Goal: Task Accomplishment & Management: Complete application form

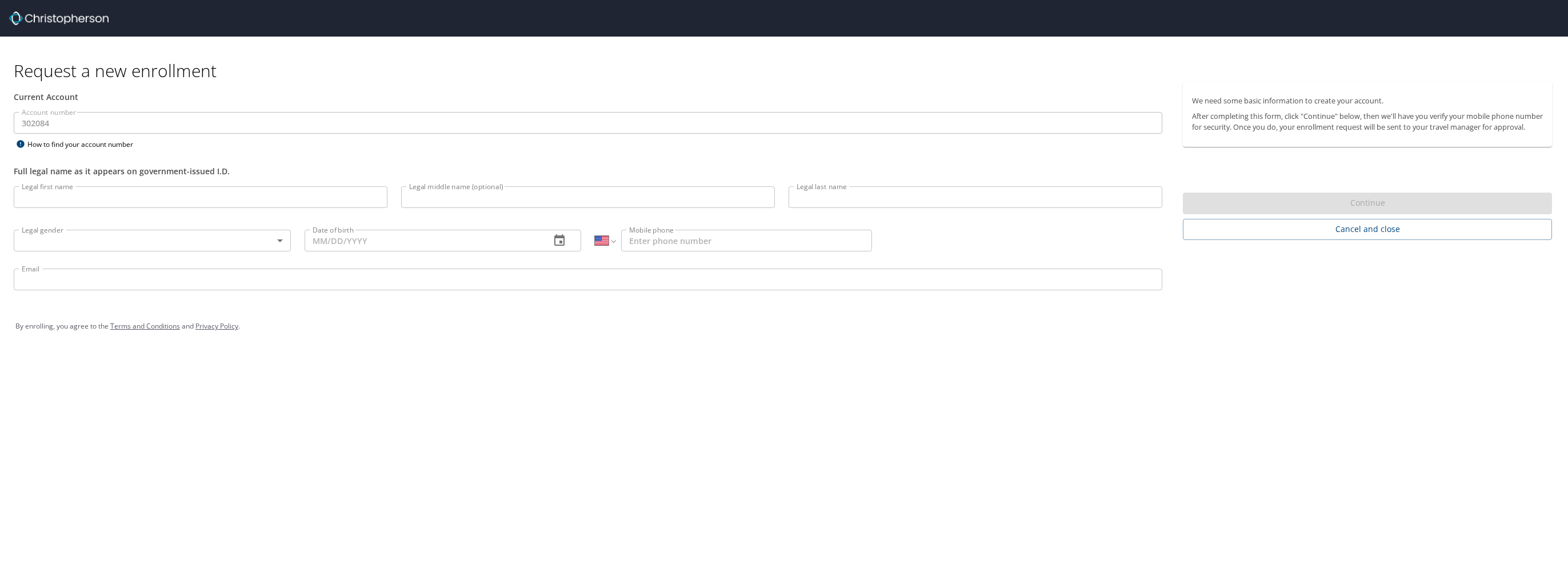
select select "US"
click at [90, 198] on input "Legal first name" at bounding box center [201, 197] width 374 height 22
type input "[PERSON_NAME]"
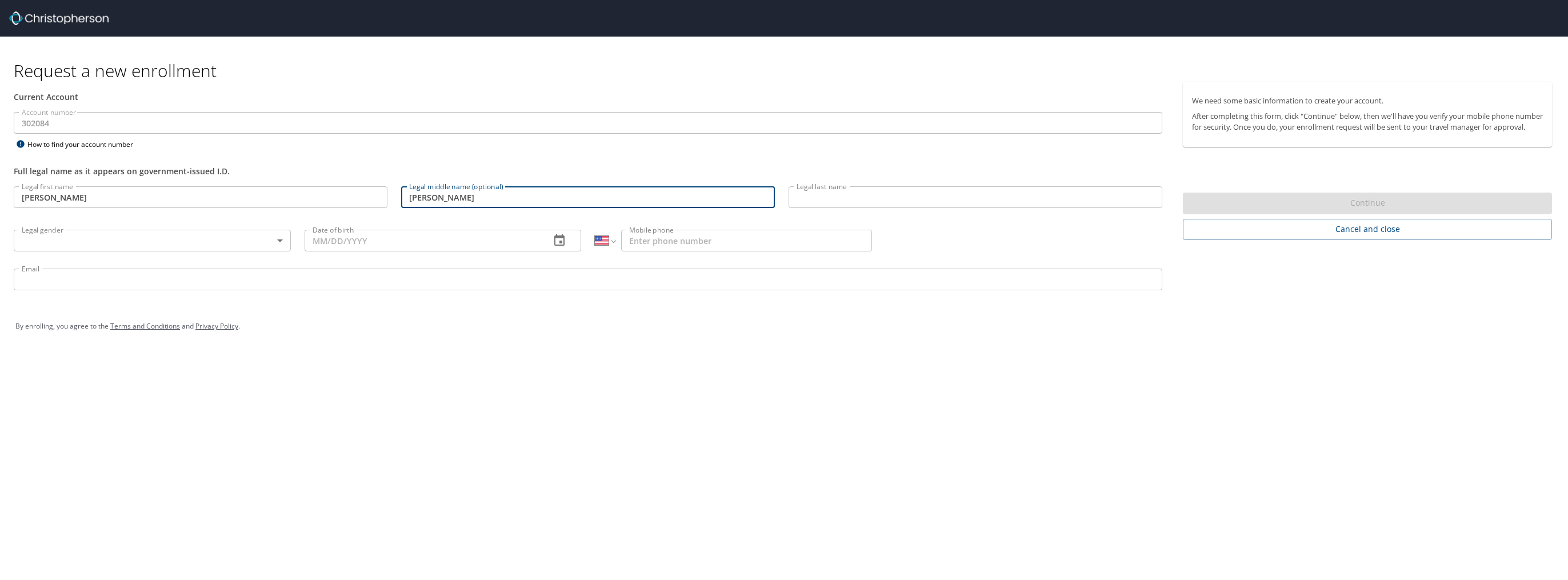
type input "EDWARD"
click at [956, 192] on input "Legal last name" at bounding box center [976, 197] width 374 height 22
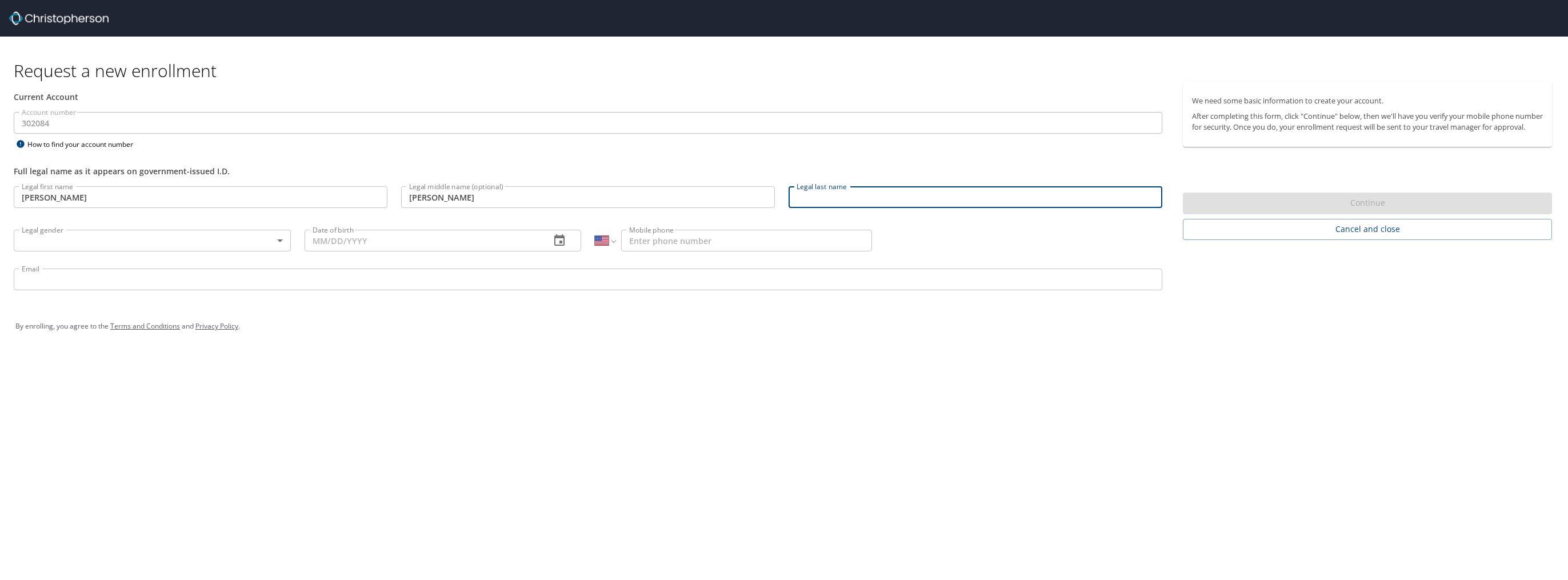
click at [950, 198] on input "Legal last name" at bounding box center [976, 197] width 374 height 22
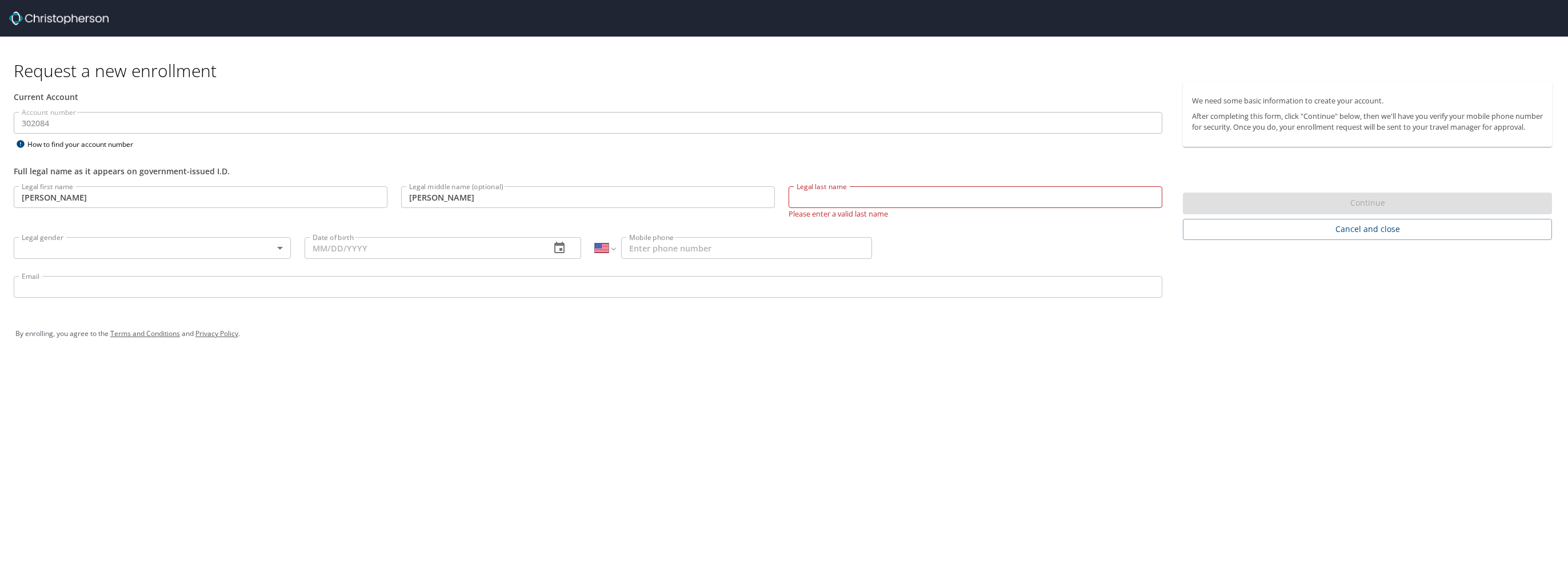
click at [818, 196] on input "Legal last name" at bounding box center [976, 197] width 374 height 22
type input "LINNBAUM"
click at [51, 243] on body "Request a new enrollment Current Account Account number 302084 Account number H…" at bounding box center [784, 290] width 1568 height 580
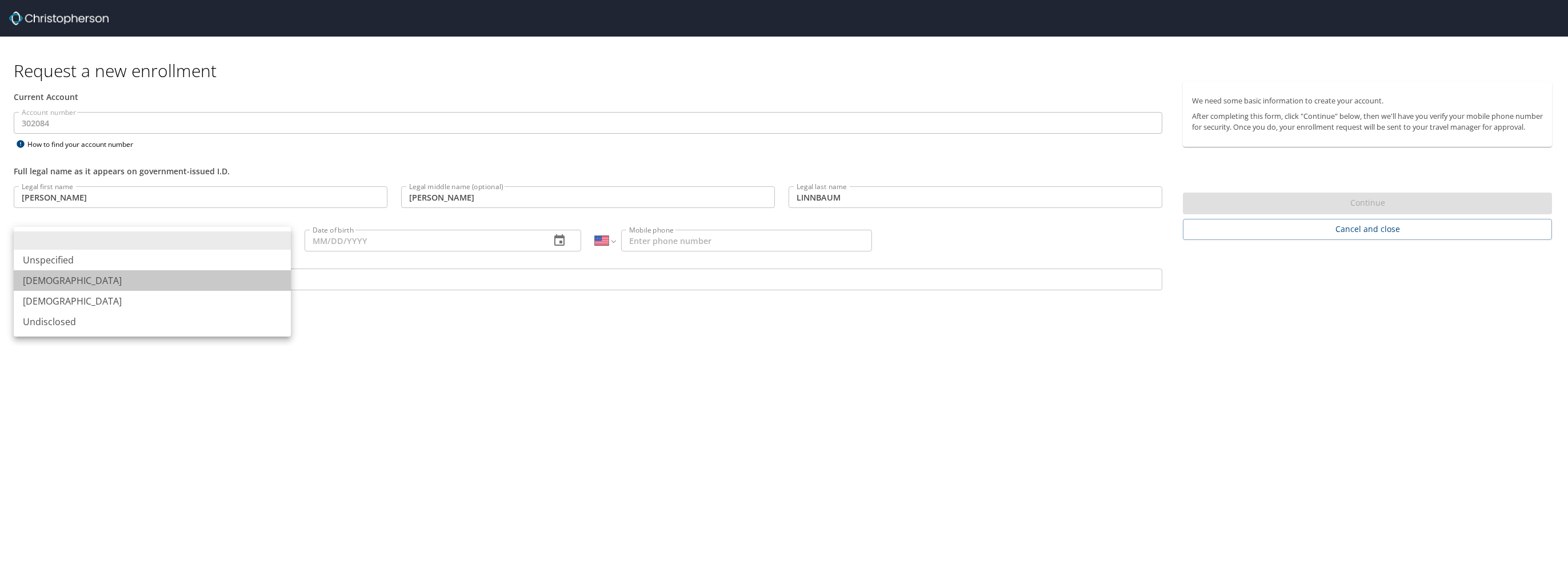
click at [57, 279] on li "Male" at bounding box center [152, 281] width 277 height 21
type input "Male"
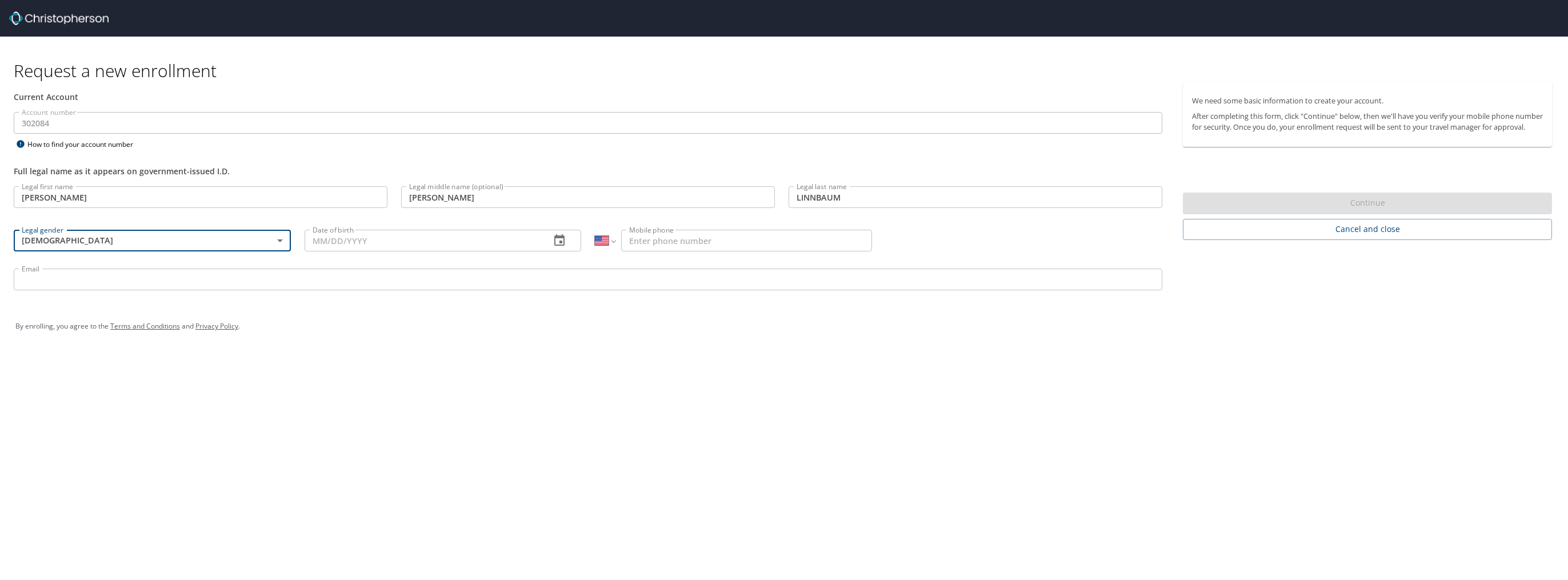
click at [421, 245] on input "Date of birth" at bounding box center [423, 240] width 237 height 22
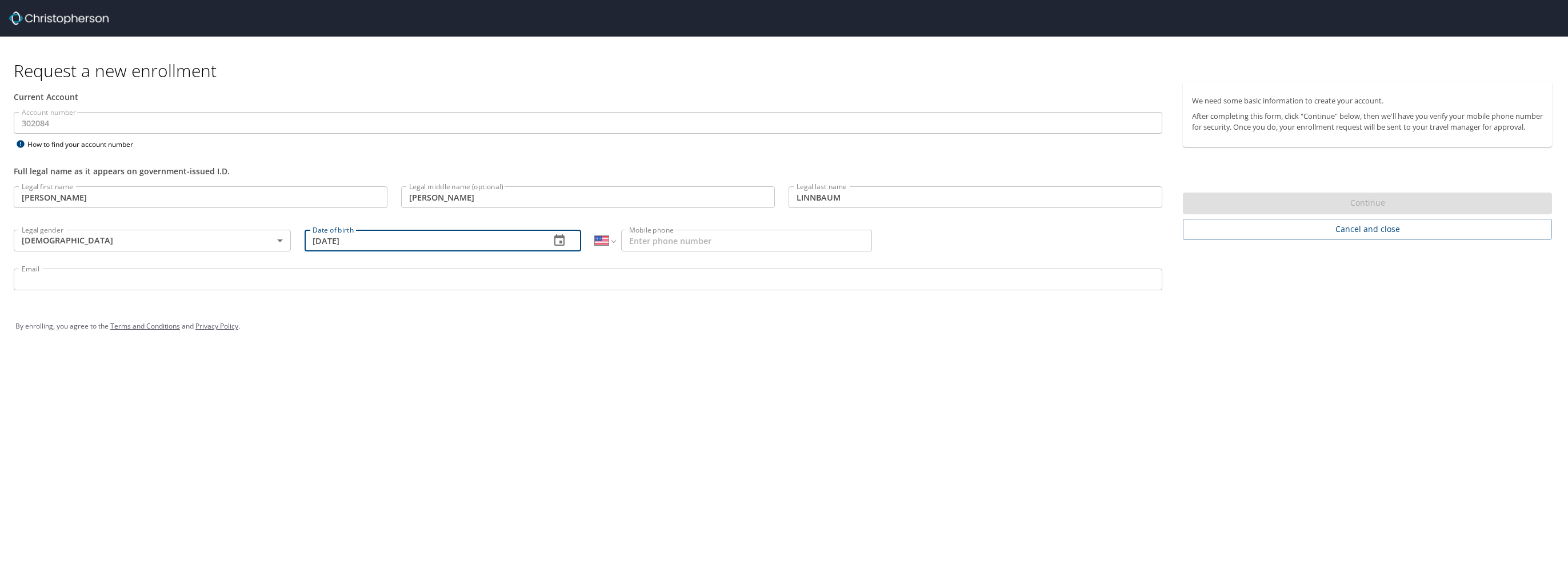
type input "10/16/1962"
click at [714, 241] on input "Mobile phone" at bounding box center [746, 240] width 251 height 22
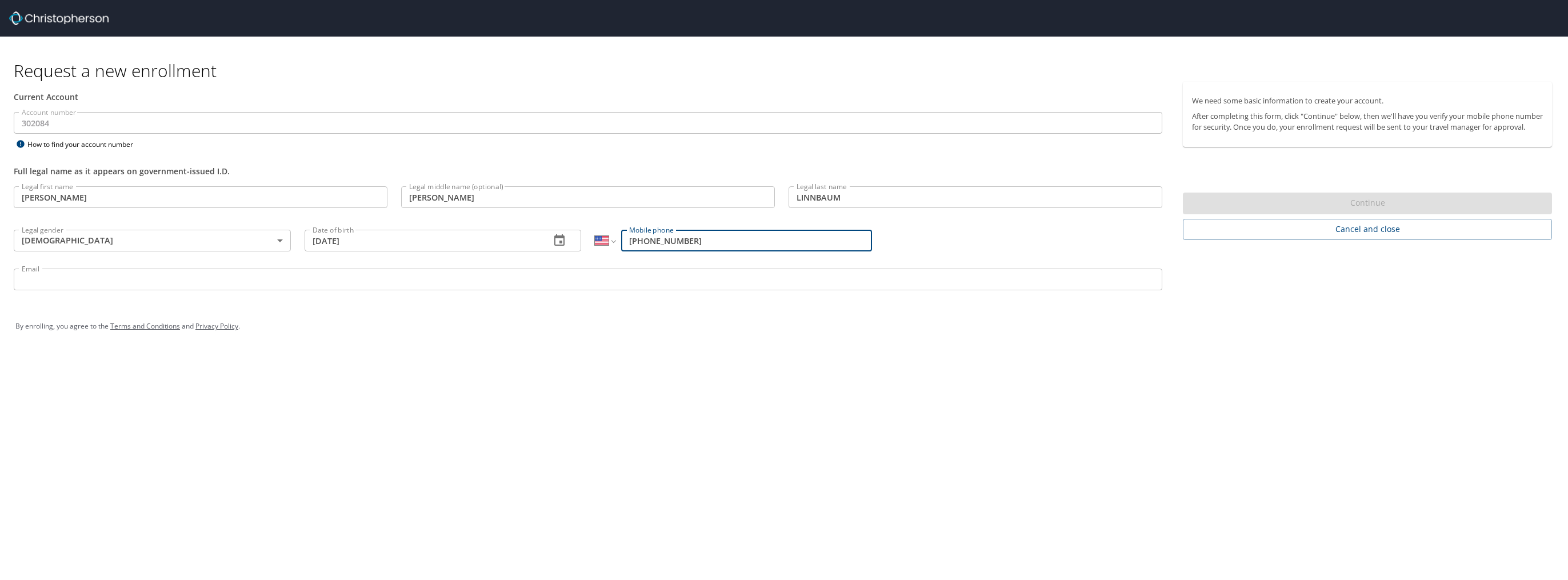
type input "(850) 374-2027"
click at [125, 279] on input "Email" at bounding box center [588, 279] width 1149 height 22
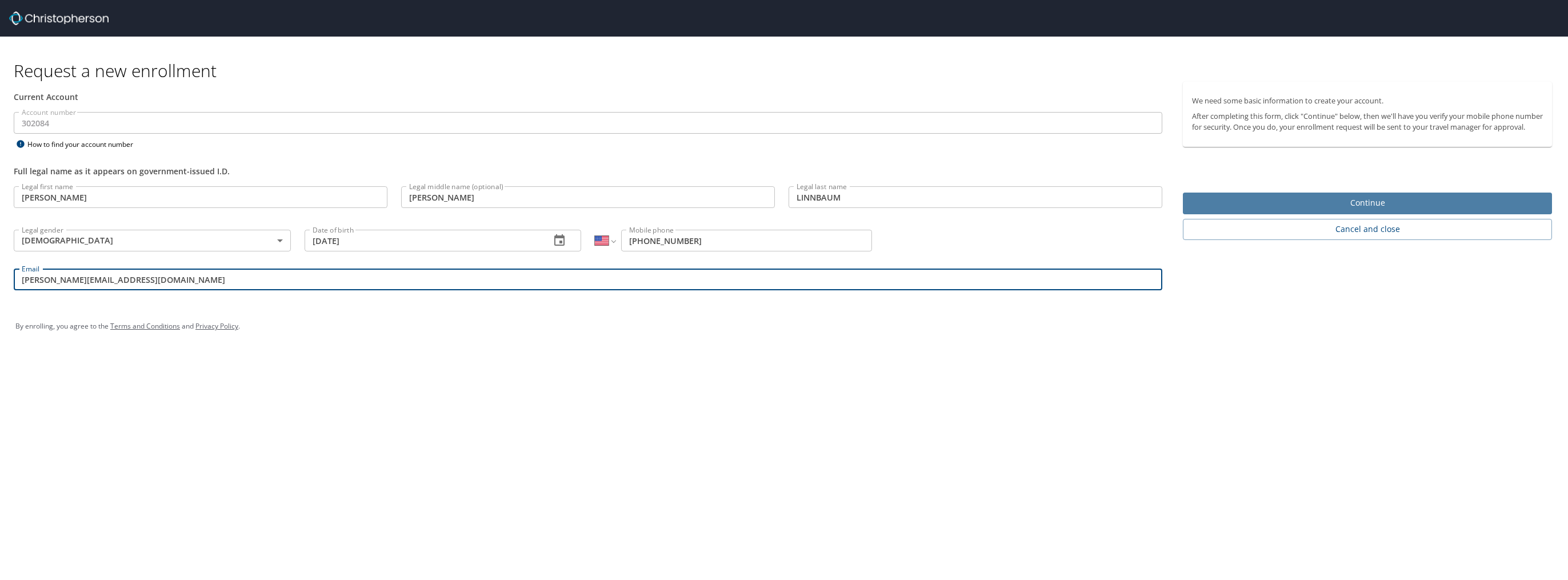
type input "MICHAEL.LINNBAUM.CTR@US.AF.MIL"
click at [1381, 210] on span "Continue" at bounding box center [1367, 203] width 351 height 14
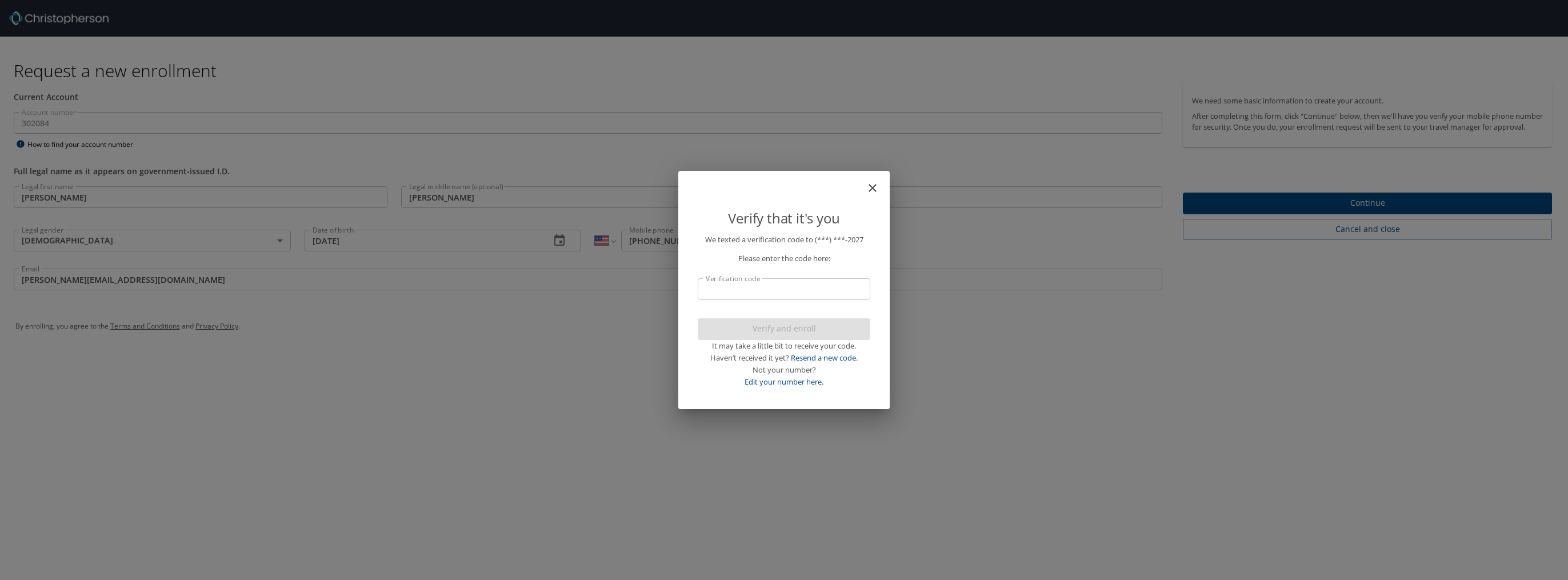
click at [760, 280] on input "Verification code" at bounding box center [784, 289] width 173 height 22
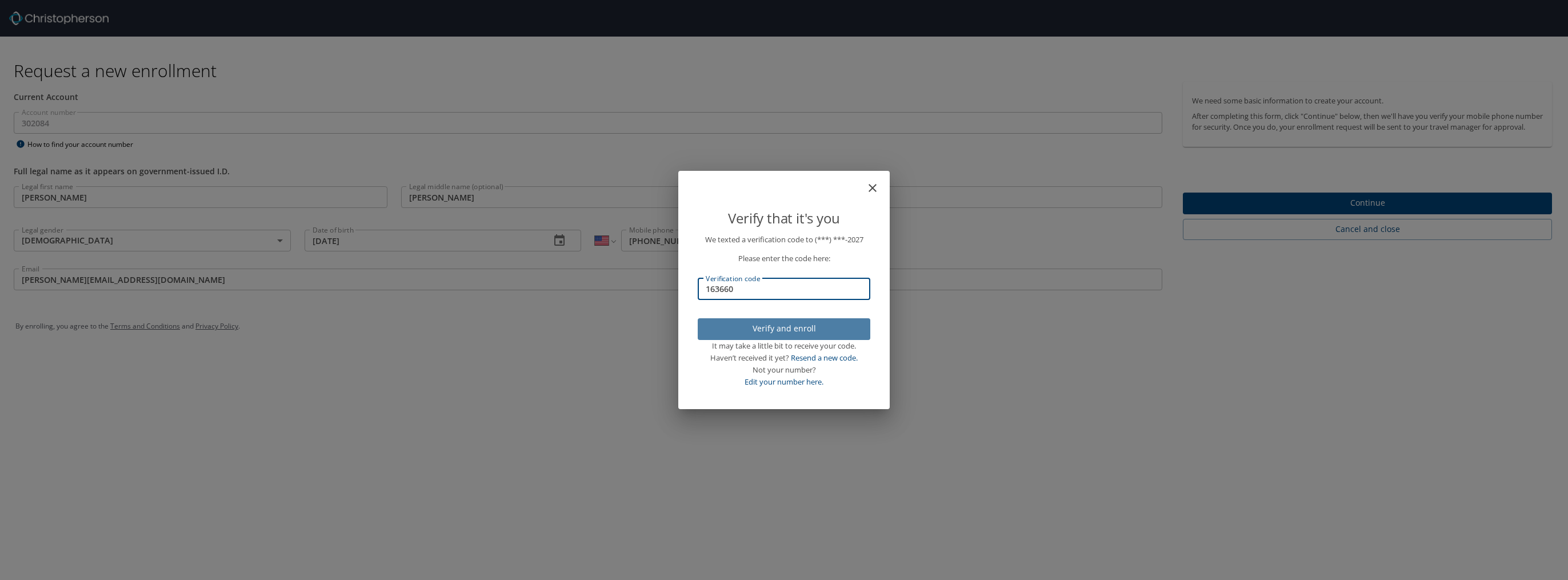
type input "163660"
click at [806, 325] on span "Verify and enroll" at bounding box center [783, 329] width 154 height 14
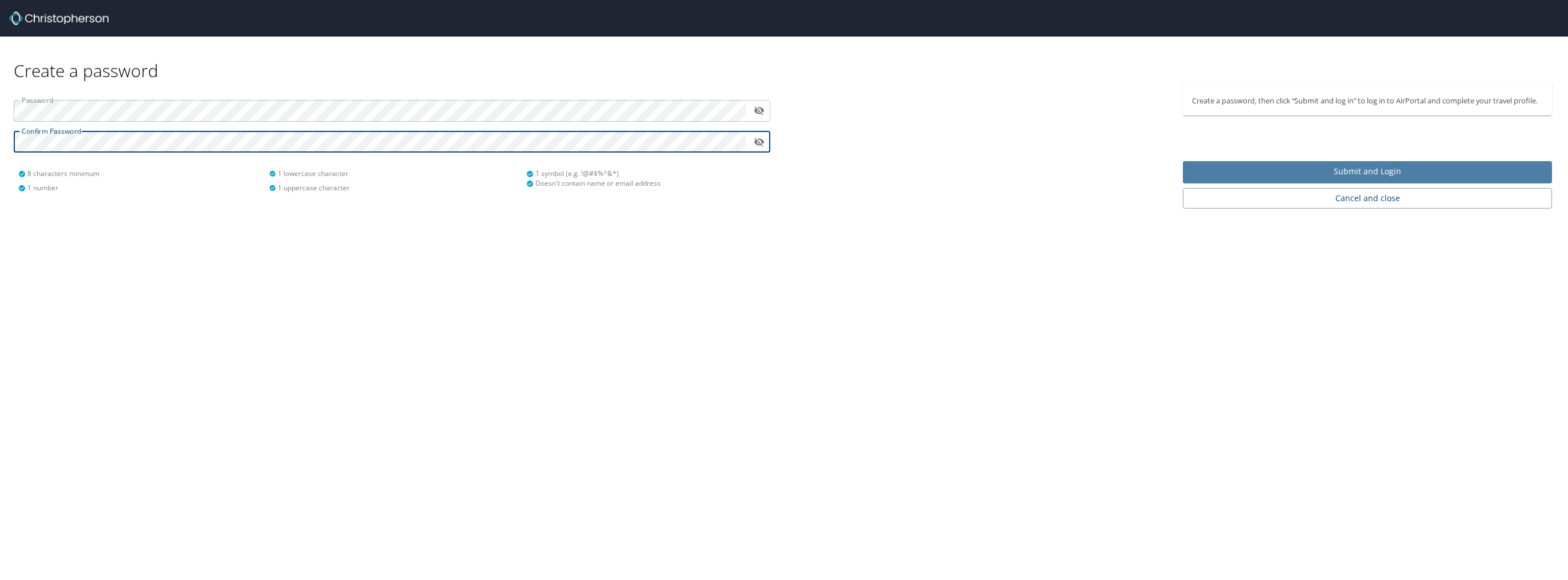
click at [1351, 169] on span "Submit and Login" at bounding box center [1367, 171] width 351 height 14
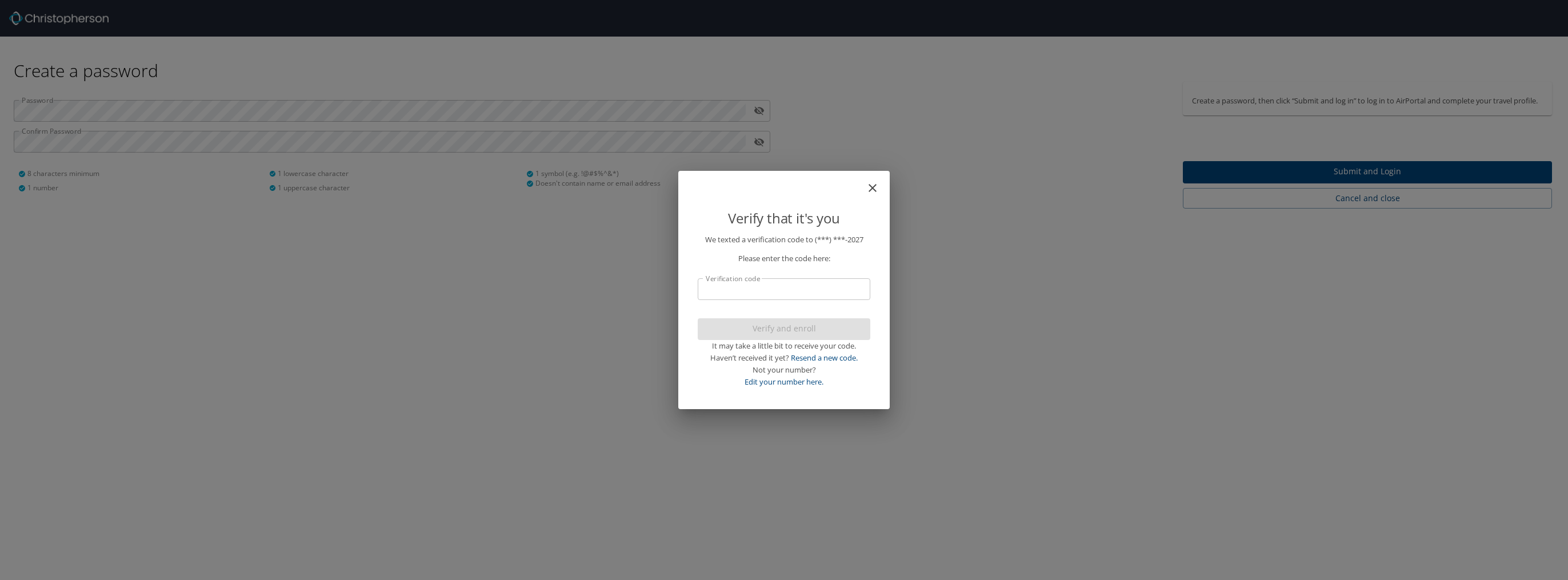
click at [744, 287] on input "Verification code" at bounding box center [784, 289] width 173 height 22
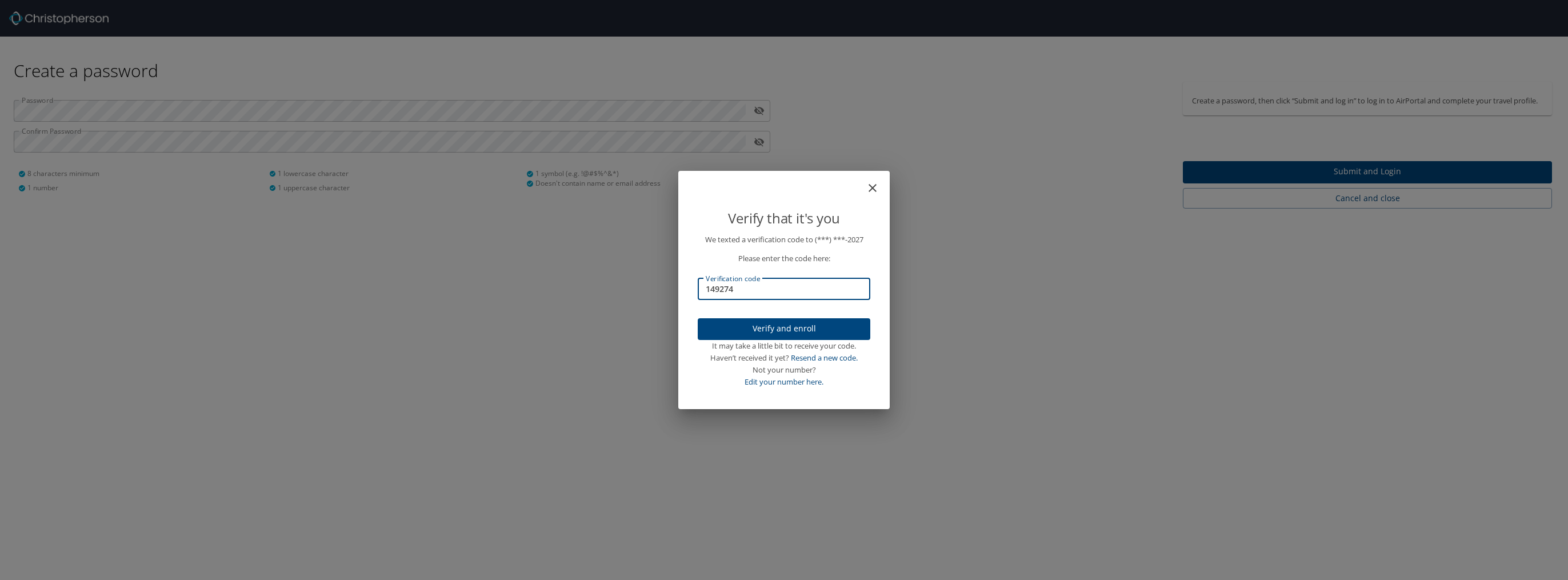
type input "149274"
click at [803, 327] on span "Verify and enroll" at bounding box center [783, 329] width 154 height 14
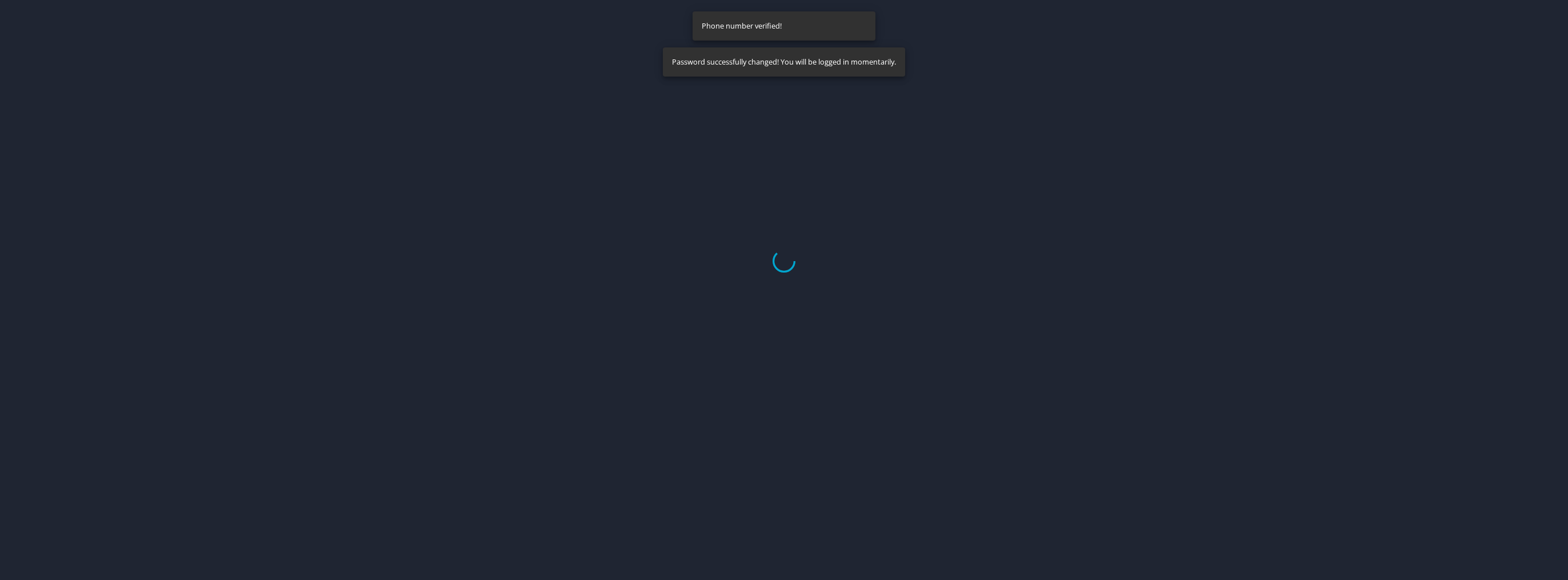
select select "US"
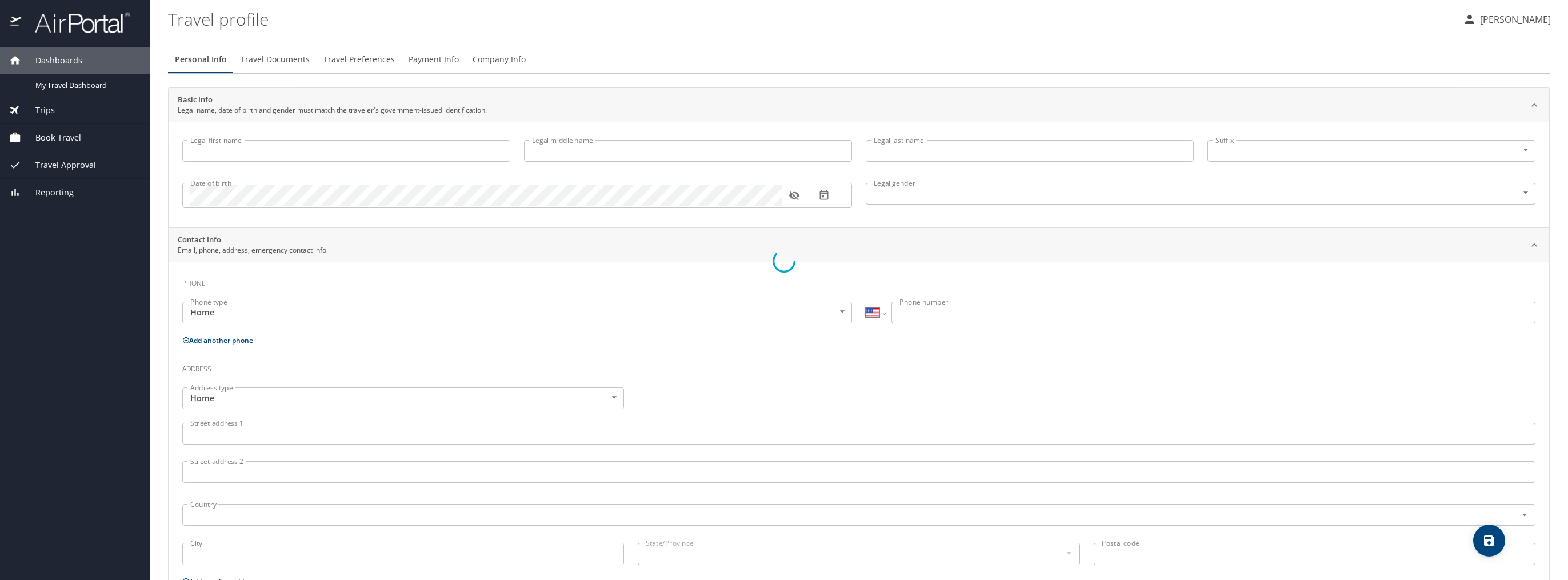
type input "MICHAEL"
type input "EDWARD"
type input "LINNBAUM"
type input "Male"
select select "US"
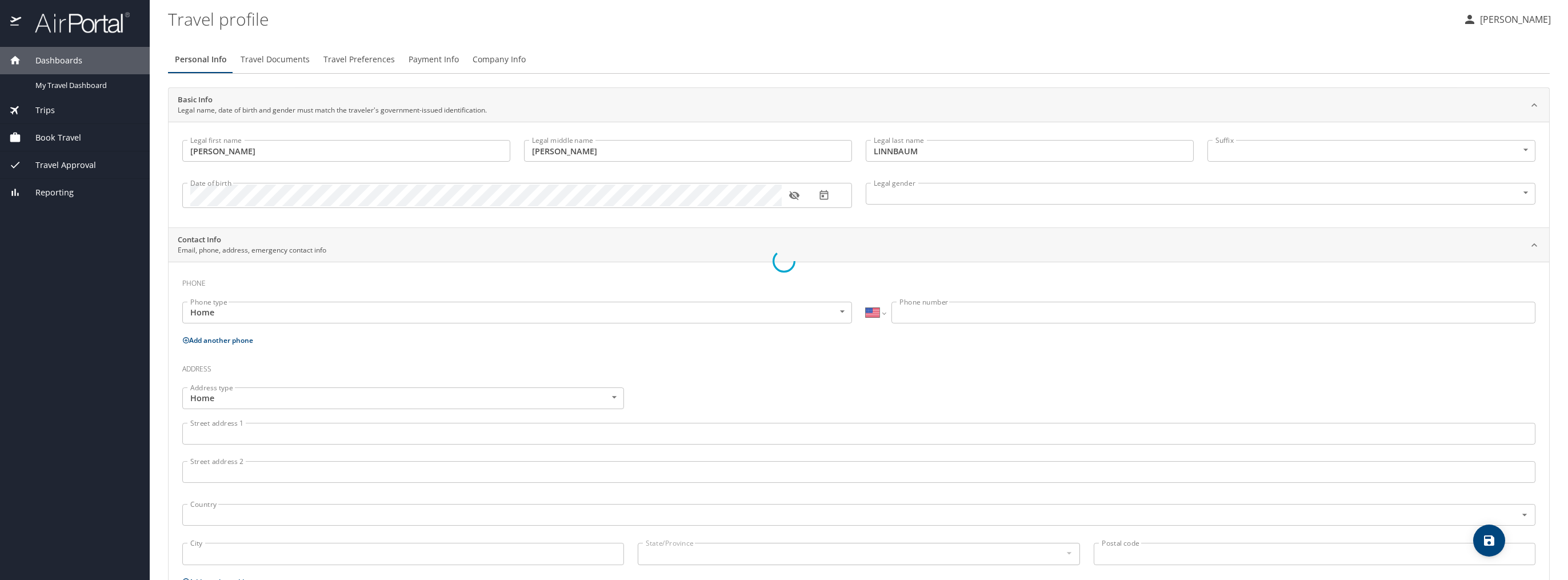
select select "US"
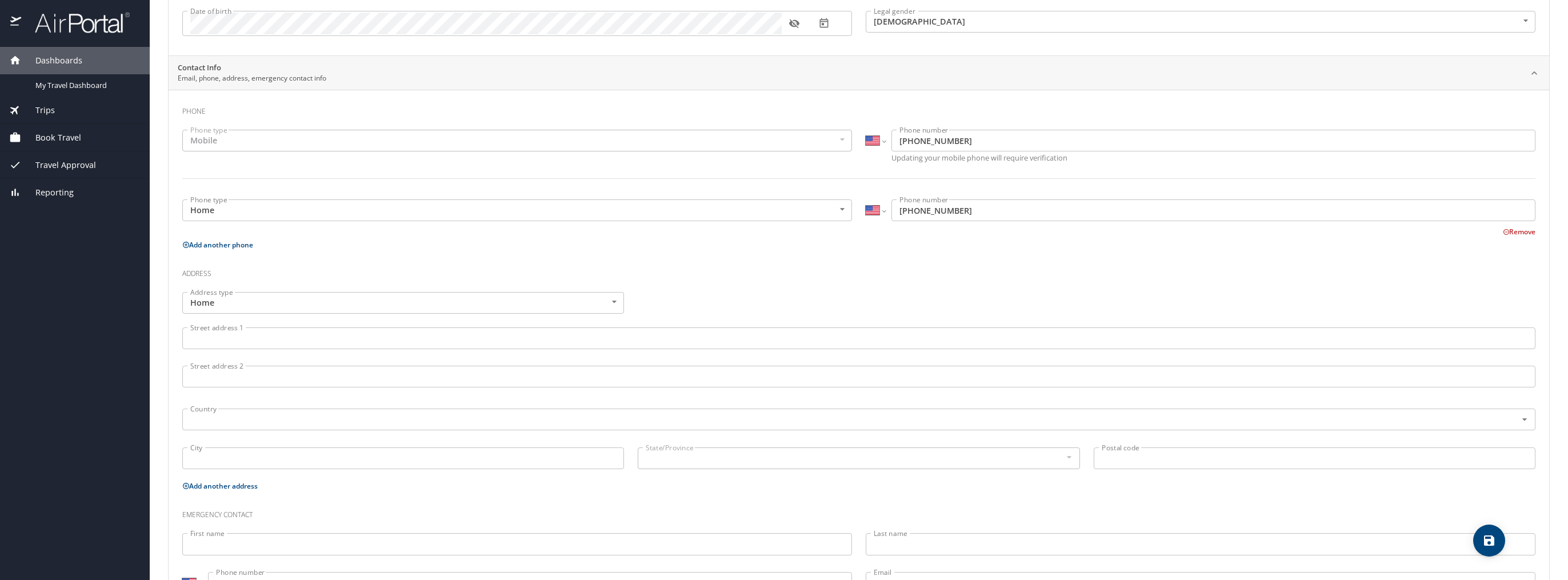
scroll to position [173, 0]
click at [322, 138] on div "Mobile" at bounding box center [517, 140] width 670 height 22
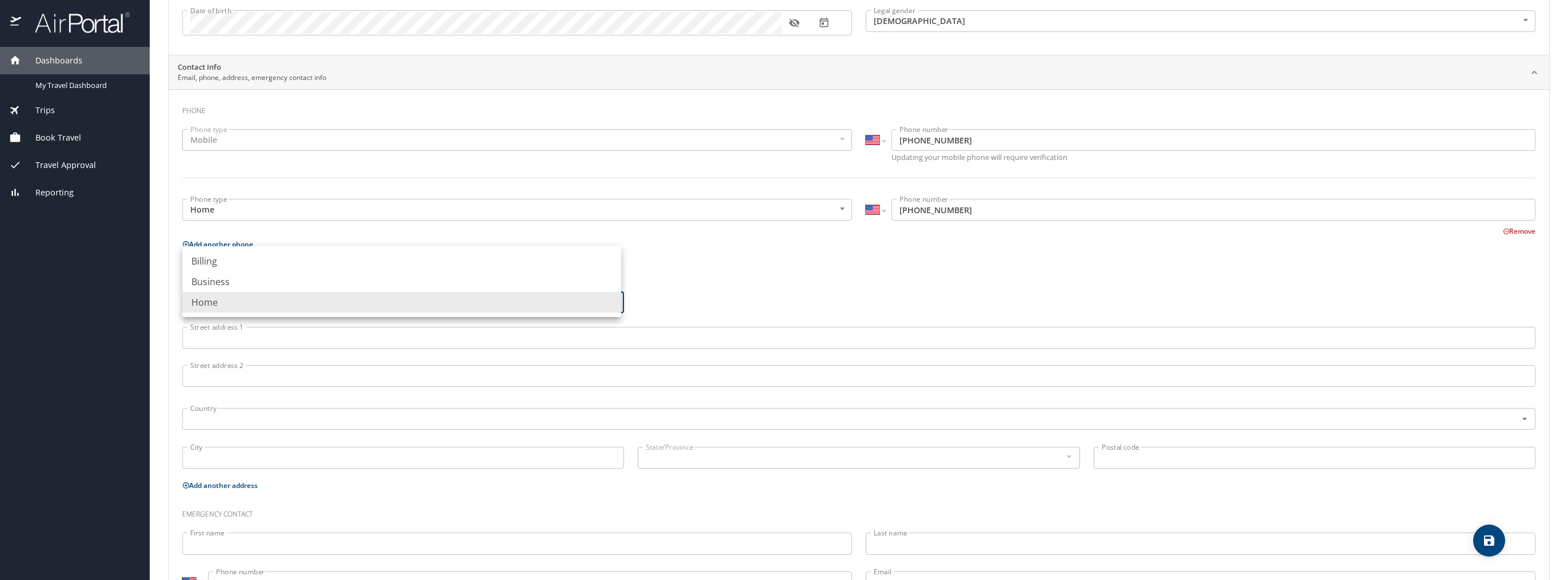
click at [293, 299] on body "Dashboards My Travel Dashboard Trips Current / Future Trips Past Trips Trips Mi…" at bounding box center [784, 290] width 1568 height 580
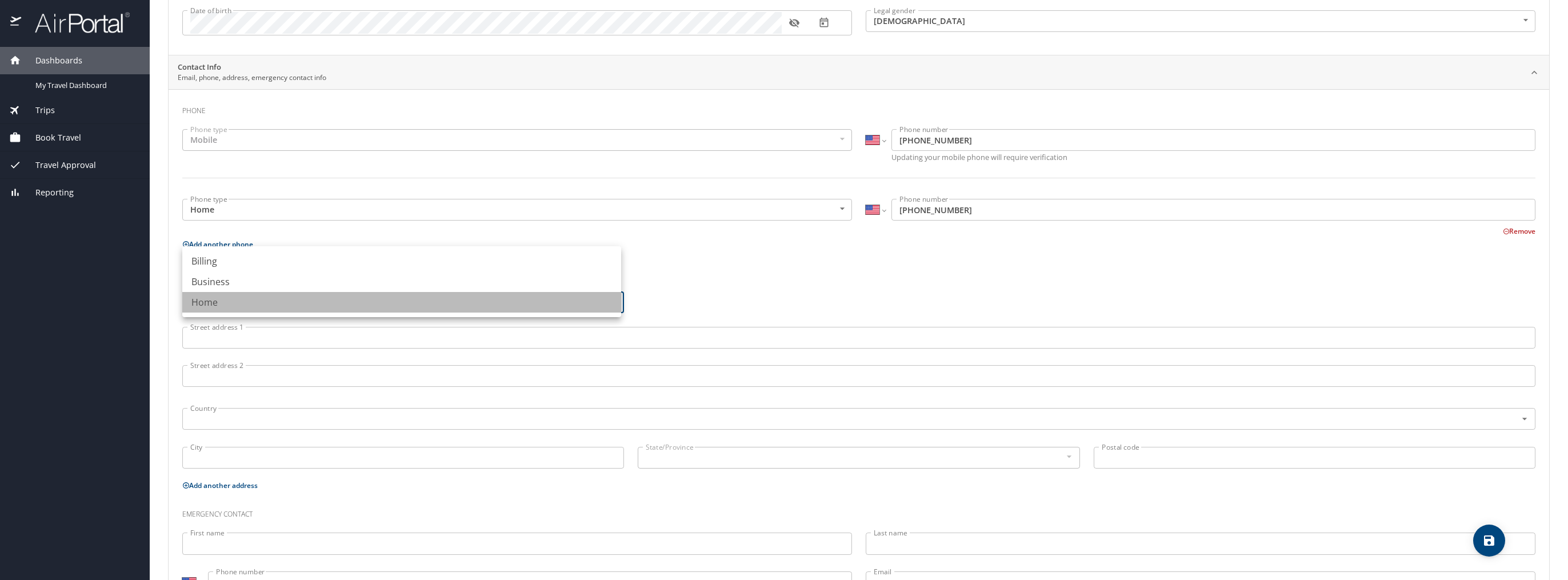
click at [293, 299] on li "Home" at bounding box center [401, 302] width 439 height 21
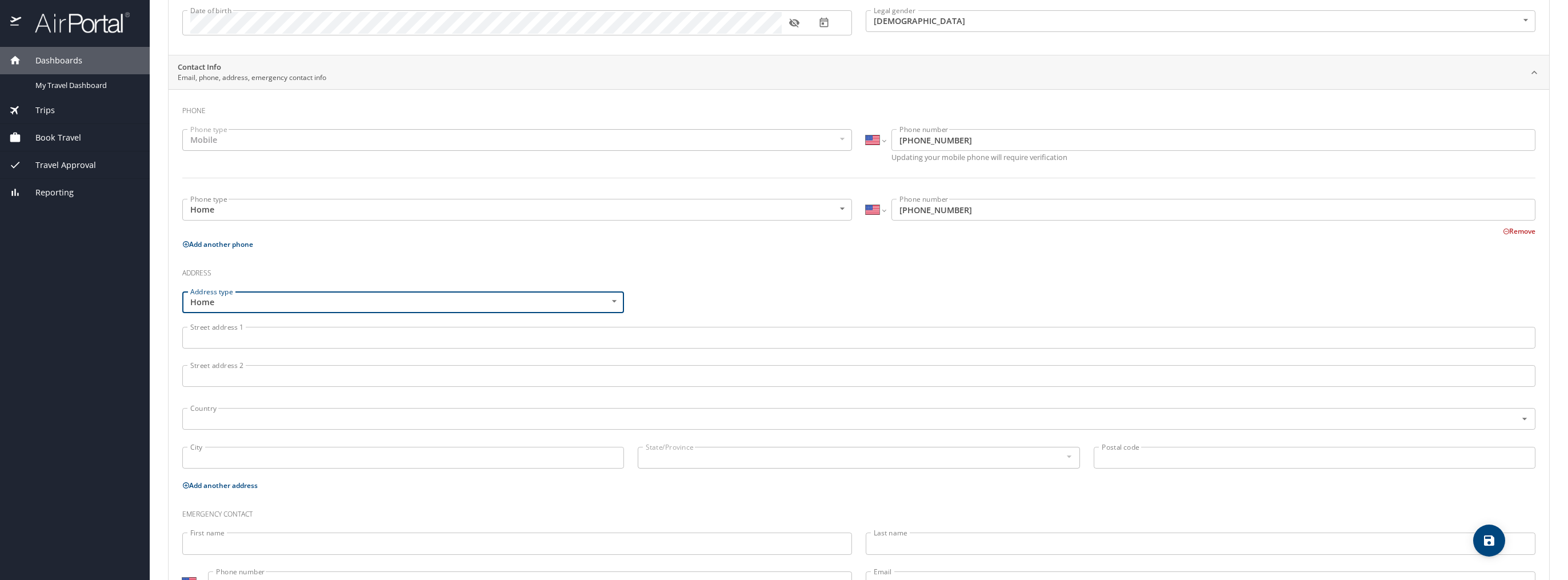
click at [284, 333] on input "Street address 1" at bounding box center [858, 338] width 1353 height 22
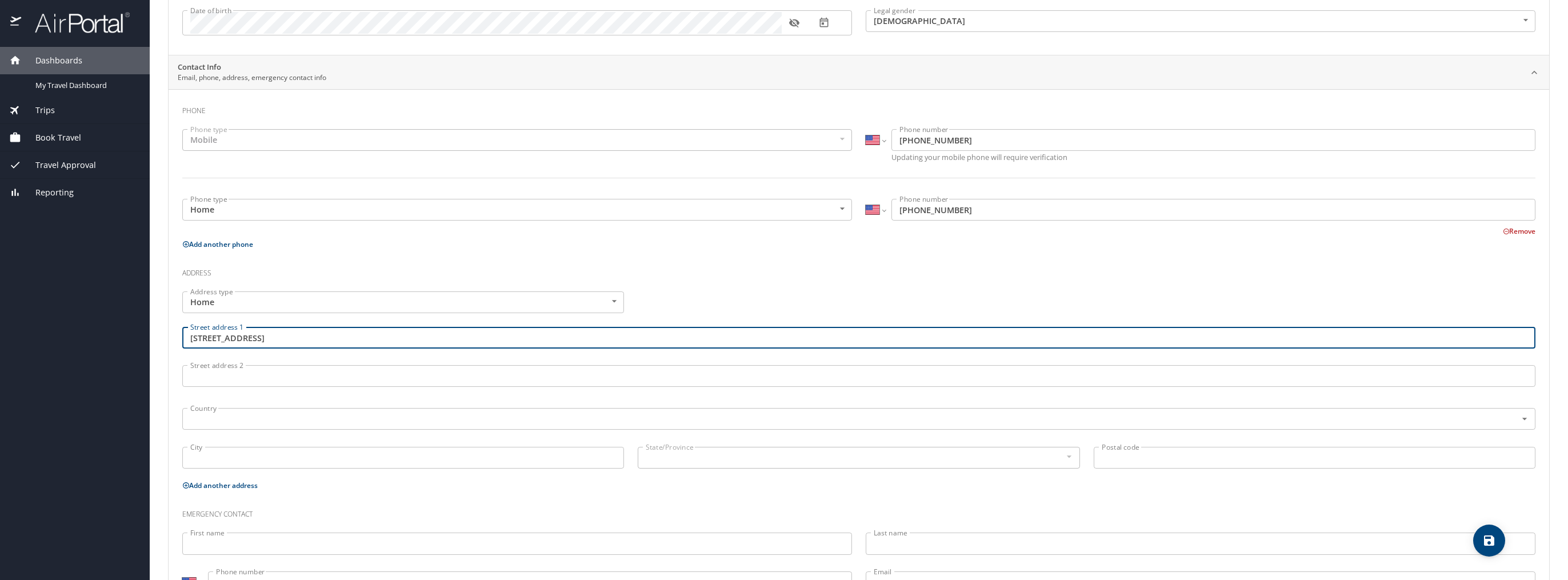
type input "46 RUBY CIRCLE"
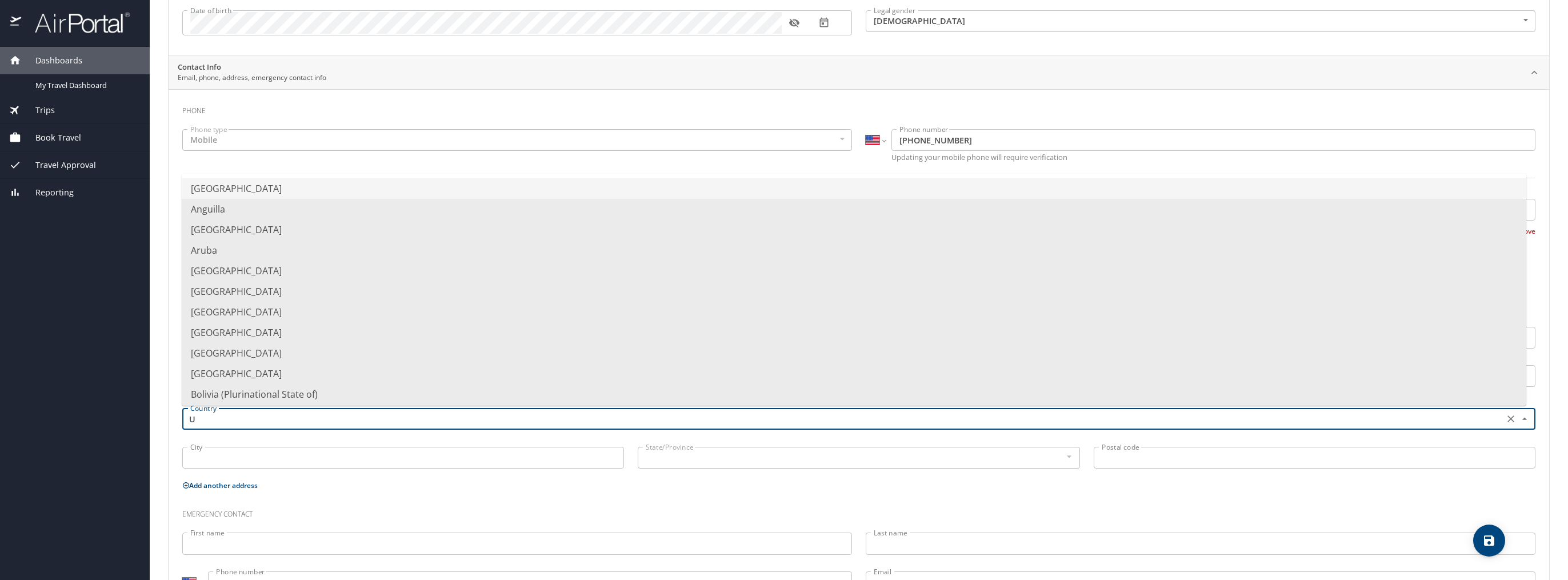
click at [301, 187] on li "United States of America" at bounding box center [854, 189] width 1345 height 21
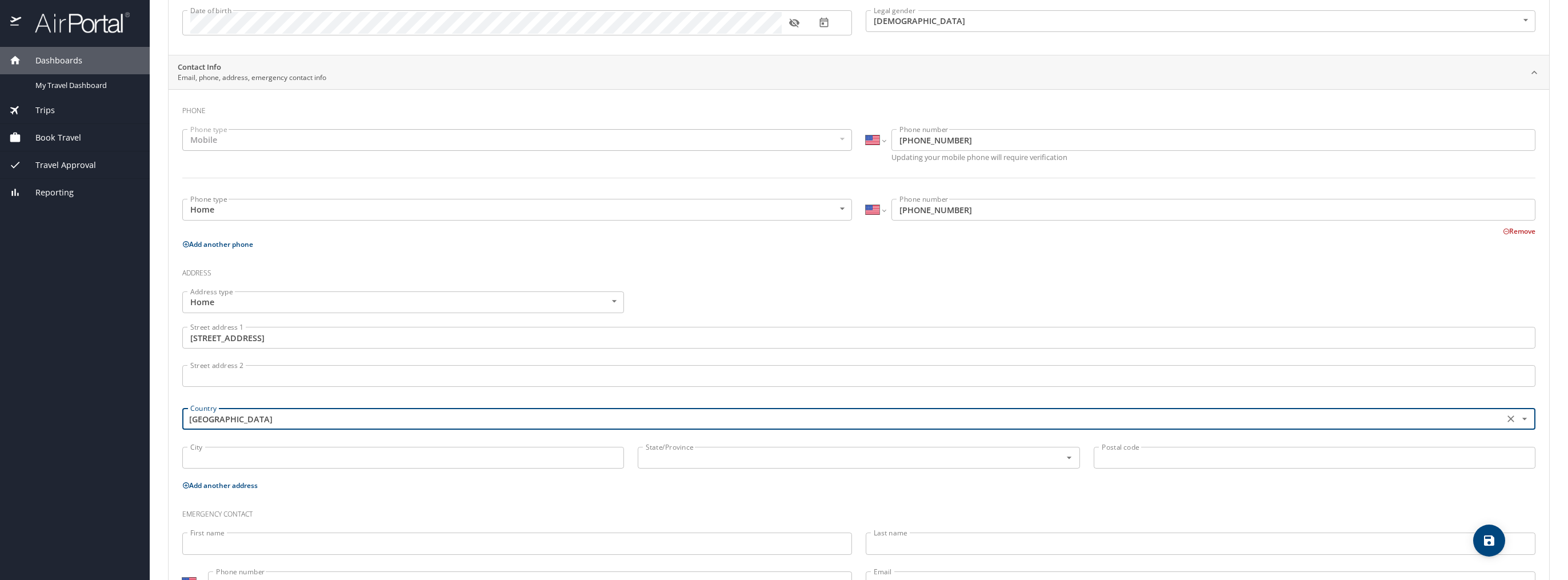
type input "United States of America"
click at [242, 459] on input "City" at bounding box center [403, 458] width 442 height 22
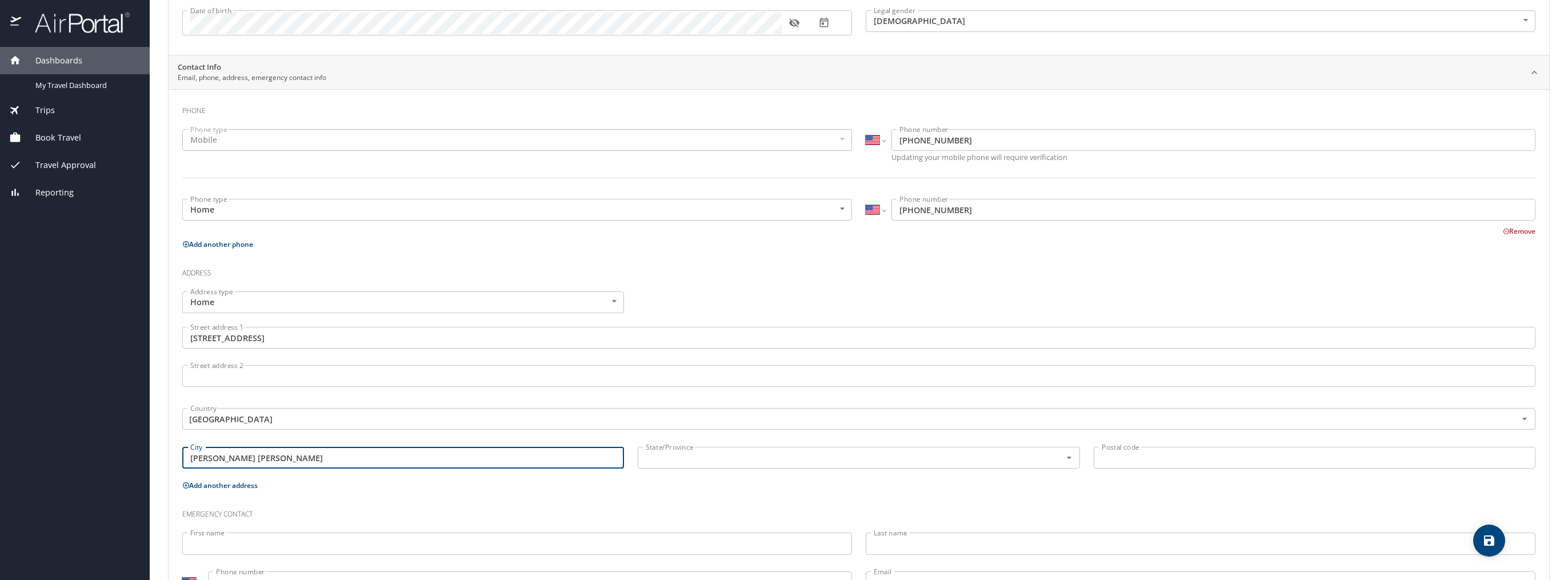
type input "MARY ESTHER"
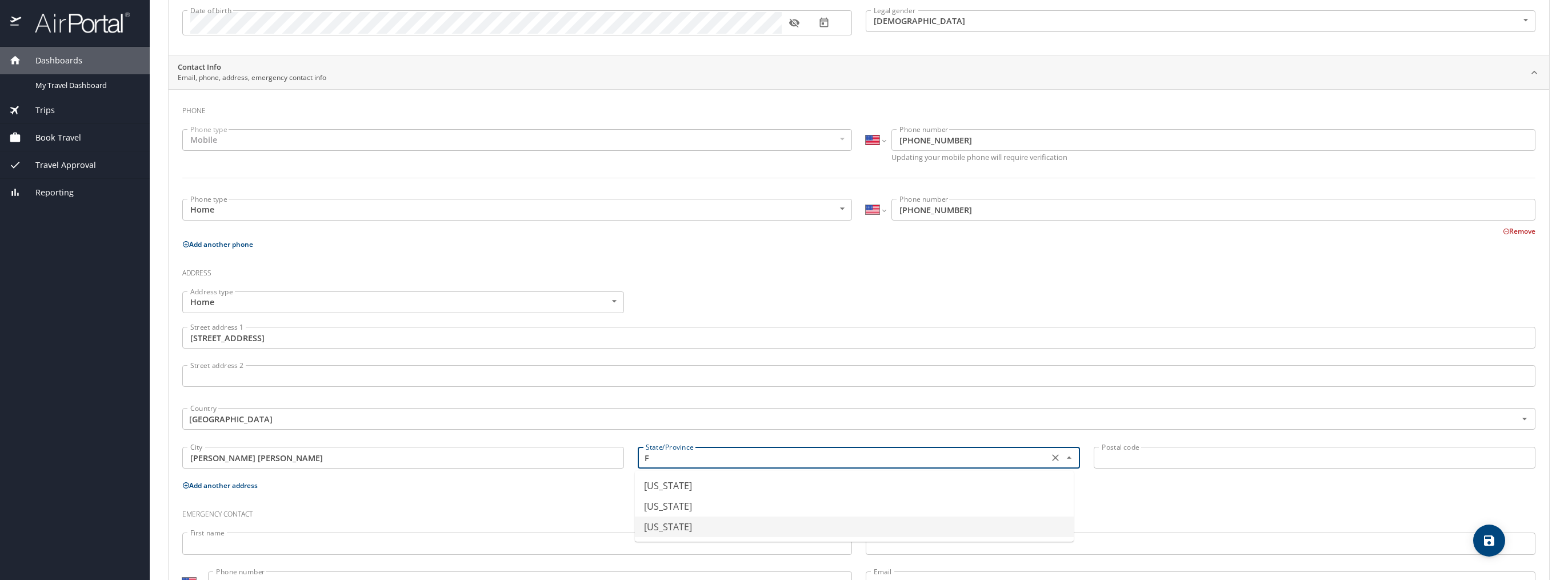
click at [667, 525] on li "Florida" at bounding box center [854, 527] width 439 height 21
type input "Florida"
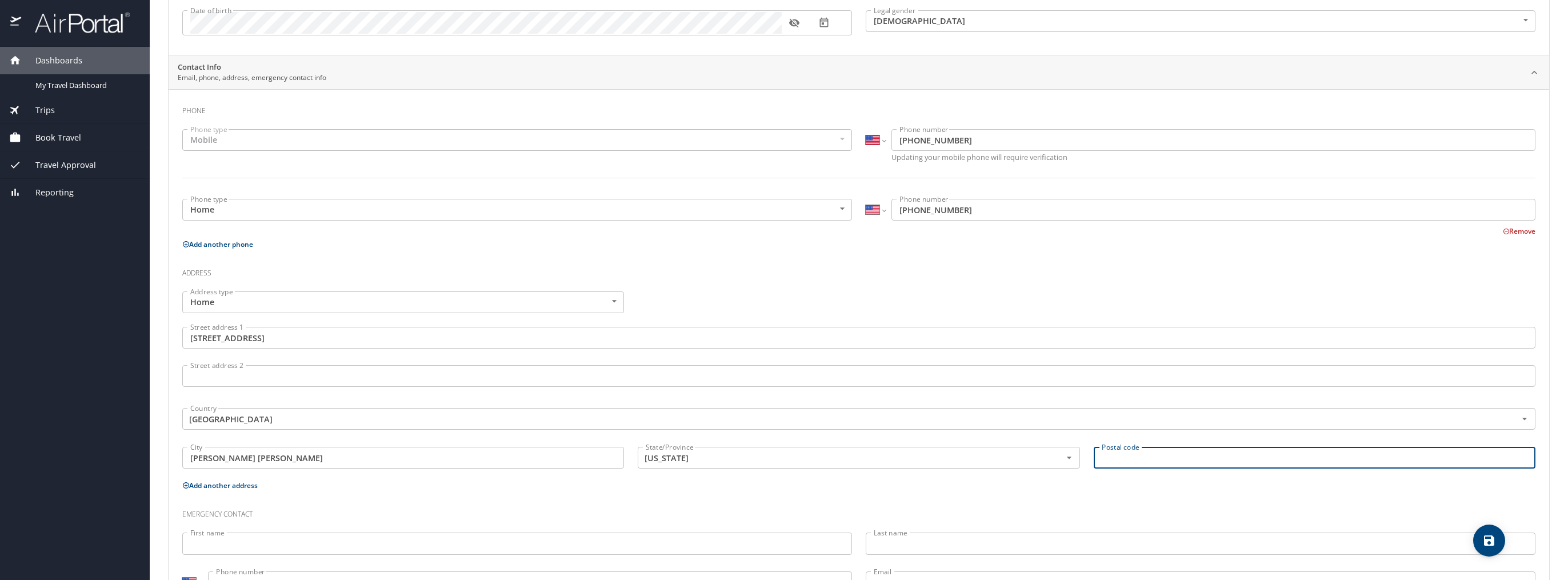
click at [1122, 461] on input "Postal code" at bounding box center [1315, 458] width 442 height 22
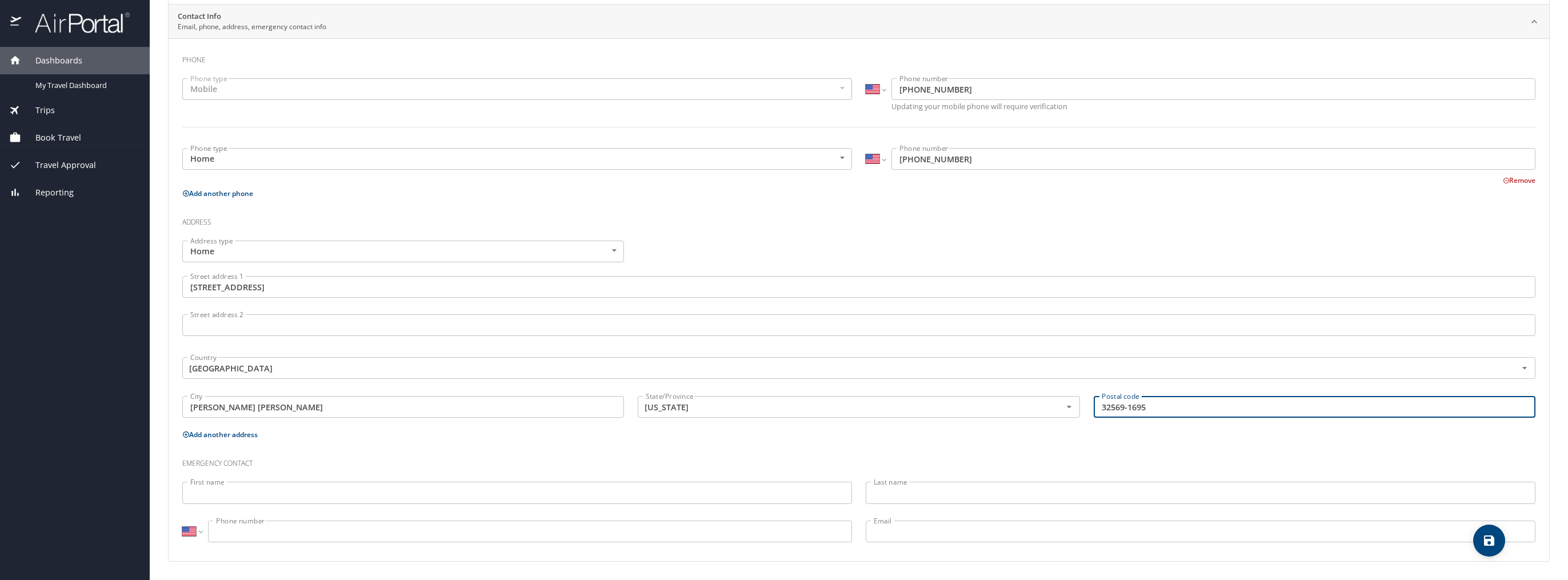
type input "32569-1695"
click at [353, 493] on input "First name" at bounding box center [517, 492] width 670 height 22
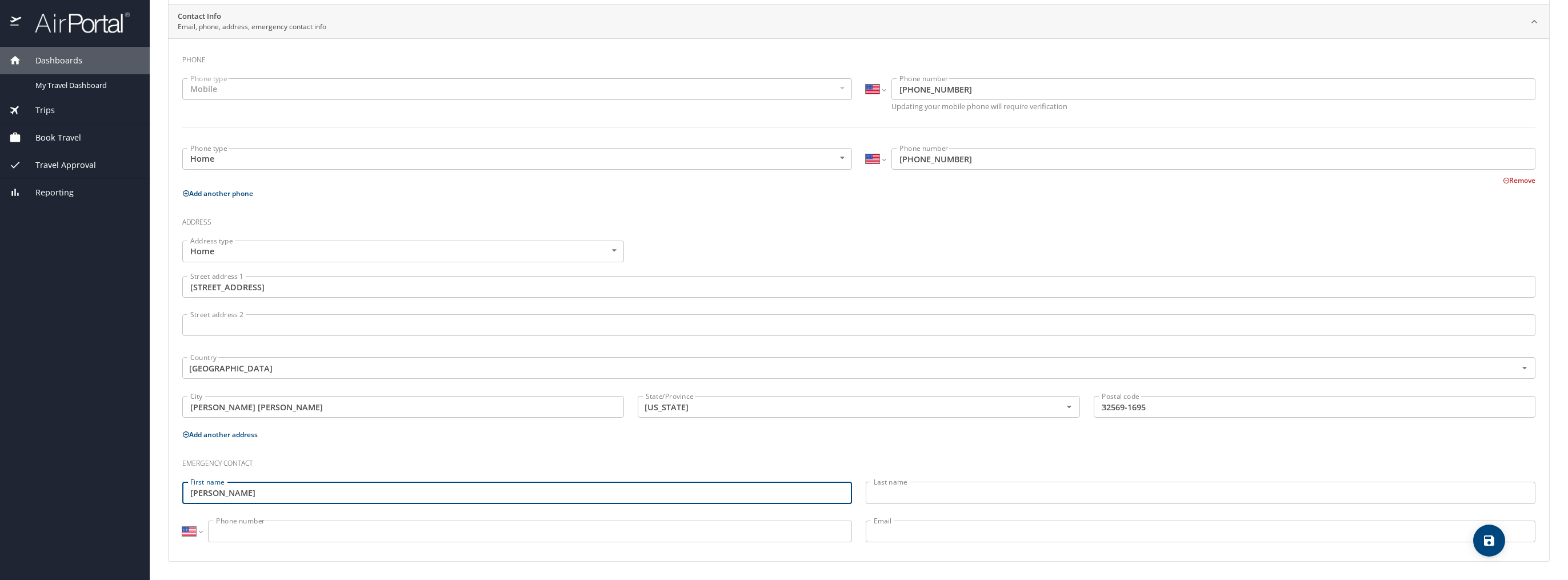
type input "MARIA TERESA"
click at [922, 495] on input "Last name" at bounding box center [1200, 492] width 670 height 22
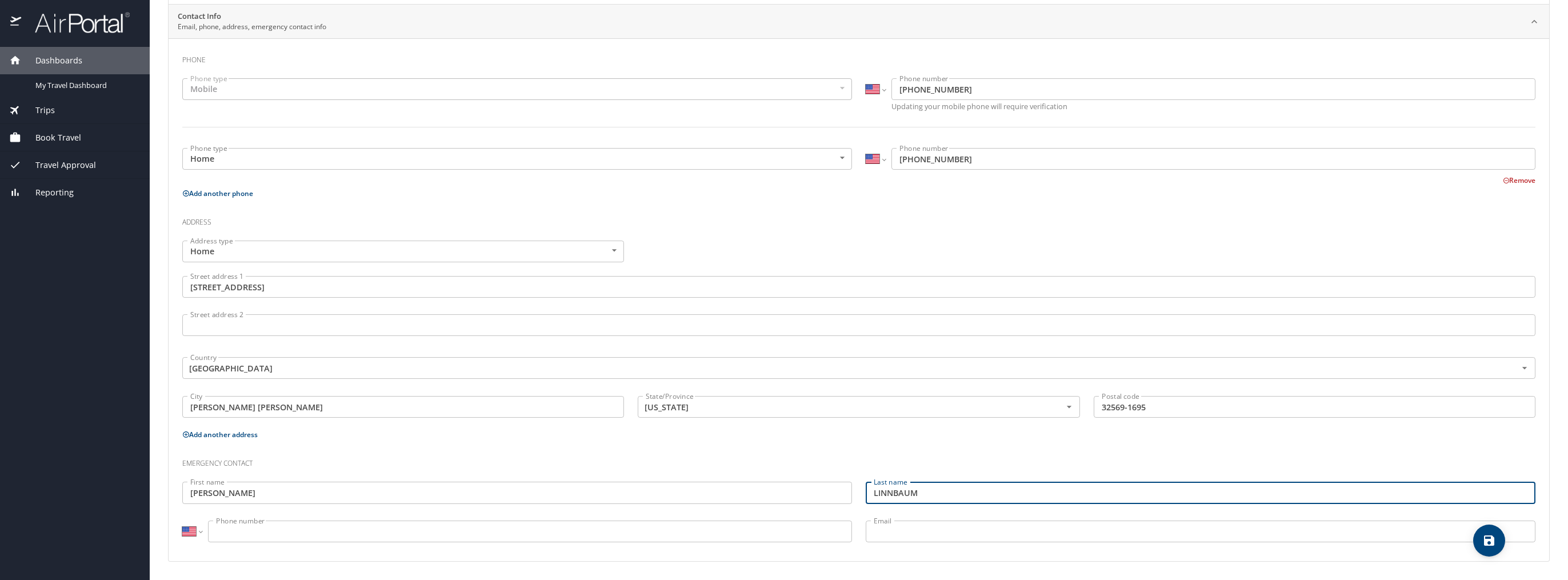
type input "LINNBAUM"
click at [409, 522] on input "Phone number" at bounding box center [530, 531] width 644 height 22
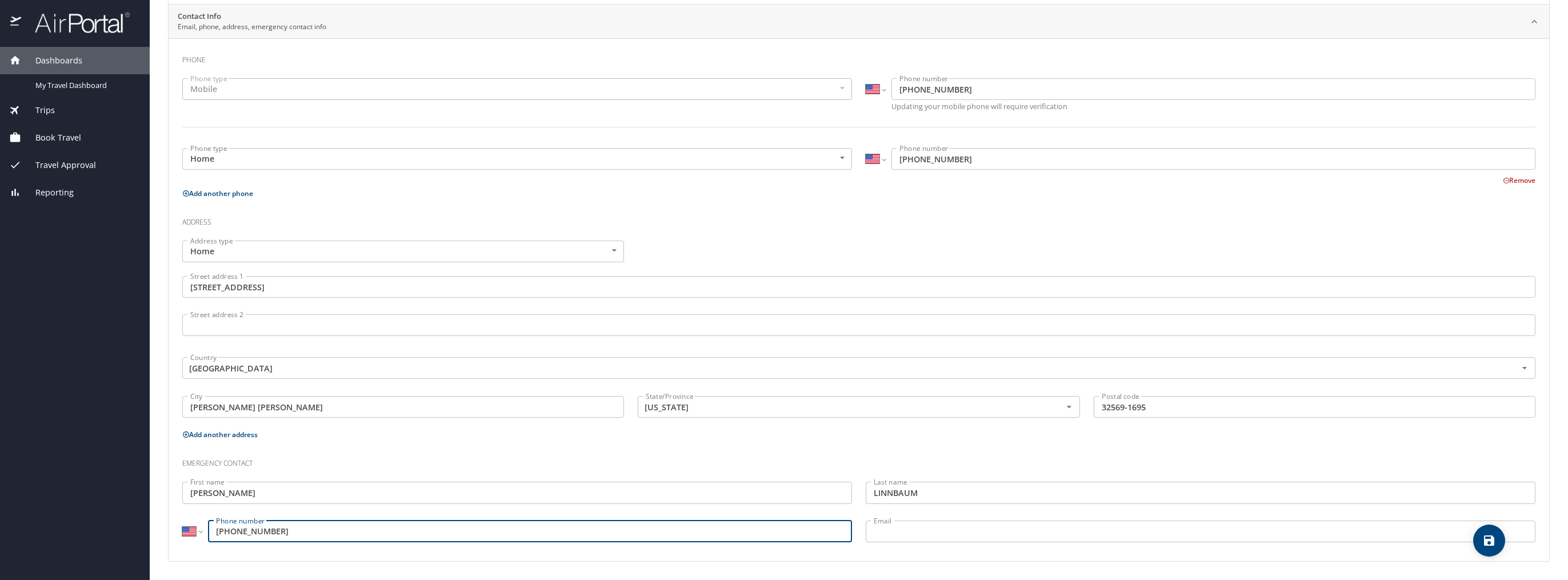
type input "(850) 860-7100"
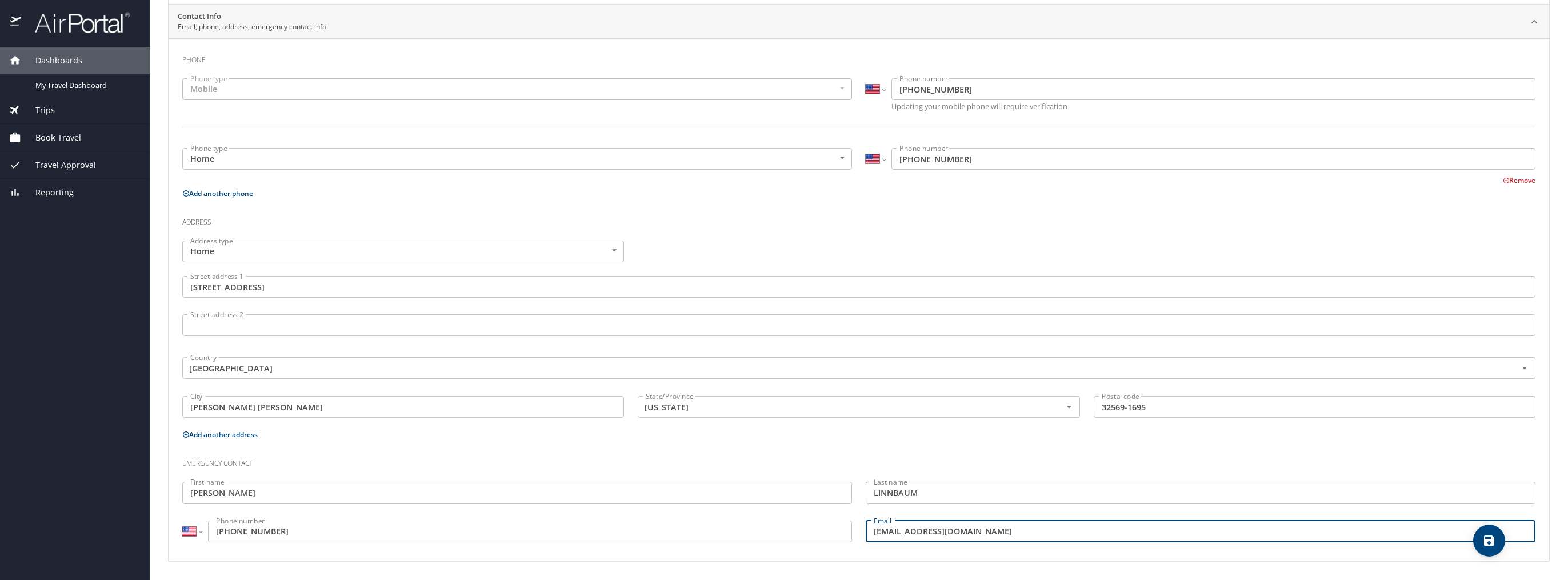
type input "PAVEGOM_53@HOTMAIL.COM"
click at [761, 213] on h3 "Address" at bounding box center [858, 220] width 1353 height 19
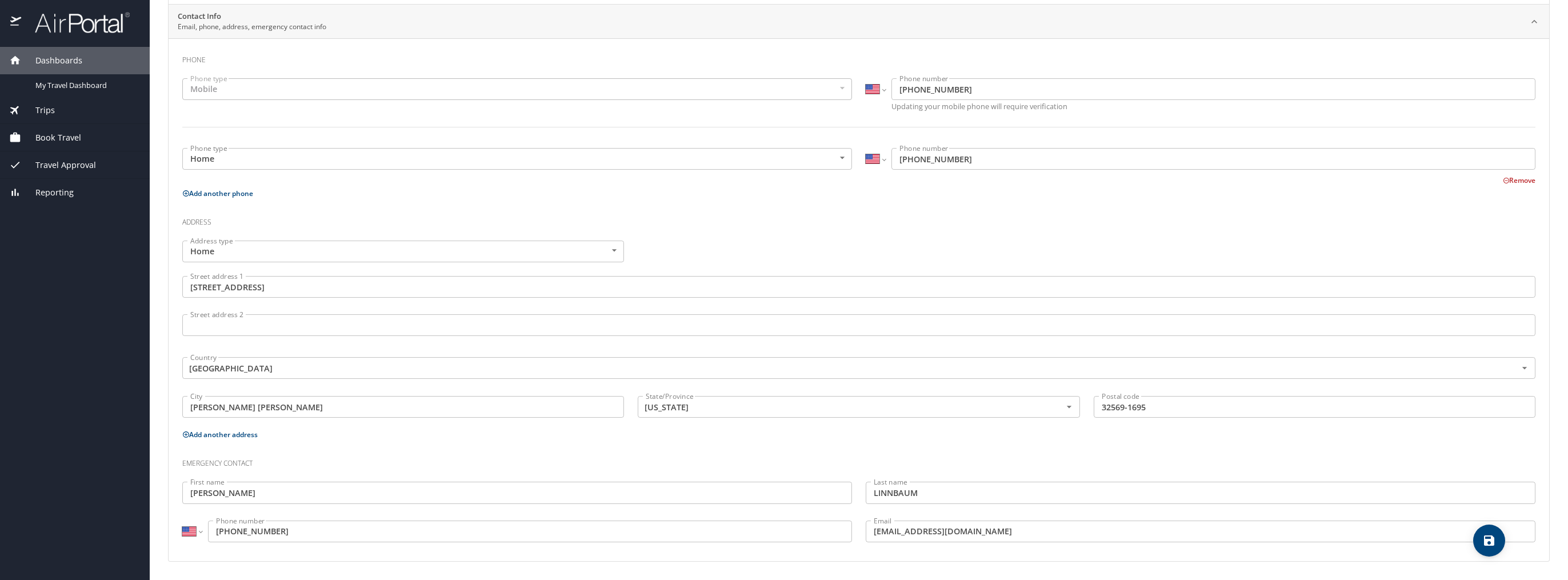
click at [1491, 540] on icon "save" at bounding box center [1489, 540] width 10 height 10
select select "US"
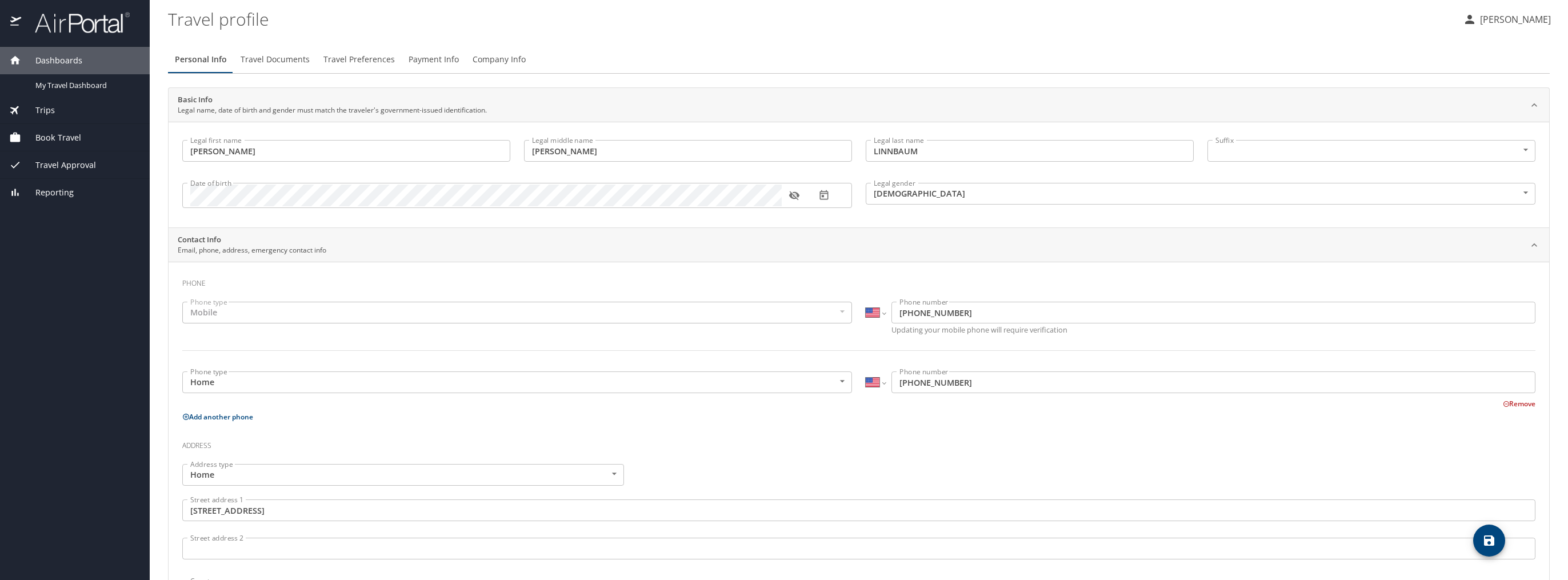
click at [276, 61] on span "Travel Documents" at bounding box center [275, 59] width 69 height 14
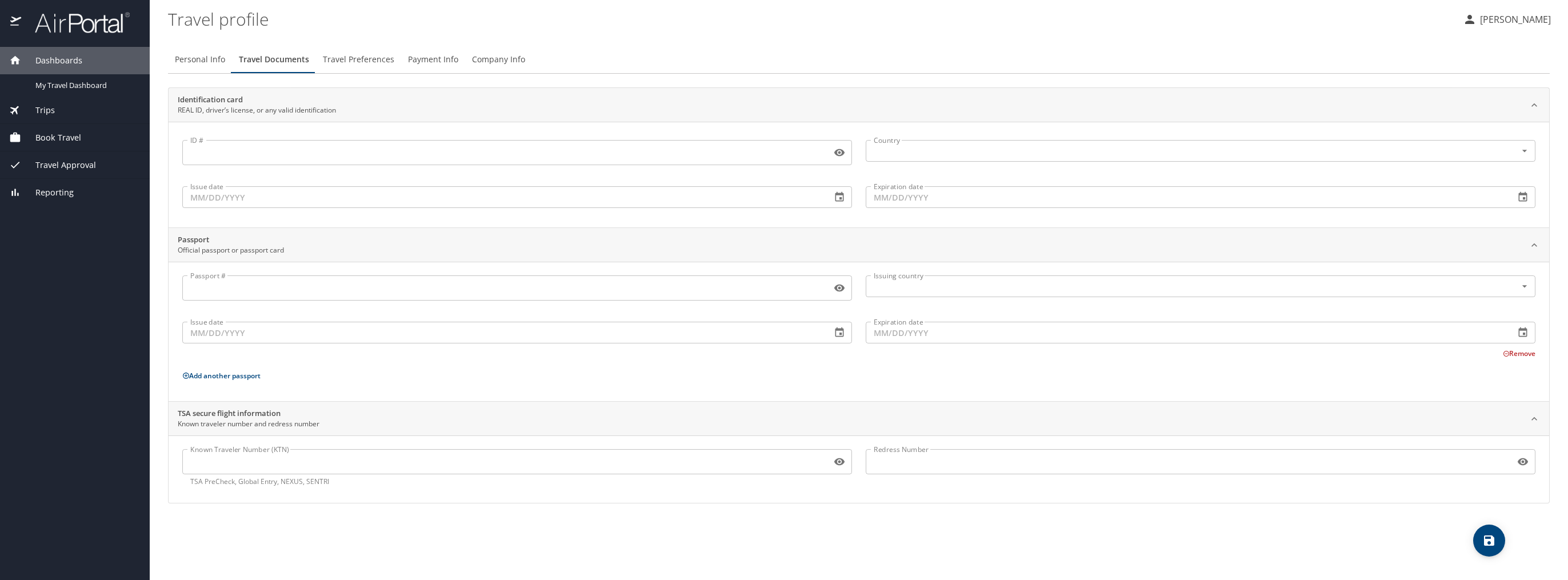
click at [194, 156] on input "ID #" at bounding box center [504, 153] width 645 height 22
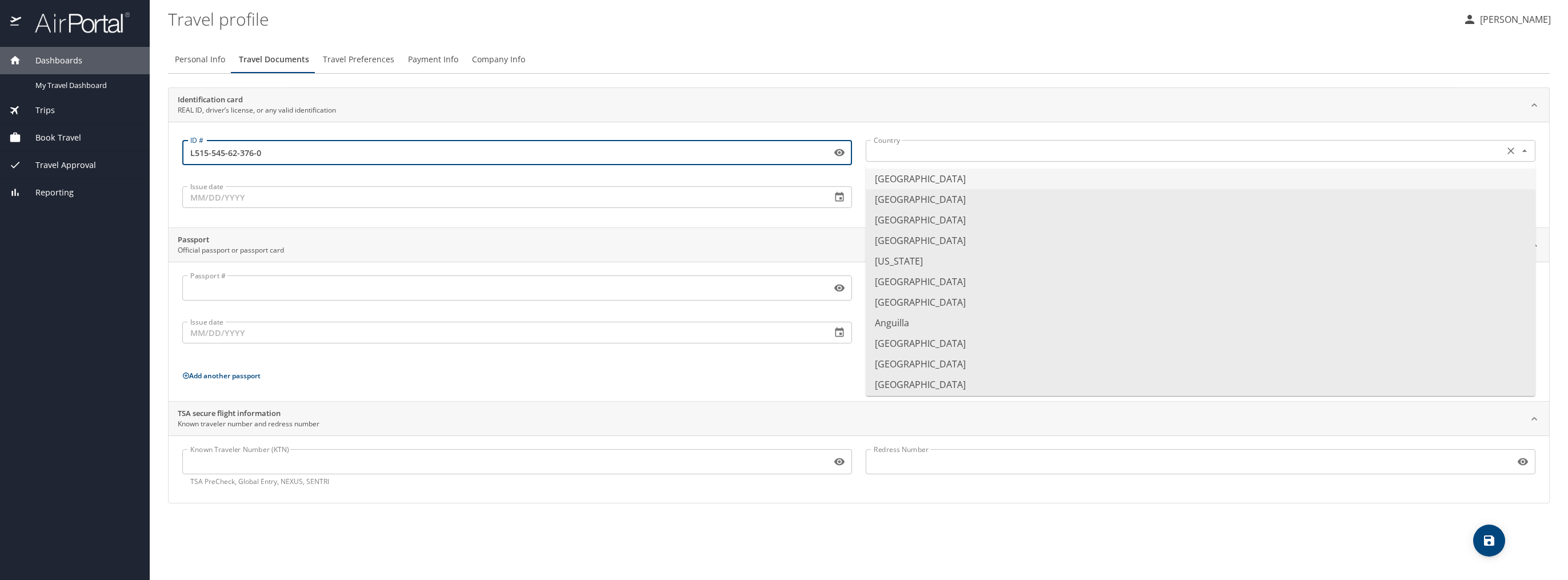
type input "L515-545-62-376-0"
click at [943, 151] on input "text" at bounding box center [1184, 151] width 629 height 15
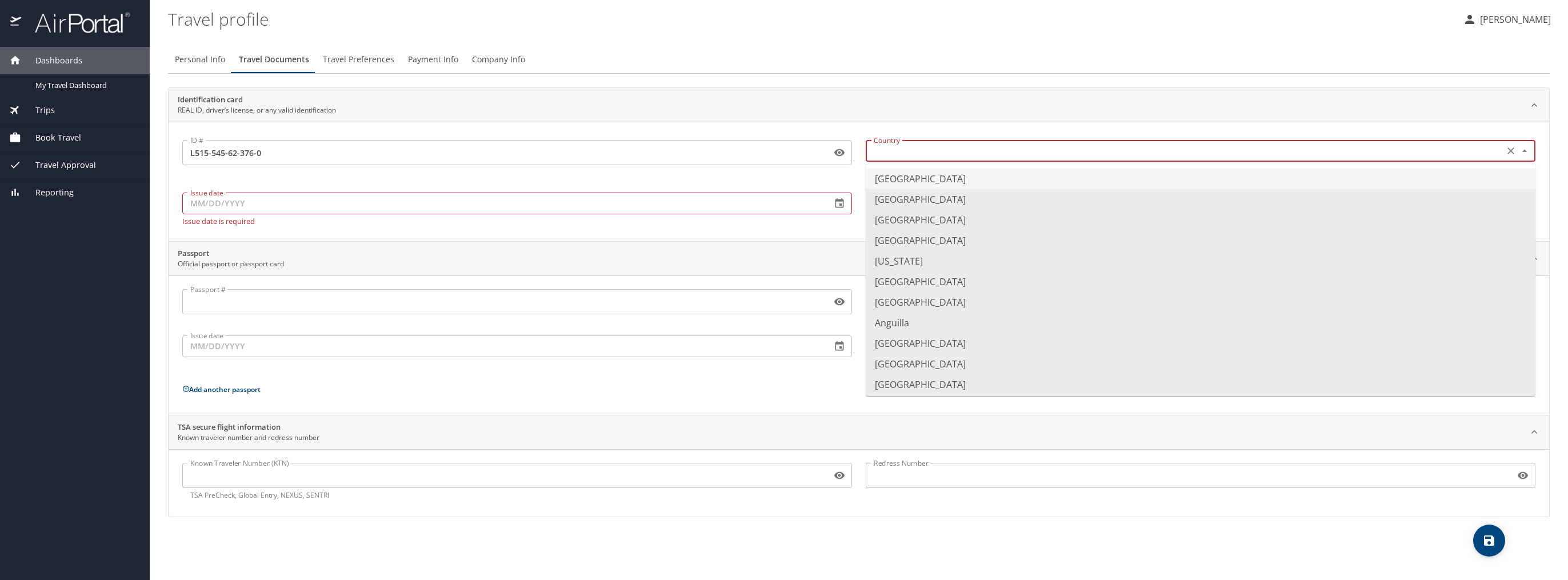
click at [900, 175] on li "[GEOGRAPHIC_DATA]" at bounding box center [1200, 179] width 670 height 21
type input "[GEOGRAPHIC_DATA]"
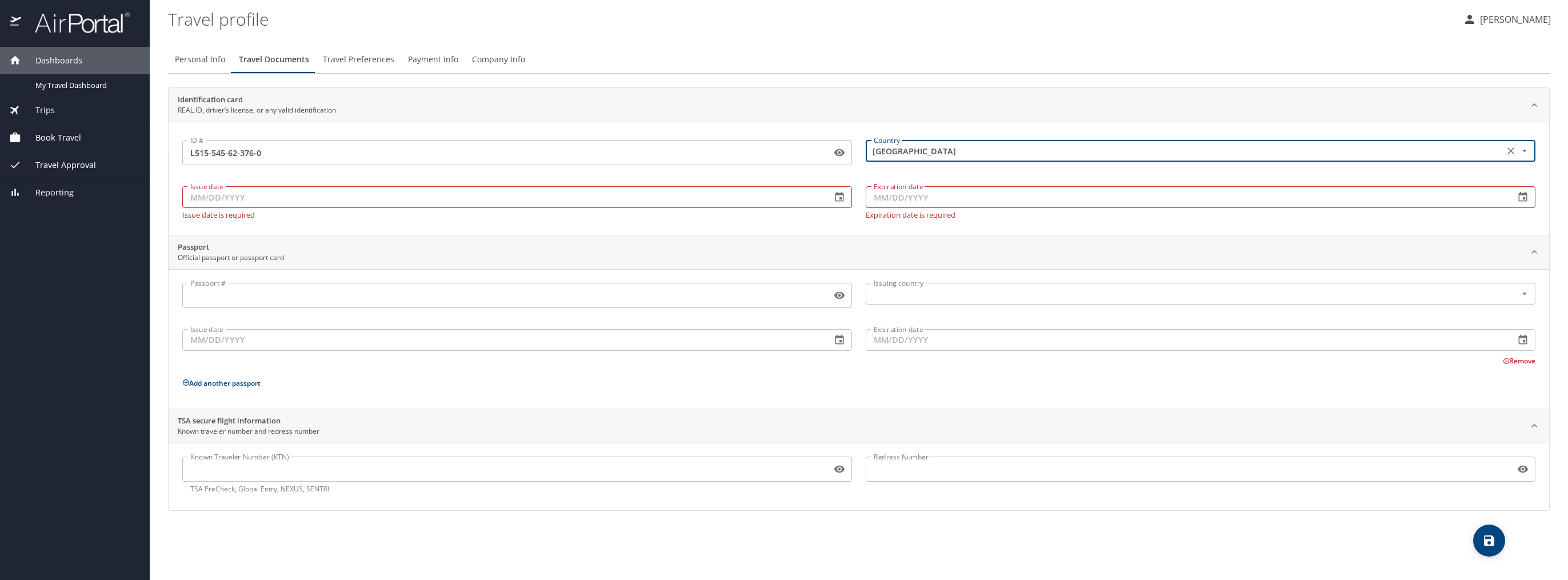
click at [336, 194] on input "Issue date" at bounding box center [502, 197] width 640 height 22
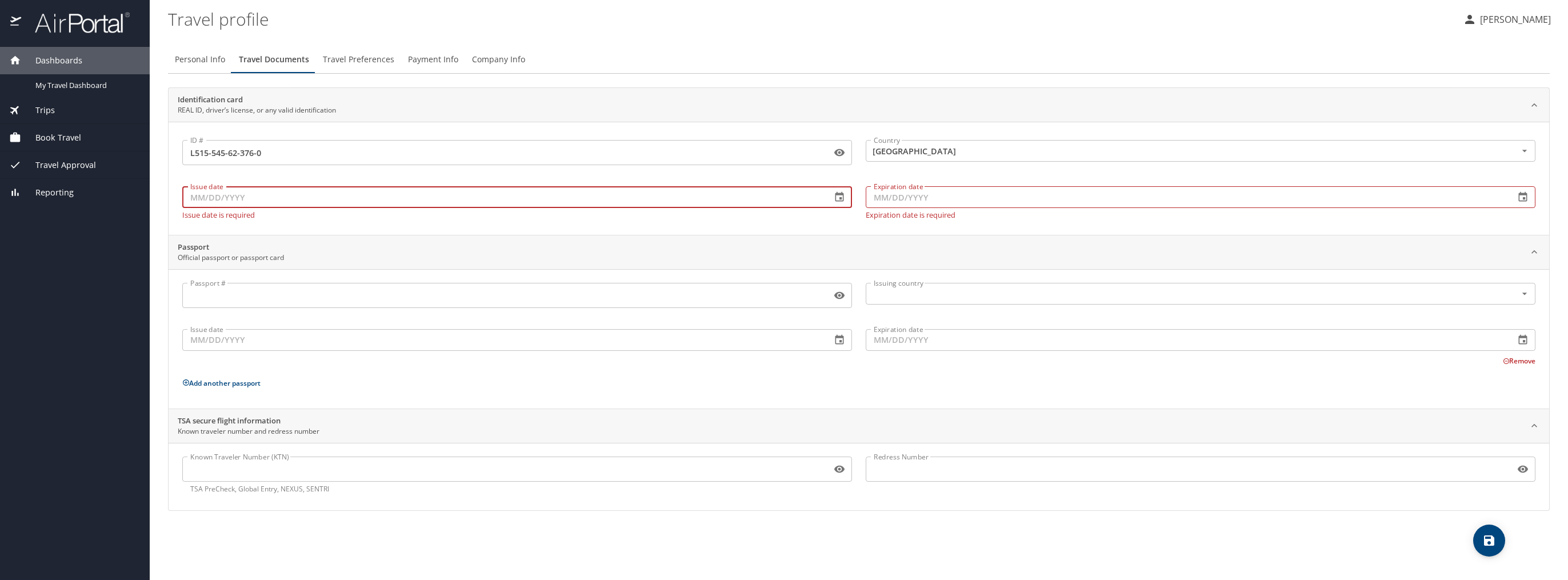
click at [887, 195] on input "Expiration date" at bounding box center [1185, 197] width 640 height 22
type input "[DATE]"
click at [378, 198] on input "Issue date" at bounding box center [502, 197] width 640 height 22
type input "[DATE]"
click at [702, 376] on p "Add another passport" at bounding box center [858, 383] width 1353 height 14
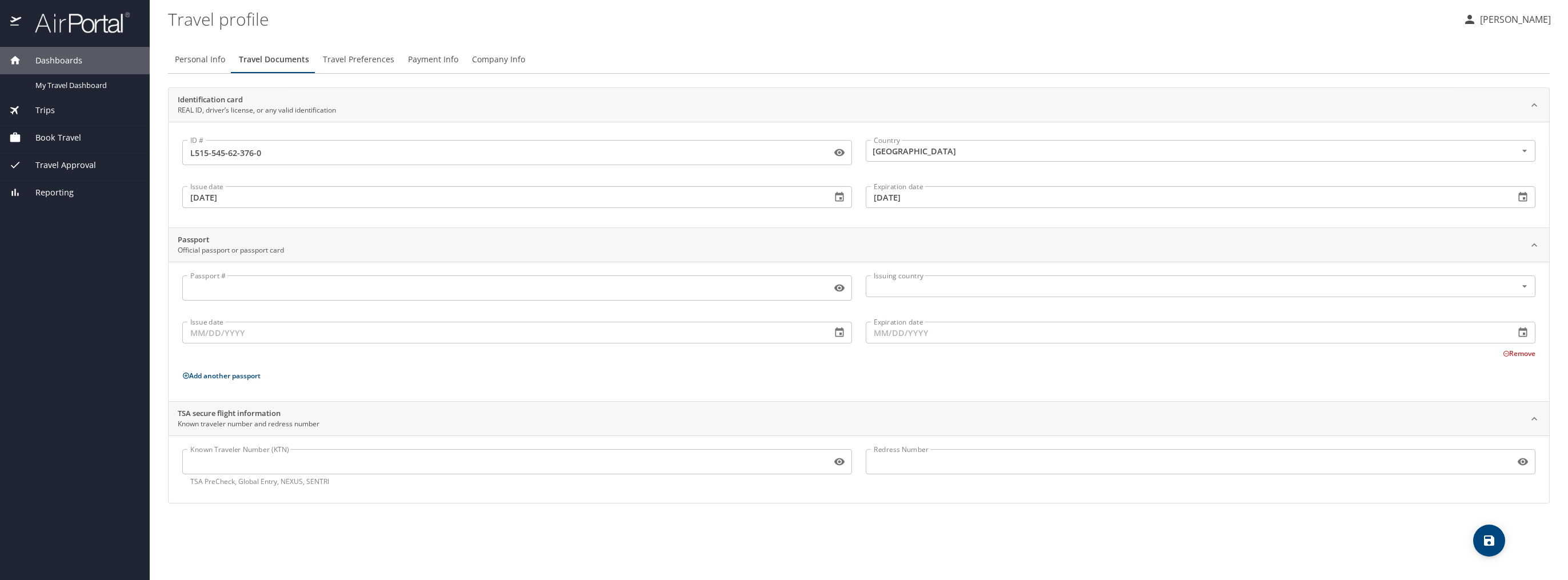
click at [242, 463] on input "Known Traveler Number (KTN)" at bounding box center [504, 462] width 645 height 22
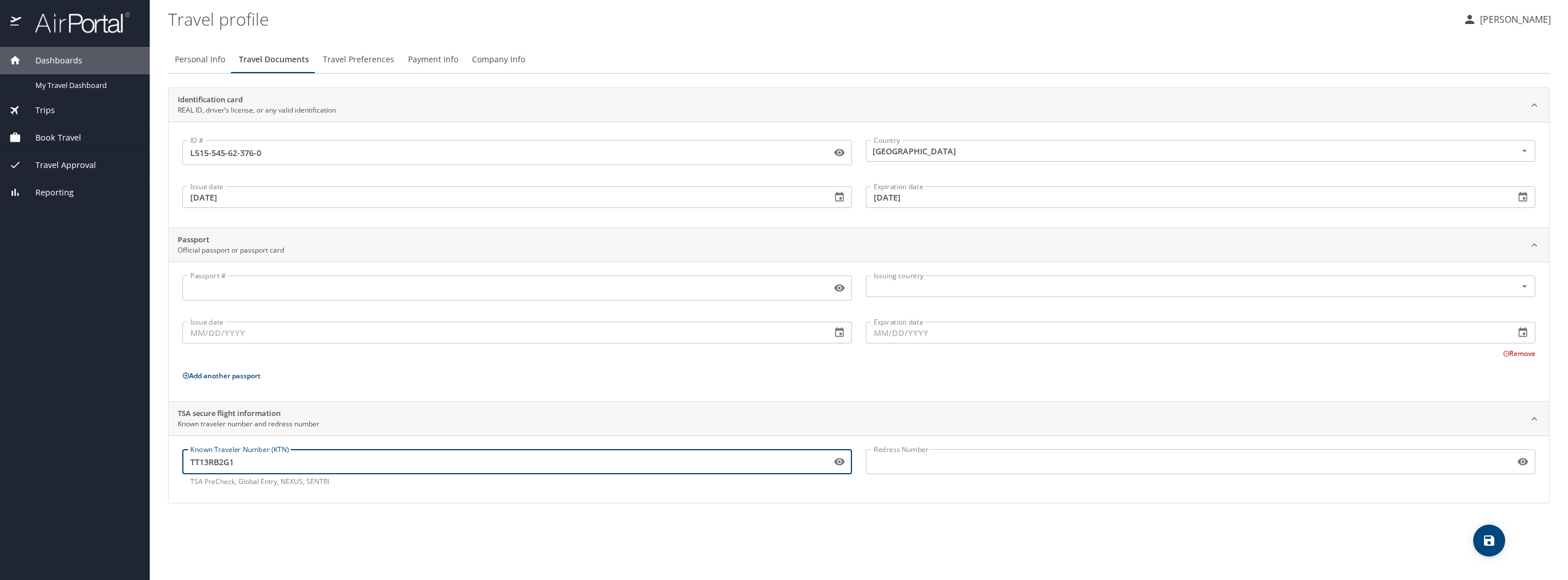
type input "TT13RB2G1"
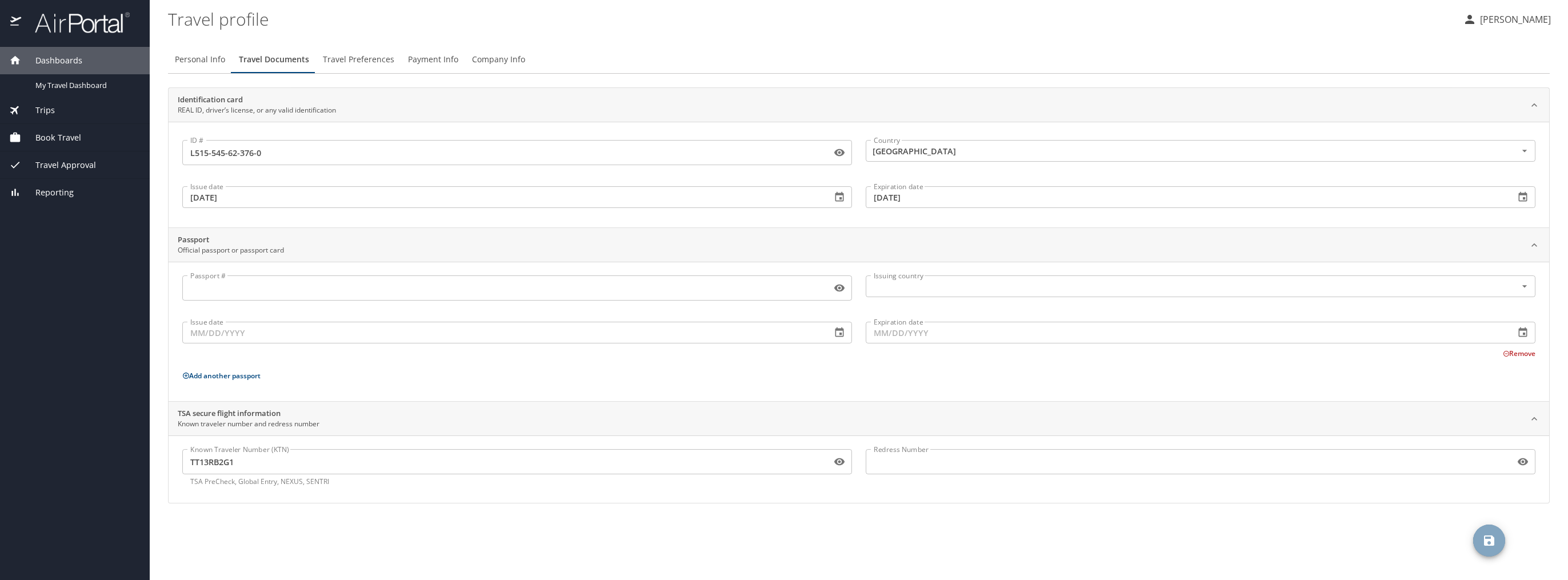
click at [1488, 540] on icon "save" at bounding box center [1489, 540] width 10 height 10
click at [348, 58] on span "Travel Preferences" at bounding box center [358, 59] width 71 height 14
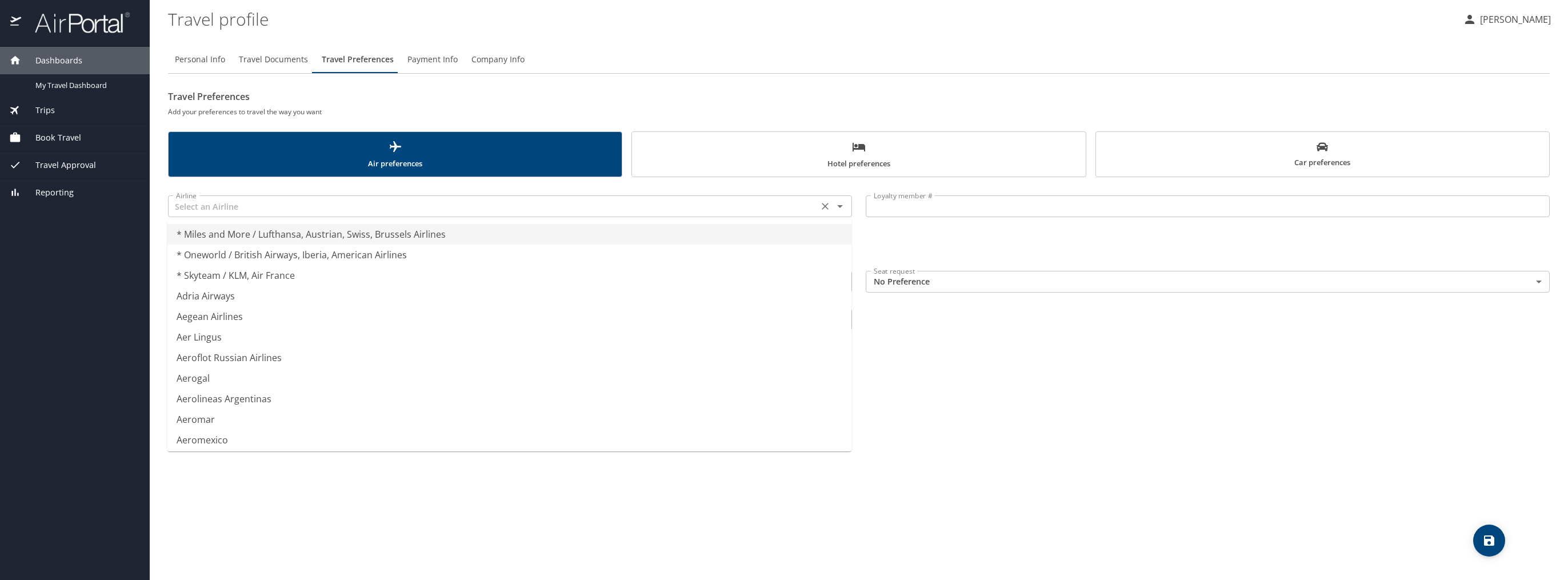
click at [261, 204] on body "Dashboards My Travel Dashboard Trips Current / Future Trips Past Trips Trips Mi…" at bounding box center [784, 290] width 1568 height 580
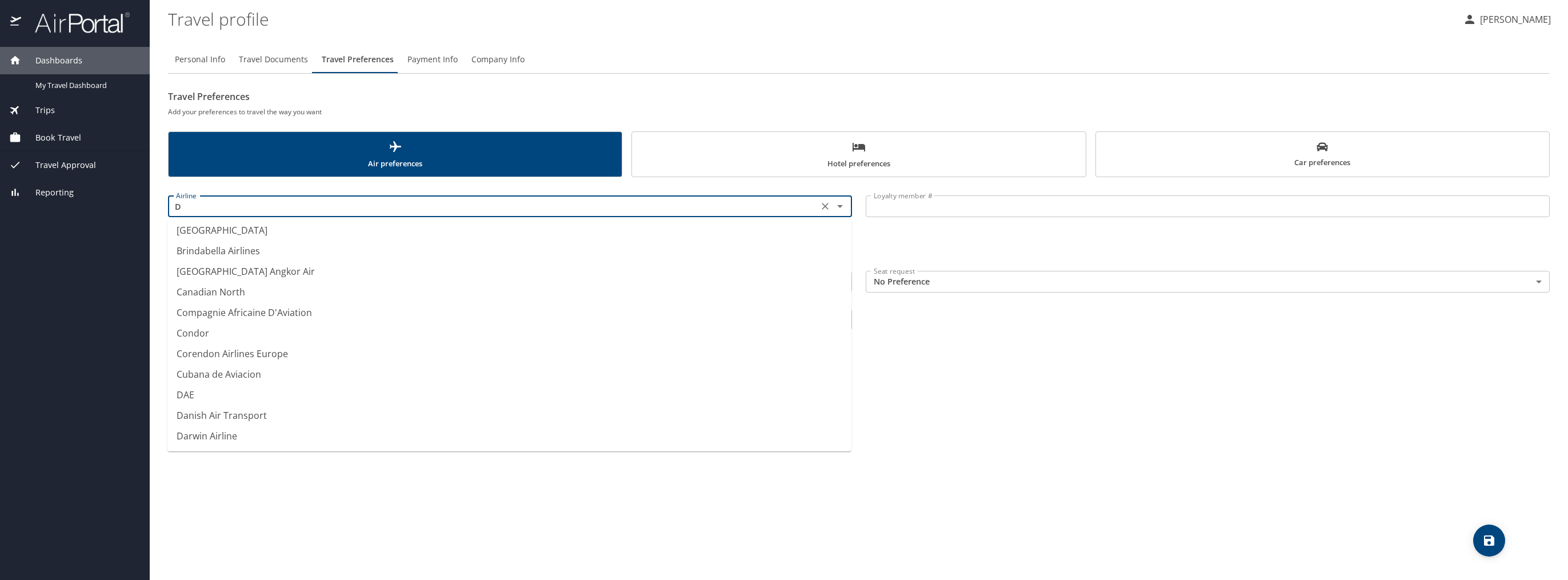
scroll to position [582, 0]
click at [270, 270] on li "Delta Air Lines" at bounding box center [509, 269] width 684 height 21
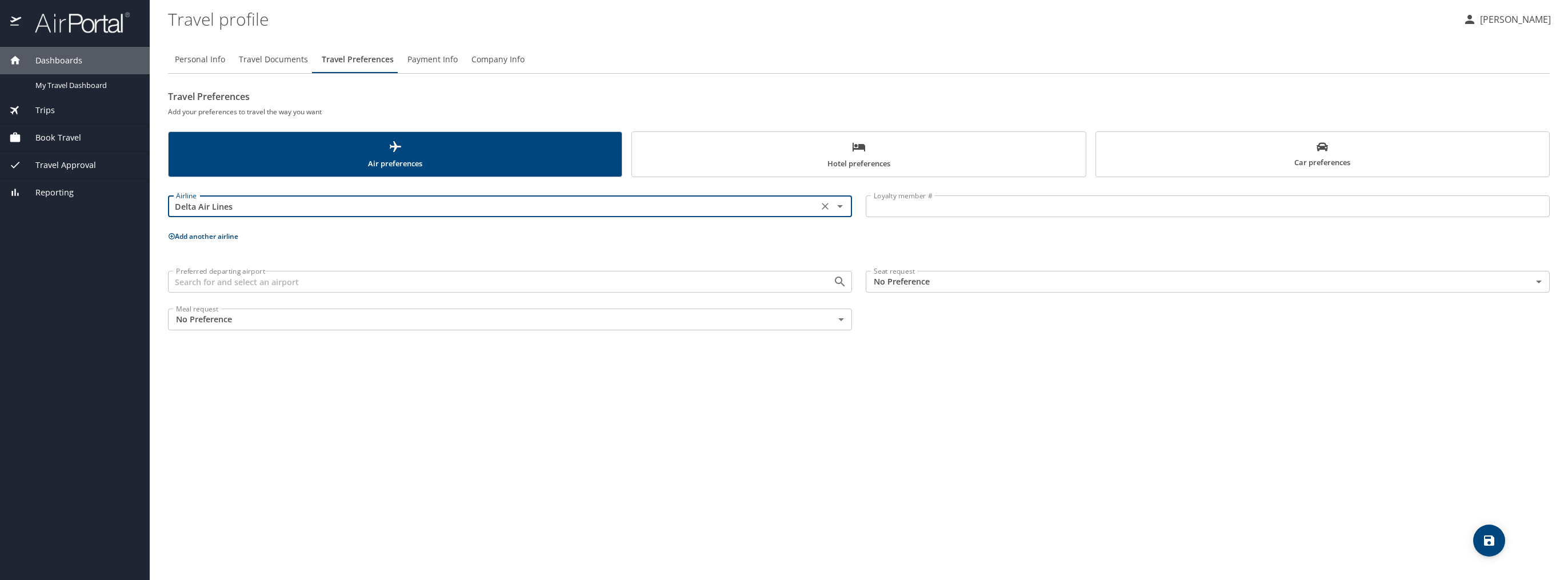
type input "Delta Air Lines"
click at [947, 195] on input "Loyalty member #" at bounding box center [1208, 206] width 684 height 22
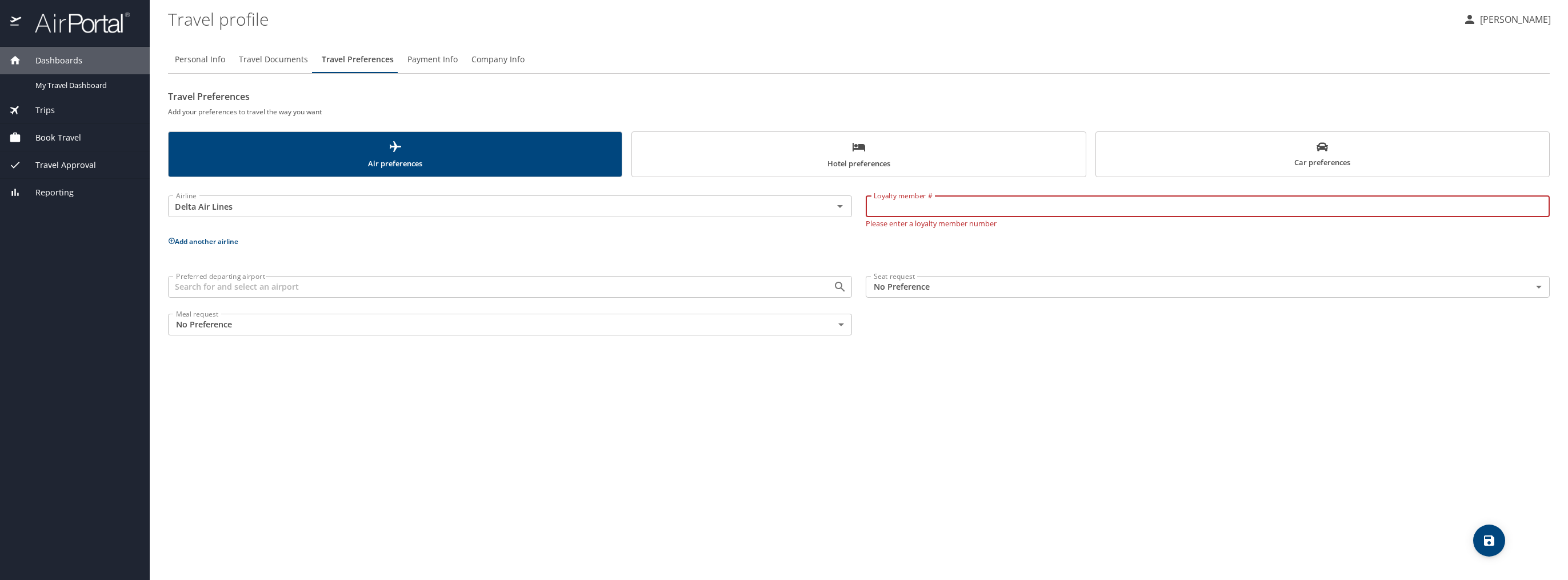
click at [901, 209] on input "Loyalty member #" at bounding box center [1208, 206] width 684 height 22
type input "9716485876"
click at [294, 285] on input "Preferred departing airport" at bounding box center [493, 287] width 643 height 15
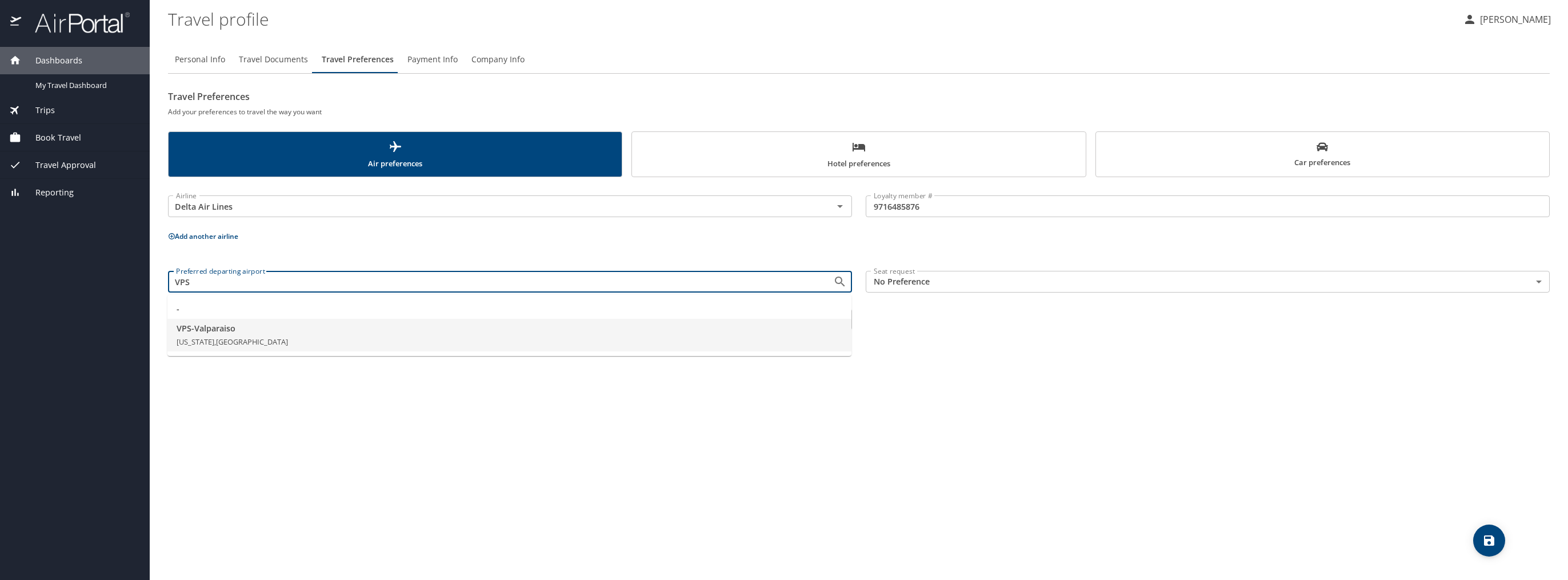
click at [237, 325] on span "VPS - Valparaiso" at bounding box center [509, 328] width 666 height 13
type input "VPS - Valparaiso"
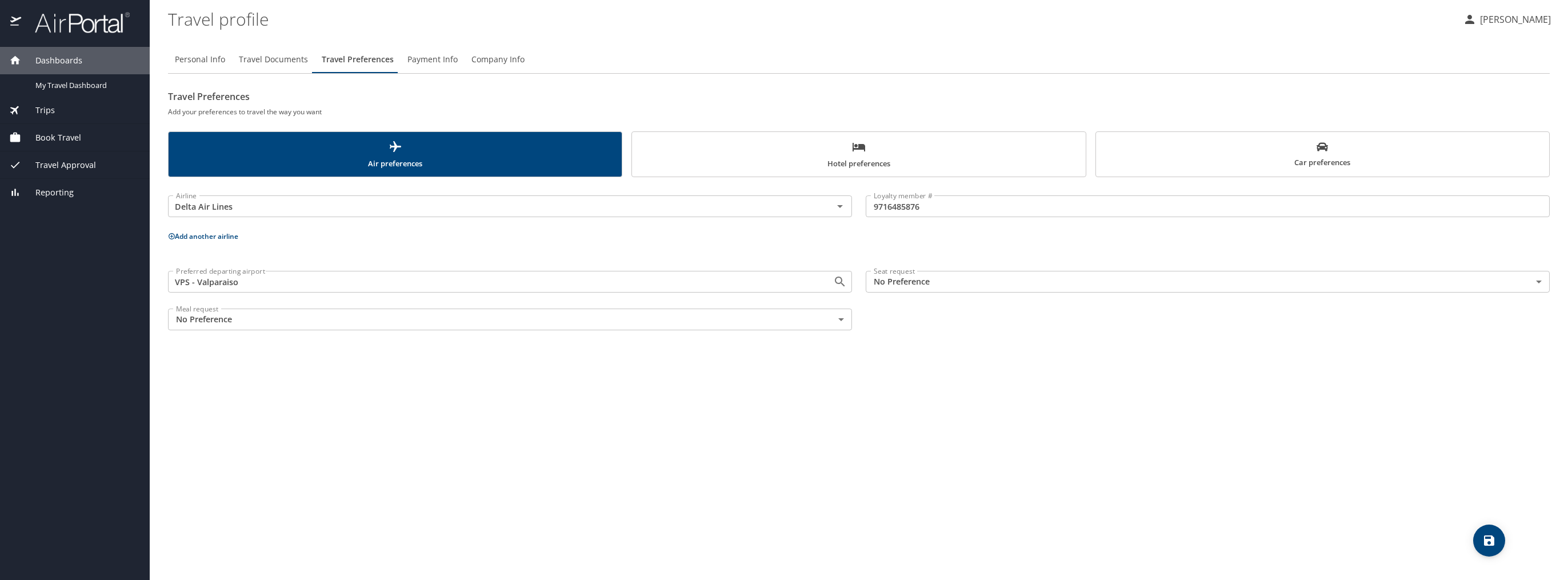
click at [951, 283] on body "Dashboards My Travel Dashboard Trips Current / Future Trips Past Trips Trips Mi…" at bounding box center [784, 290] width 1568 height 580
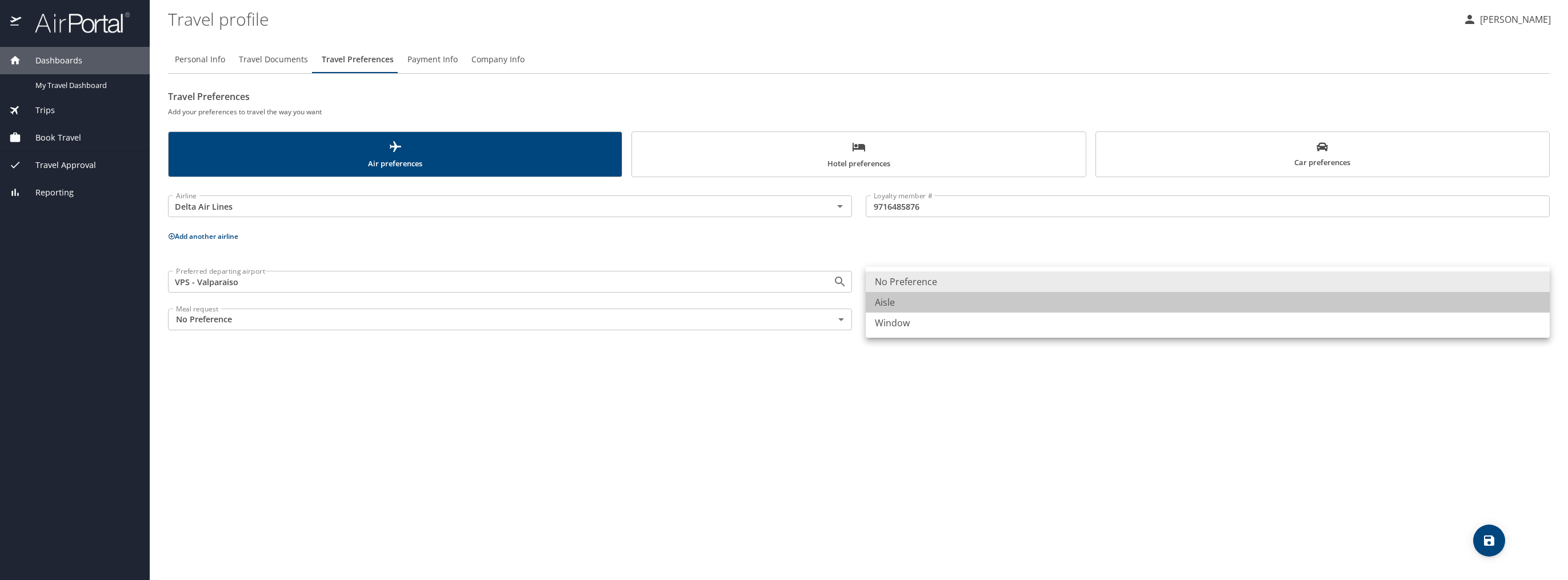
click at [918, 305] on li "Aisle" at bounding box center [1208, 302] width 684 height 21
type input "Aisle"
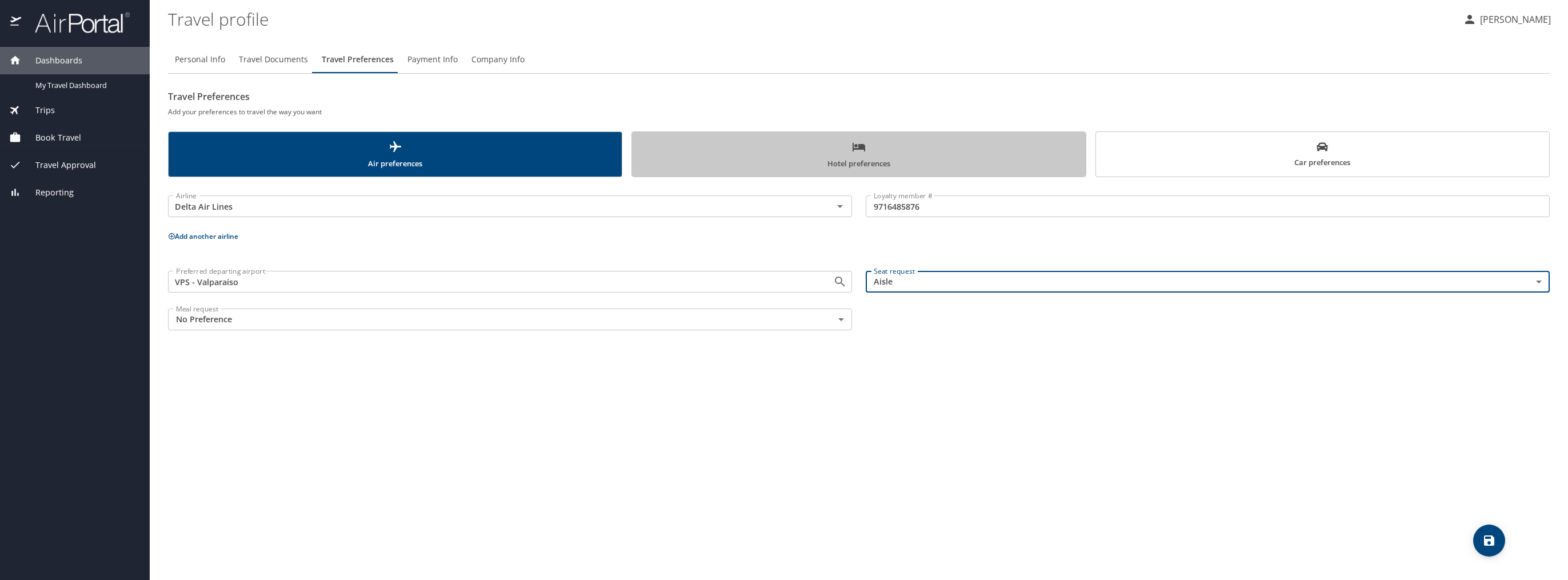
click at [821, 145] on span "Hotel preferences" at bounding box center [859, 155] width 439 height 30
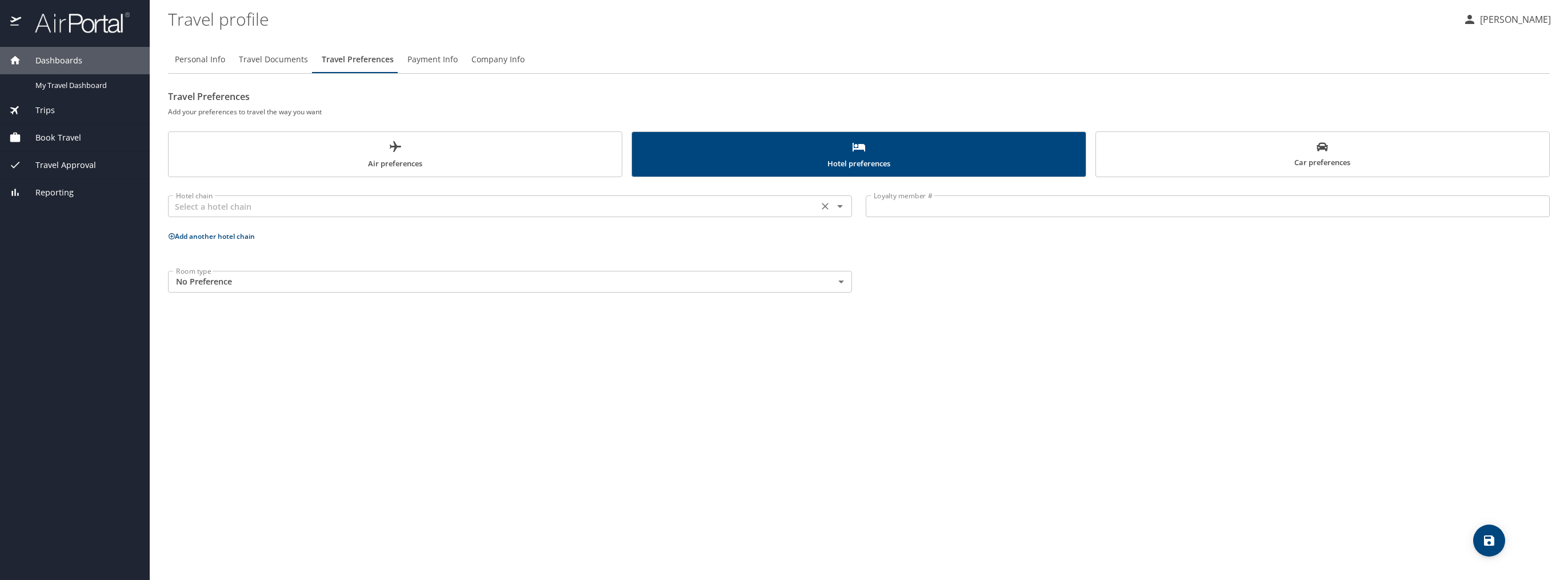
click at [313, 203] on input "text" at bounding box center [493, 206] width 643 height 15
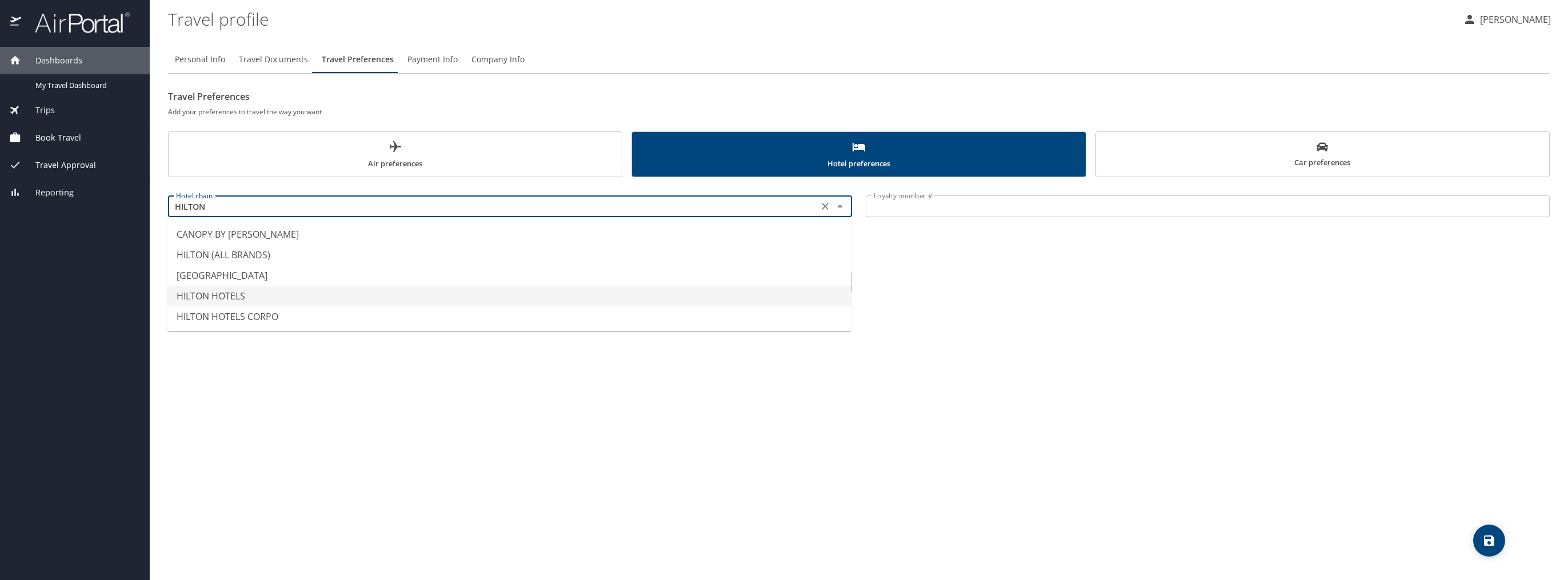
click at [206, 294] on li "HILTON HOTELS" at bounding box center [509, 296] width 684 height 21
type input "HILTON HOTELS"
click at [921, 209] on input "Loyalty member #" at bounding box center [1208, 206] width 684 height 22
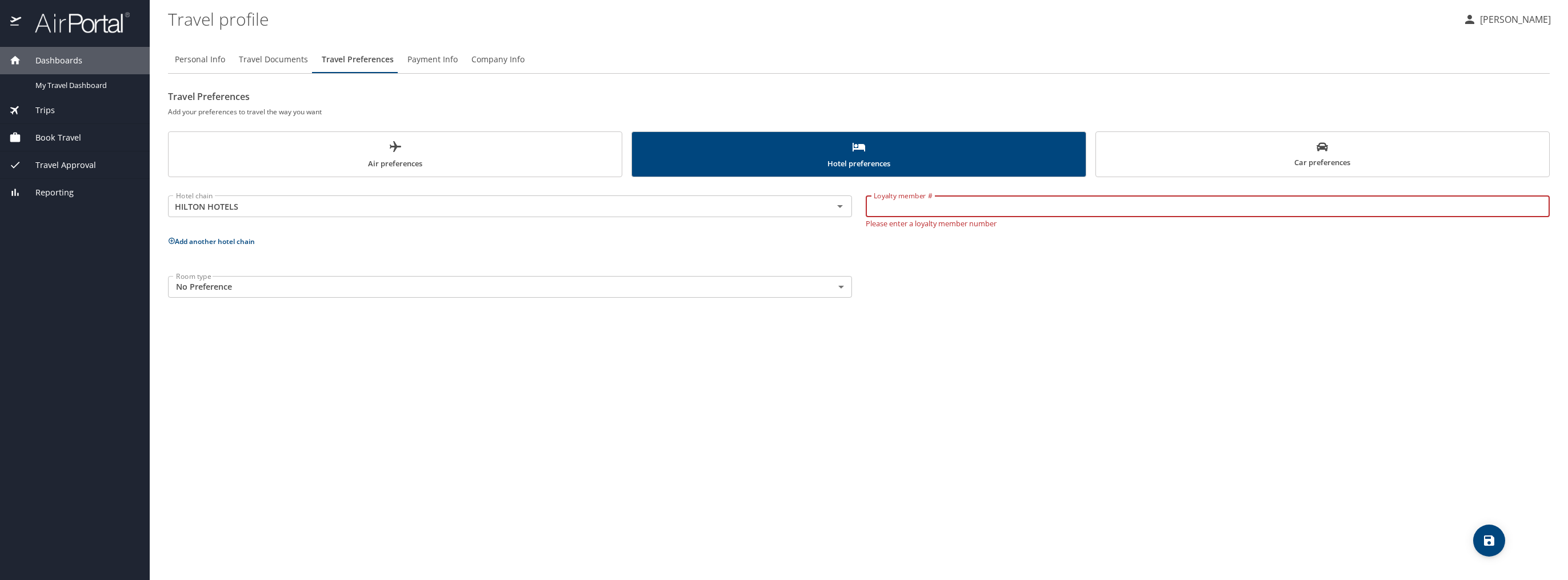
click at [843, 285] on body "Dashboards My Travel Dashboard Trips Current / Future Trips Past Trips Trips Mi…" at bounding box center [784, 290] width 1568 height 580
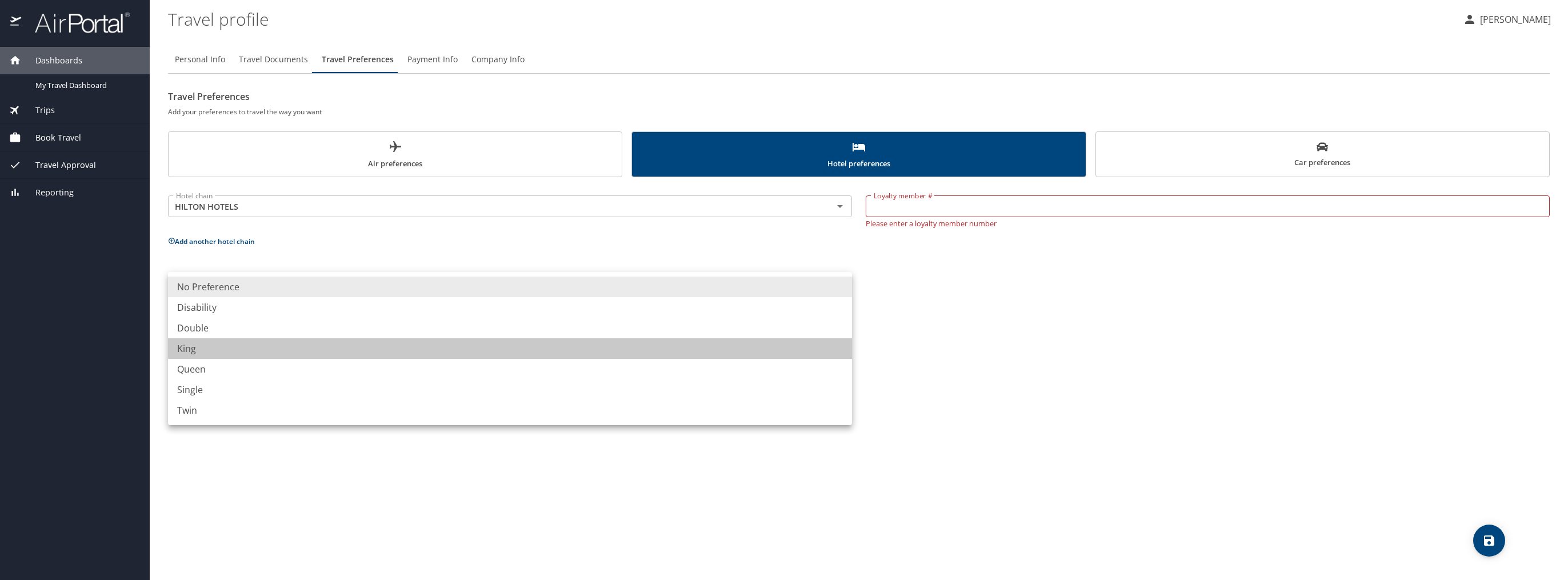
click at [513, 355] on li "King" at bounding box center [510, 349] width 684 height 21
type input "King"
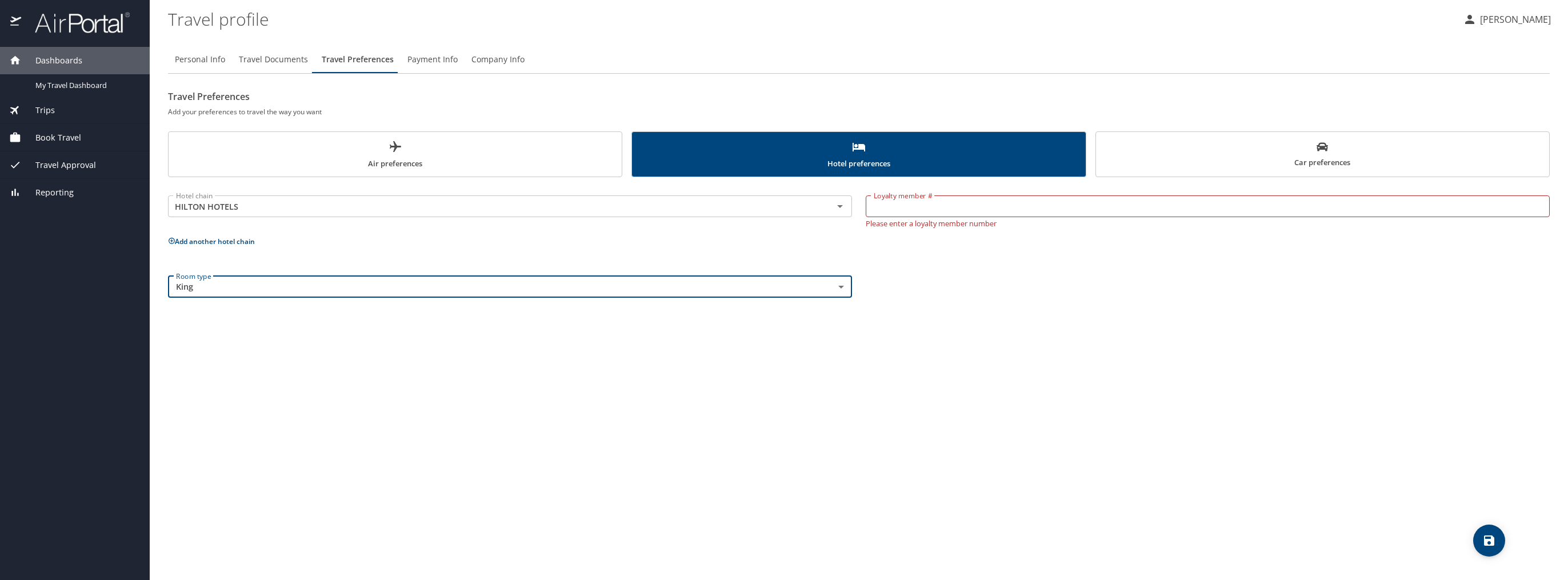
click at [891, 211] on input "Loyalty member #" at bounding box center [1208, 206] width 684 height 22
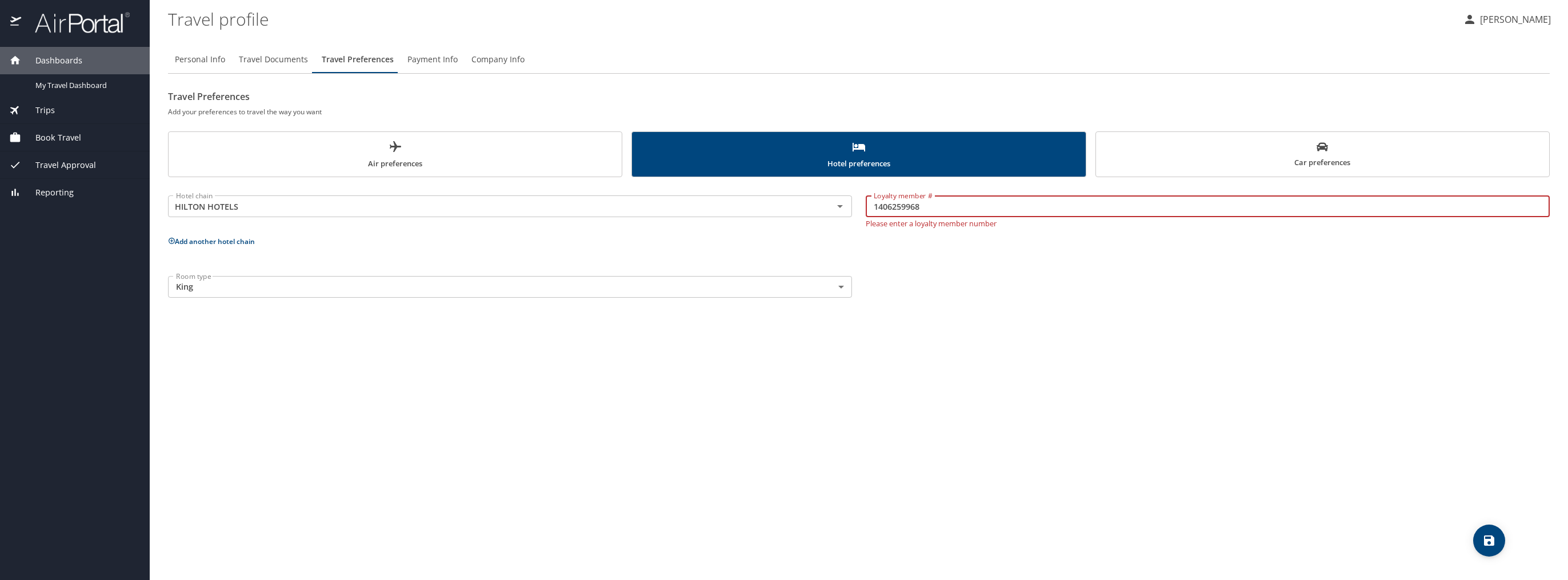
type input "1406259968"
click at [621, 225] on div "Hotel chain HILTON HOTELS Hotel chain" at bounding box center [510, 209] width 698 height 51
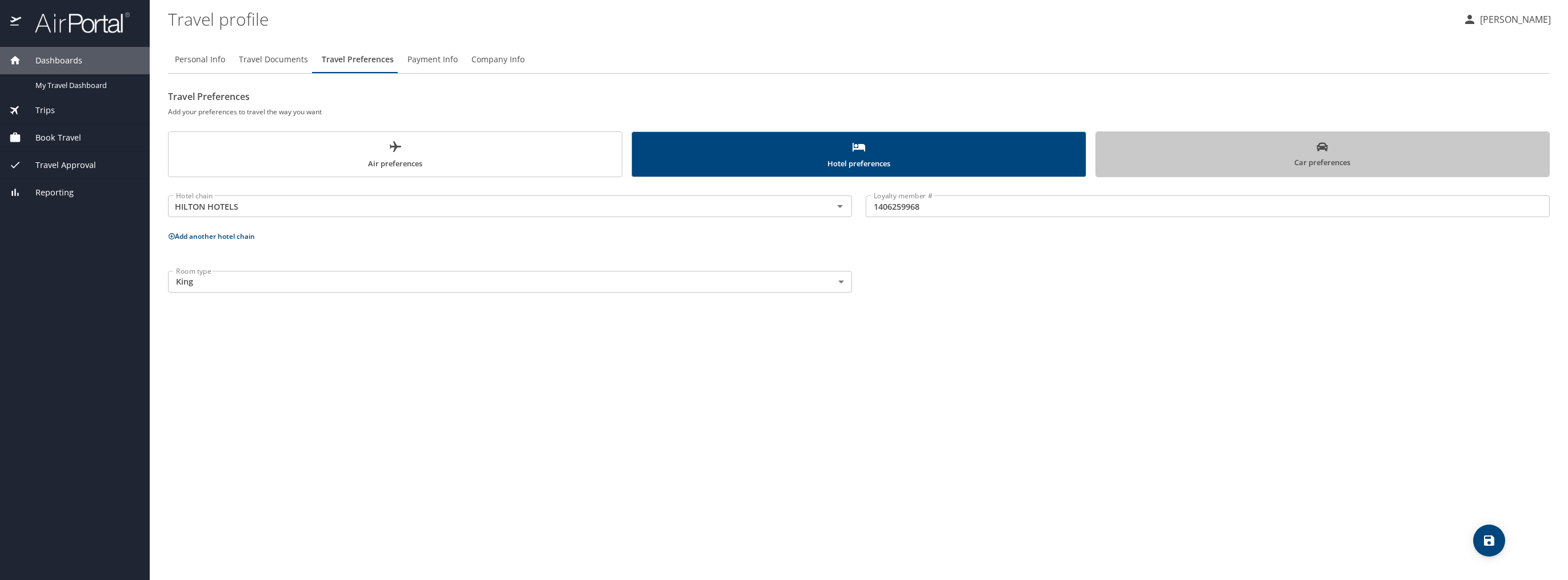
click at [1331, 161] on span "Car preferences" at bounding box center [1323, 155] width 439 height 28
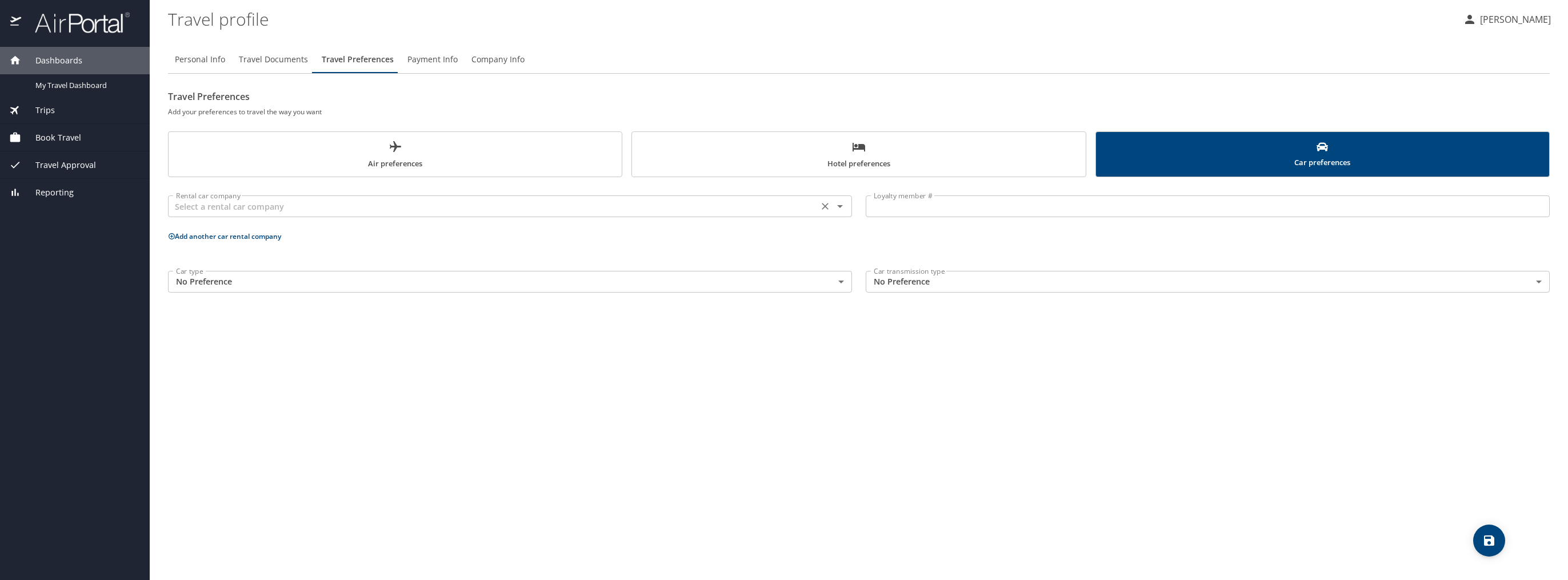
click at [229, 200] on input "text" at bounding box center [493, 206] width 643 height 15
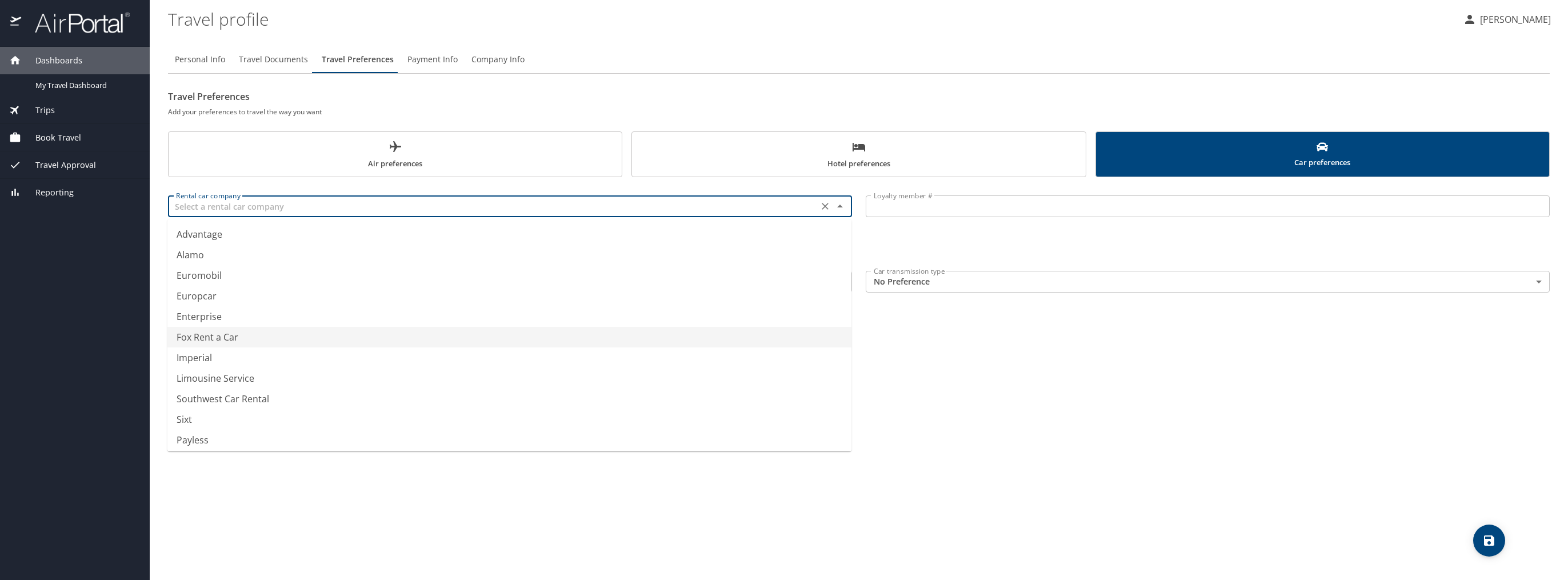
scroll to position [126, 0]
click at [208, 354] on li "Hertz" at bounding box center [509, 355] width 684 height 21
type input "Hertz"
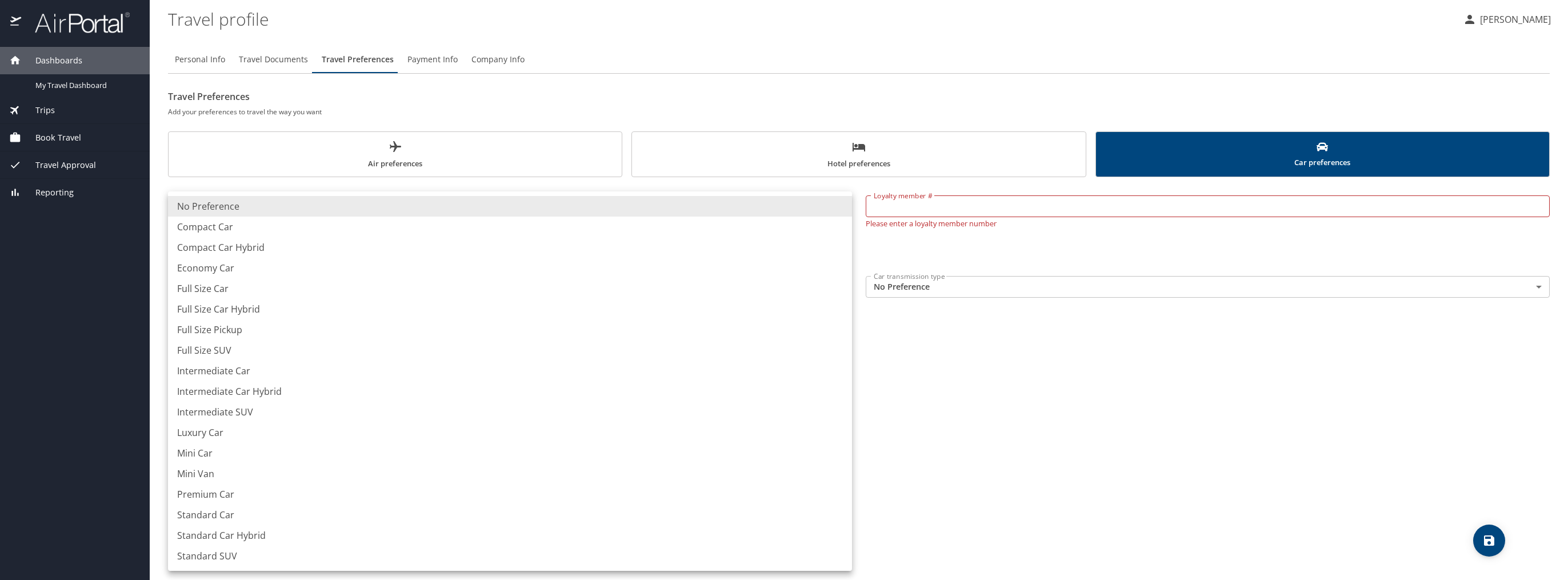
click at [242, 279] on body "Dashboards My Travel Dashboard Trips Current / Future Trips Past Trips Trips Mi…" at bounding box center [784, 290] width 1568 height 580
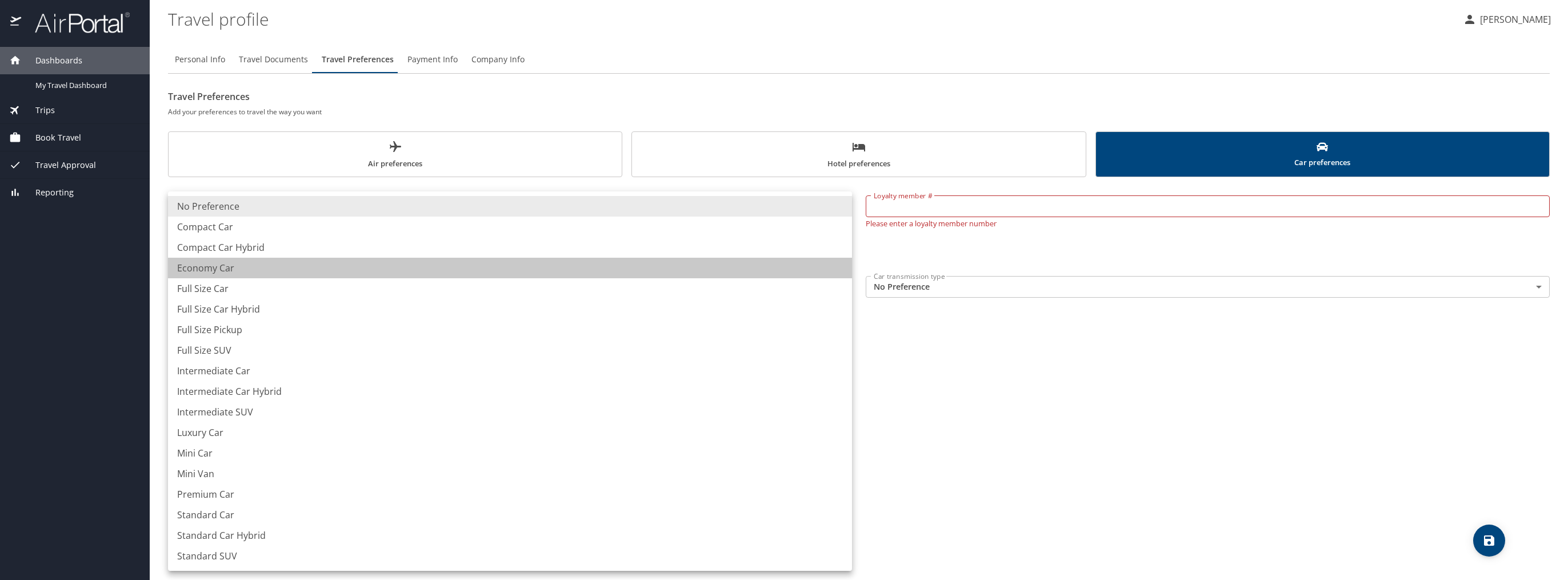
click at [229, 268] on li "Economy Car" at bounding box center [510, 268] width 684 height 21
type input "EconomyCar"
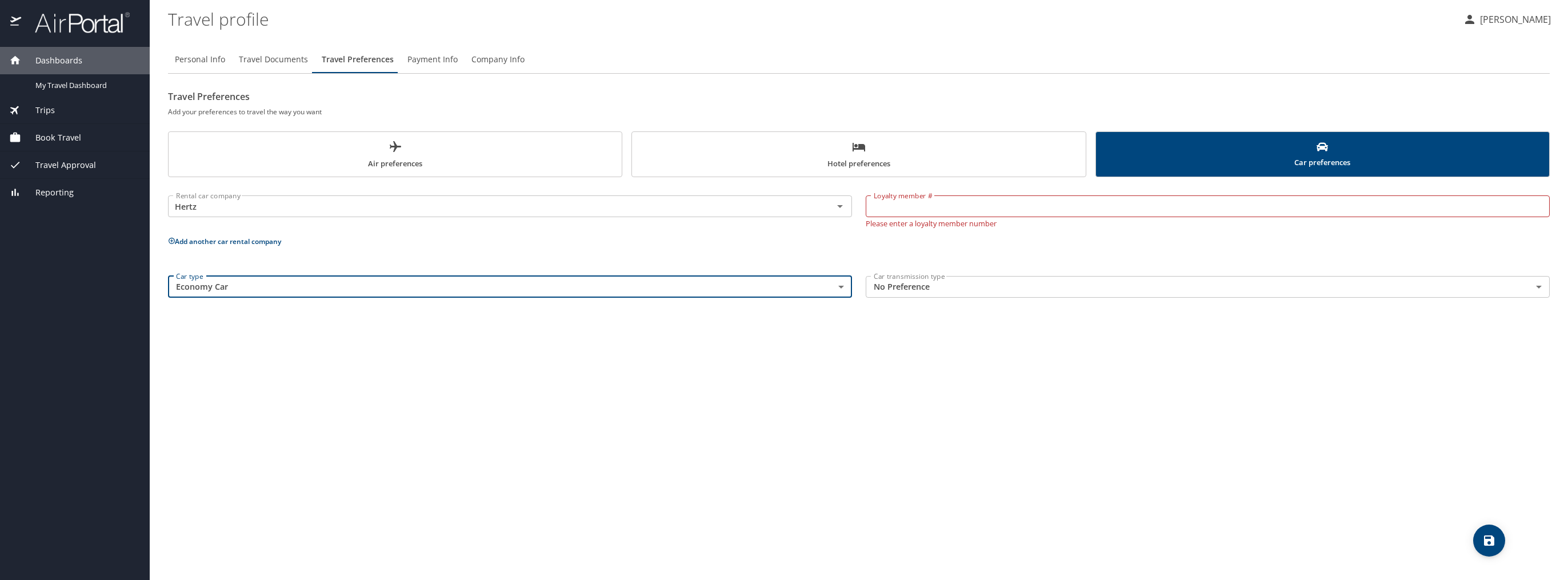
click at [987, 285] on body "Dashboards My Travel Dashboard Trips Current / Future Trips Past Trips Trips Mi…" at bounding box center [784, 290] width 1568 height 580
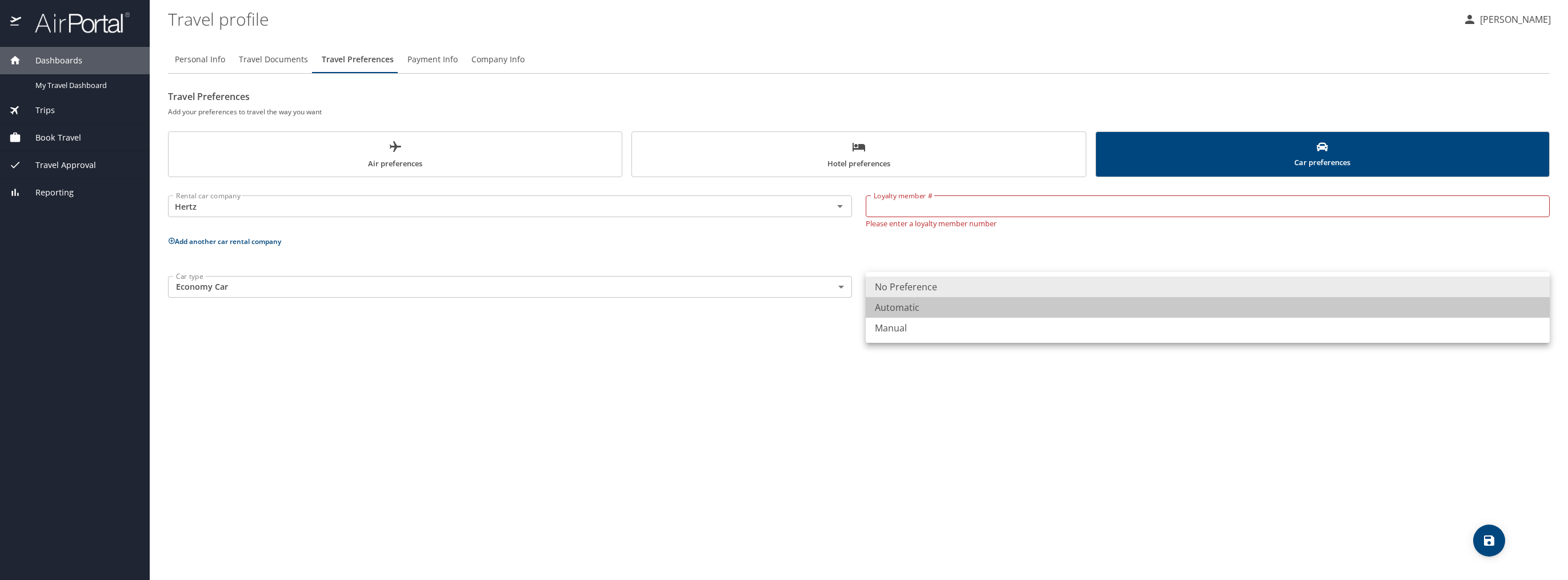
click at [957, 307] on li "Automatic" at bounding box center [1208, 307] width 684 height 21
type input "Automatic"
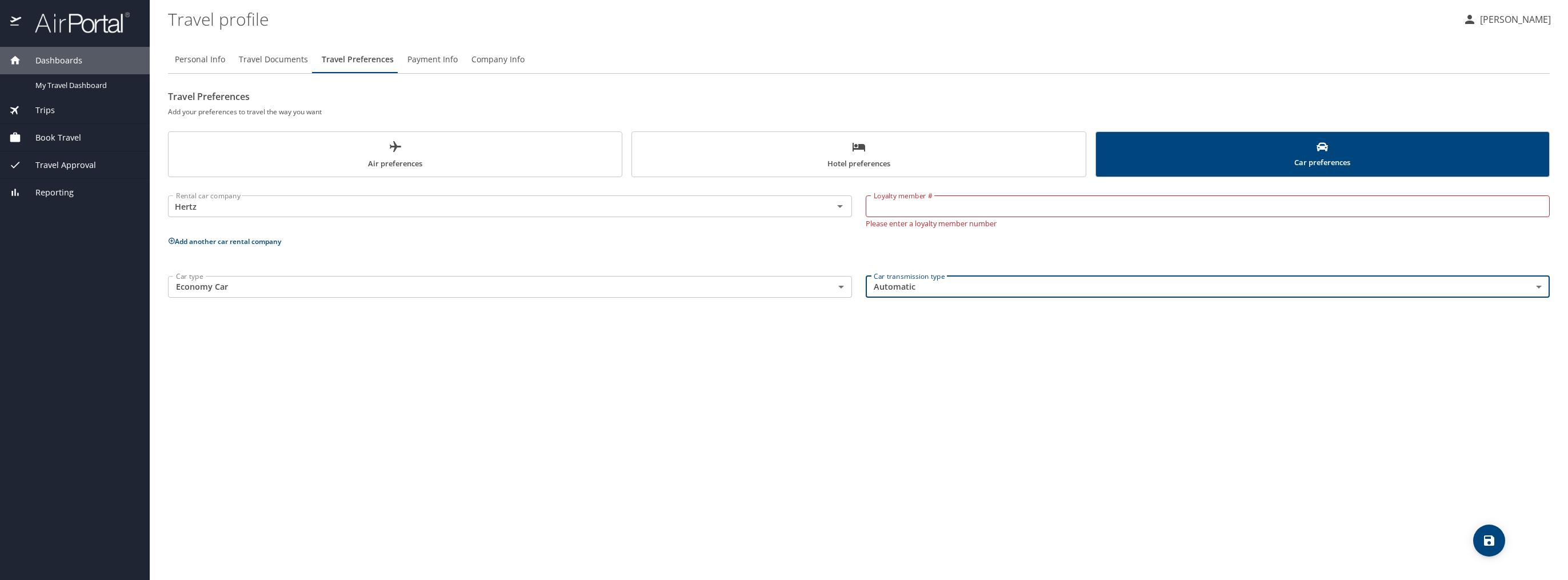
click at [942, 210] on input "Loyalty member #" at bounding box center [1208, 206] width 684 height 22
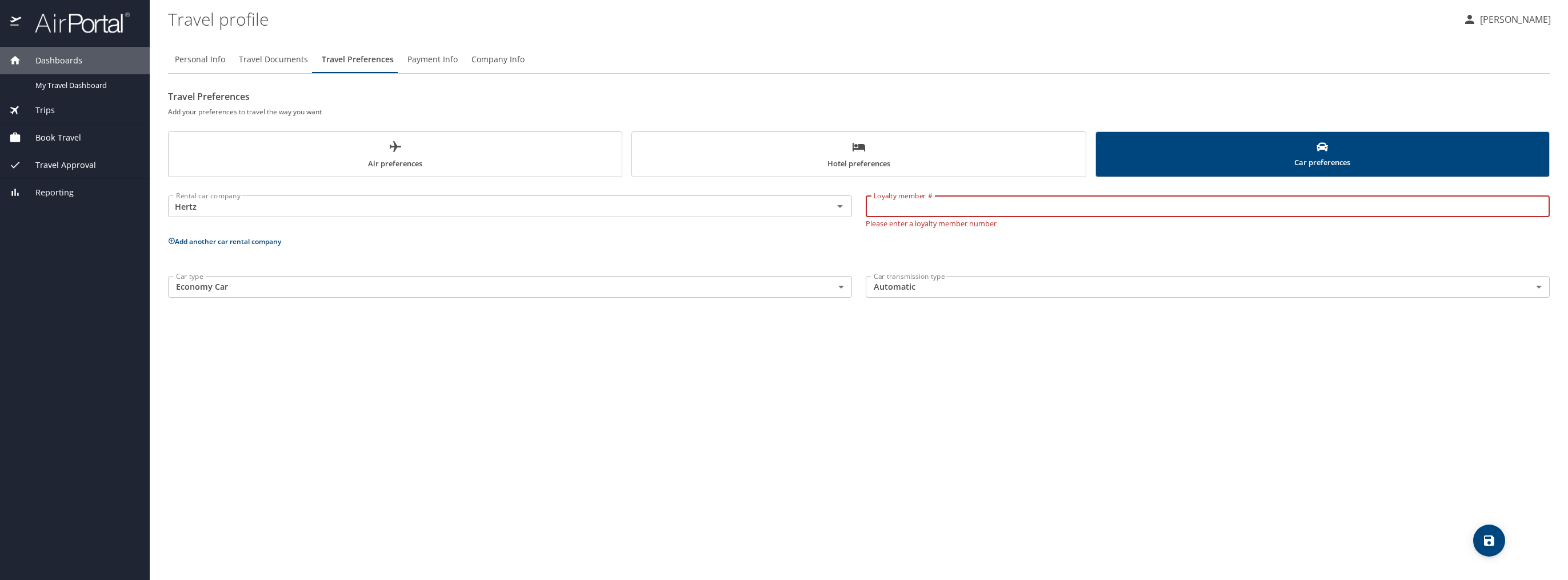
click at [994, 438] on div "Personal Info Travel Documents Travel Preferences Payment Info Company Info Tra…" at bounding box center [859, 308] width 1382 height 543
click at [1489, 534] on icon "save" at bounding box center [1489, 540] width 14 height 14
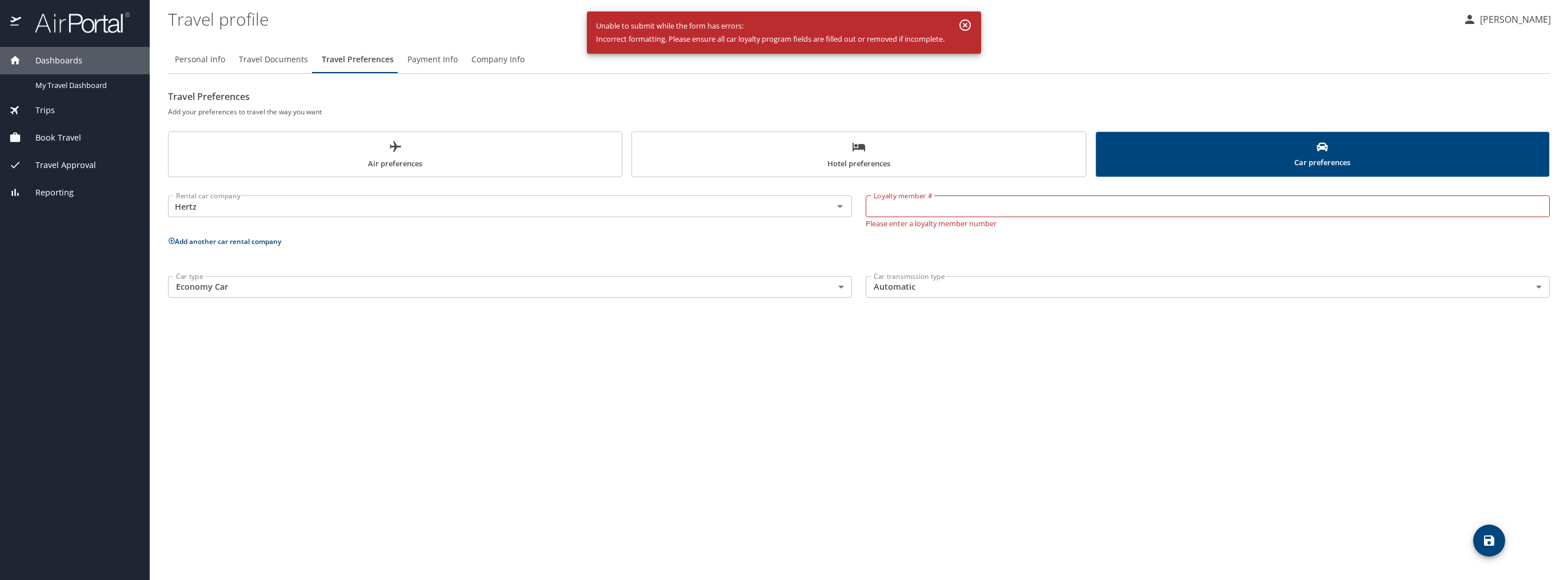
click at [565, 256] on div "Rental car company Hertz Rental car company Loyalty member # Loyalty member # P…" at bounding box center [859, 244] width 1382 height 121
click at [246, 210] on input "Hertz" at bounding box center [493, 206] width 643 height 15
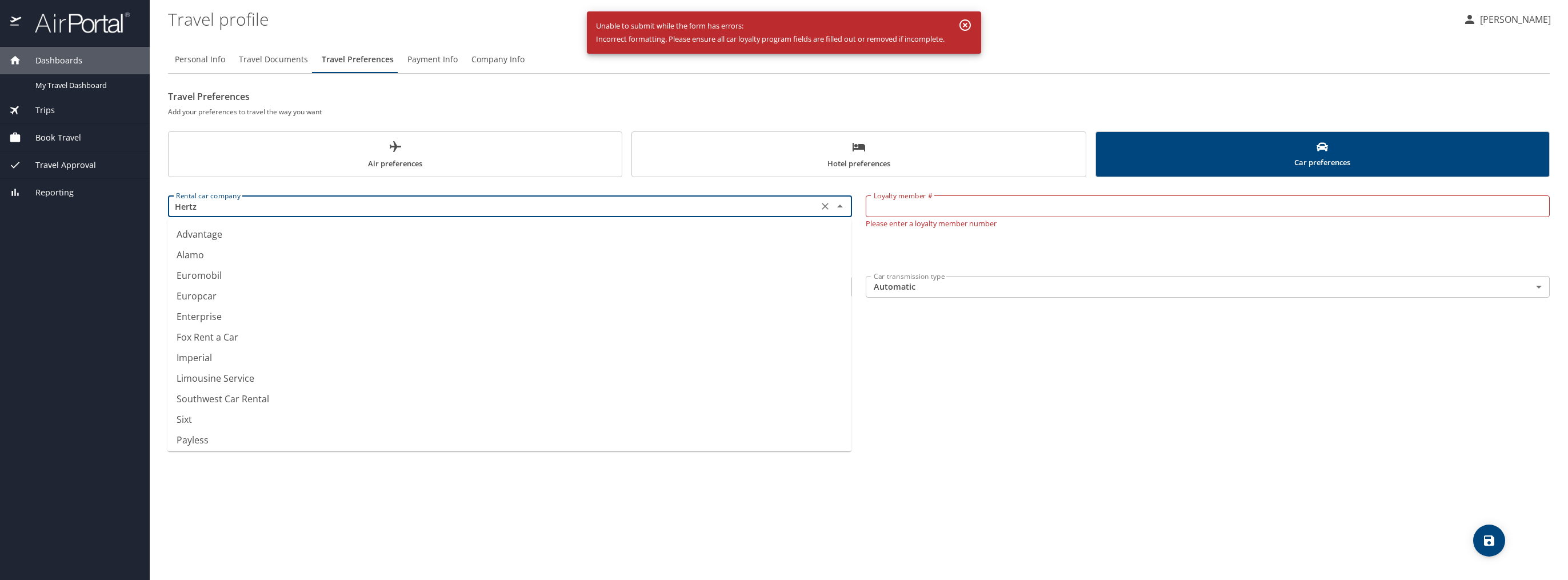
scroll to position [42, 0]
click at [821, 204] on icon "Clear" at bounding box center [825, 206] width 12 height 12
type input "Enterprise"
click at [1086, 385] on div "Personal Info Travel Documents Travel Preferences Payment Info Company Info Tra…" at bounding box center [859, 308] width 1382 height 543
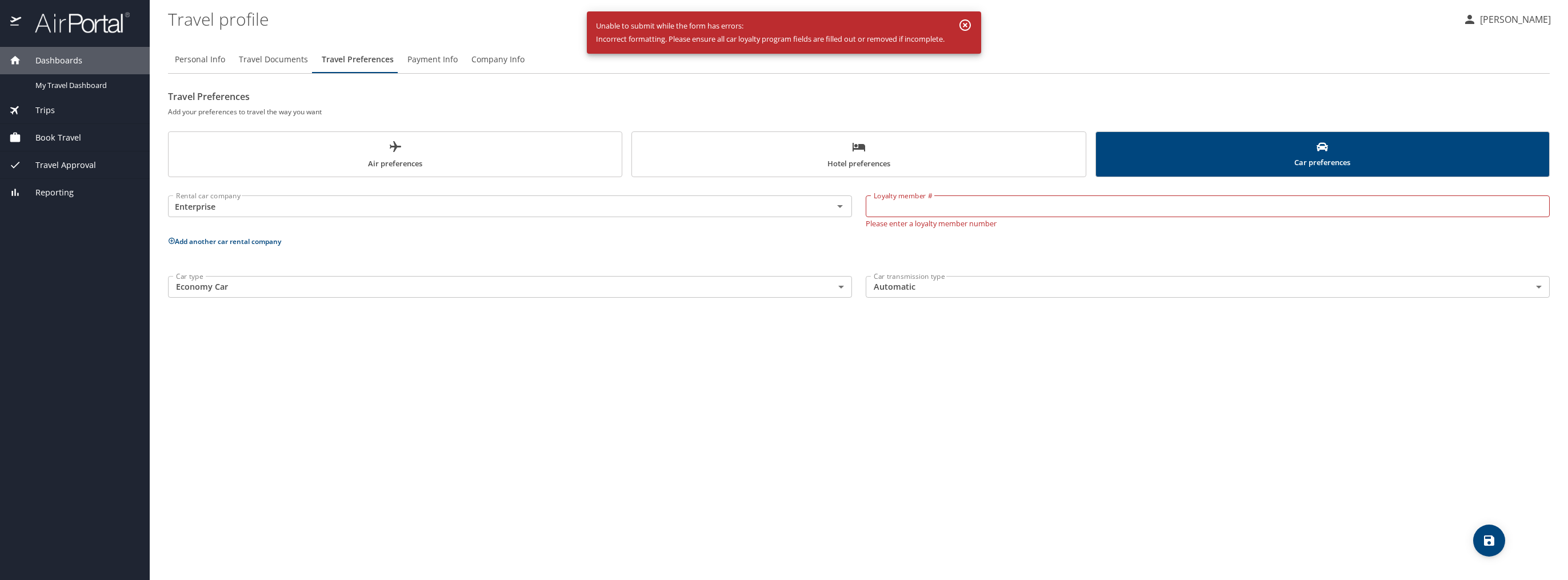
click at [783, 363] on div "Personal Info Travel Documents Travel Preferences Payment Info Company Info Tra…" at bounding box center [859, 308] width 1382 height 543
click at [1492, 537] on icon "save" at bounding box center [1489, 540] width 10 height 10
click at [966, 29] on icon "button" at bounding box center [965, 25] width 14 height 14
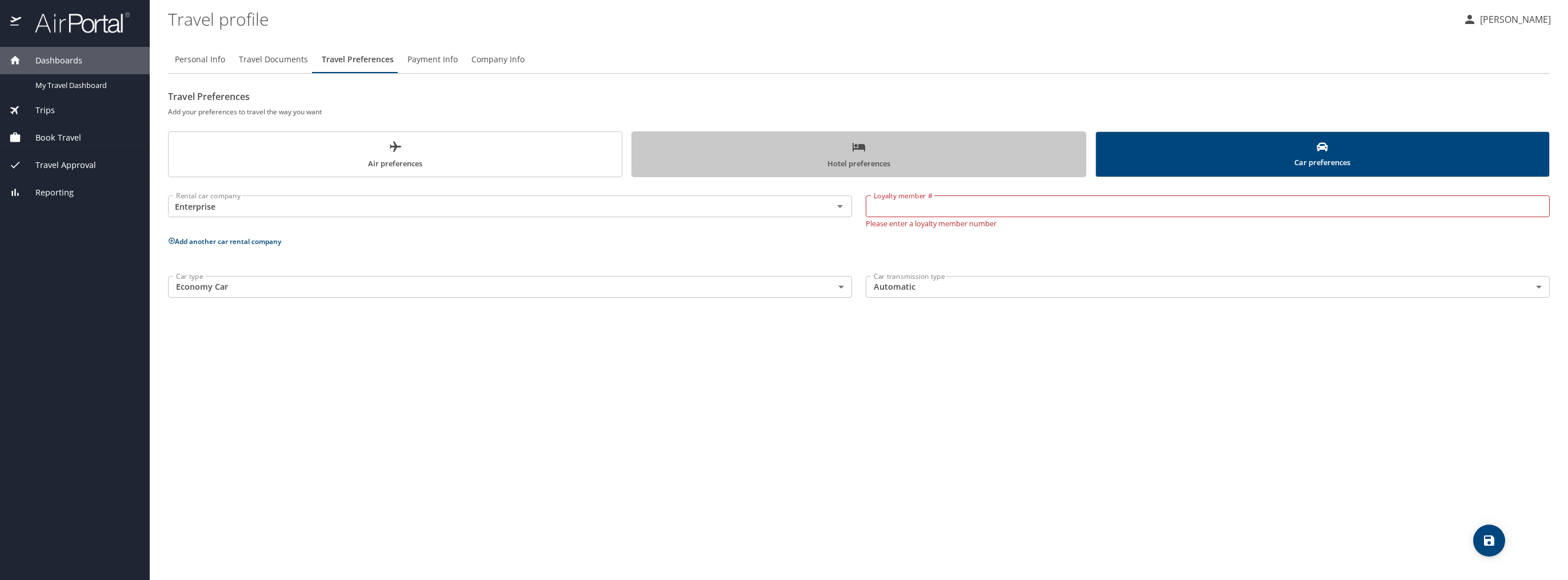
click at [1040, 147] on span "Hotel preferences" at bounding box center [859, 155] width 439 height 30
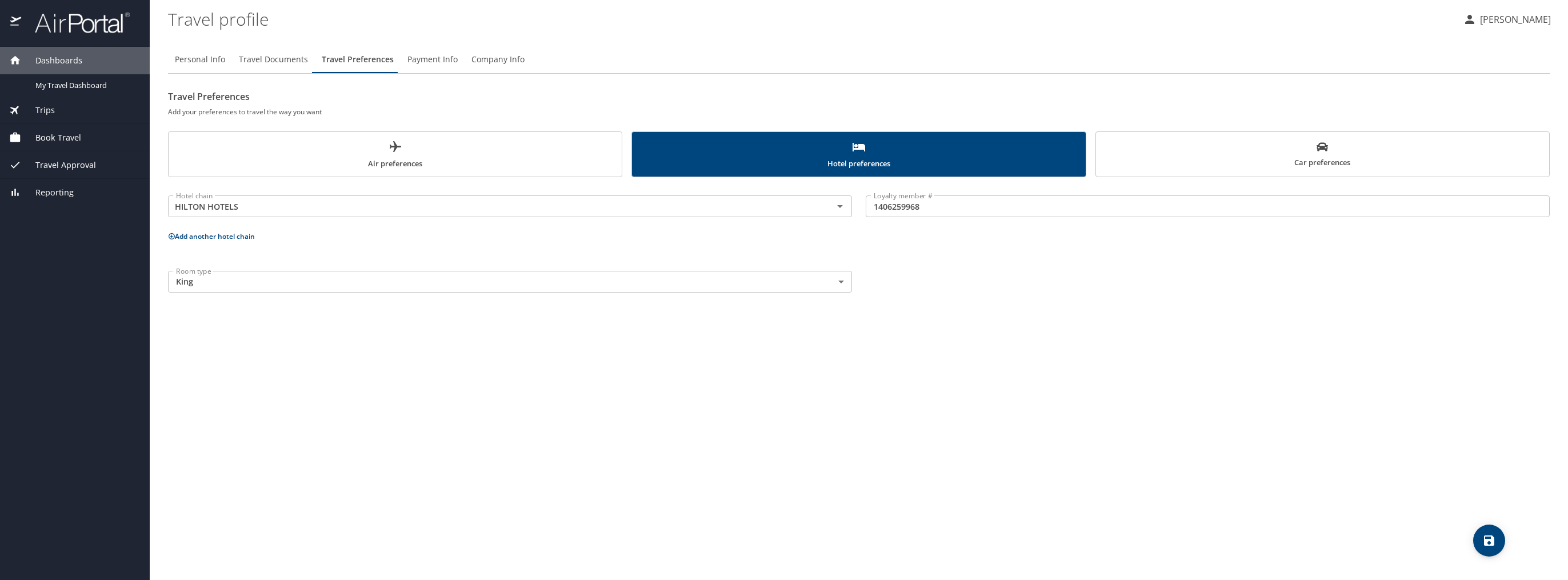
click at [429, 63] on span "Payment Info" at bounding box center [432, 59] width 51 height 14
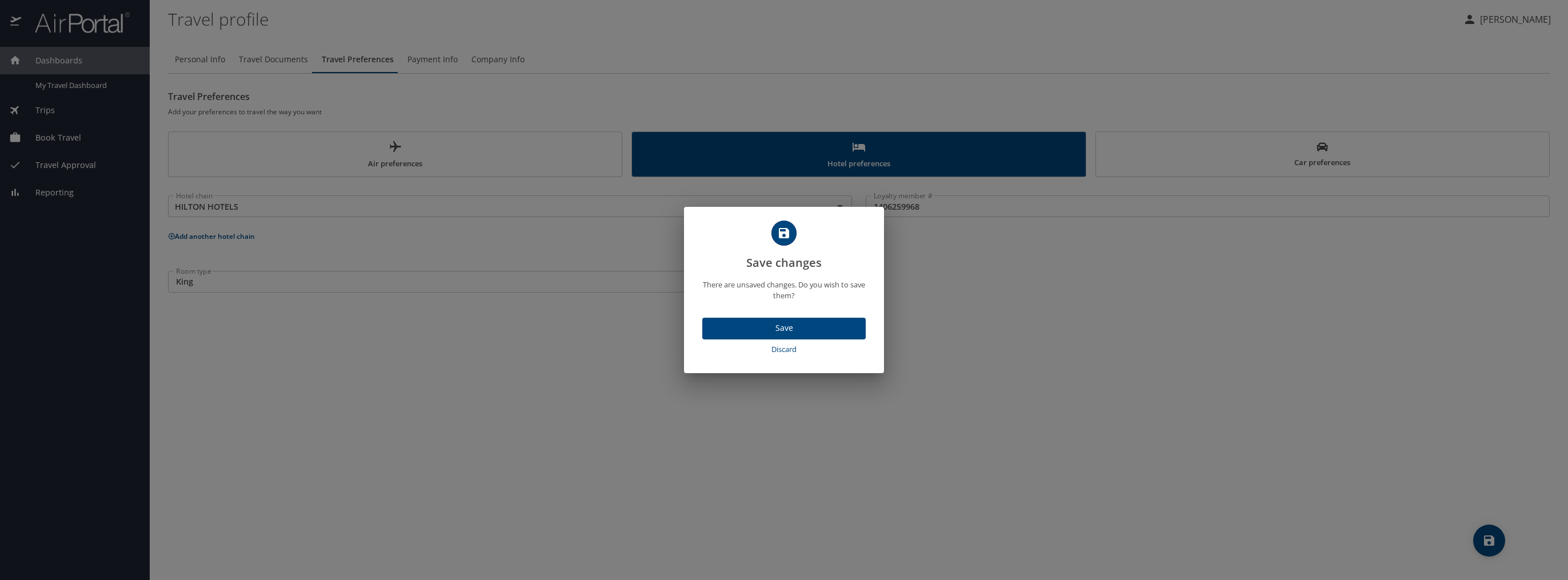
click at [801, 323] on span "Save" at bounding box center [784, 328] width 145 height 14
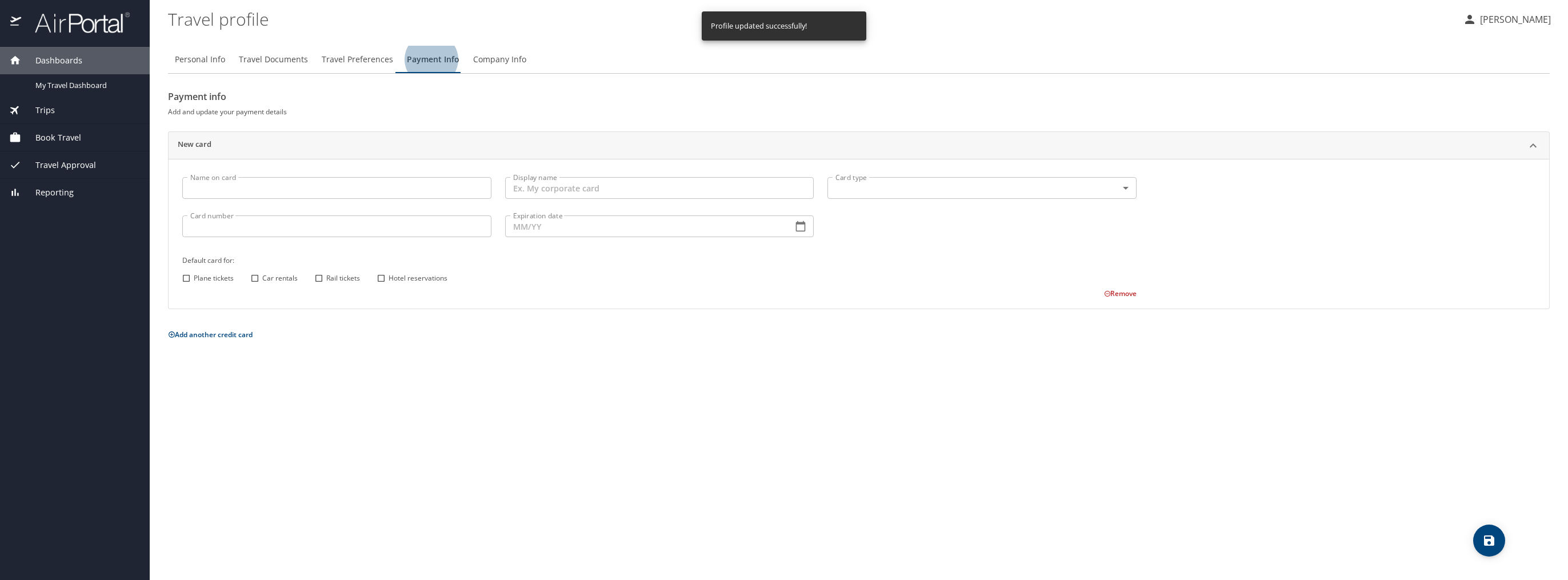
click at [254, 190] on input "Name on card" at bounding box center [337, 188] width 309 height 22
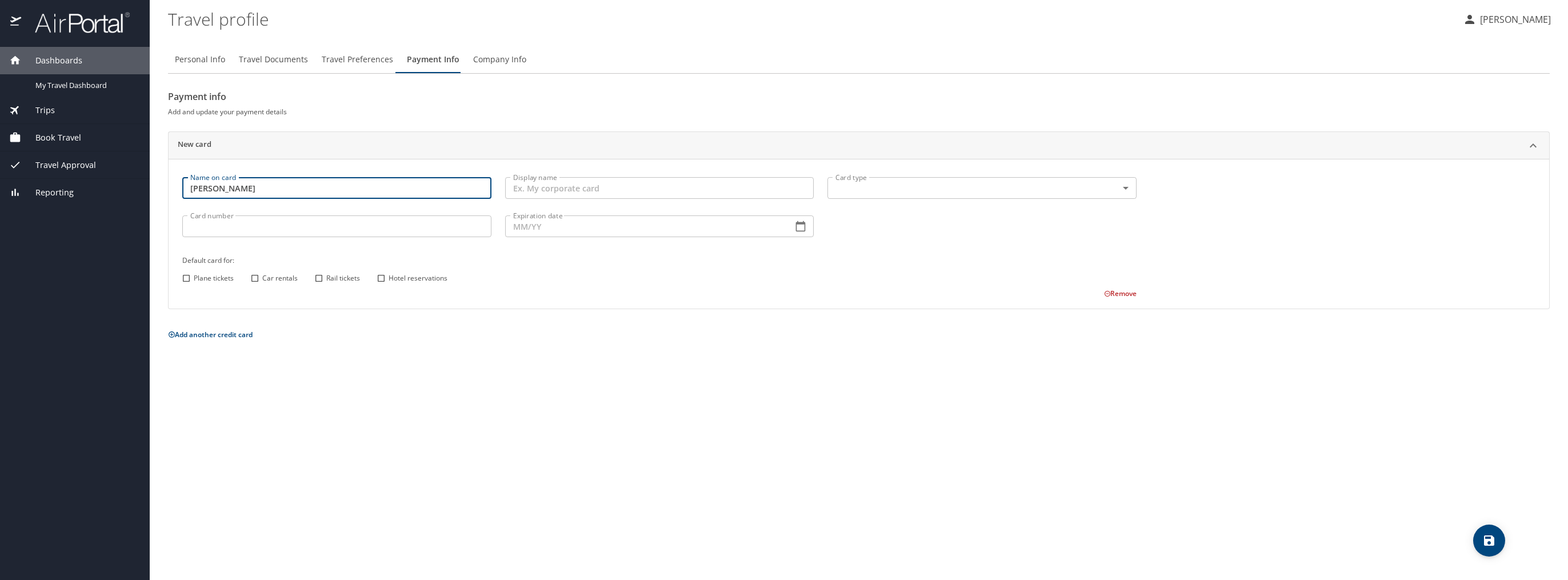
type input "[PERSON_NAME]"
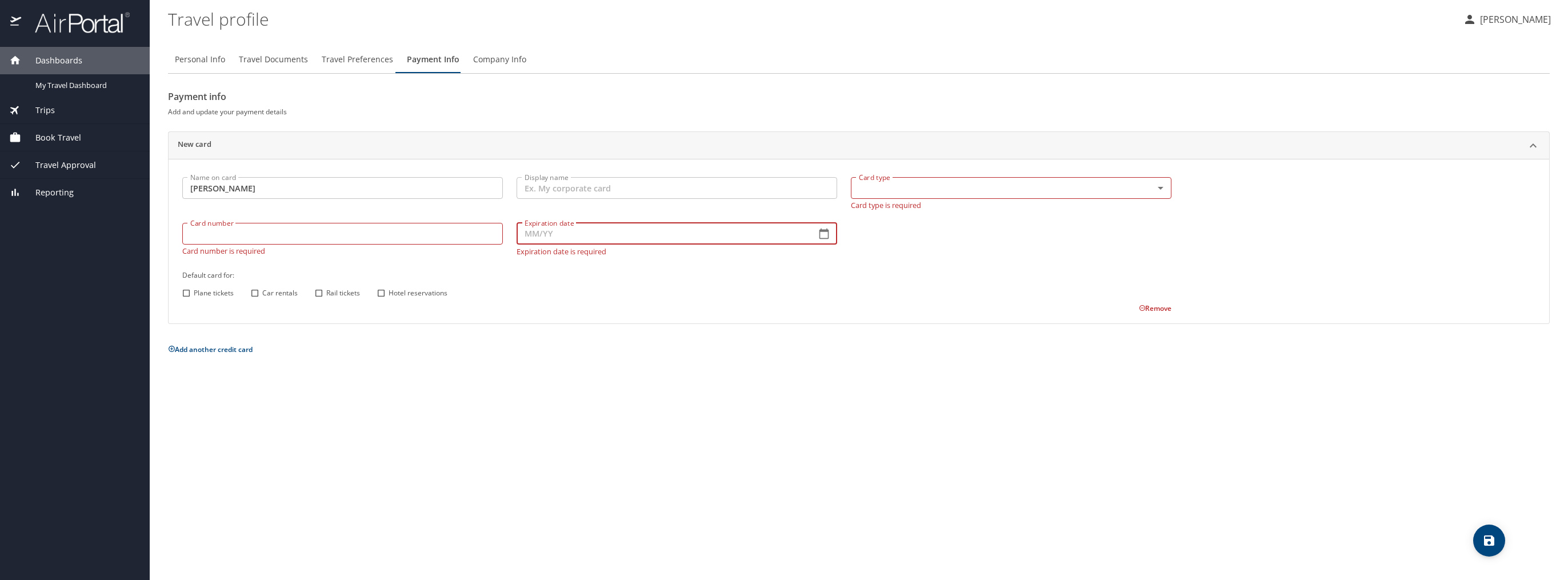
click at [591, 226] on input "Expiration date" at bounding box center [662, 234] width 290 height 22
type input "12/__"
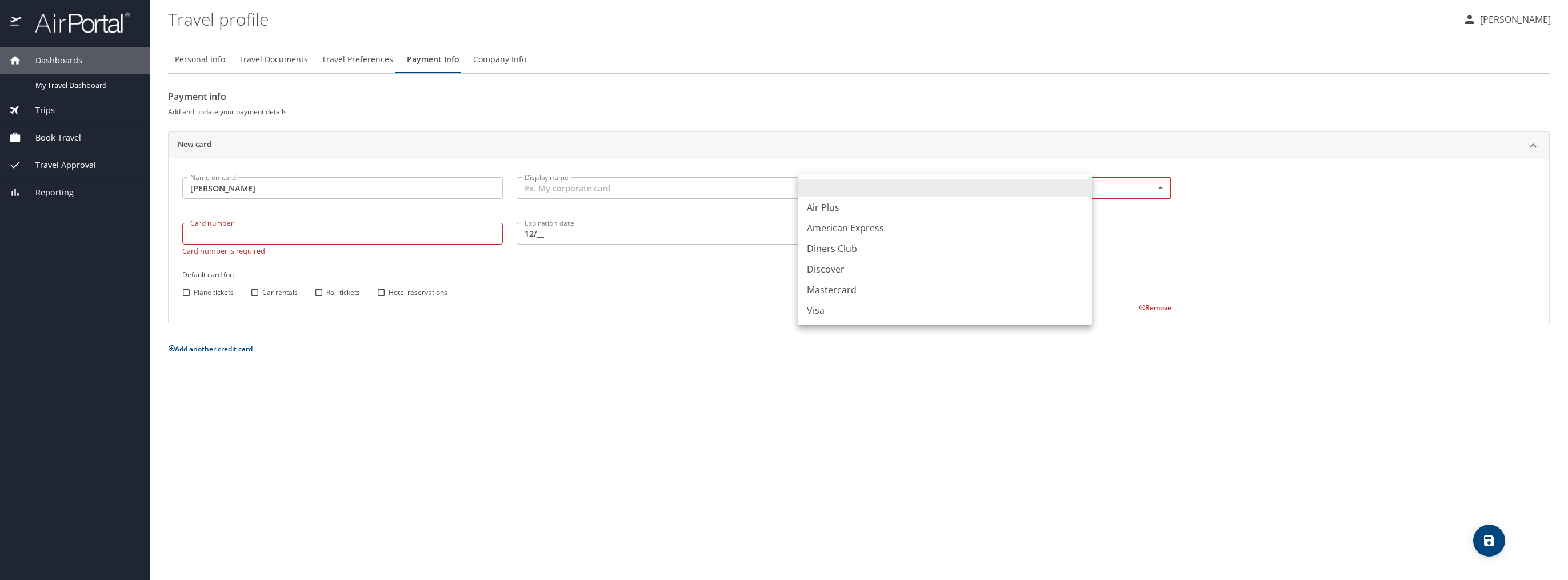
click at [840, 185] on body "Dashboards My Travel Dashboard Trips Current / Future Trips Past Trips Trips Mi…" at bounding box center [784, 290] width 1568 height 580
click at [833, 312] on li "Visa" at bounding box center [945, 310] width 294 height 21
type input "VI"
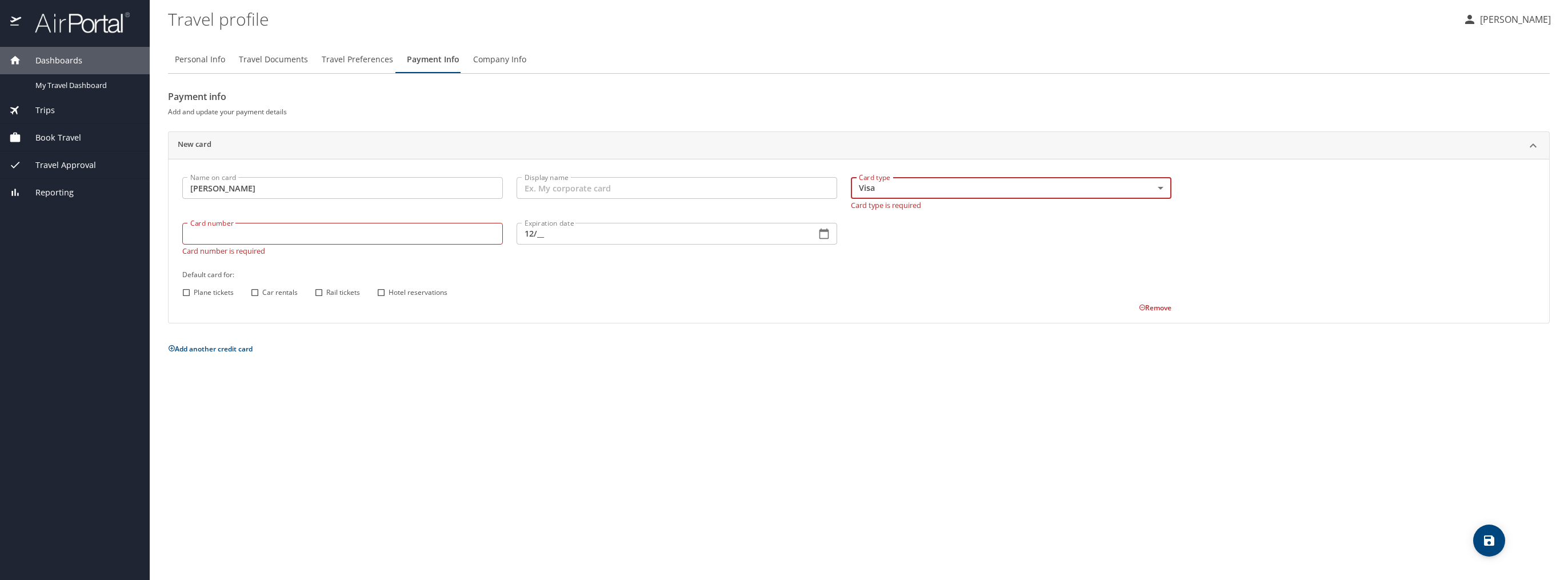
click at [387, 234] on input "Card number" at bounding box center [342, 234] width 321 height 22
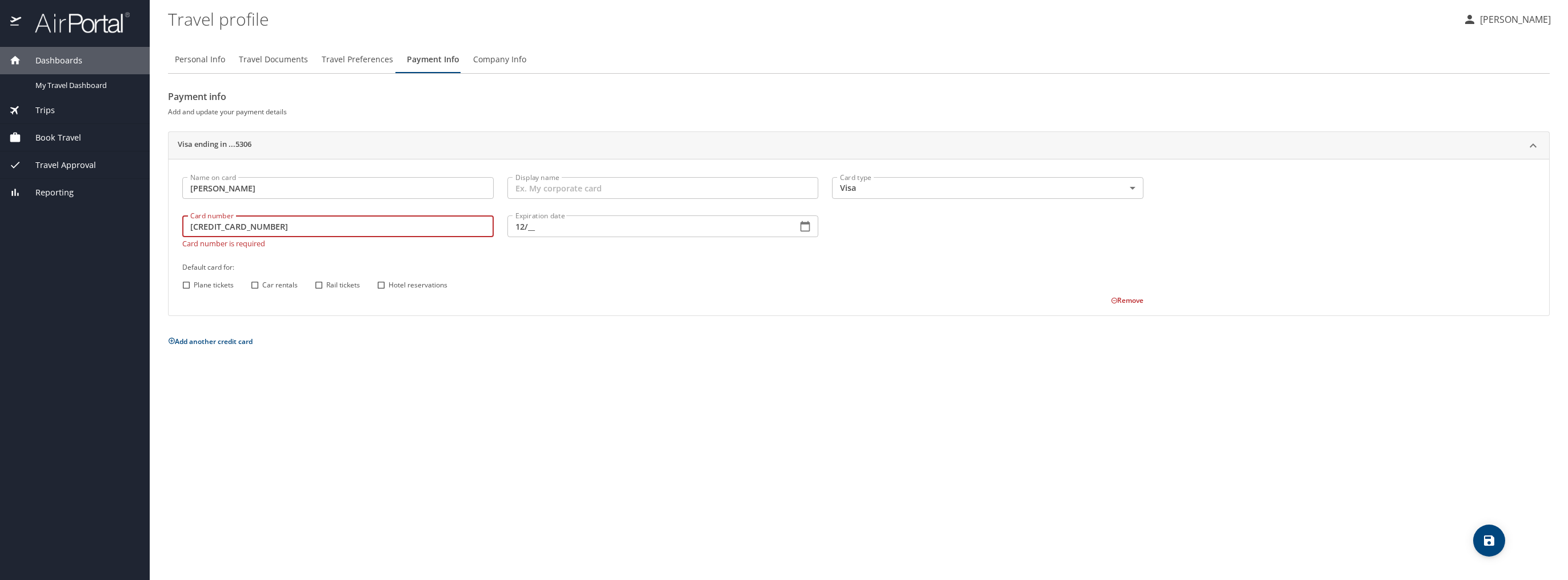
type input "4266841744095306"
click at [544, 232] on input "12/__" at bounding box center [648, 226] width 281 height 22
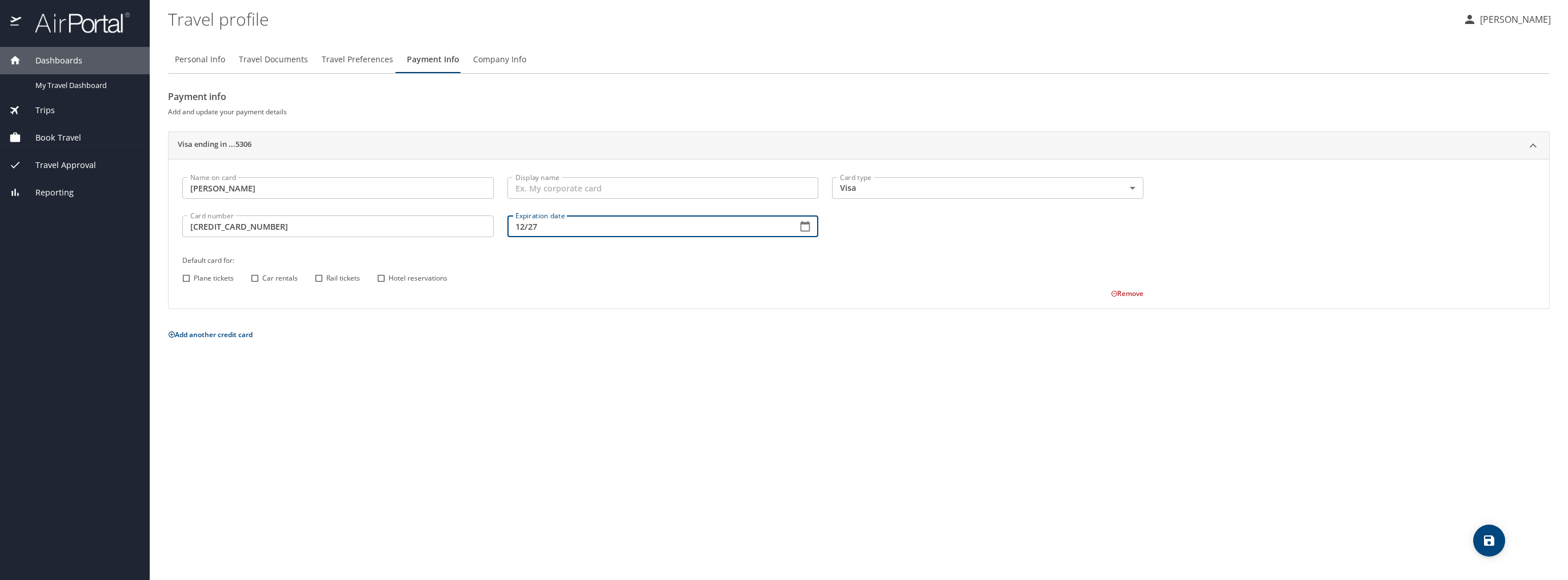
type input "12/27"
click at [545, 275] on div "Plane tickets Car rentals Rail tickets Hotel reservations" at bounding box center [661, 278] width 965 height 15
click at [183, 279] on input "Plane tickets" at bounding box center [186, 278] width 15 height 15
checkbox input "true"
click at [256, 277] on input "Car rentals" at bounding box center [254, 278] width 15 height 15
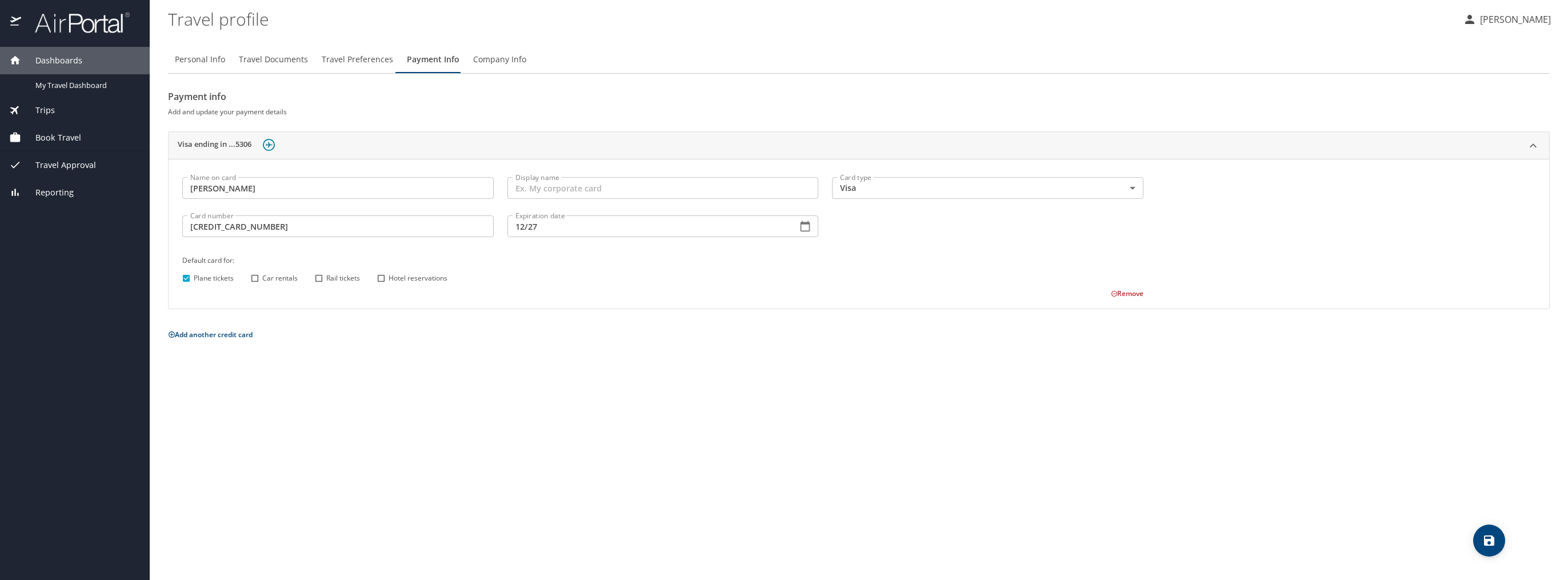
checkbox input "true"
click at [382, 279] on input "Hotel reservations" at bounding box center [381, 278] width 15 height 15
checkbox input "true"
click at [494, 60] on span "Company Info" at bounding box center [499, 59] width 53 height 14
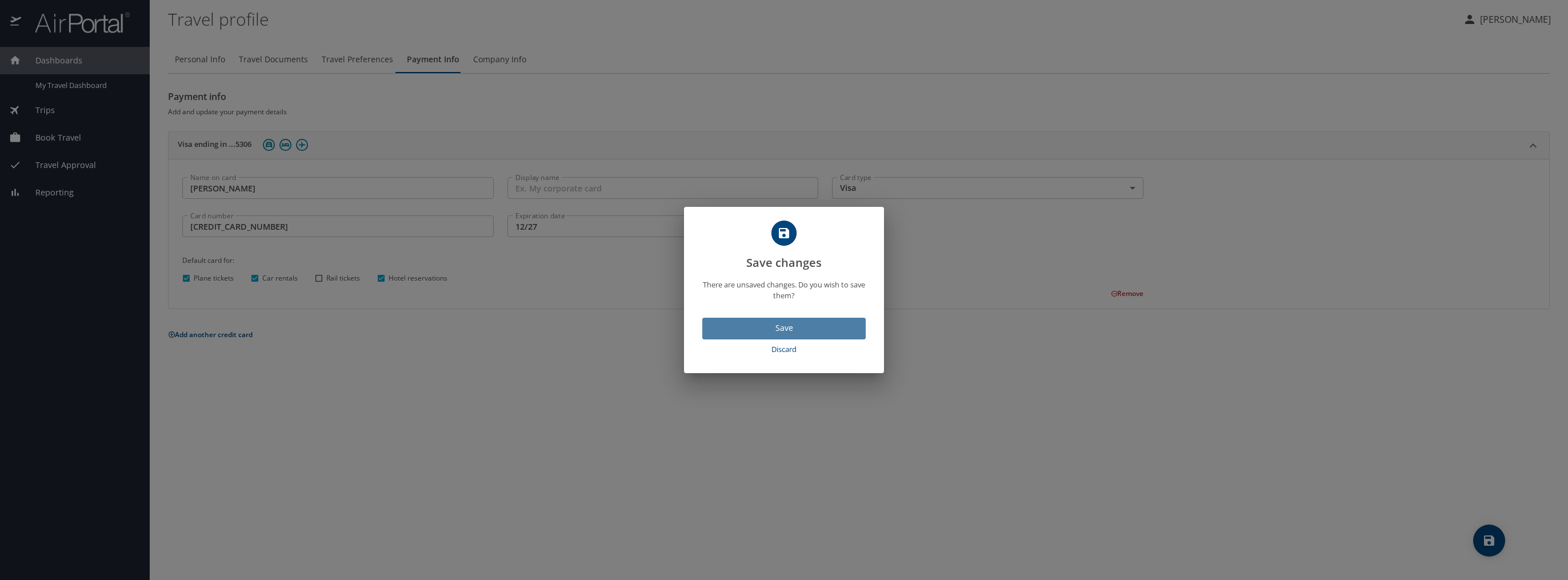
click at [781, 326] on span "Save" at bounding box center [784, 328] width 145 height 14
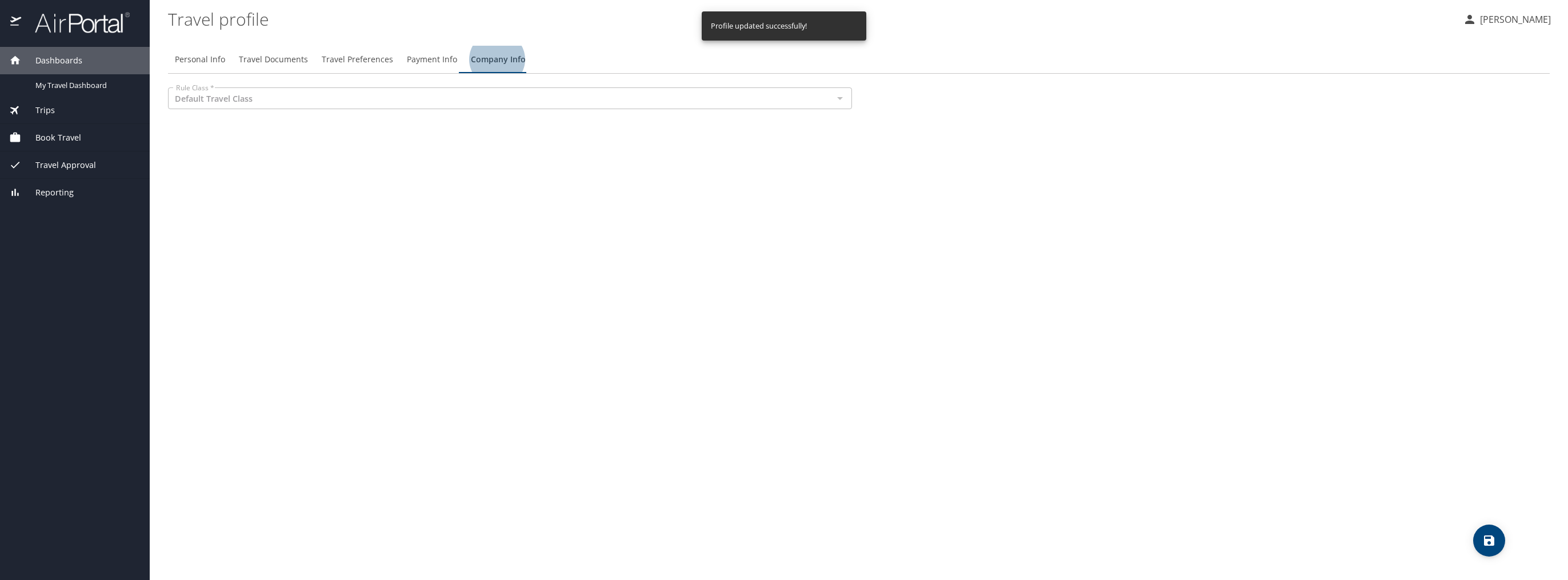
click at [842, 98] on div at bounding box center [839, 98] width 15 height 16
click at [327, 107] on div "Default Travel Class Rule Class *" at bounding box center [510, 99] width 684 height 22
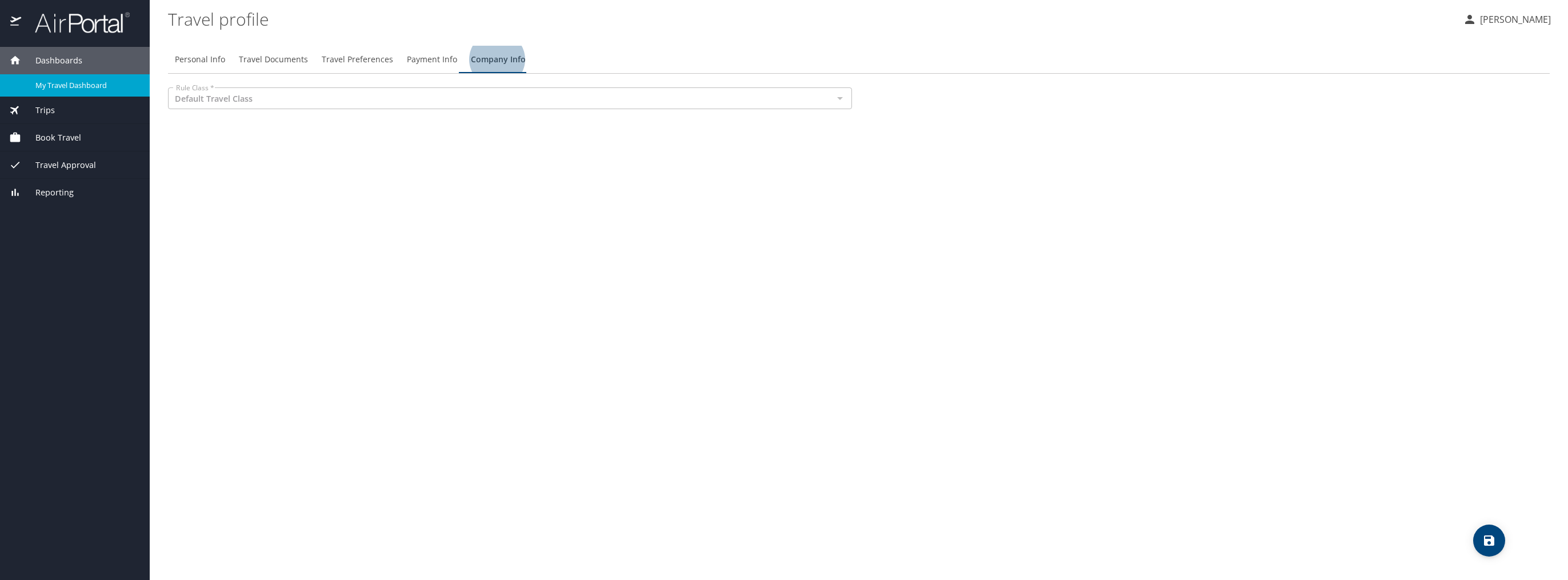
click at [100, 88] on span "My Travel Dashboard" at bounding box center [85, 85] width 100 height 11
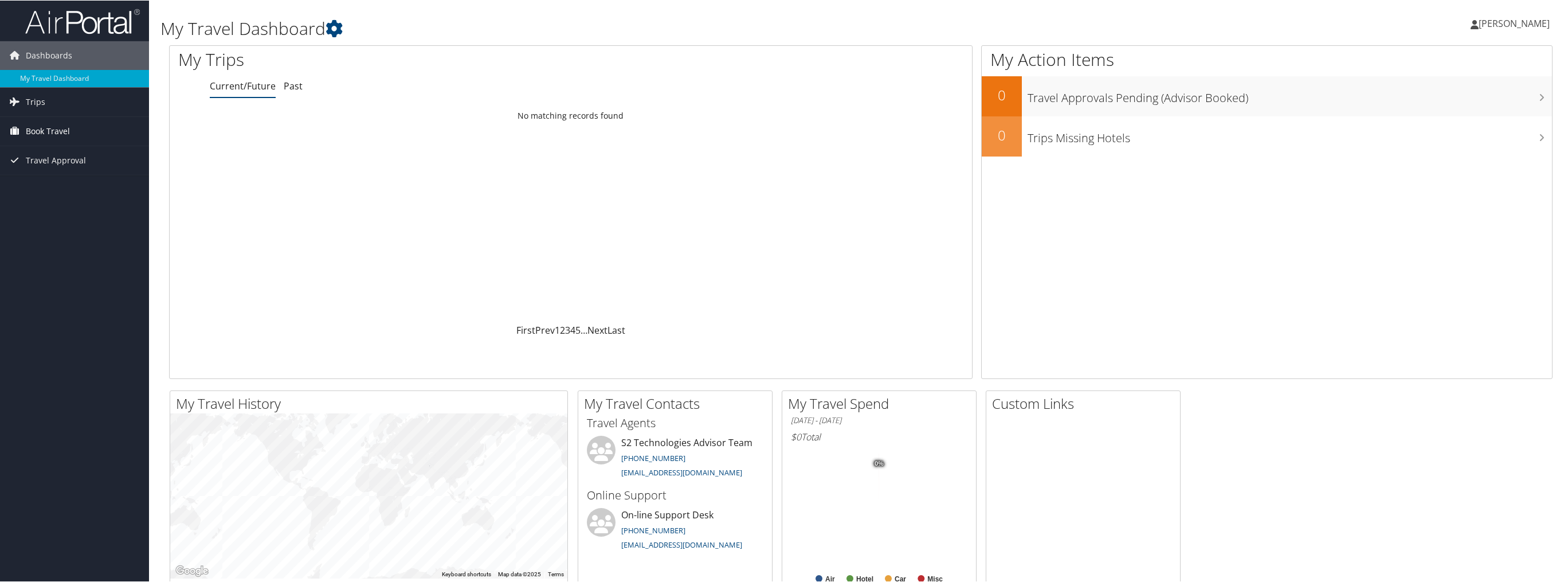
click at [51, 129] on span "Book Travel" at bounding box center [48, 131] width 44 height 29
click at [94, 153] on link "Agent Booking Request" at bounding box center [74, 154] width 149 height 17
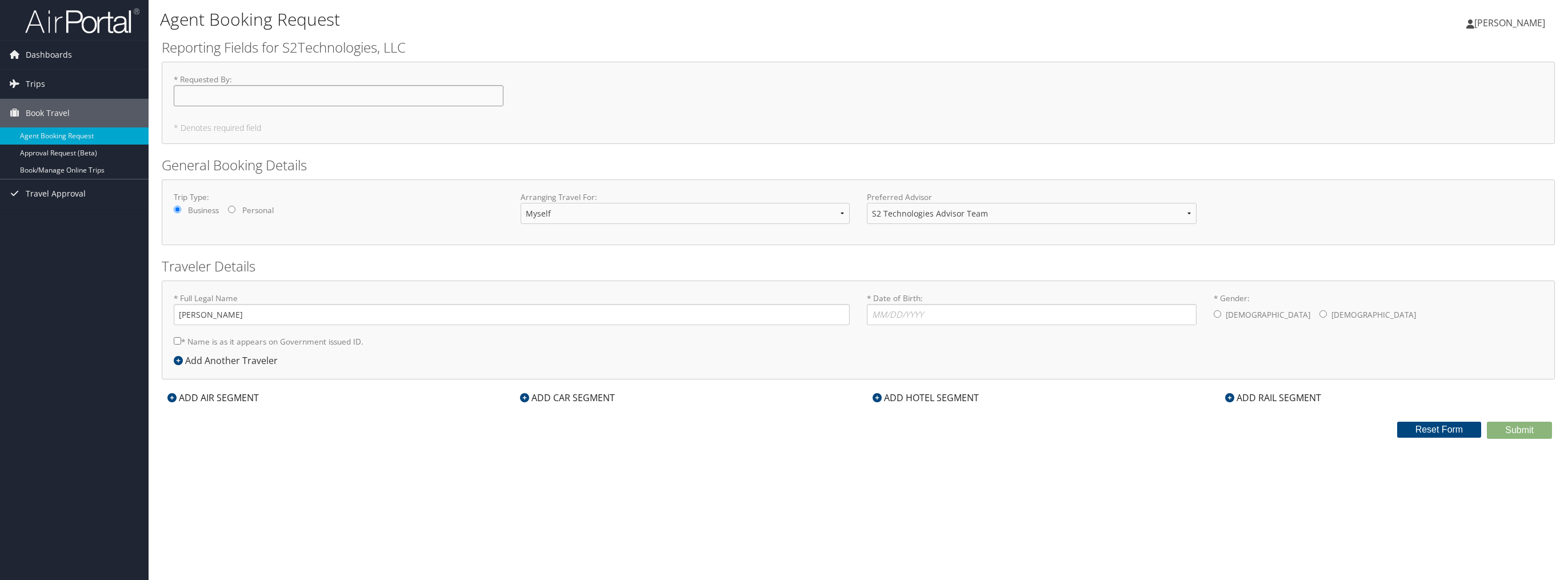
click at [320, 94] on input "* Requested By : Required" at bounding box center [338, 96] width 330 height 21
click at [887, 314] on input "* Date of Birth: Invalid Date" at bounding box center [1032, 314] width 330 height 21
type input "[DATE]"
click at [1217, 312] on input "* Gender: [DEMOGRAPHIC_DATA] [DEMOGRAPHIC_DATA]" at bounding box center [1217, 314] width 7 height 7
radio input "true"
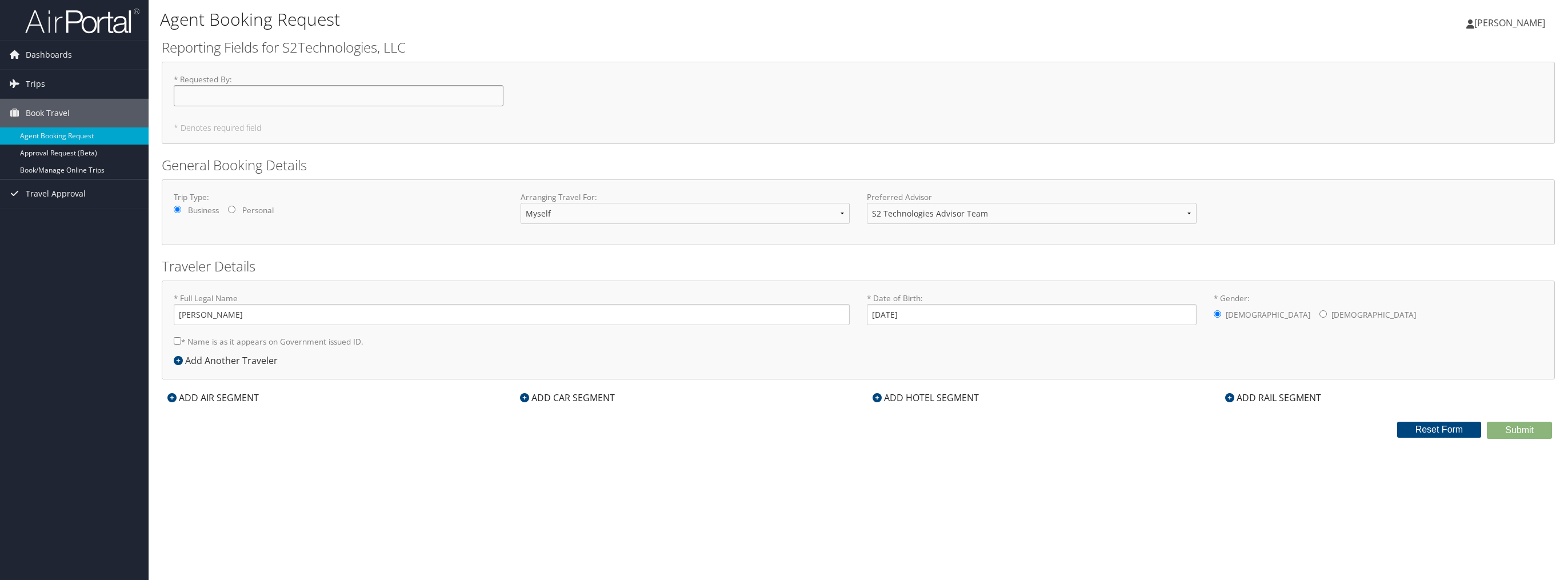
click at [226, 90] on input "* Requested By : Required" at bounding box center [338, 96] width 330 height 21
type input "[PERSON_NAME]"
click at [219, 393] on div "ADD AIR SEGMENT" at bounding box center [213, 397] width 103 height 14
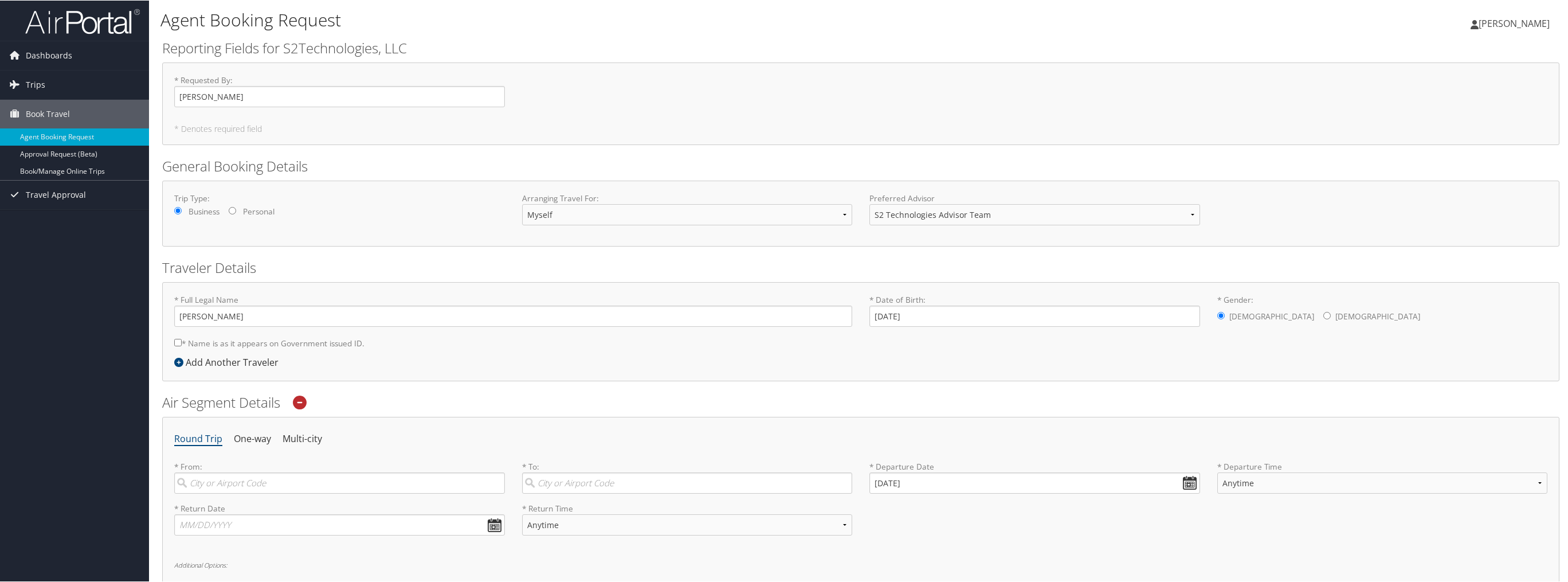
scroll to position [211, 0]
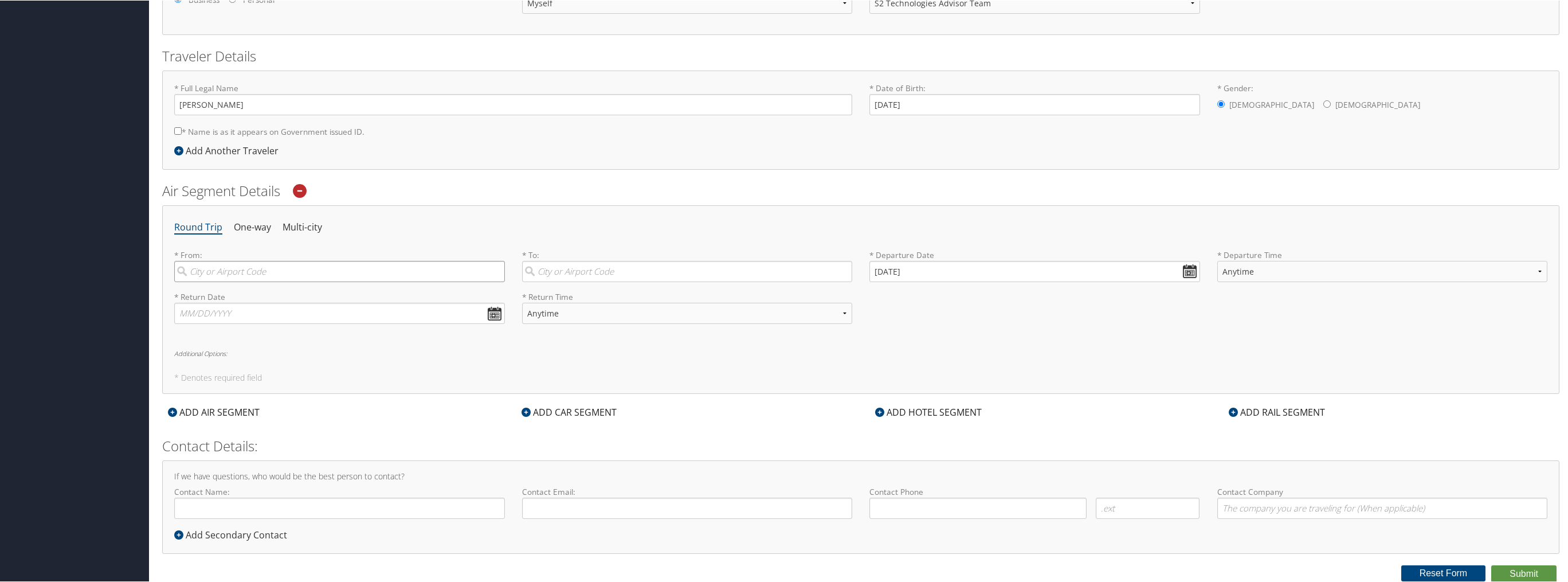
click at [268, 275] on input "search" at bounding box center [339, 271] width 331 height 21
click at [234, 293] on div "Valparaiso (VPS FL)" at bounding box center [341, 294] width 315 height 15
click at [234, 282] on input "VPS" at bounding box center [339, 271] width 331 height 21
type input "Valparaiso (VPS FL)"
click at [612, 272] on input "search" at bounding box center [688, 271] width 331 height 21
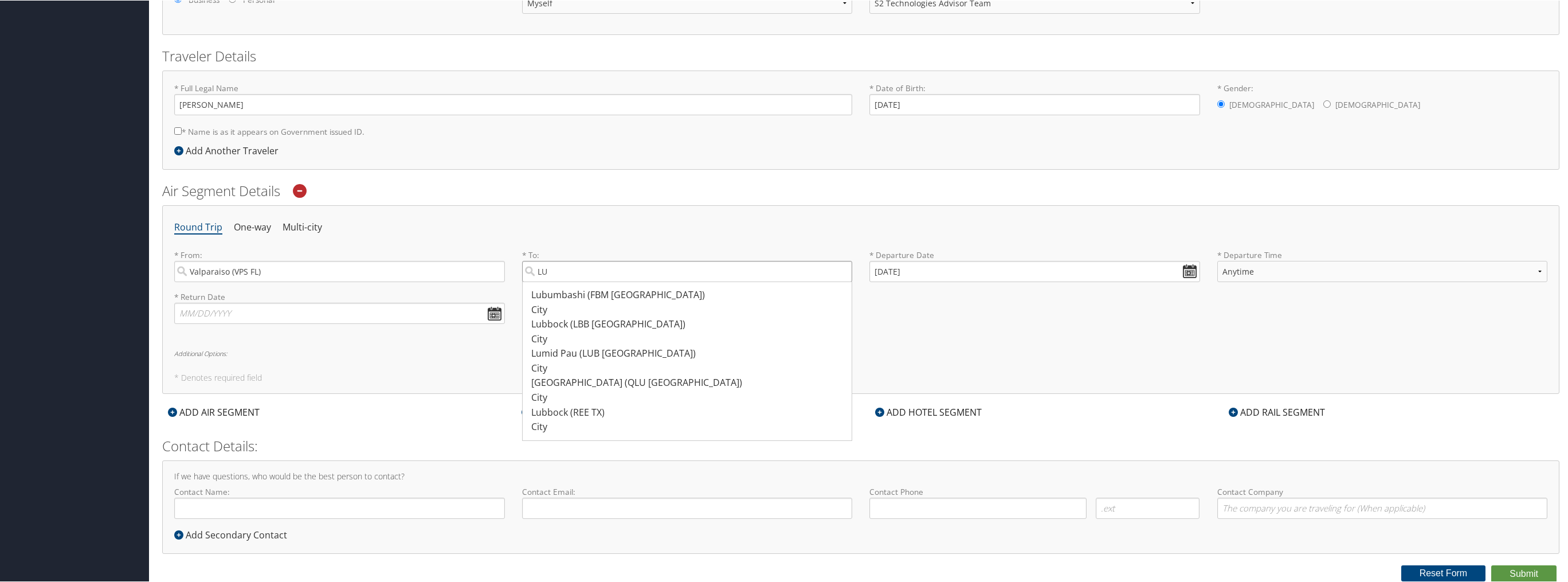
type input "L"
click at [957, 268] on input "09/02/2025" at bounding box center [1035, 271] width 331 height 21
click at [562, 272] on input "search" at bounding box center [688, 271] width 331 height 21
click at [1043, 270] on input "09/02/2025" at bounding box center [1035, 271] width 331 height 21
click at [252, 310] on input "text" at bounding box center [339, 313] width 331 height 21
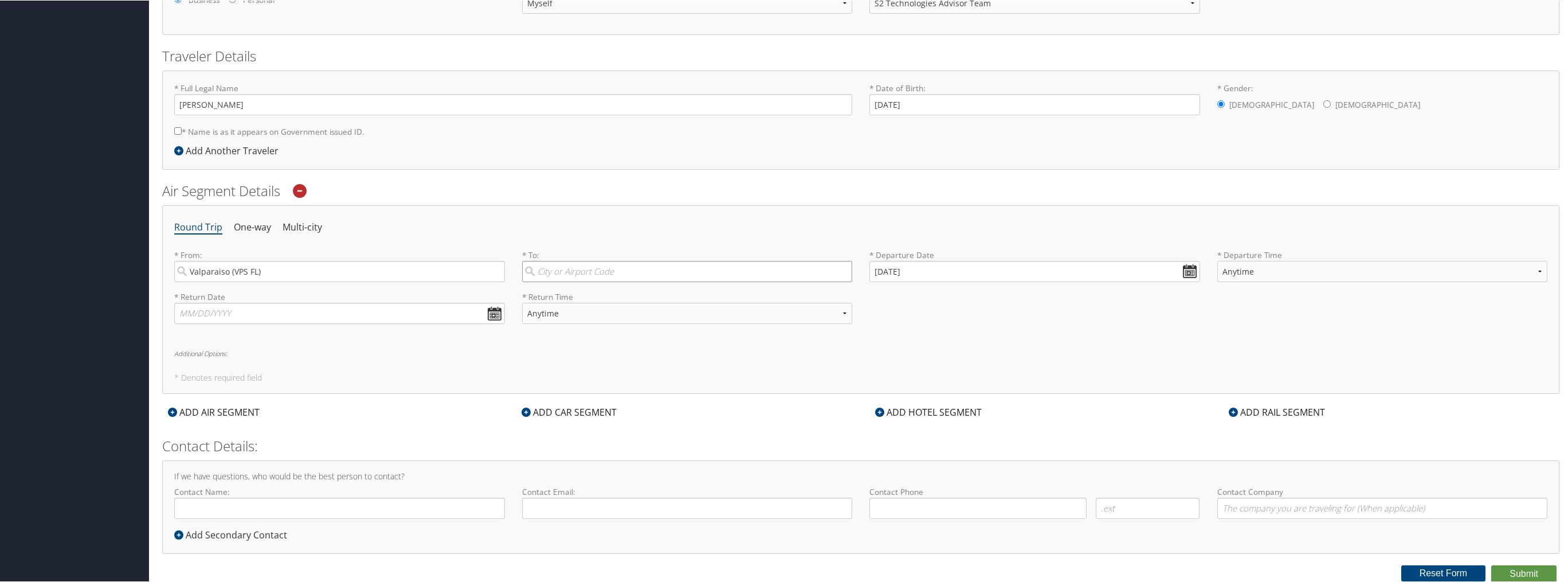
click at [617, 280] on input "search" at bounding box center [688, 271] width 331 height 21
click at [589, 271] on input "search" at bounding box center [688, 271] width 331 height 21
click at [715, 282] on input "search" at bounding box center [688, 271] width 331 height 21
click at [716, 282] on input "search" at bounding box center [688, 271] width 331 height 21
click at [546, 282] on input "search" at bounding box center [688, 271] width 331 height 21
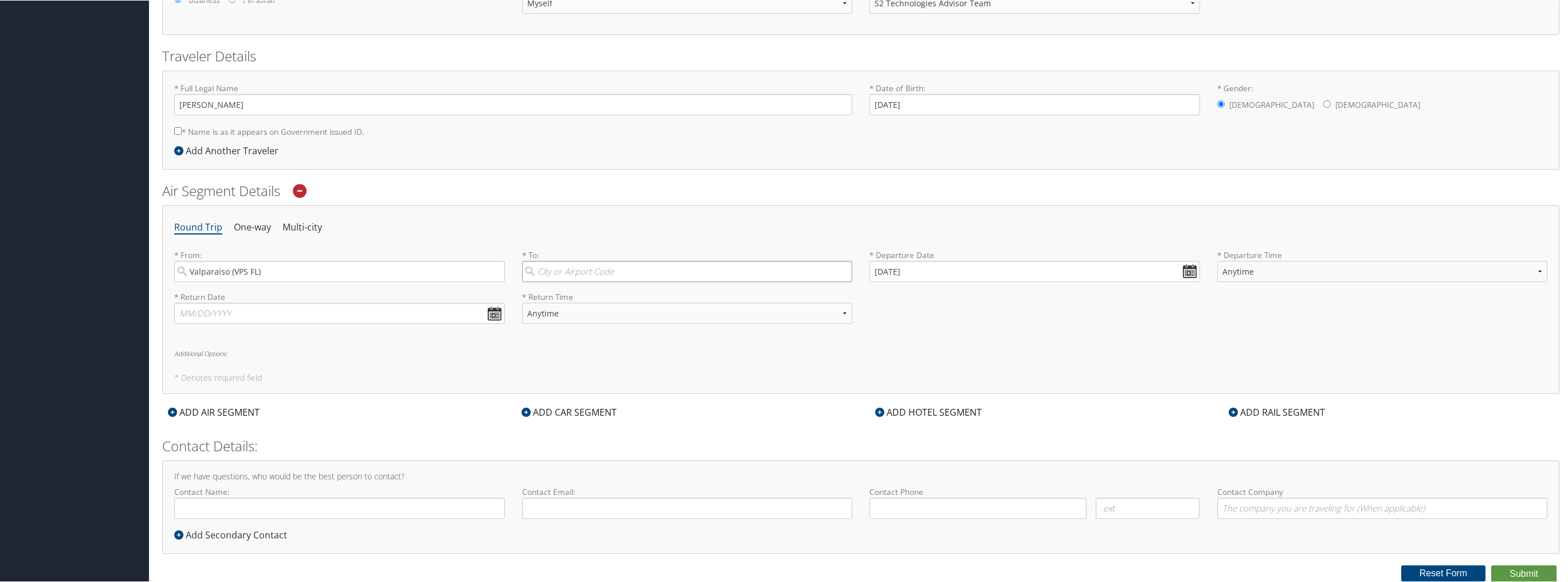
scroll to position [38, 0]
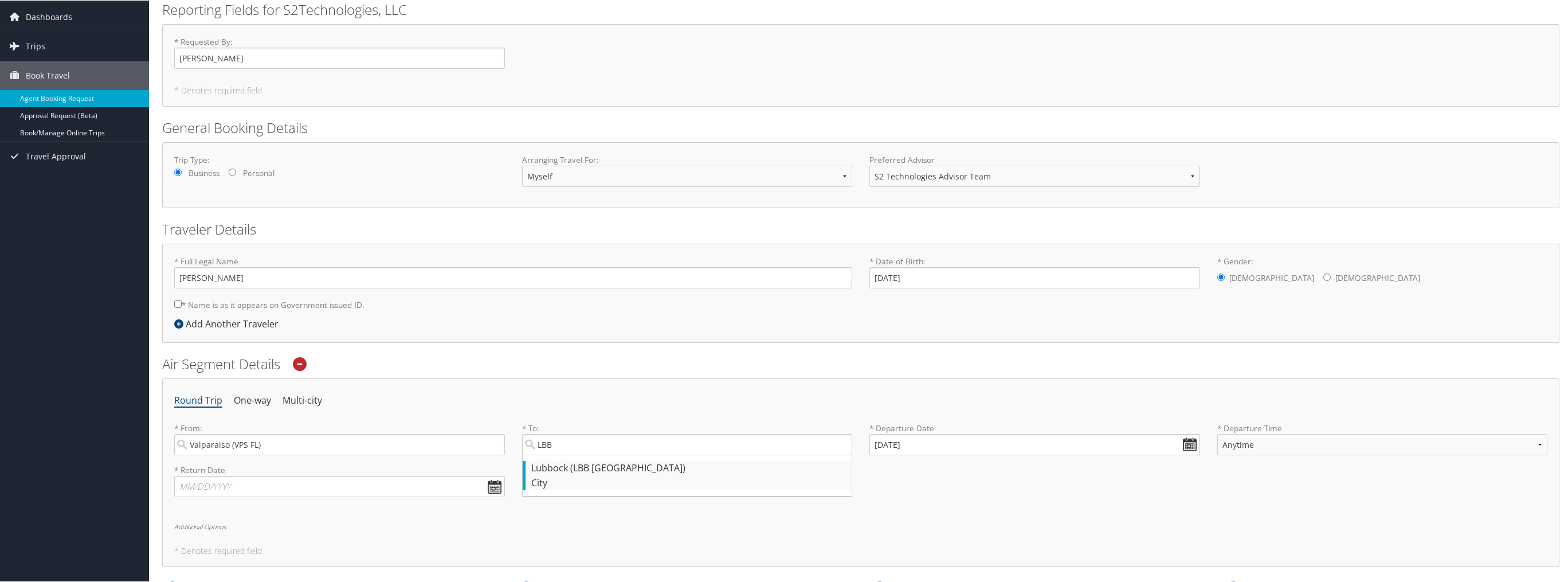
click at [554, 463] on div "Lubbock (LBB TX)" at bounding box center [689, 468] width 315 height 15
click at [554, 454] on input "LBB" at bounding box center [688, 444] width 331 height 21
type input "Lubbock (LBB TX)"
click at [1188, 442] on input "09/02/2025" at bounding box center [1035, 444] width 331 height 21
click at [883, 551] on td "21" at bounding box center [883, 554] width 15 height 15
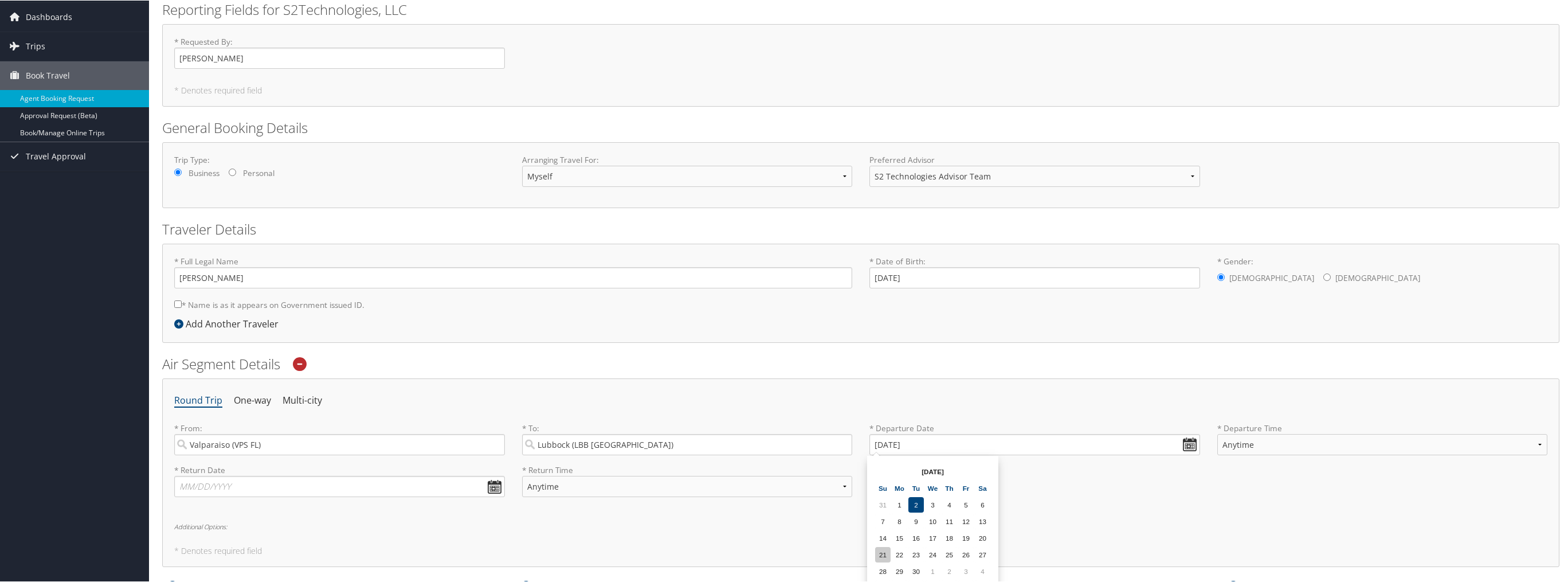
type input "09/21/2025"
select select "7AM-12PM"
click at [227, 485] on input "text" at bounding box center [339, 486] width 331 height 21
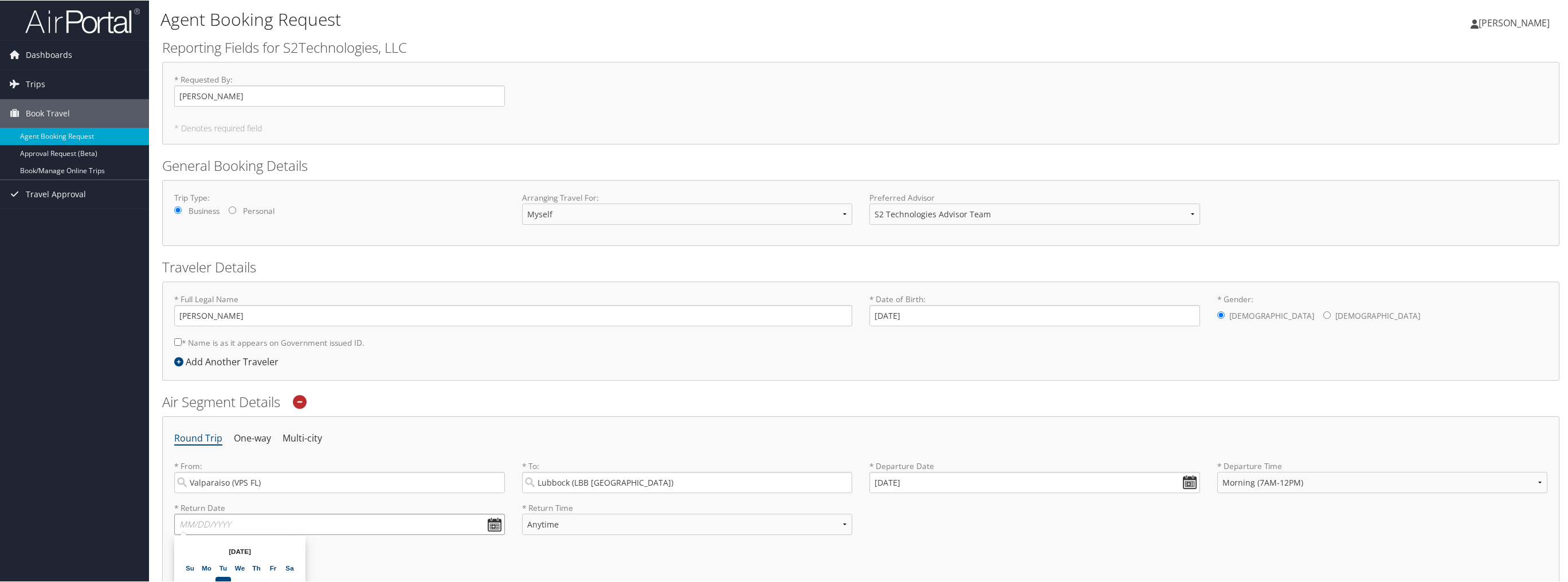
scroll to position [0, 0]
click at [488, 521] on input "text" at bounding box center [339, 524] width 331 height 21
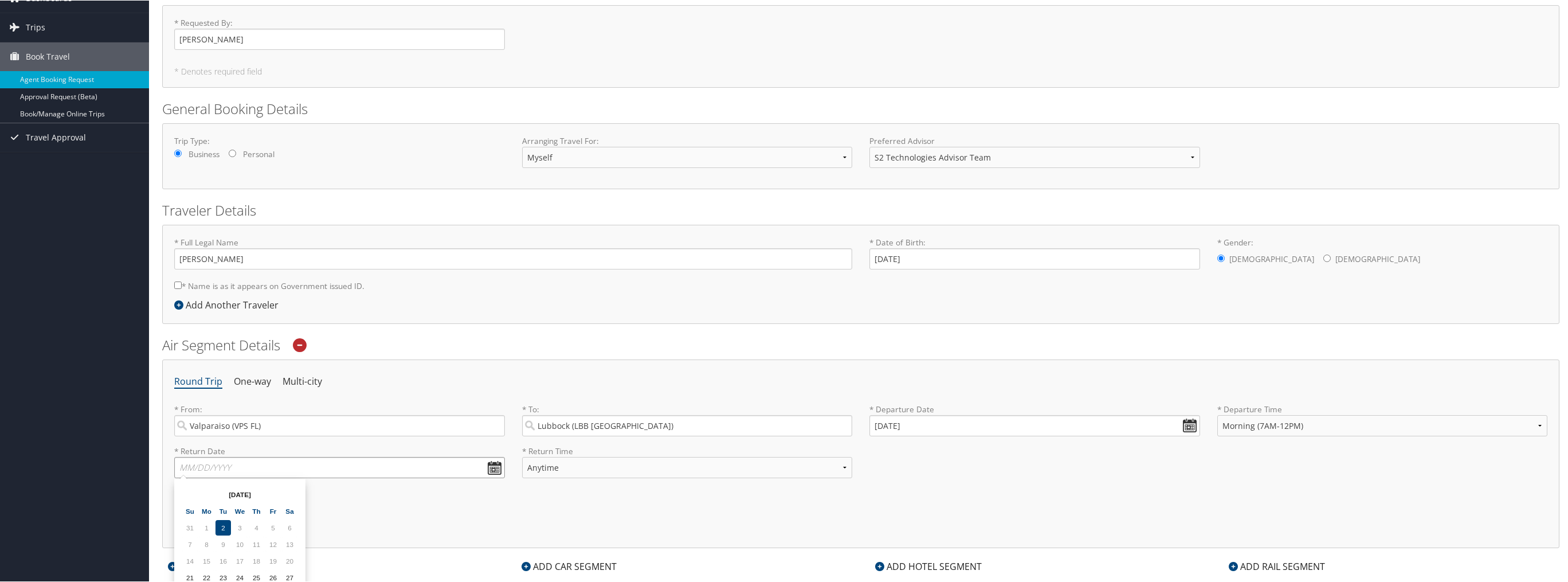
scroll to position [211, 0]
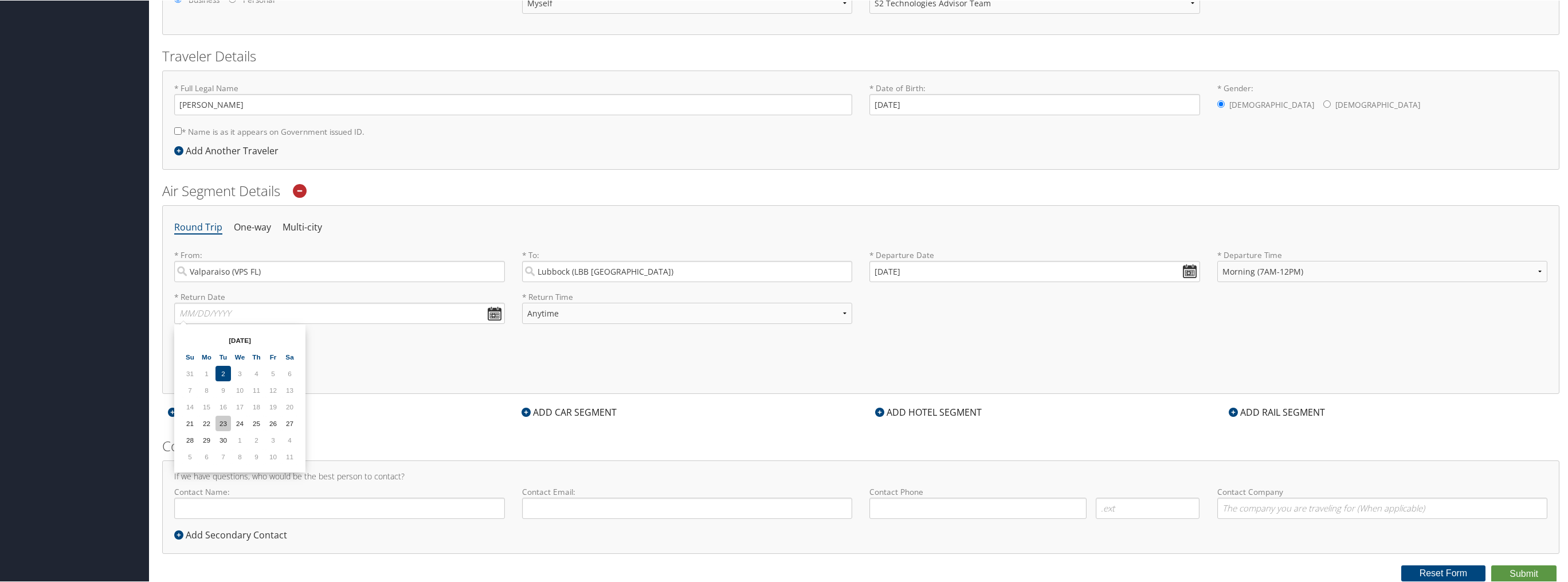
click at [225, 423] on td "23" at bounding box center [223, 423] width 15 height 15
type input "09/23/2025"
select select "5AM-7AM"
click at [417, 434] on form "Reporting Fields for S2Technologies, LLC * Requested By : MICHAEL LINNBAUM Requ…" at bounding box center [861, 204] width 1398 height 755
click at [304, 507] on input "Contact Name:" at bounding box center [339, 507] width 331 height 21
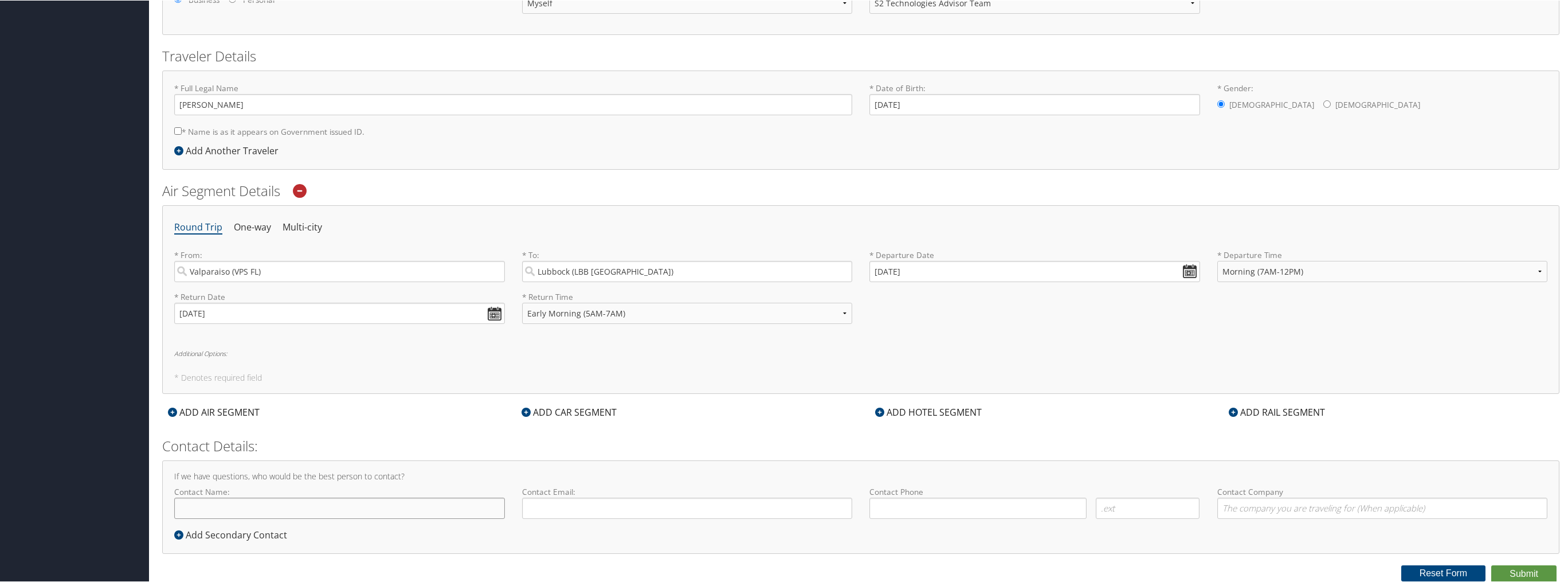
click at [293, 511] on input "Contact Name:" at bounding box center [339, 507] width 331 height 21
type input "[PERSON_NAME]"
click at [600, 507] on input "Contact Email:" at bounding box center [688, 507] width 331 height 21
type input "MICHAEL.LINNBAUM.CTR@US.AF.MIL"
click at [968, 518] on input at bounding box center [978, 507] width 217 height 21
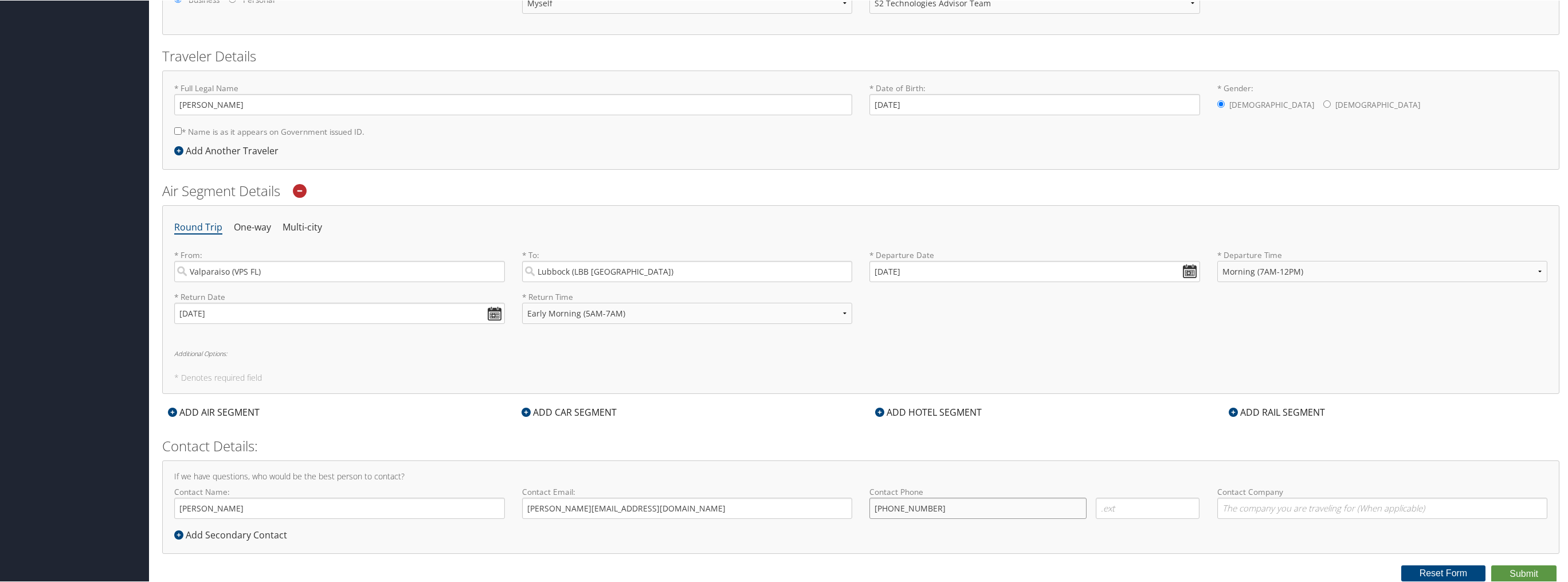
type input "[PHONE_NUMBER]"
click at [1272, 506] on input "Contact Company" at bounding box center [1383, 507] width 331 height 21
type input "[PERSON_NAME] SOLUTION SERVICES"
click at [1059, 343] on div "Round Trip One-way Multi-city * From: Valparaiso (VPS FL) Required * To: Lubboc…" at bounding box center [861, 299] width 1398 height 189
click at [969, 347] on div "Round Trip One-way Multi-city * From: Valparaiso (VPS FL) Required * To: Lubboc…" at bounding box center [861, 299] width 1398 height 189
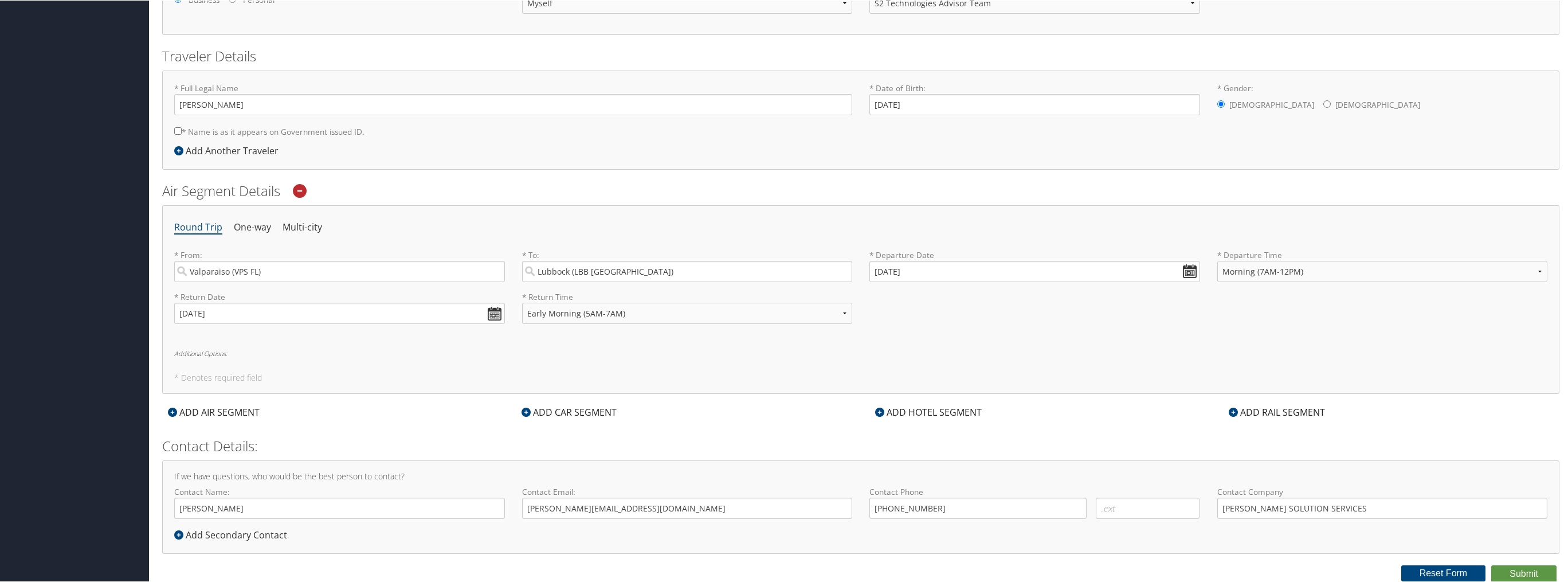
click at [606, 409] on div "ADD CAR SEGMENT" at bounding box center [569, 412] width 107 height 14
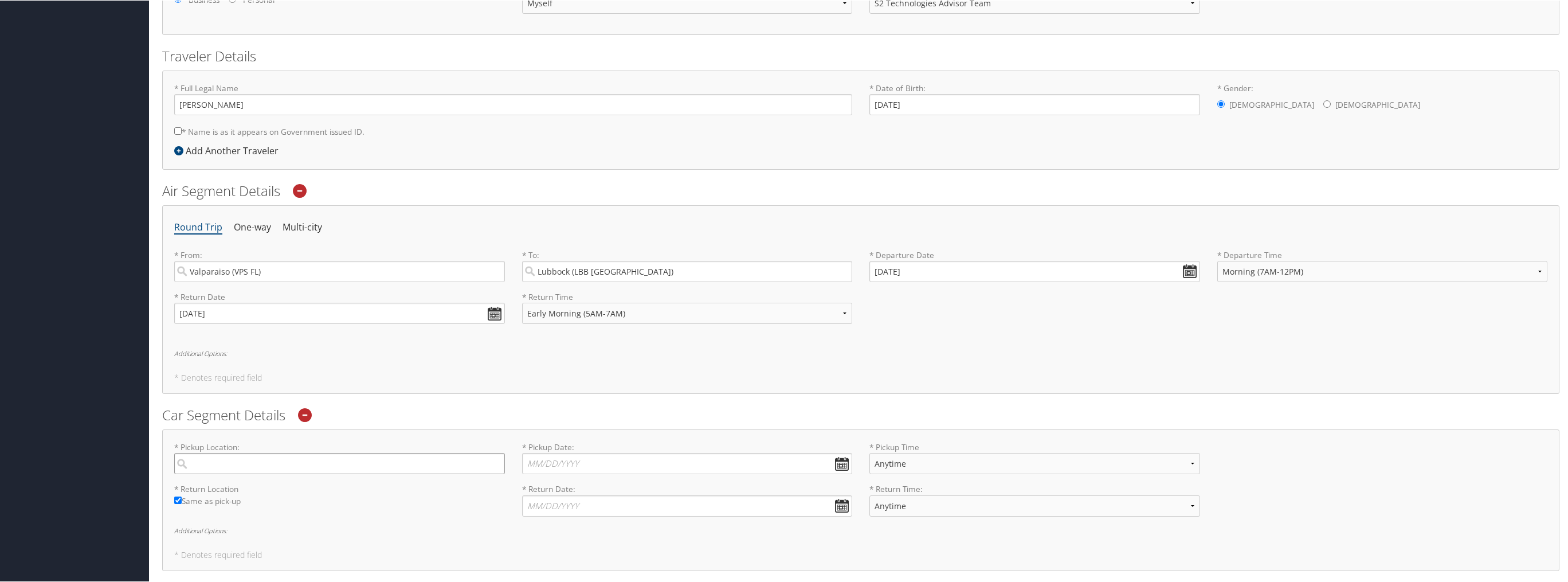
click at [332, 467] on input "search" at bounding box center [339, 463] width 331 height 21
click at [247, 487] on div "Lubbock (LBB [GEOGRAPHIC_DATA])" at bounding box center [341, 487] width 315 height 15
click at [247, 473] on input "LBB" at bounding box center [339, 463] width 331 height 21
type input "Lubbock"
click at [590, 457] on input "* Pickup Date: Dates must be valid" at bounding box center [688, 463] width 331 height 21
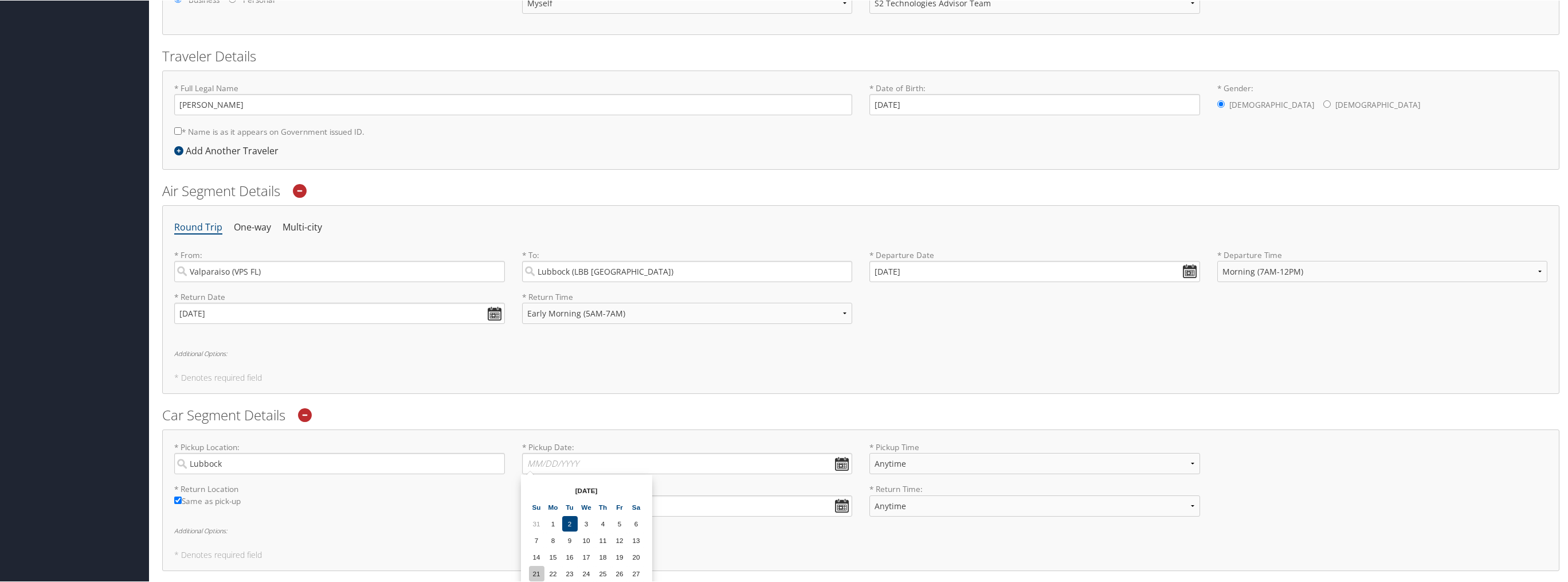
click at [535, 568] on td "21" at bounding box center [536, 573] width 15 height 15
type input "09/21/2025"
click at [581, 503] on input "* Return Date: Dates must be valid" at bounding box center [688, 505] width 331 height 21
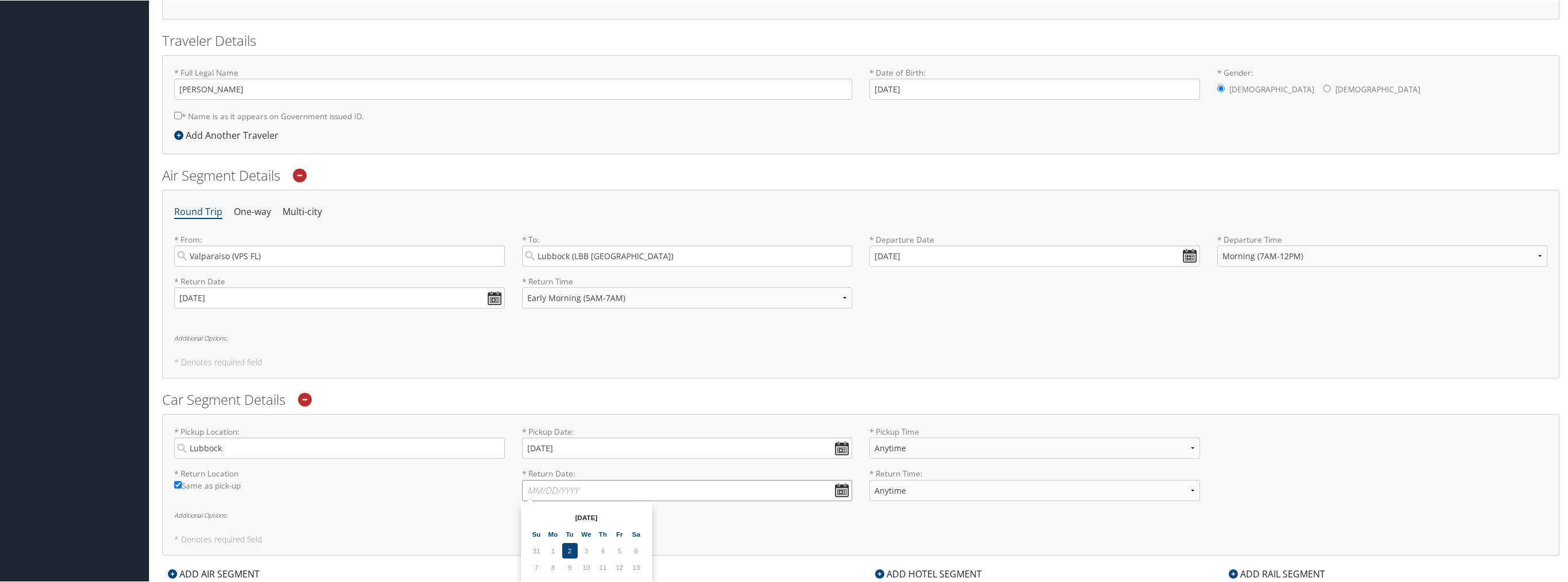
scroll to position [384, 0]
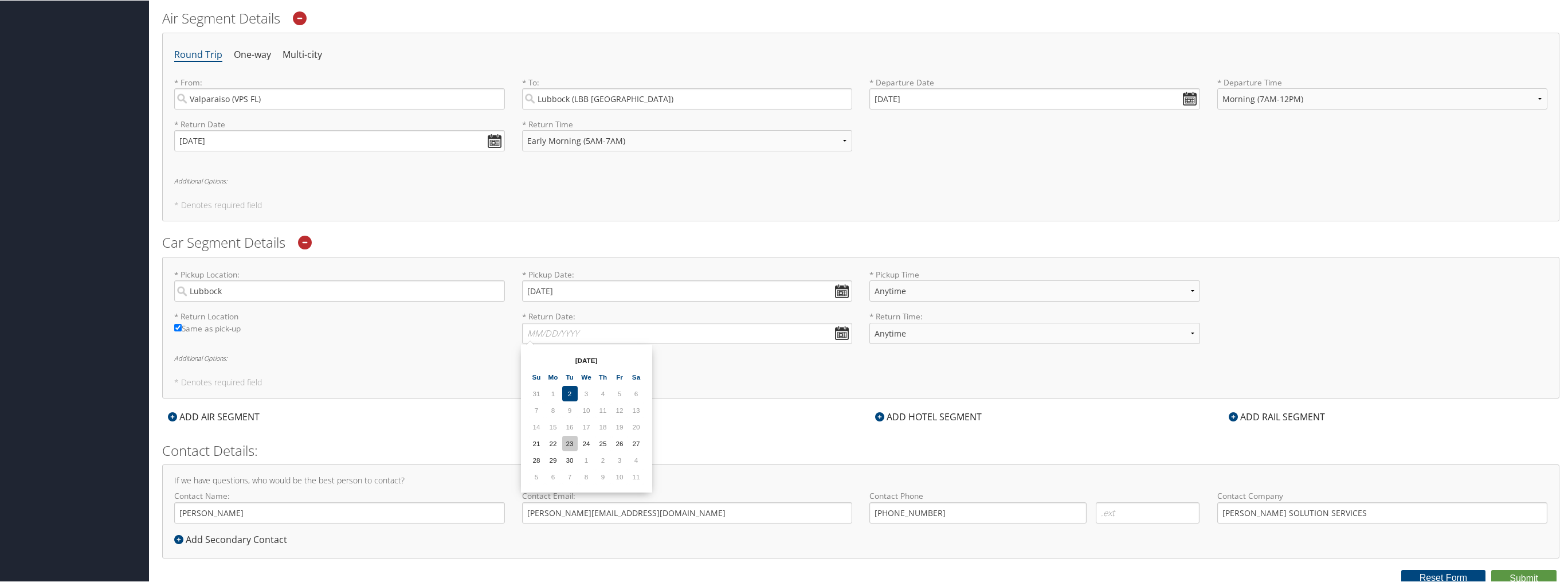
click at [569, 445] on td "23" at bounding box center [570, 443] width 15 height 15
type input "09/23/2025"
select select "6:00 PM"
select select "5:00 AM"
click at [1004, 419] on div "ADD HOTEL SEGMENT" at bounding box center [1037, 416] width 354 height 14
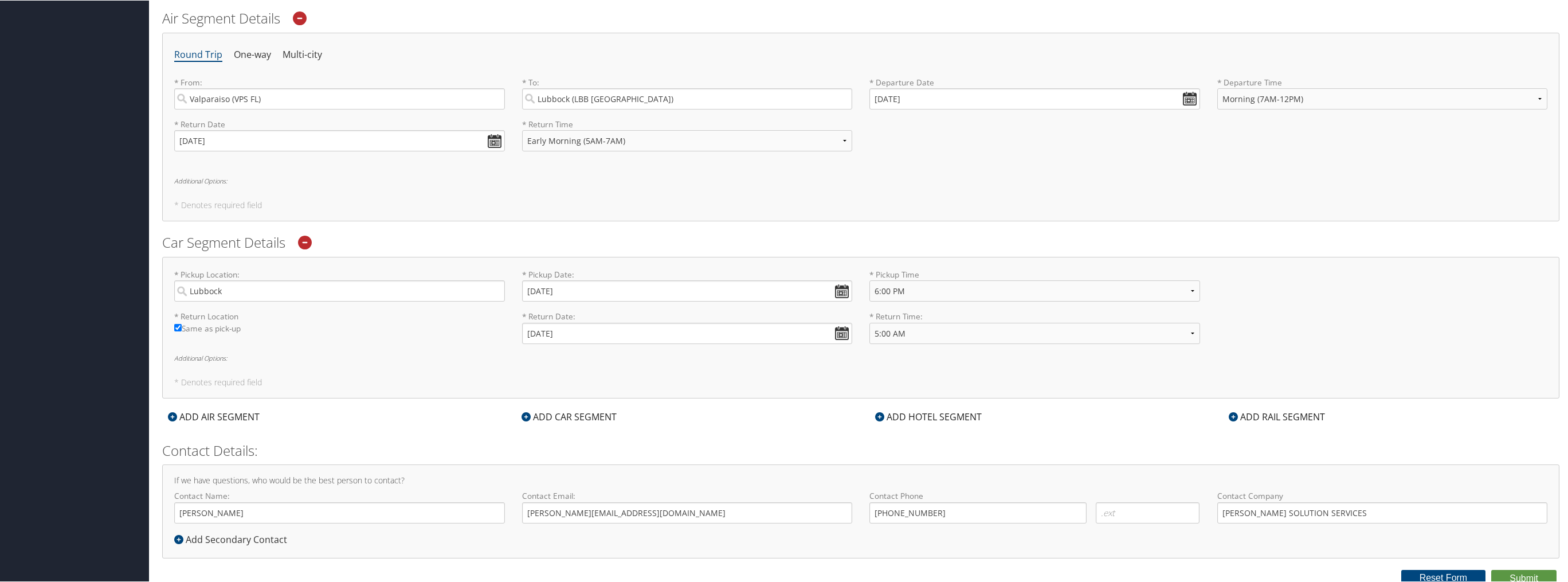
click at [902, 414] on div "ADD HOTEL SEGMENT" at bounding box center [928, 416] width 118 height 14
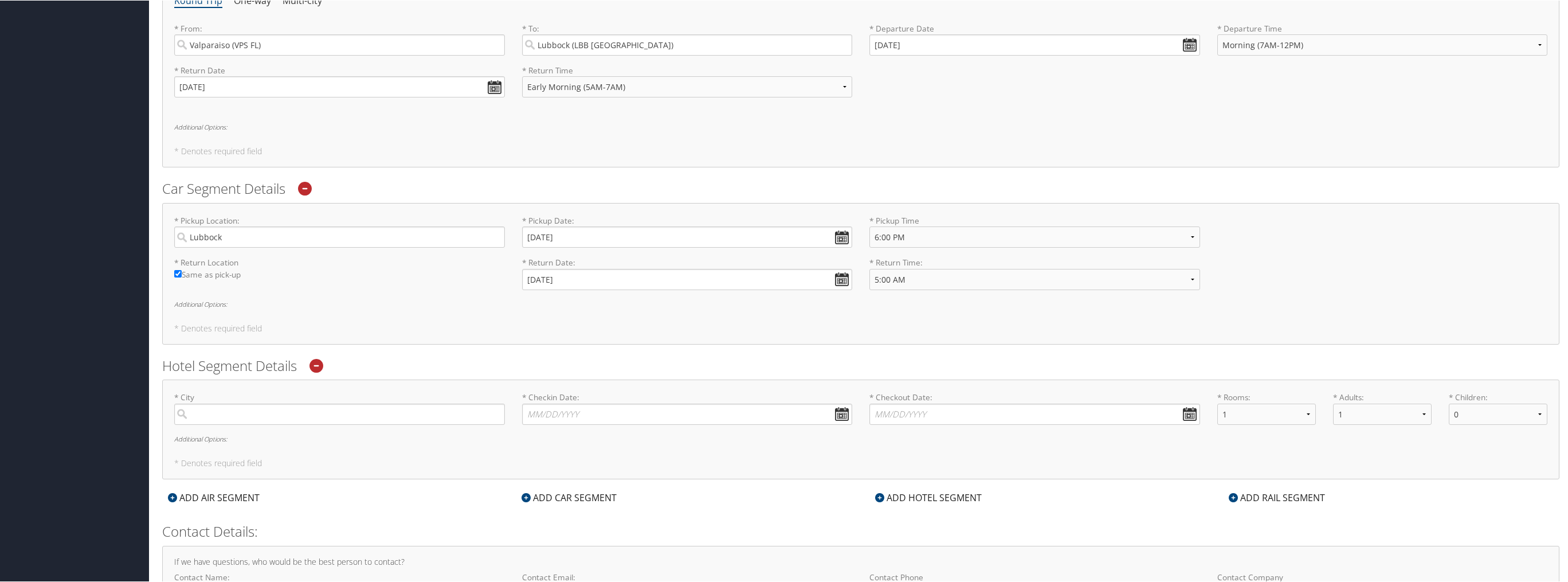
scroll to position [523, 0]
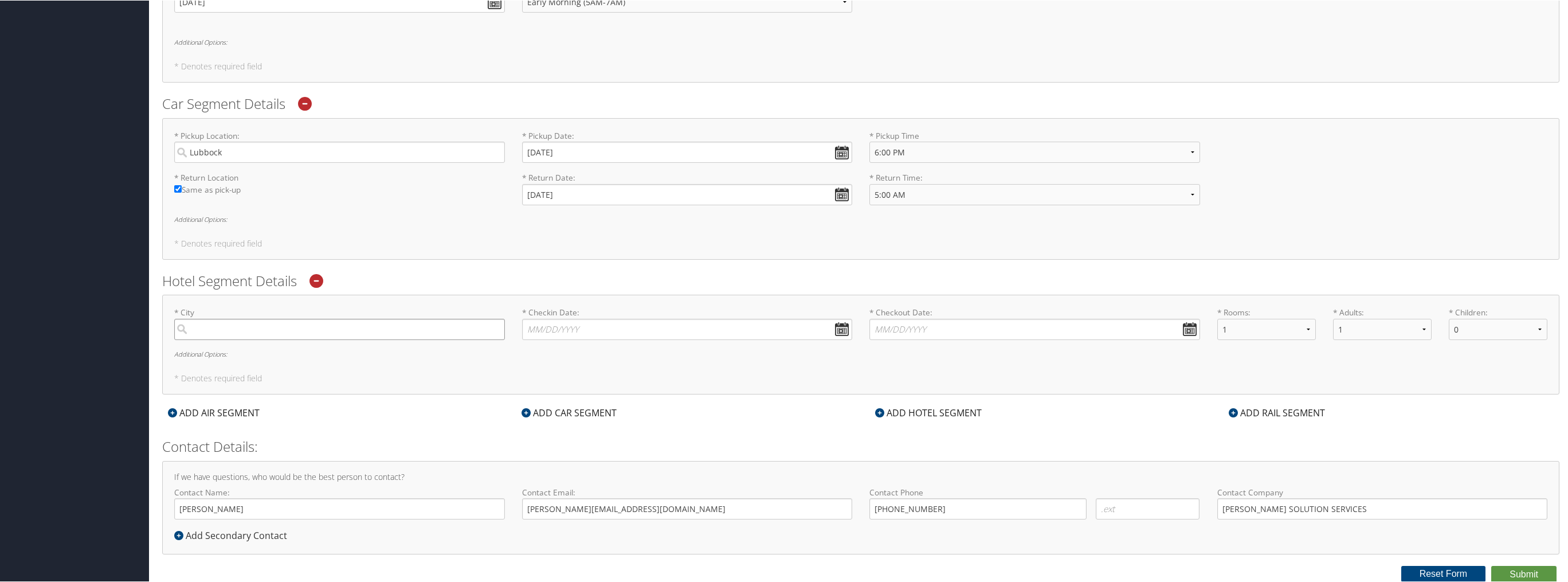
click at [212, 324] on input "search" at bounding box center [339, 329] width 331 height 21
click at [208, 351] on div "Clovis (CVN NM)" at bounding box center [341, 352] width 315 height 15
click at [208, 340] on input "CLOVIS" at bounding box center [339, 329] width 331 height 21
type input "Clovis"
click at [598, 322] on input "* Checkin Date: Dates must be valid" at bounding box center [688, 329] width 331 height 21
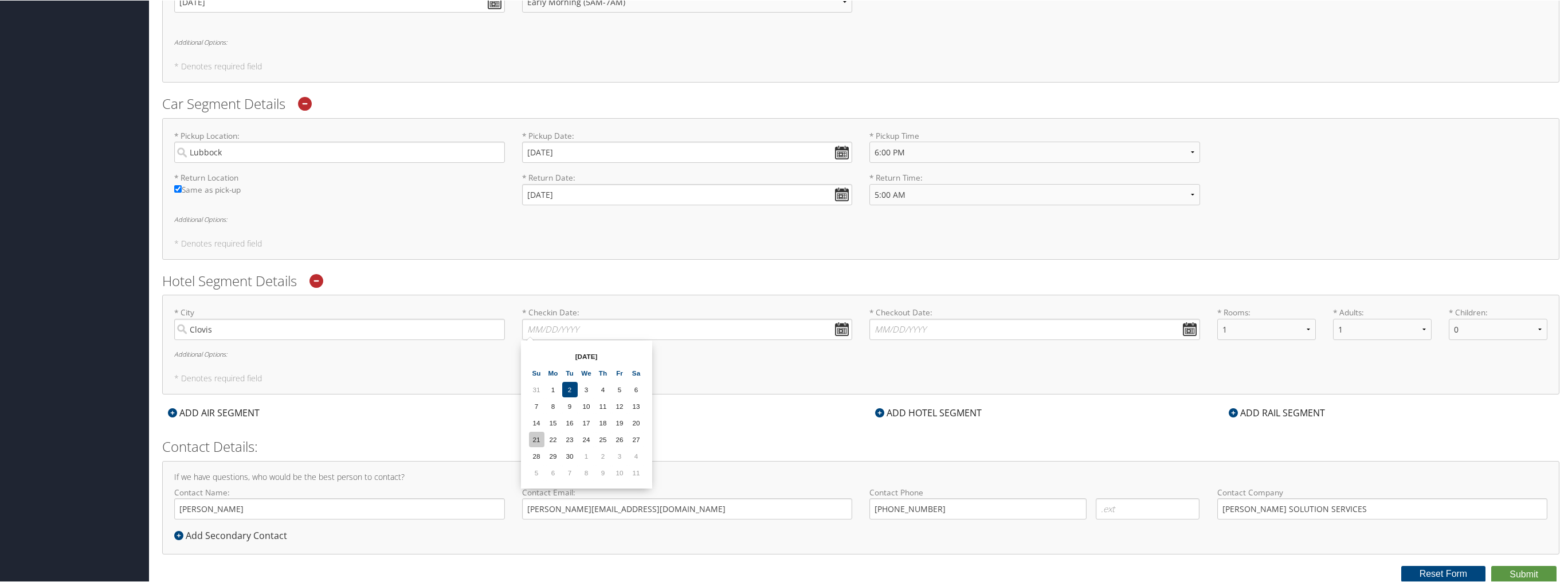
click at [537, 436] on td "21" at bounding box center [536, 438] width 15 height 15
type input "09/21/2025"
click at [962, 324] on input "* Checkout Date: Dates must be valid" at bounding box center [1035, 329] width 331 height 21
click at [904, 437] on td "22" at bounding box center [899, 438] width 15 height 15
type input "09/22/2025"
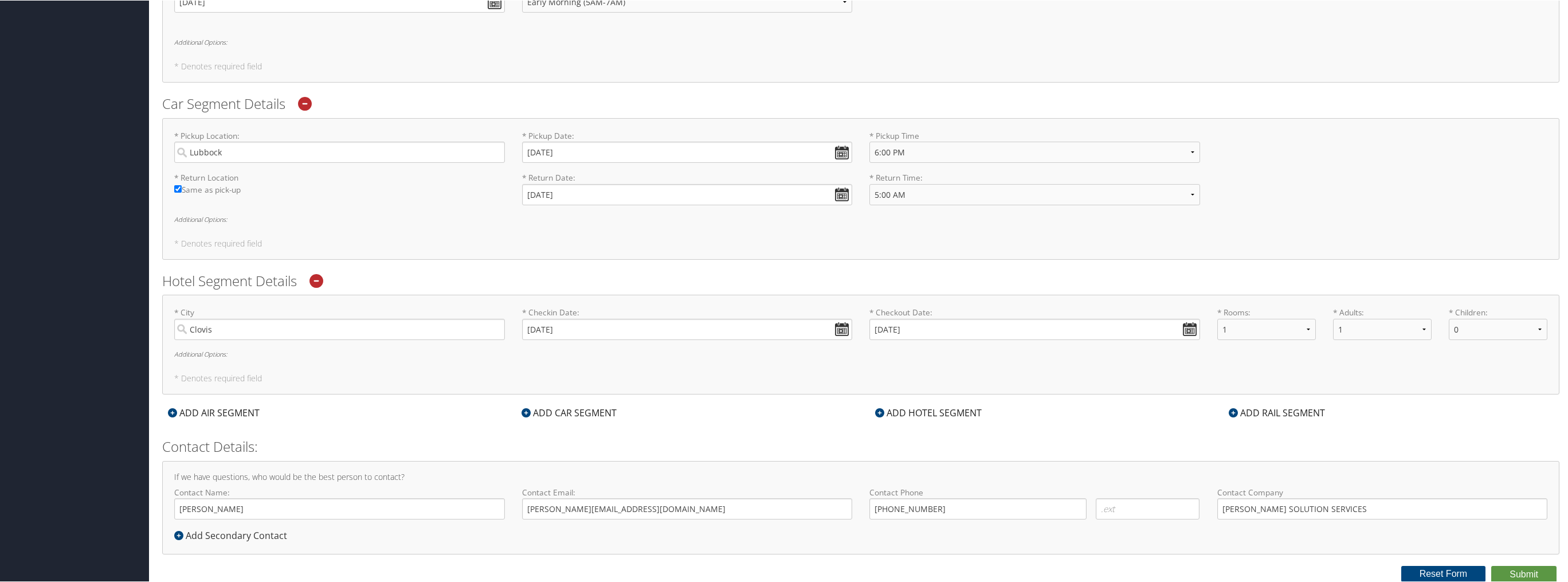
click at [946, 412] on div "ADD HOTEL SEGMENT" at bounding box center [928, 412] width 118 height 14
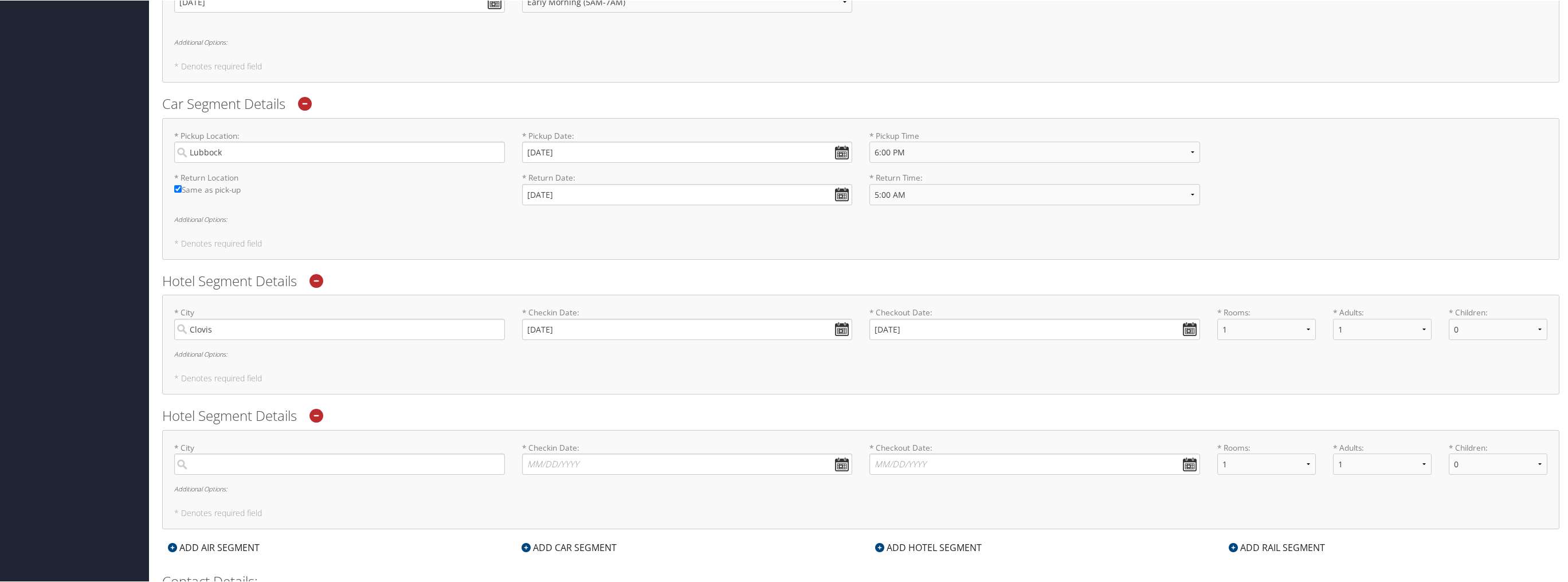
scroll to position [658, 0]
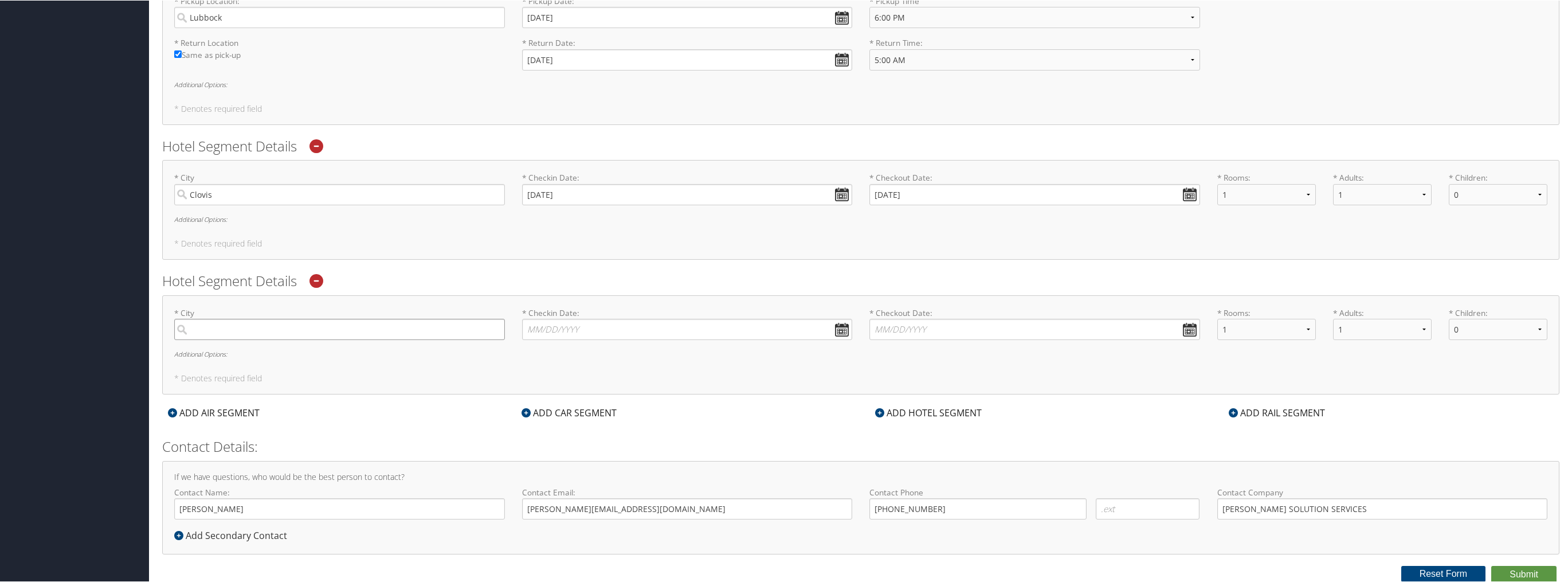
click at [258, 323] on input "search" at bounding box center [339, 329] width 331 height 21
click at [235, 347] on div "Lubbock (LBB TX)" at bounding box center [341, 352] width 315 height 15
click at [235, 340] on input "LBB" at bounding box center [339, 329] width 331 height 21
type input "Lubbock"
click at [587, 326] on input "* Checkin Date: Dates must be valid" at bounding box center [688, 329] width 331 height 21
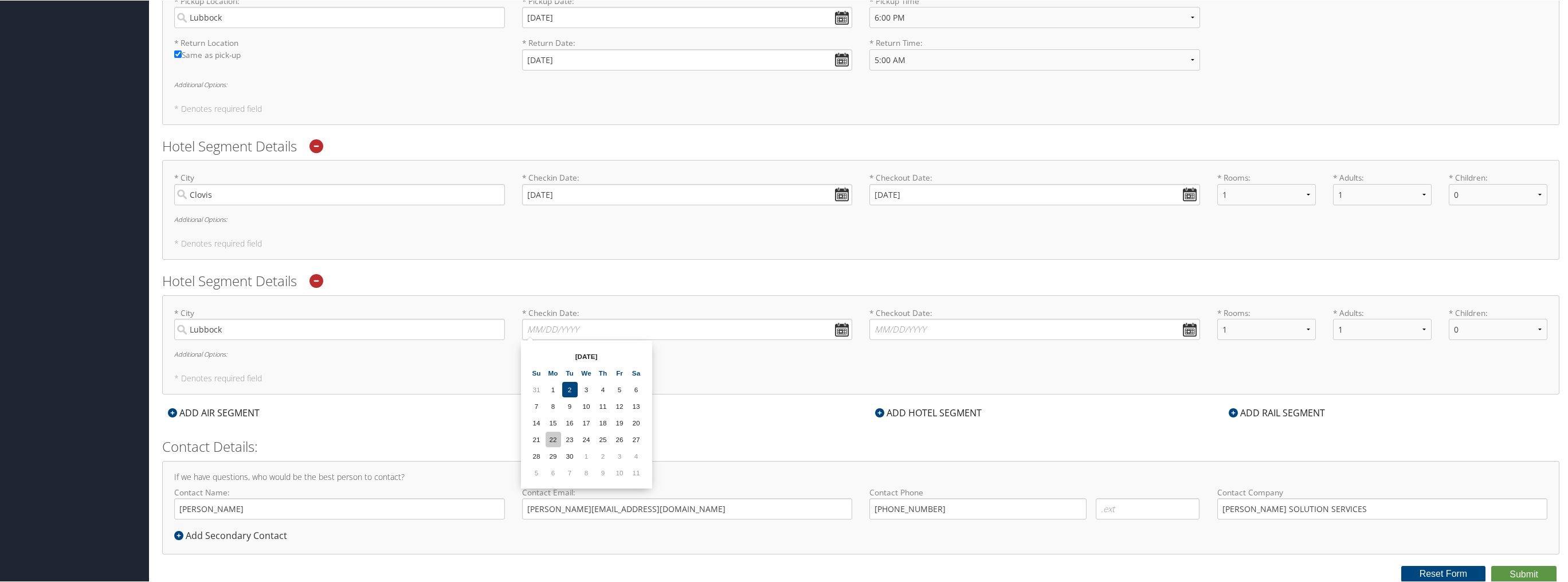
click at [557, 434] on td "22" at bounding box center [553, 438] width 15 height 15
type input "09/22/2025"
click at [956, 323] on input "* Checkout Date: Dates must be valid" at bounding box center [1035, 329] width 331 height 21
click at [918, 435] on td "23" at bounding box center [916, 438] width 15 height 15
type input "09/23/2025"
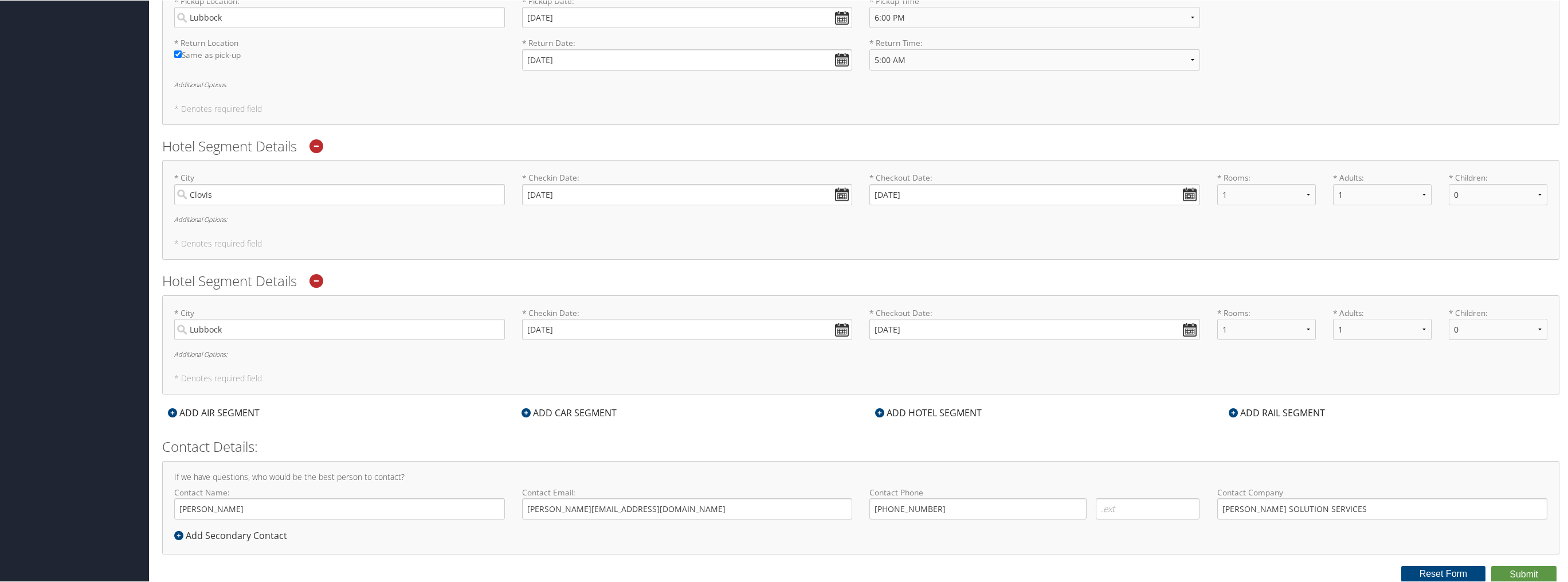
click at [585, 410] on div "ADD CAR SEGMENT" at bounding box center [569, 412] width 107 height 14
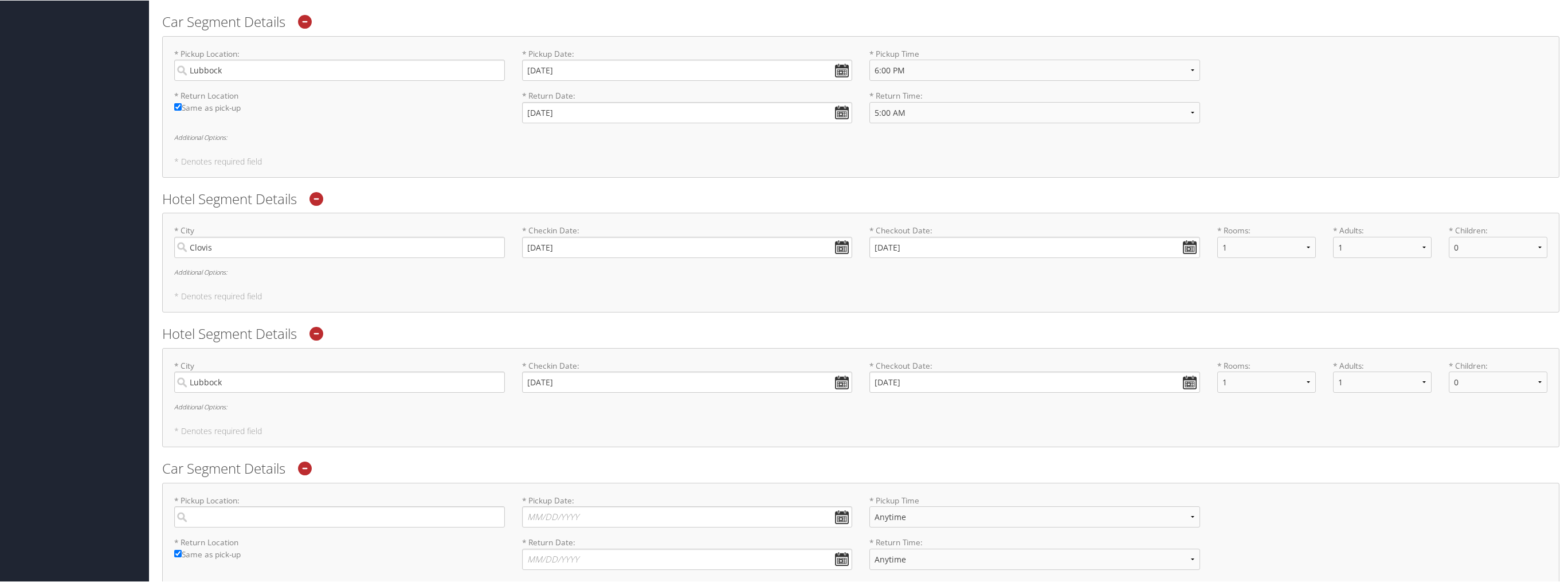
scroll to position [835, 0]
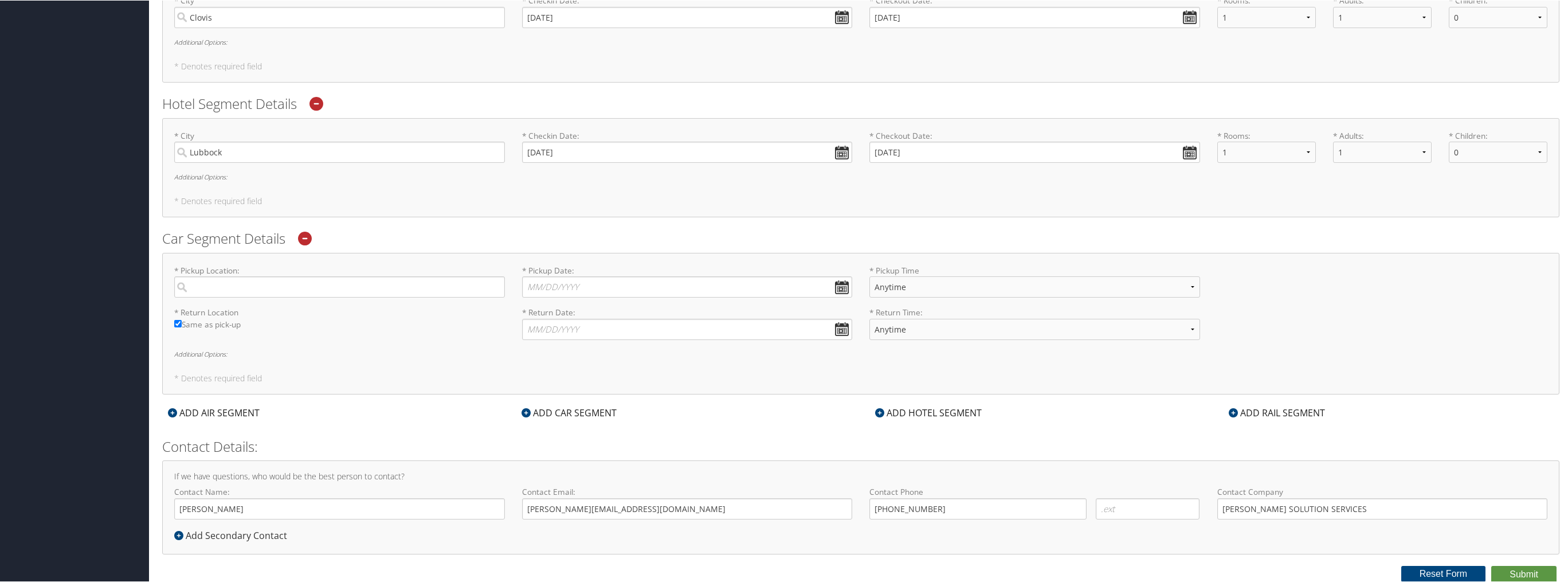
click at [304, 242] on icon at bounding box center [305, 238] width 14 height 14
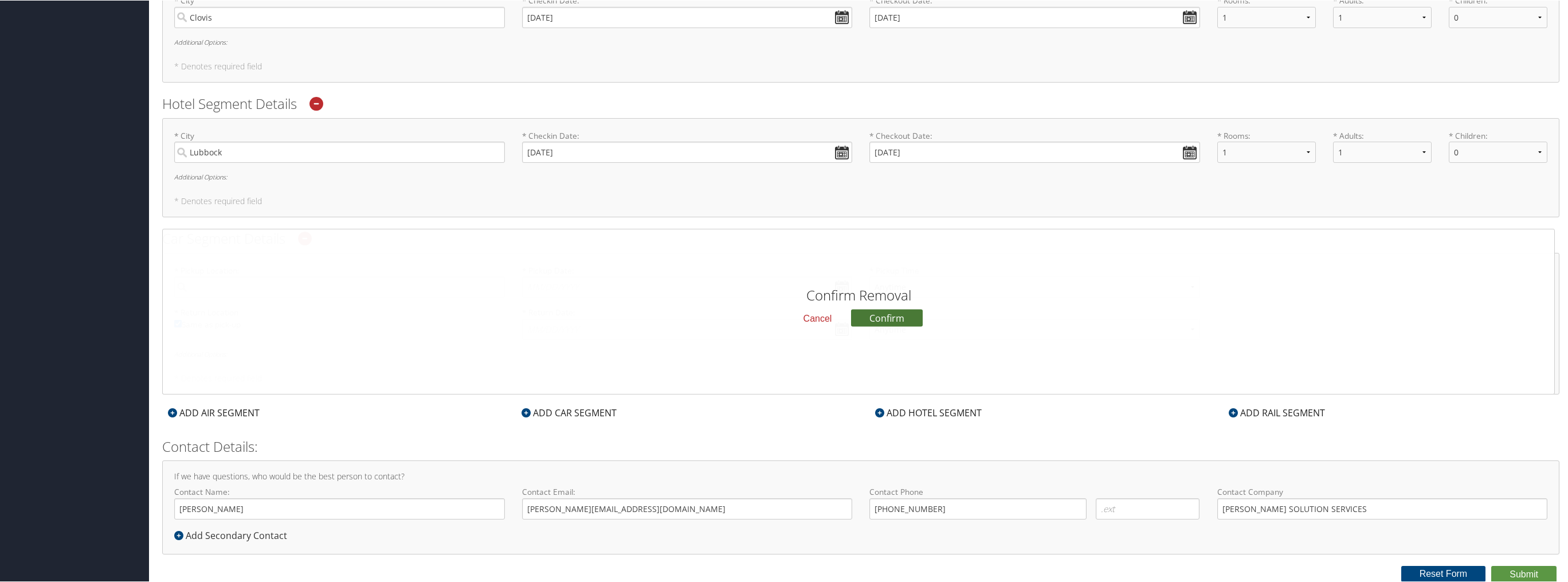
click at [871, 315] on button "Confirm" at bounding box center [887, 318] width 71 height 17
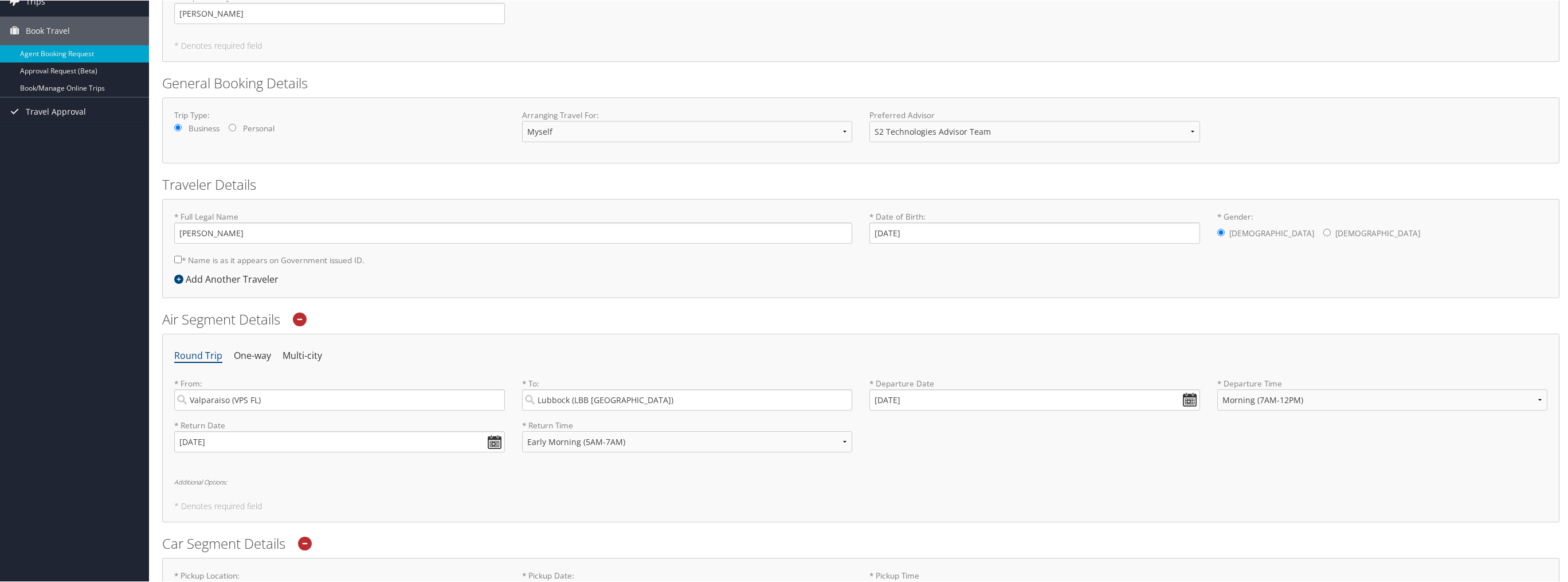
scroll to position [0, 0]
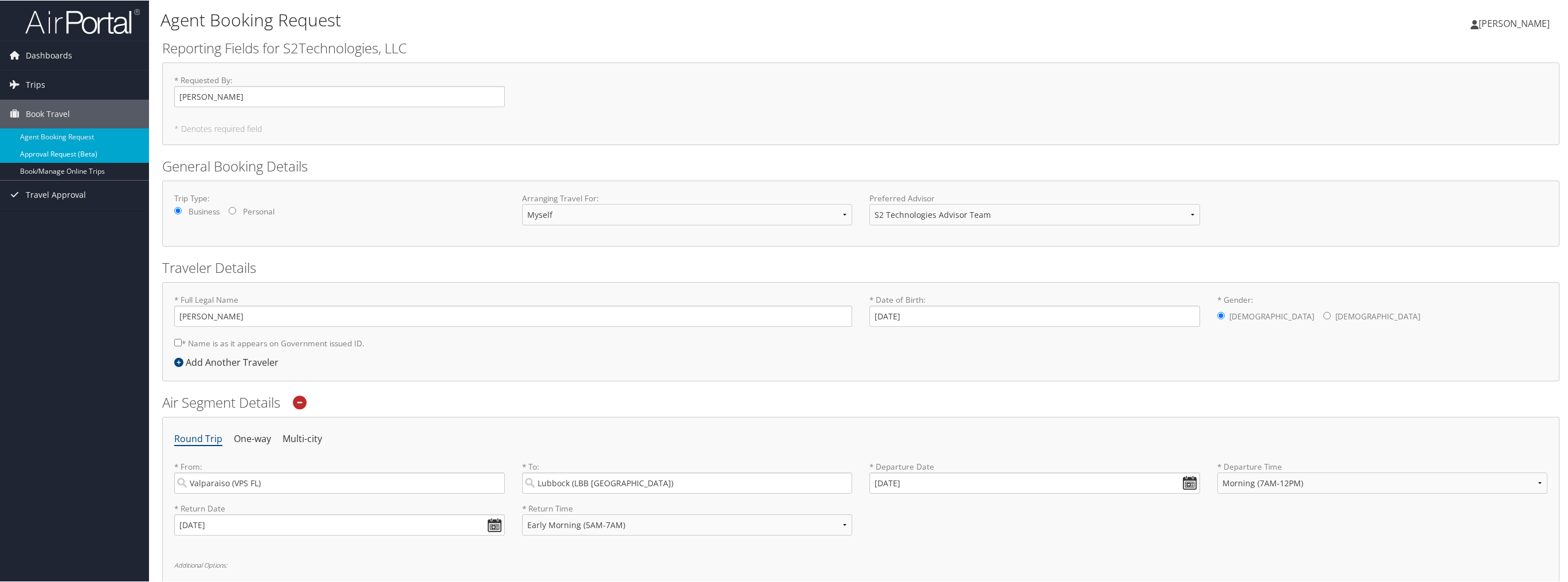
click at [65, 153] on link "Approval Request (Beta)" at bounding box center [74, 154] width 149 height 17
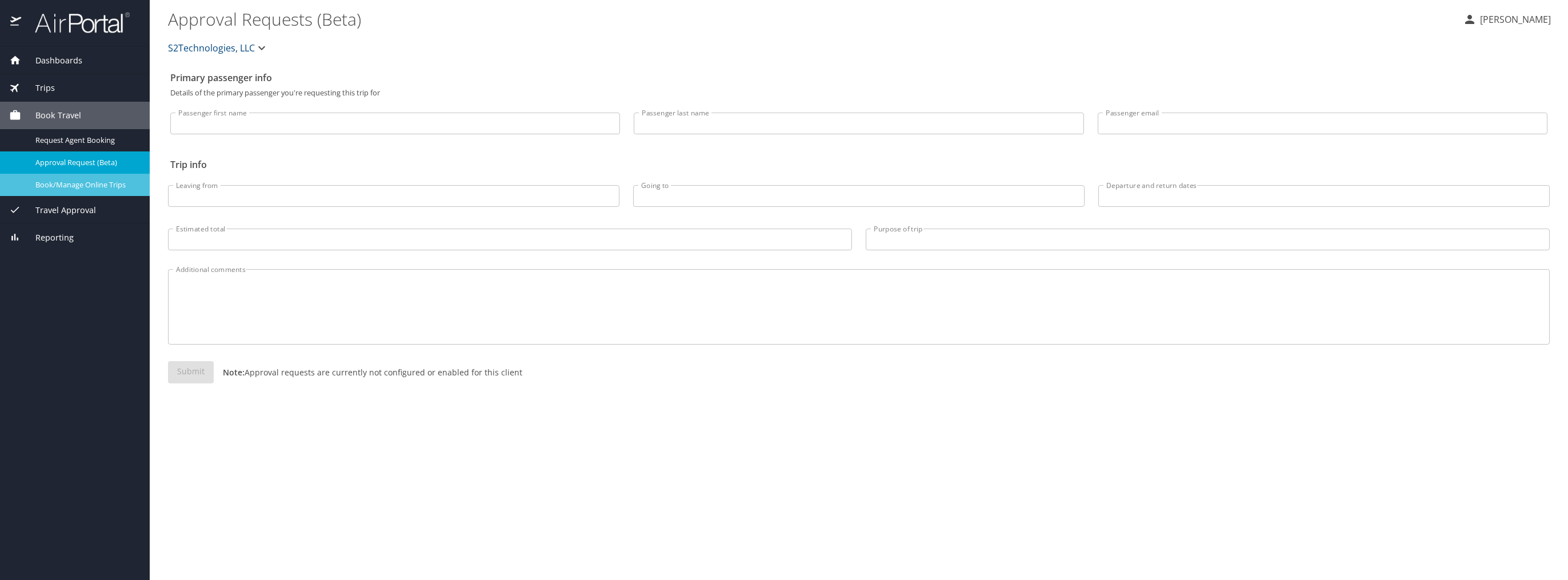
click at [96, 184] on span "Book/Manage Online Trips" at bounding box center [85, 185] width 100 height 11
click at [82, 210] on span "Travel Approval" at bounding box center [58, 210] width 75 height 13
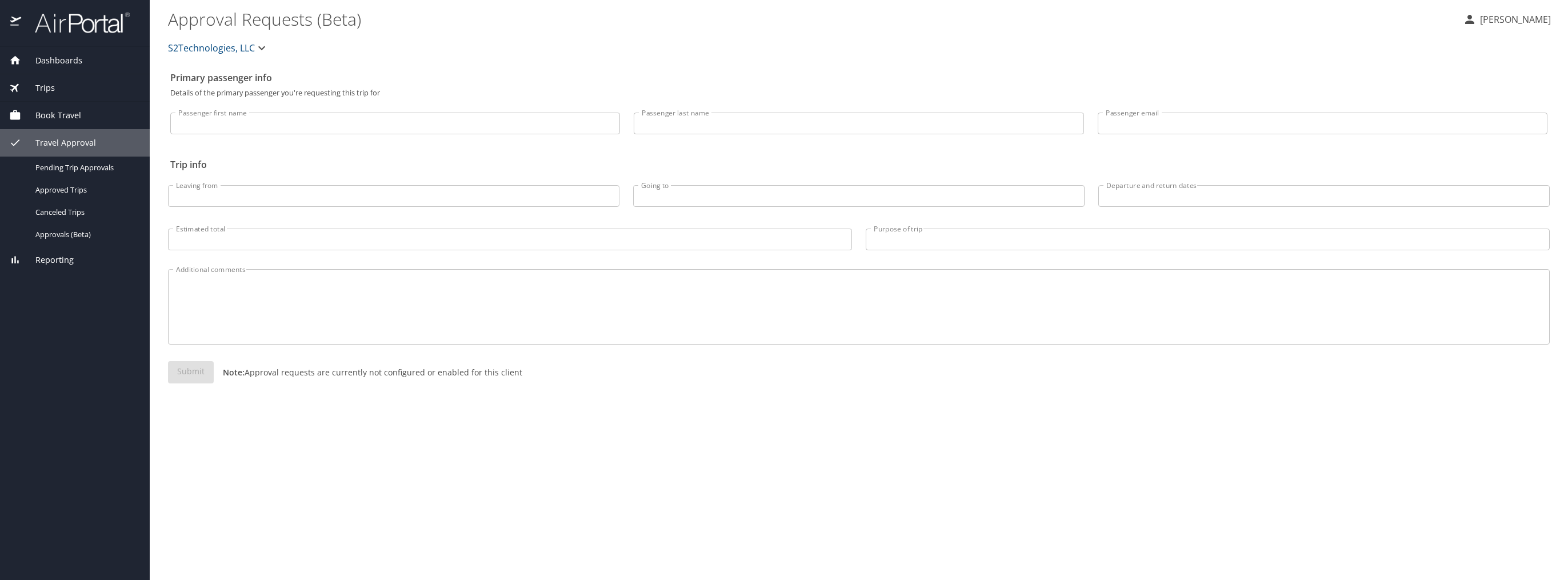
click at [68, 62] on span "Dashboards" at bounding box center [52, 60] width 61 height 13
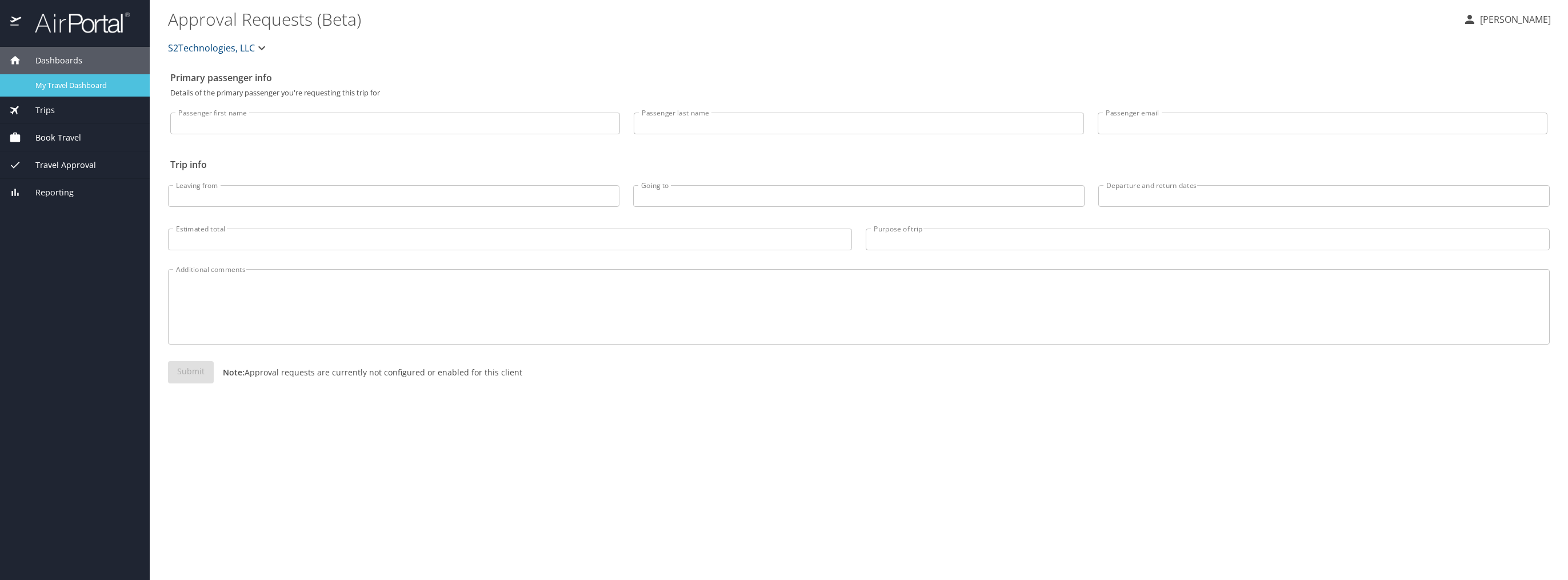
click at [89, 82] on span "My Travel Dashboard" at bounding box center [85, 85] width 100 height 11
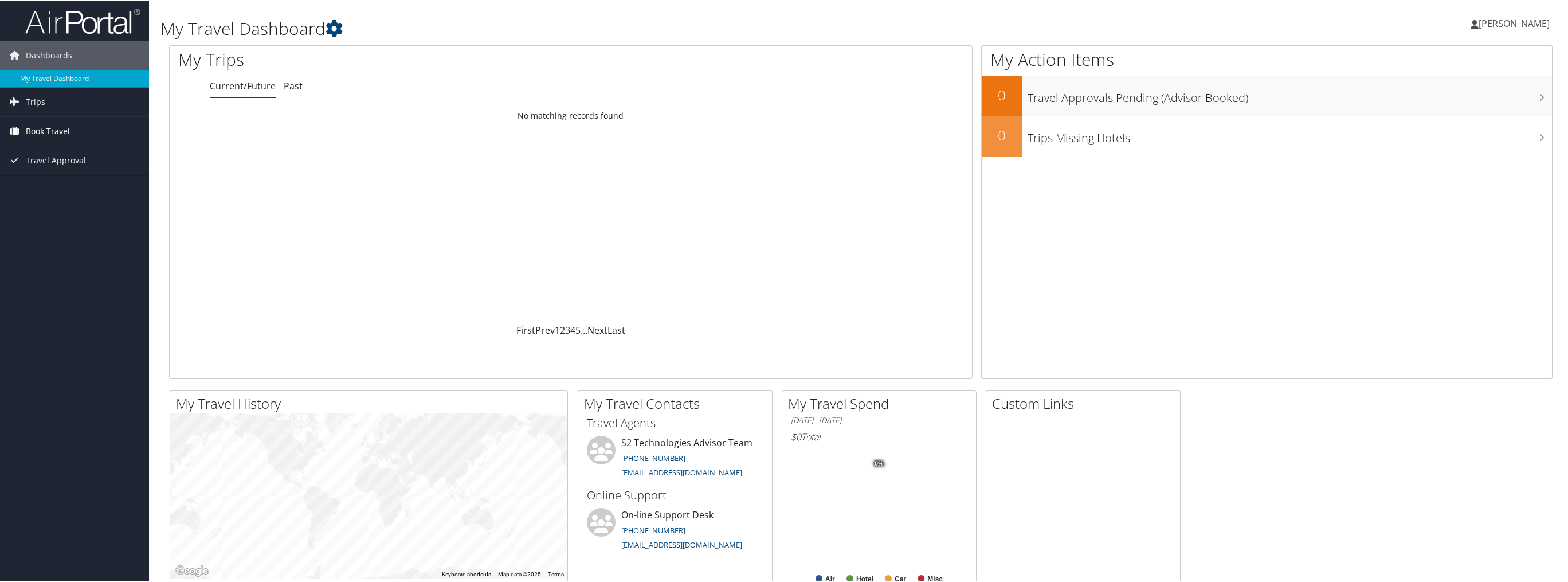
click at [71, 127] on link "Book Travel" at bounding box center [74, 131] width 149 height 29
click at [80, 148] on link "Agent Booking Request" at bounding box center [74, 154] width 149 height 17
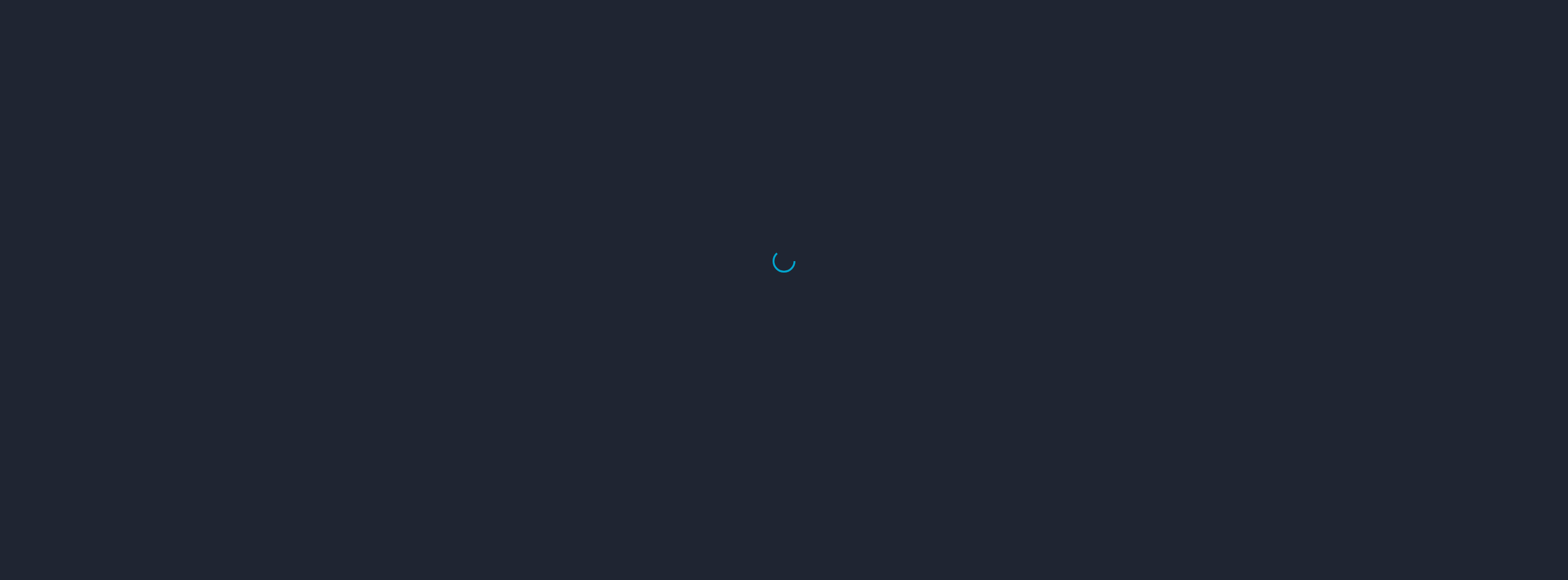
select select "US"
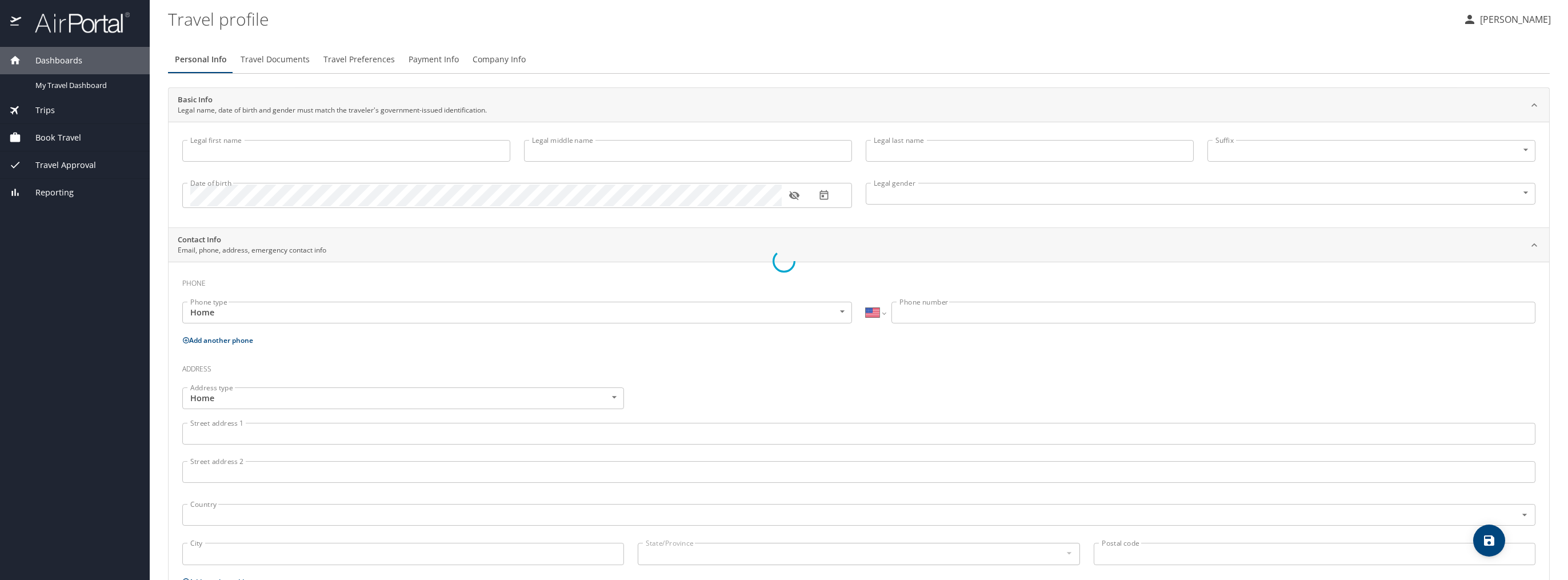
type input "[PERSON_NAME]"
type input "LINNBAUM"
type input "[DEMOGRAPHIC_DATA]"
type input "[PERSON_NAME]"
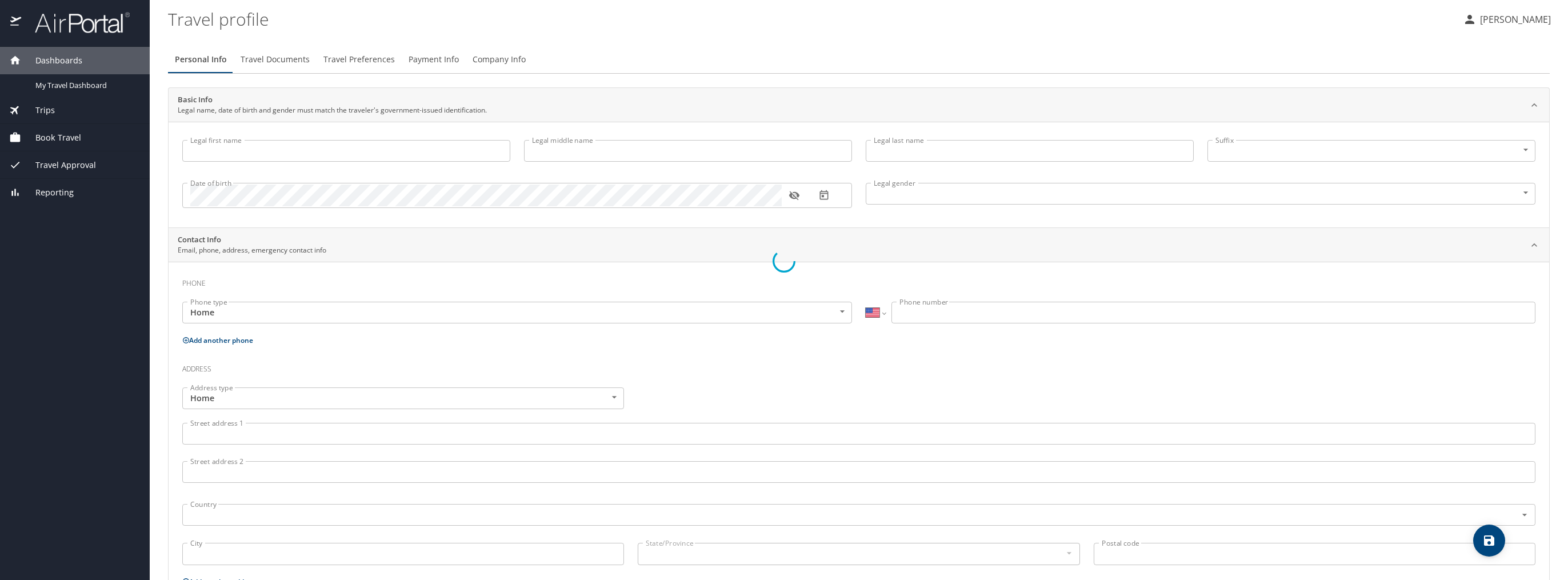
type input "LINNBAUM"
type input "(850) 860-7100"
type input "PAVEGOM_53@HOTMAIL.COM"
select select "US"
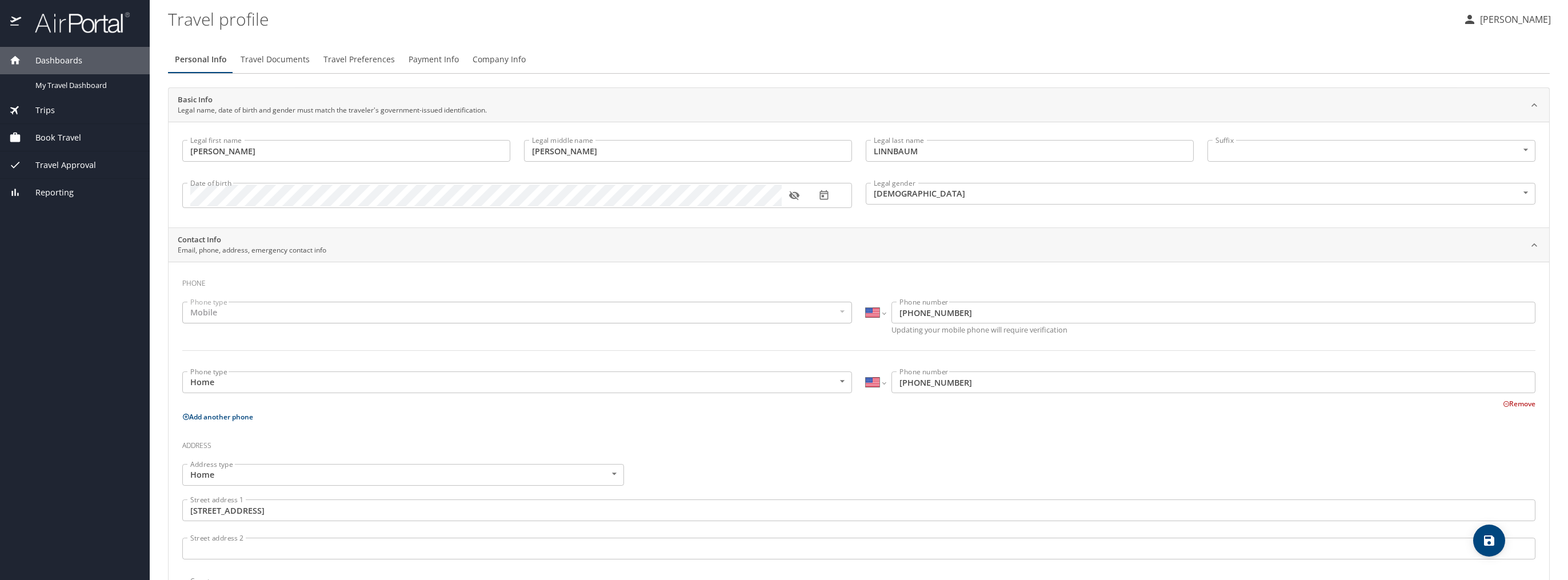
scroll to position [223, 0]
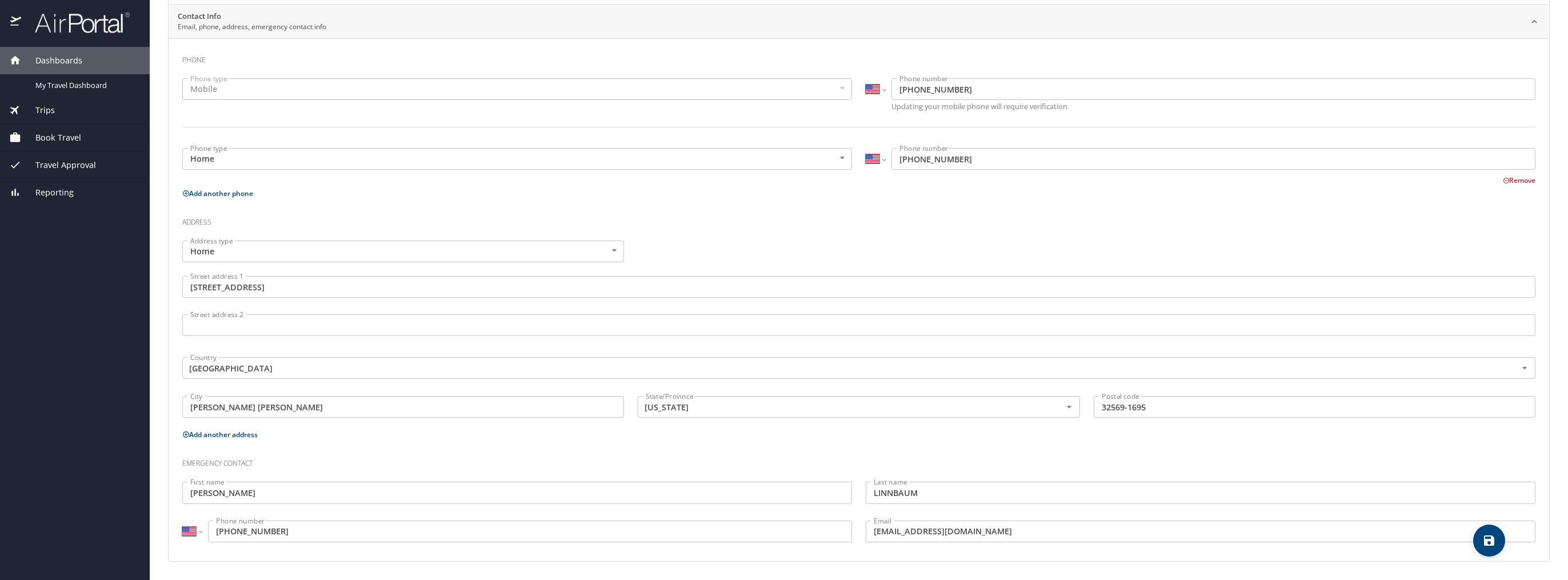
click at [51, 105] on span "Trips" at bounding box center [38, 110] width 33 height 13
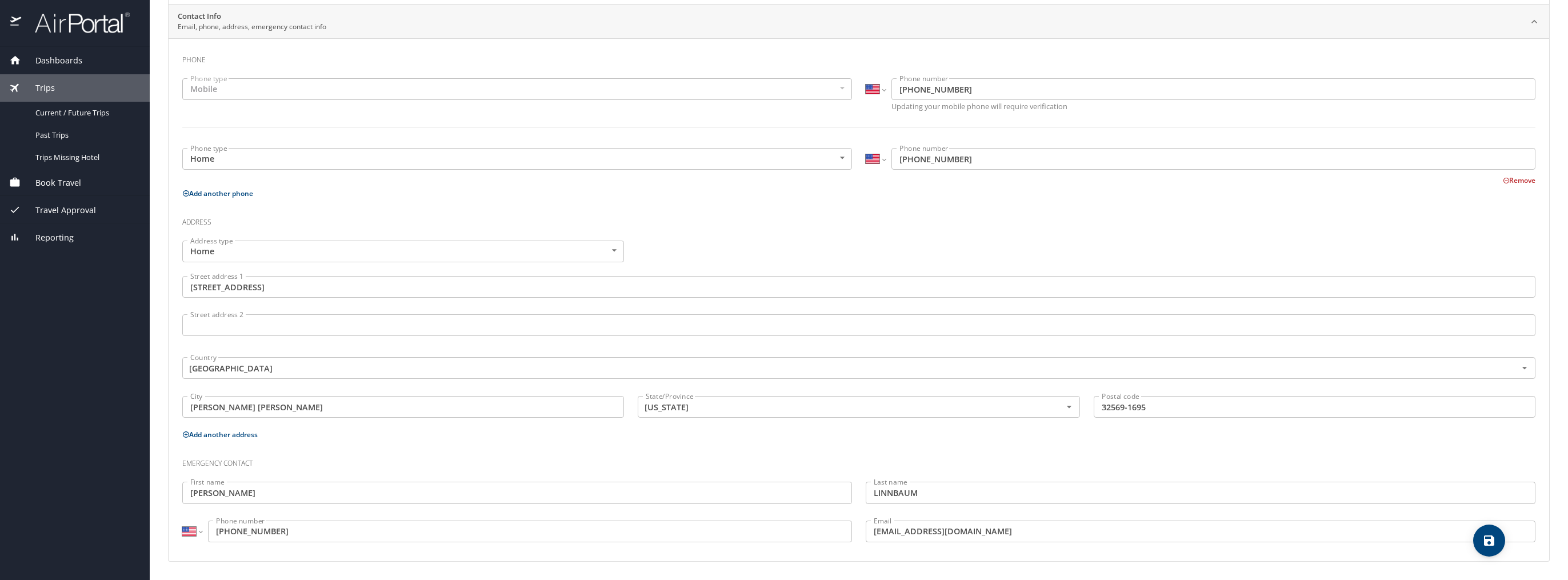
click at [85, 182] on div "Book Travel" at bounding box center [75, 183] width 131 height 13
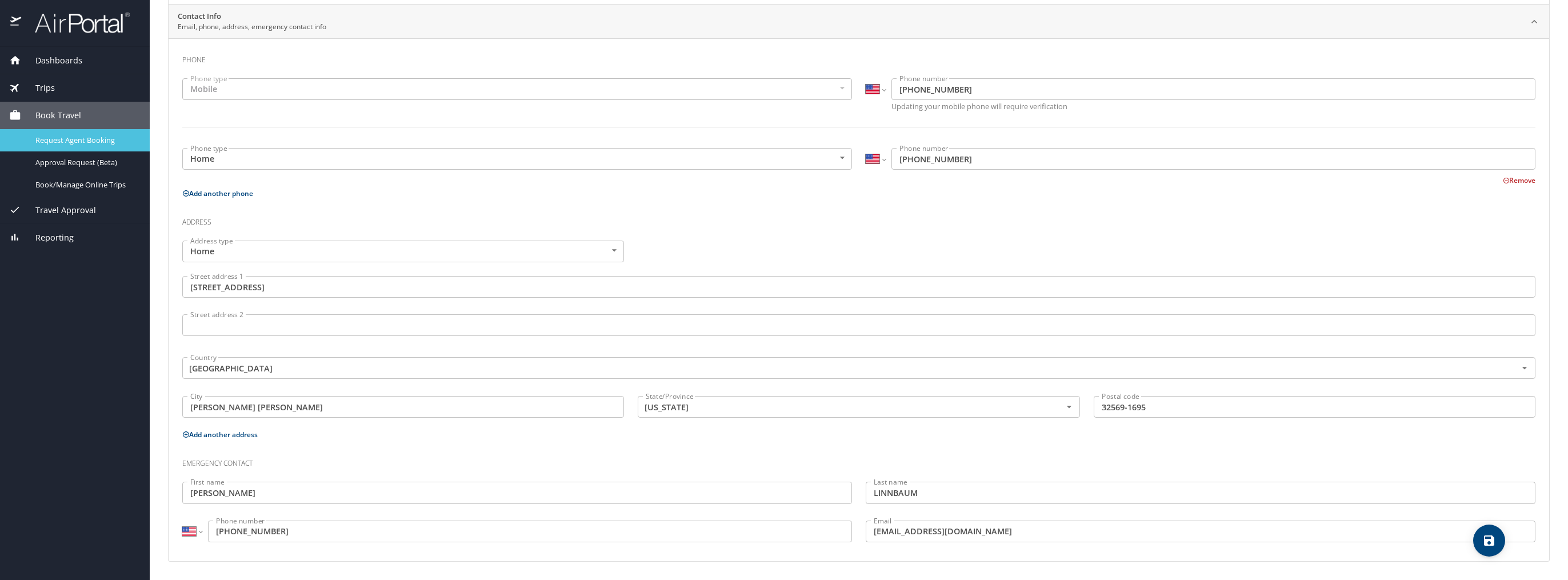
click at [107, 138] on span "Request Agent Booking" at bounding box center [85, 141] width 100 height 11
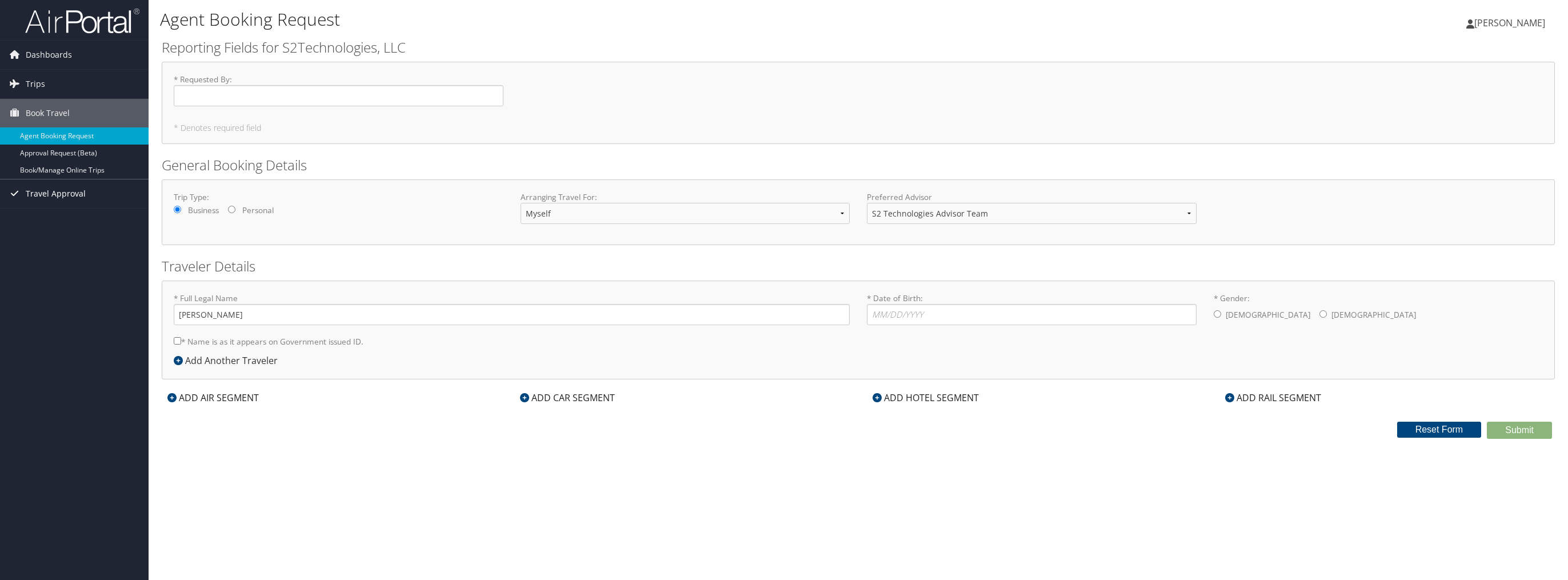
click at [75, 197] on span "Travel Approval" at bounding box center [55, 194] width 60 height 29
click at [235, 398] on div "ADD AIR SEGMENT" at bounding box center [213, 397] width 103 height 14
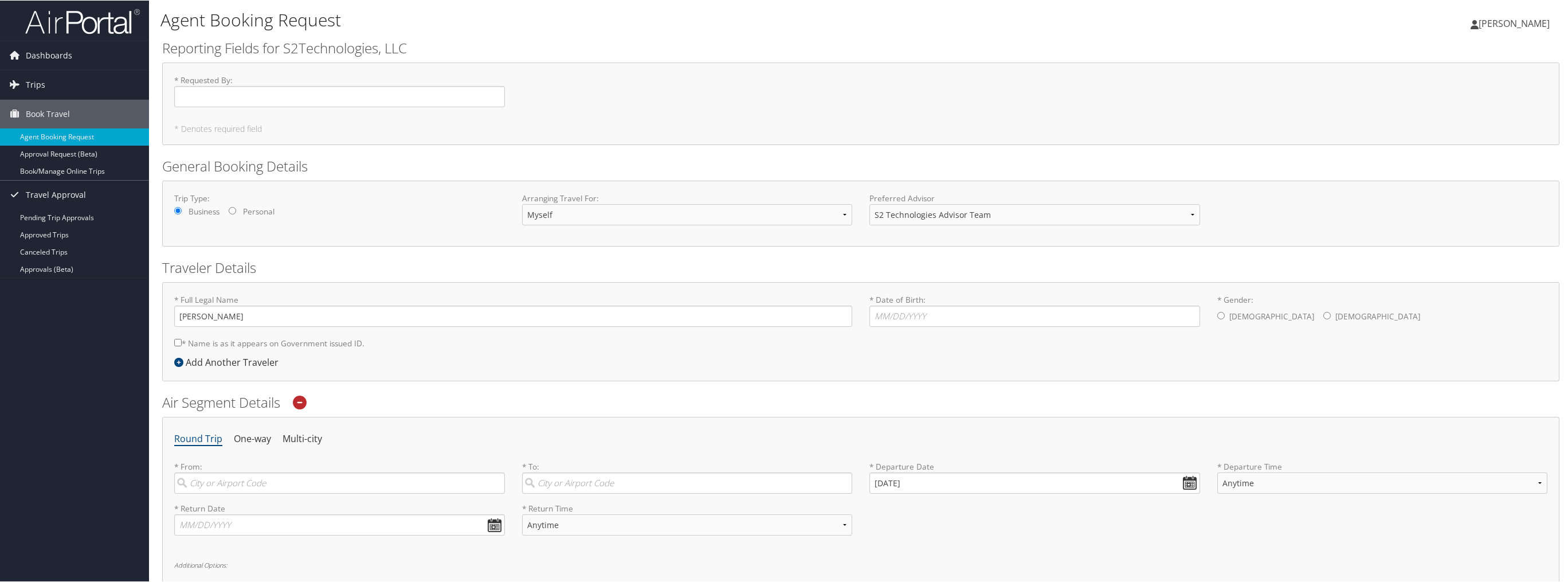
scroll to position [211, 0]
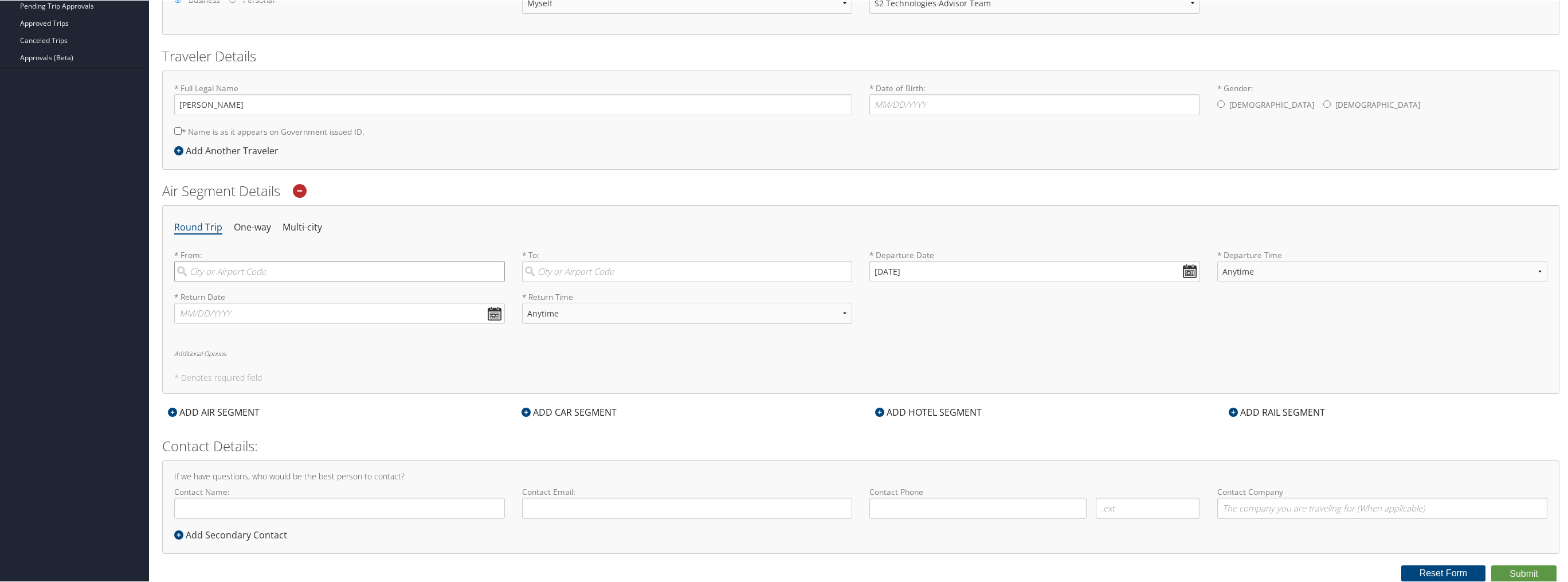
click at [278, 269] on input "search" at bounding box center [339, 271] width 331 height 21
click at [230, 291] on div "Valparaiso (VPS FL)" at bounding box center [341, 294] width 315 height 15
click at [230, 282] on input "VPS" at bounding box center [339, 271] width 331 height 21
type input "Valparaiso (VPS FL)"
click at [586, 271] on input "search" at bounding box center [688, 271] width 331 height 21
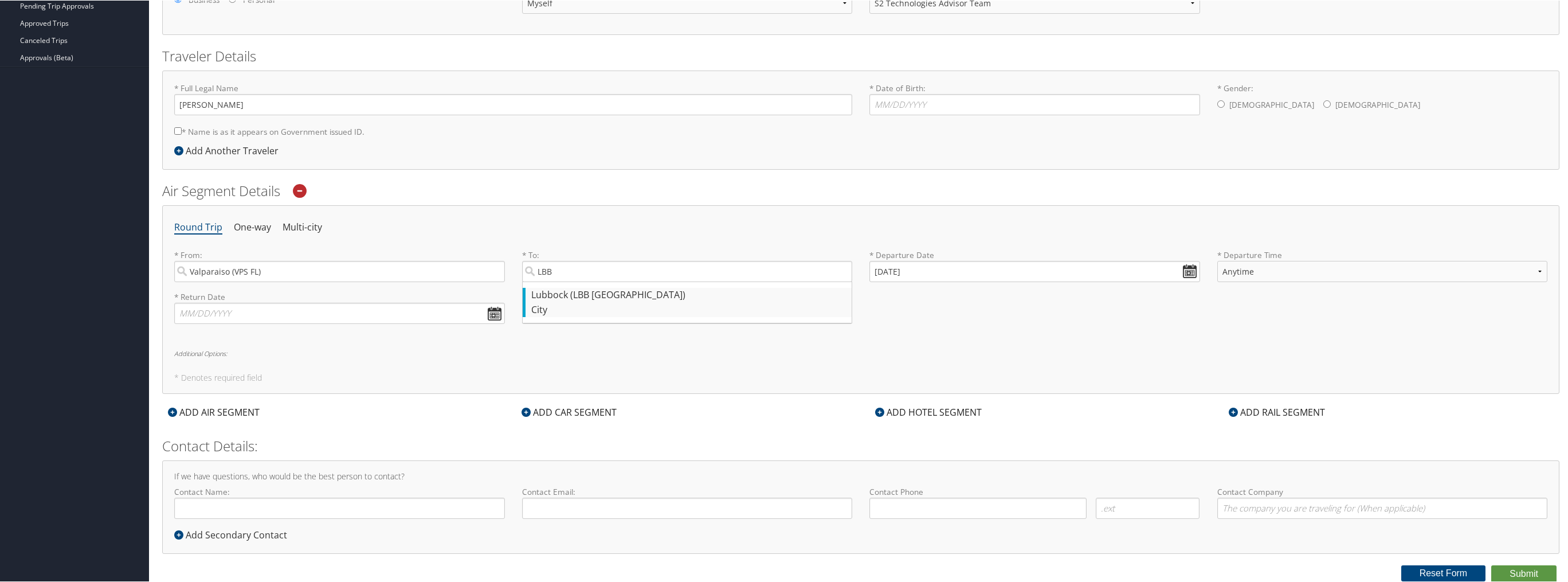
click at [577, 289] on div "Lubbock (LBB TX)" at bounding box center [689, 294] width 315 height 15
click at [577, 282] on input "LBB" at bounding box center [688, 271] width 331 height 21
type input "Lubbock (LBB TX)"
click at [1080, 274] on input "09/02/2025" at bounding box center [1035, 271] width 331 height 21
click at [883, 379] on td "21" at bounding box center [883, 380] width 15 height 15
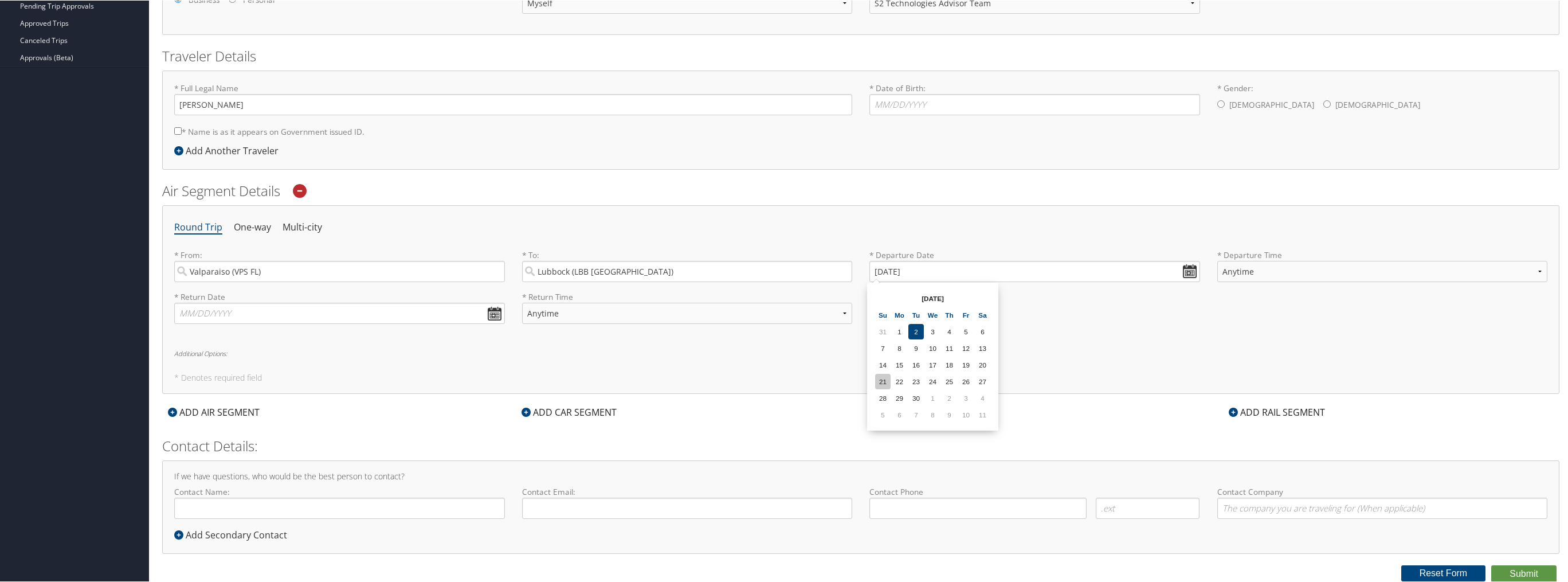
type input "09/21/2025"
select select "7AM-12PM"
click at [336, 311] on input "text" at bounding box center [339, 313] width 331 height 21
click at [225, 418] on td "23" at bounding box center [223, 423] width 15 height 15
type input "09/23/2025"
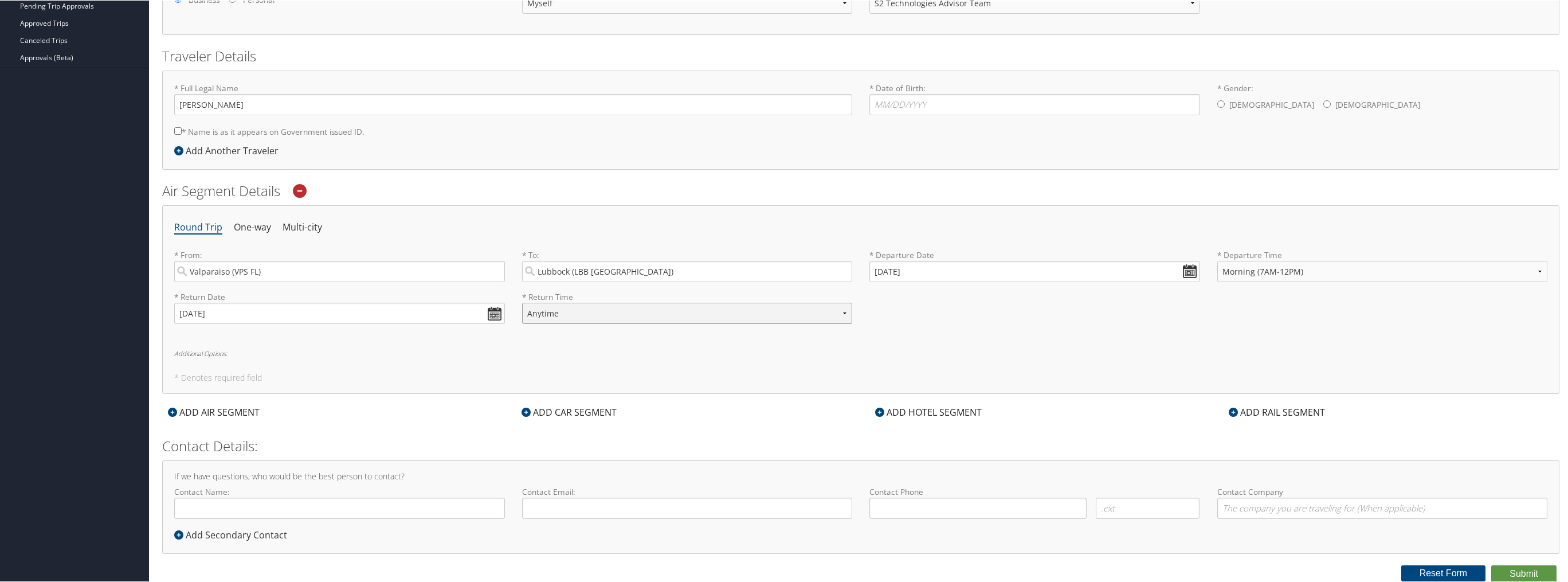
select select "5AM-7AM"
click at [324, 512] on input "Contact Name:" at bounding box center [339, 507] width 331 height 21
type input "[PERSON_NAME]"
click at [550, 503] on input "Contact Email:" at bounding box center [688, 507] width 331 height 21
type input "MICHAEL.LINNBAUM.CTR@US.AF.MIL"
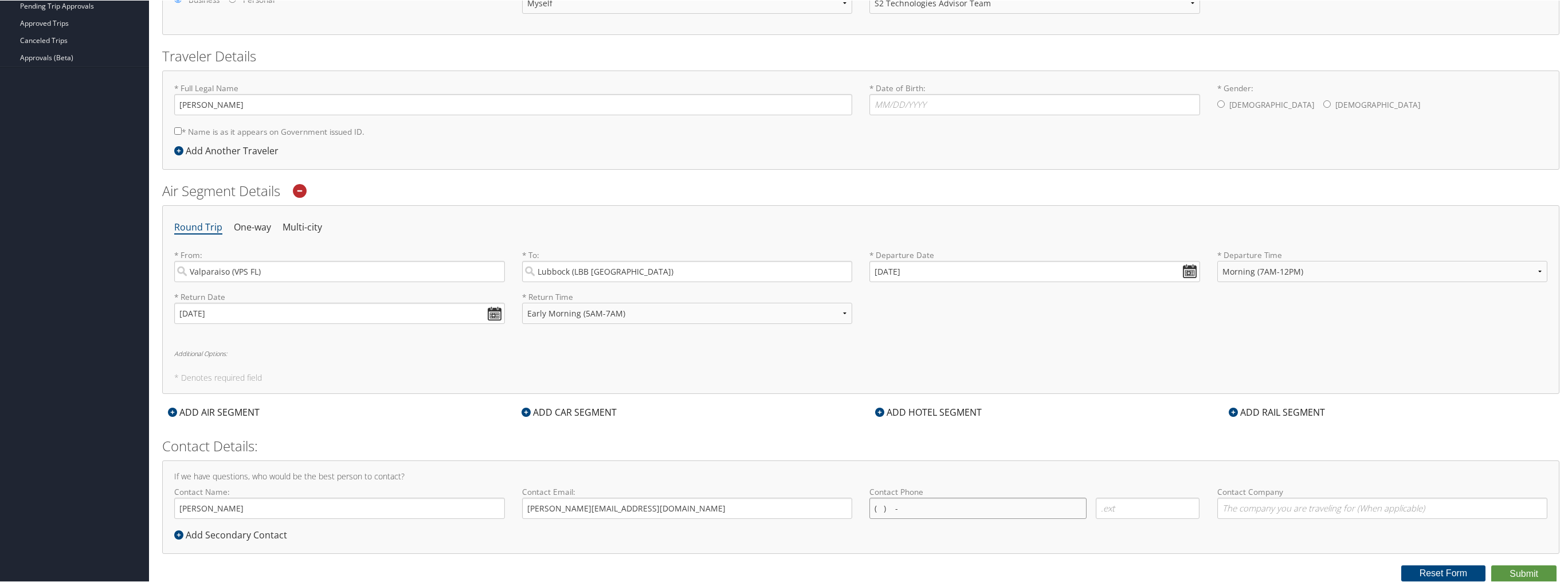
click at [951, 507] on input "( ) -" at bounding box center [978, 507] width 217 height 21
type input "[PHONE_NUMBER]"
click at [1284, 512] on input "Contact Company" at bounding box center [1383, 507] width 331 height 21
click at [1295, 514] on input "SAWDEY" at bounding box center [1383, 507] width 331 height 21
click at [1306, 509] on input "SAWDEY SOLUTION SERVVICES" at bounding box center [1383, 507] width 331 height 21
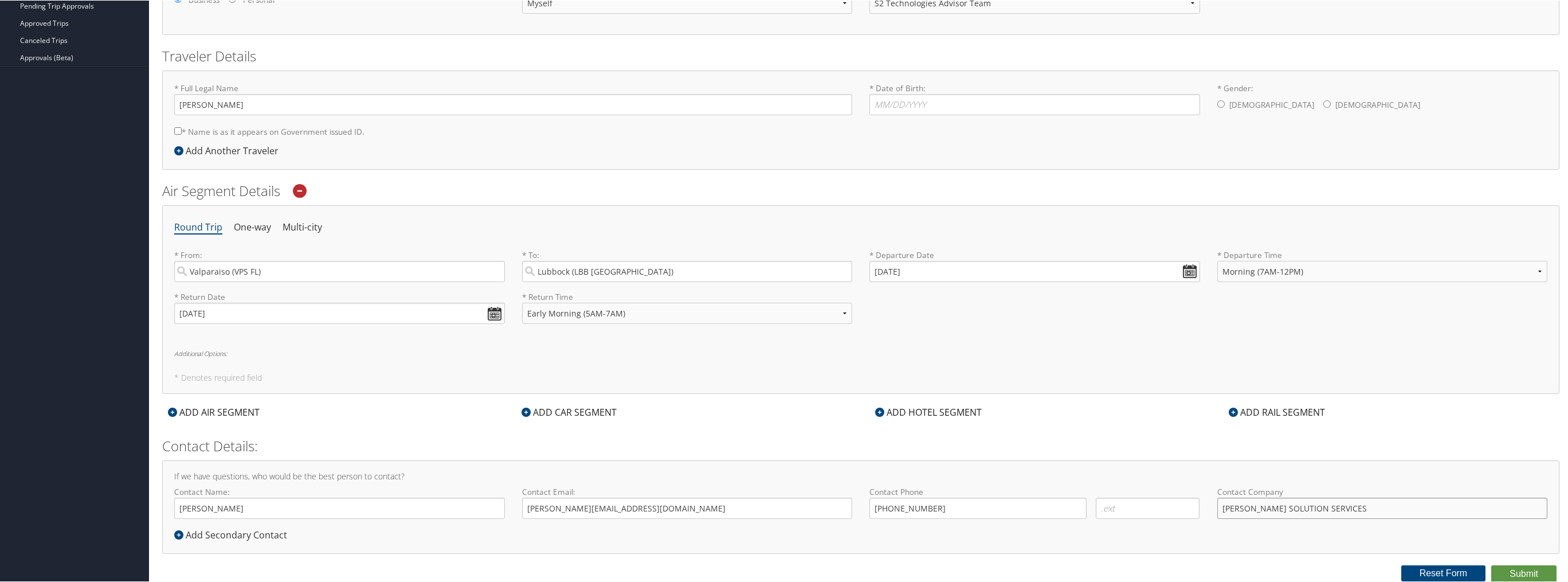
scroll to position [0, 0]
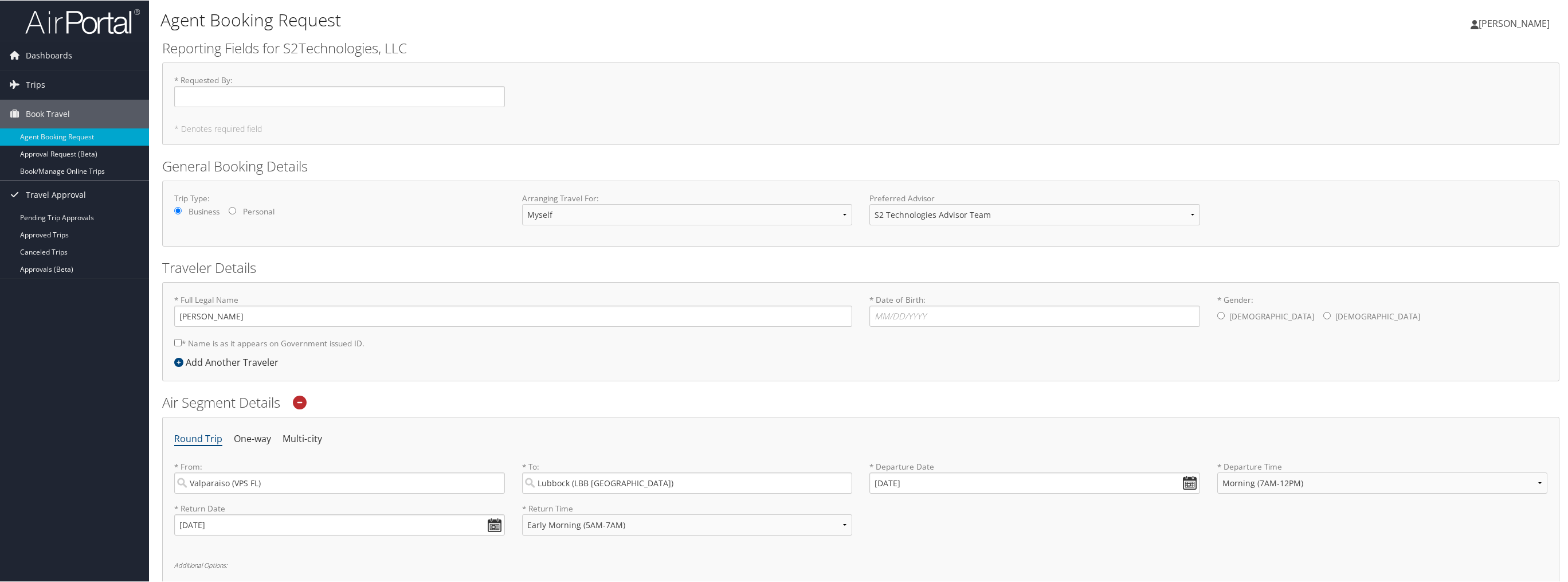
type input "SAWDEY SOLUTION SERVICES"
click at [273, 93] on input "* Requested By : Required" at bounding box center [339, 96] width 331 height 21
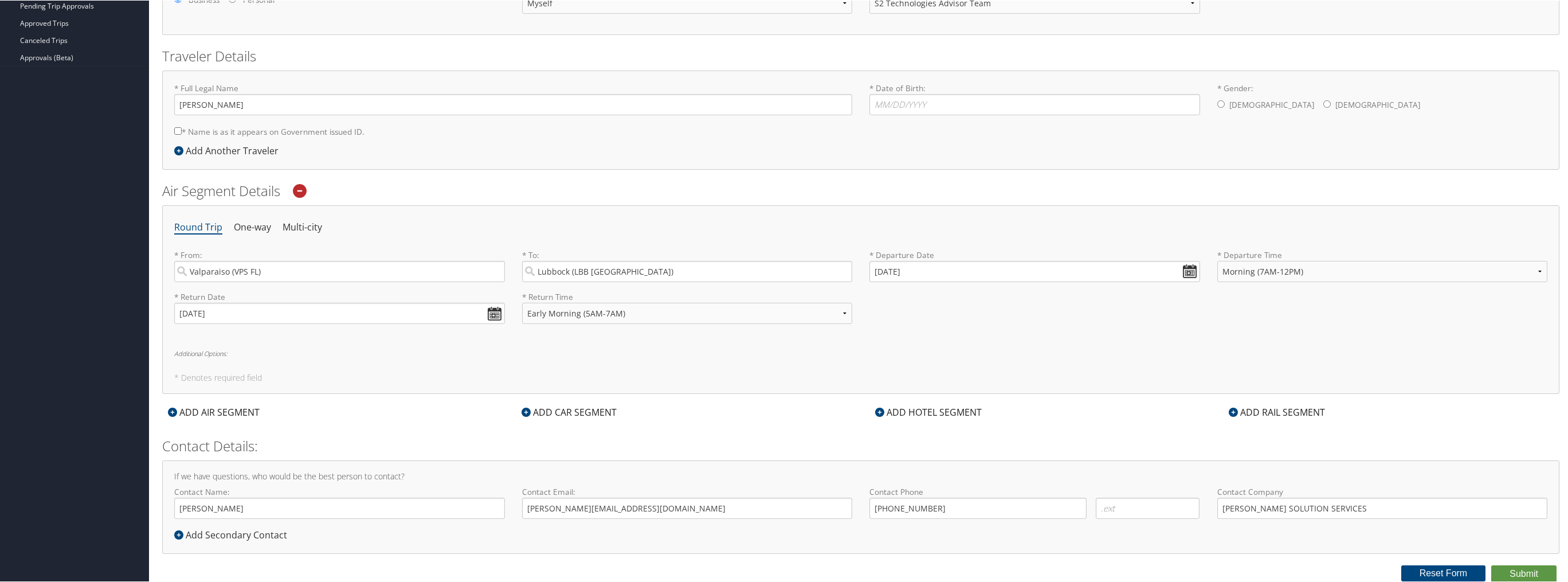
type input "[PERSON_NAME]"
click at [583, 411] on div "ADD CAR SEGMENT" at bounding box center [569, 412] width 107 height 14
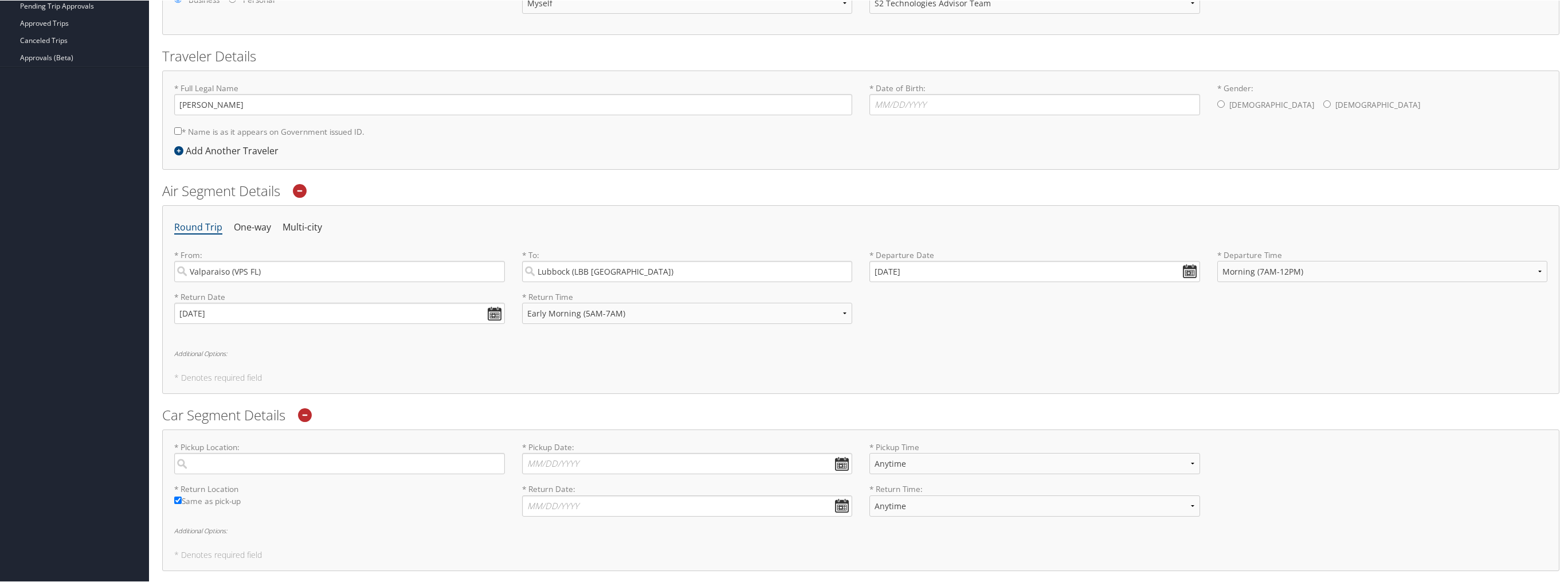
scroll to position [384, 0]
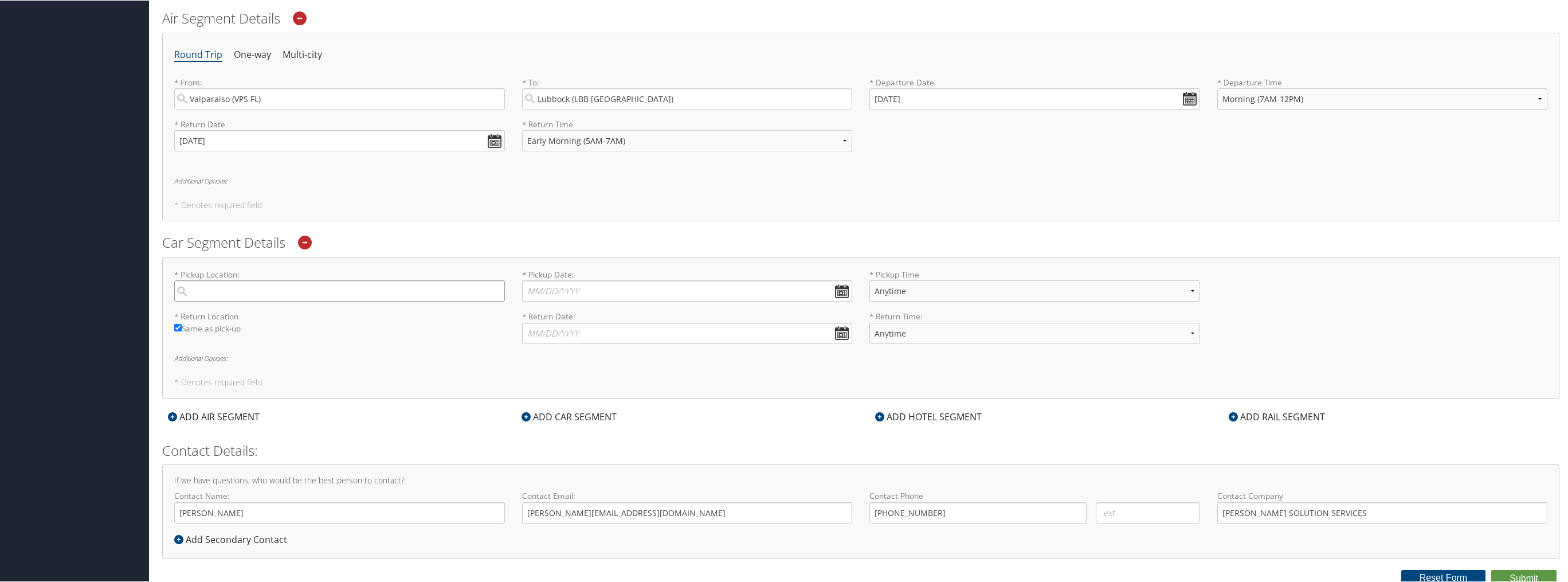
click at [277, 293] on input "search" at bounding box center [339, 290] width 331 height 21
click at [238, 313] on div "Lubbock (LBB TX)" at bounding box center [341, 314] width 315 height 15
click at [238, 301] on input "LBB" at bounding box center [339, 290] width 331 height 21
type input "Lubbock"
click at [601, 291] on input "* Pickup Date: Dates must be valid" at bounding box center [688, 290] width 331 height 21
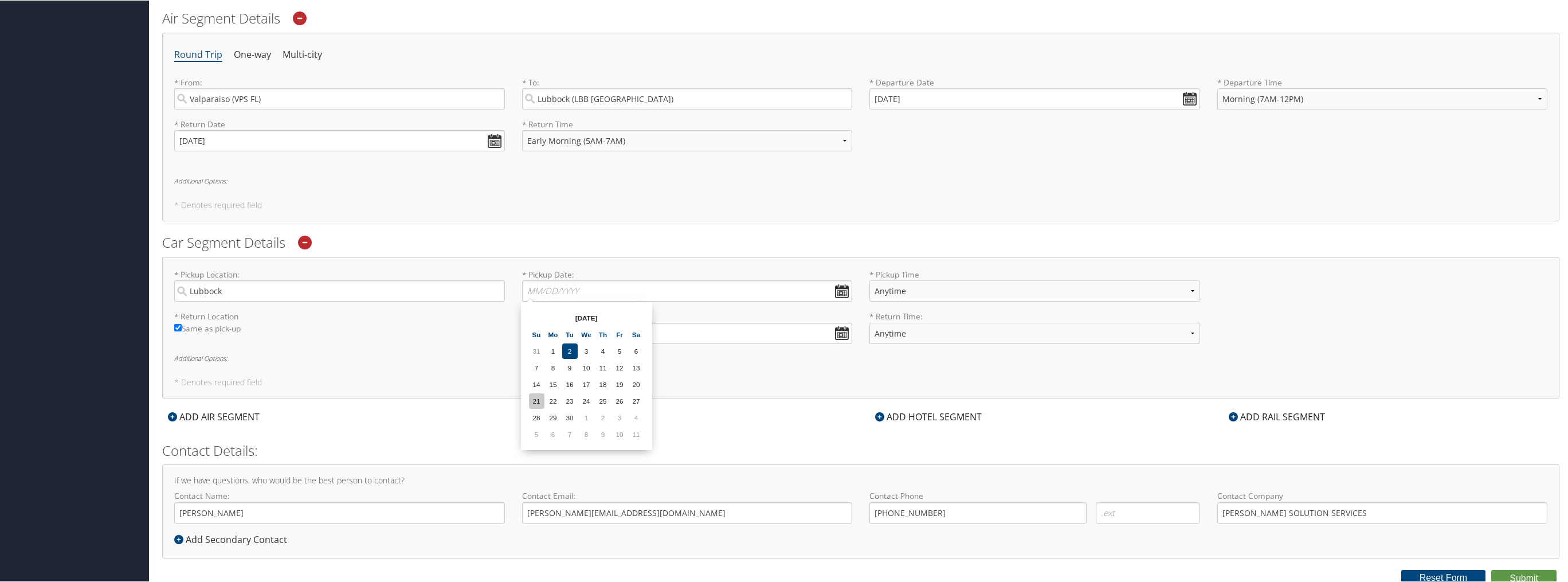
click at [534, 402] on td "21" at bounding box center [536, 400] width 15 height 15
type input "09/21/2025"
click at [546, 335] on input "* Return Date: Dates must be valid" at bounding box center [688, 333] width 331 height 21
click at [567, 438] on td "23" at bounding box center [570, 443] width 15 height 15
type input "09/23/2025"
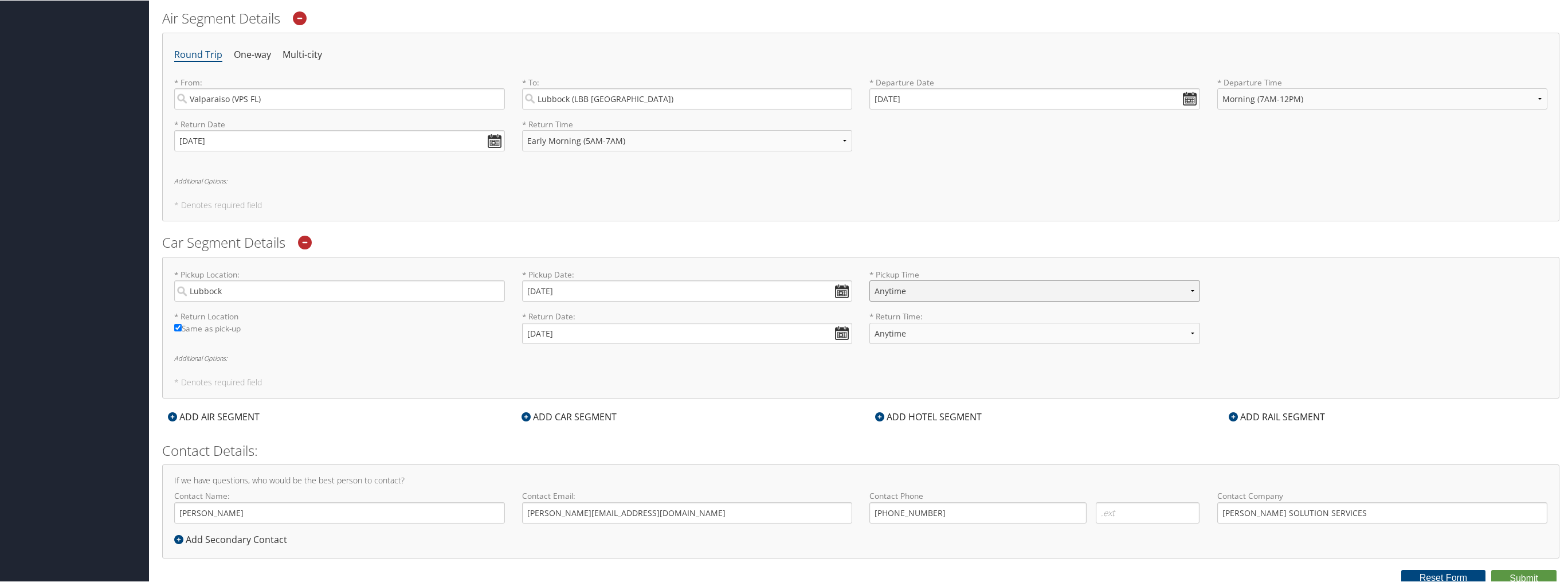
select select "6:00 PM"
select select "5:00 AM"
click at [615, 361] on div "* Pickup Location: Lubbock Required * Pickup Date: 09/21/2025 Dates must be val…" at bounding box center [861, 322] width 1398 height 142
click at [1386, 305] on div "* Return Location Required Same as pick-up * Return Date: 09/23/2025 Dates must…" at bounding box center [860, 326] width 1390 height 42
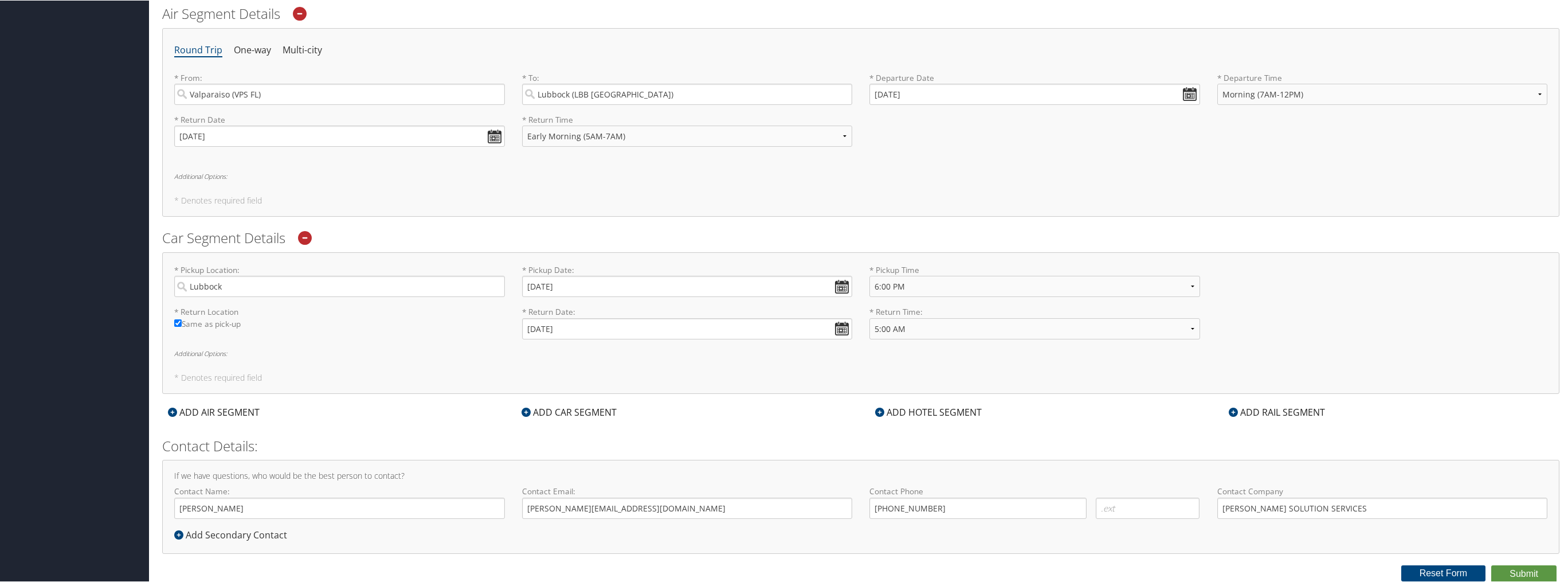
click at [999, 478] on h4 "If we have questions, who would be the best person to contact?" at bounding box center [860, 475] width 1373 height 8
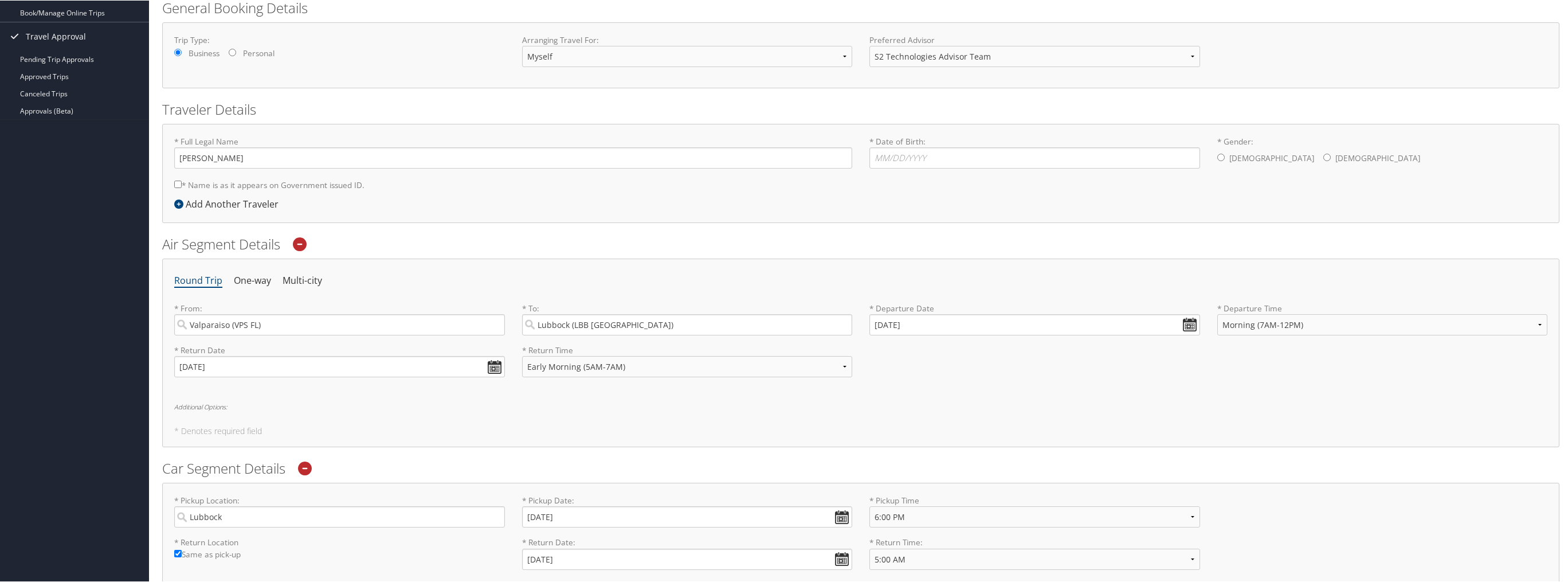
scroll to position [0, 0]
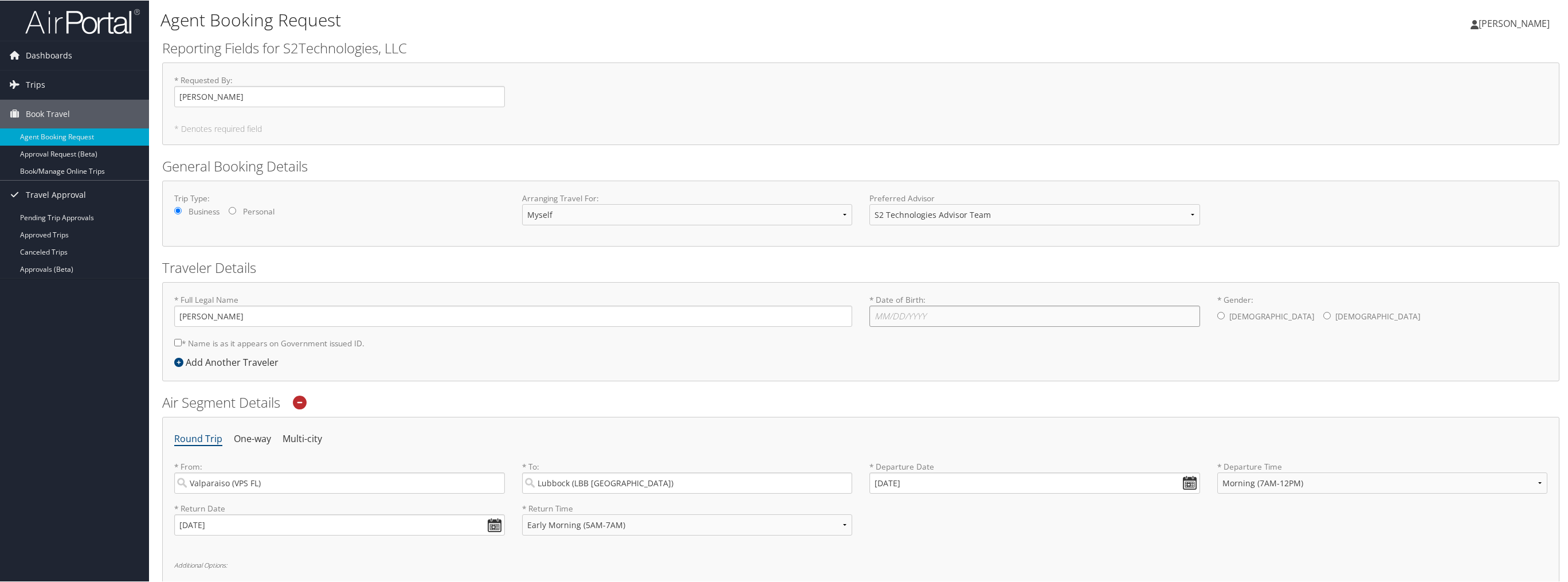
click at [890, 318] on input "* Date of Birth: Invalid Date" at bounding box center [1035, 315] width 331 height 21
type input "10/16/1962"
click at [1218, 317] on input "* Gender: Male Female" at bounding box center [1221, 315] width 7 height 7
radio input "true"
drag, startPoint x: 1569, startPoint y: 303, endPoint x: 1568, endPoint y: 293, distance: 10.0
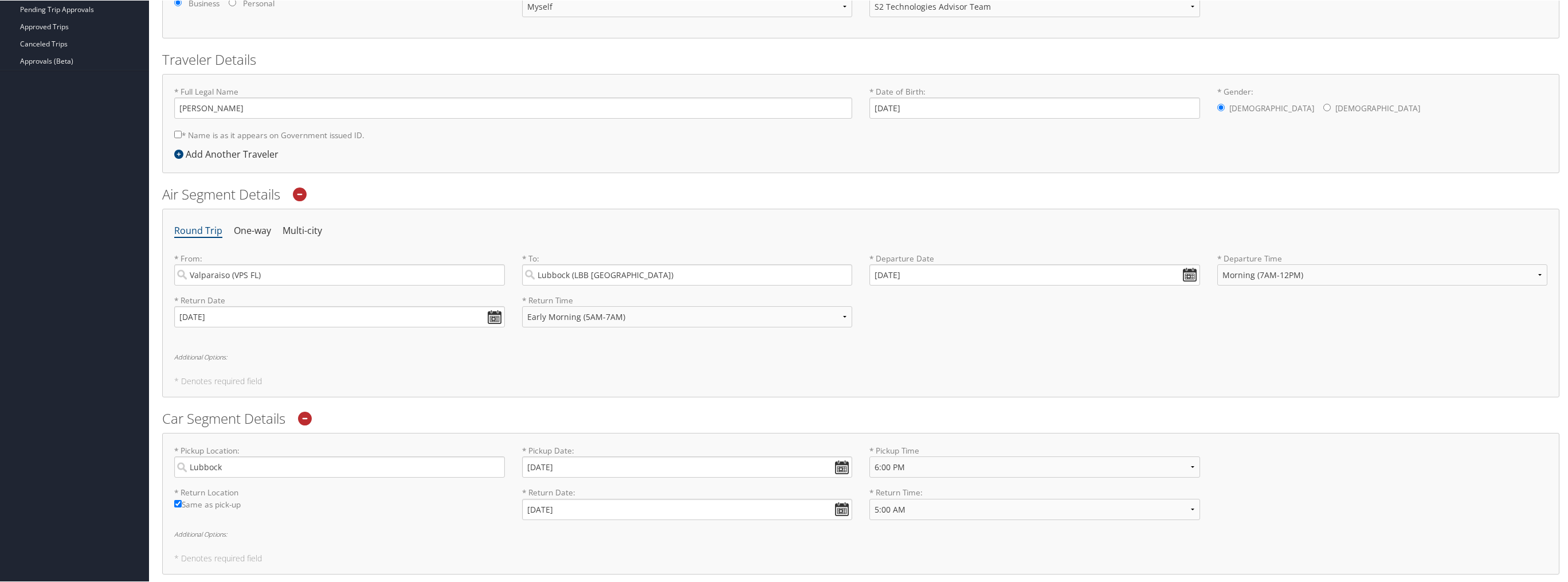
scroll to position [388, 0]
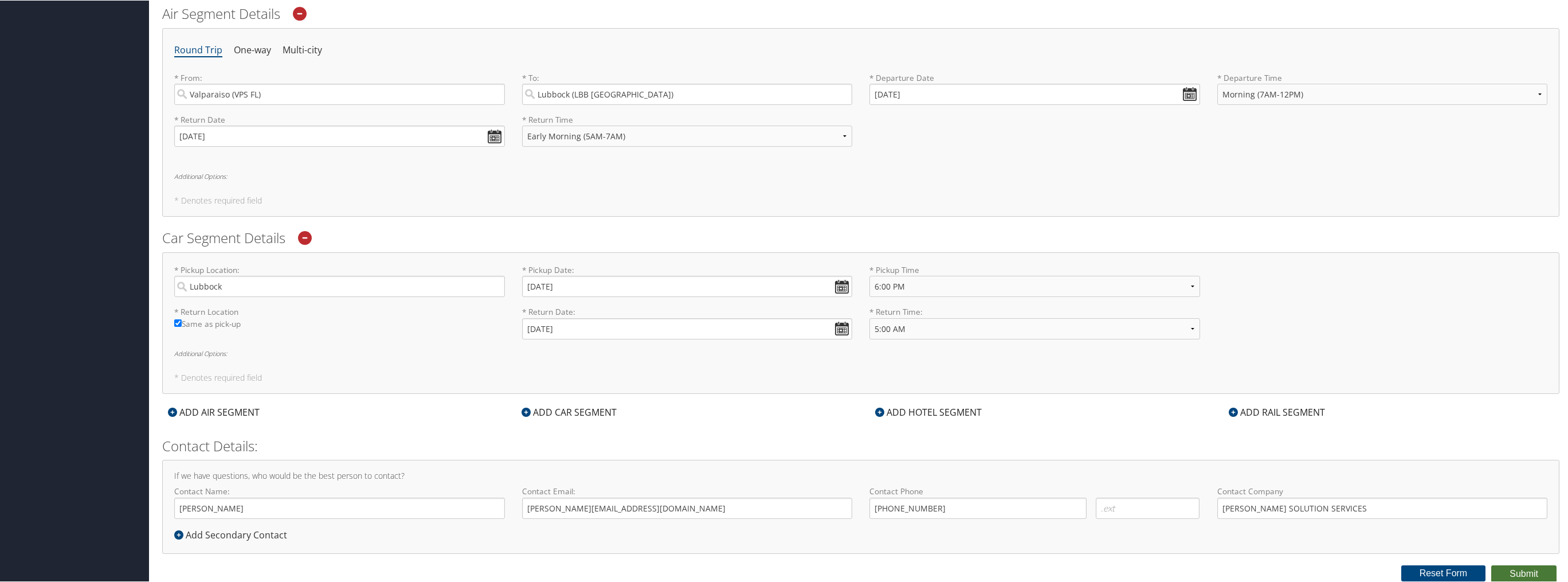
click at [1543, 574] on button "Submit" at bounding box center [1524, 573] width 65 height 17
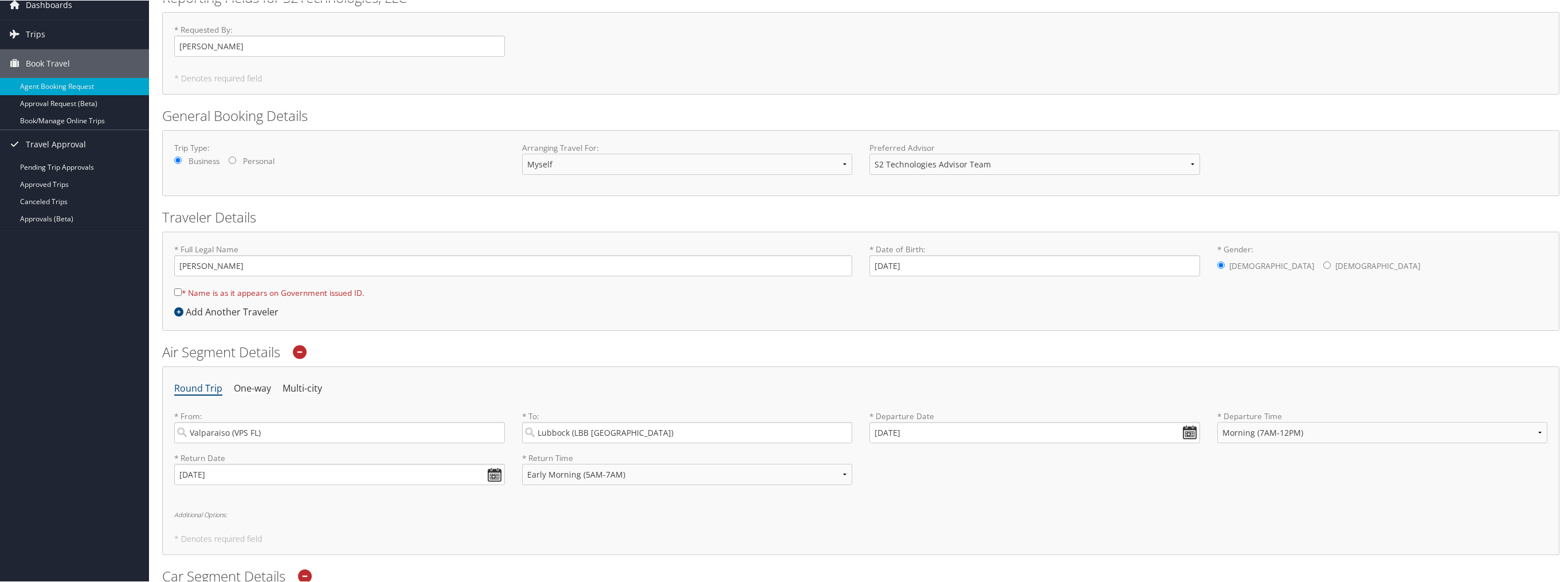
click at [179, 292] on input "* Name is as it appears on Government issued ID." at bounding box center [178, 291] width 7 height 7
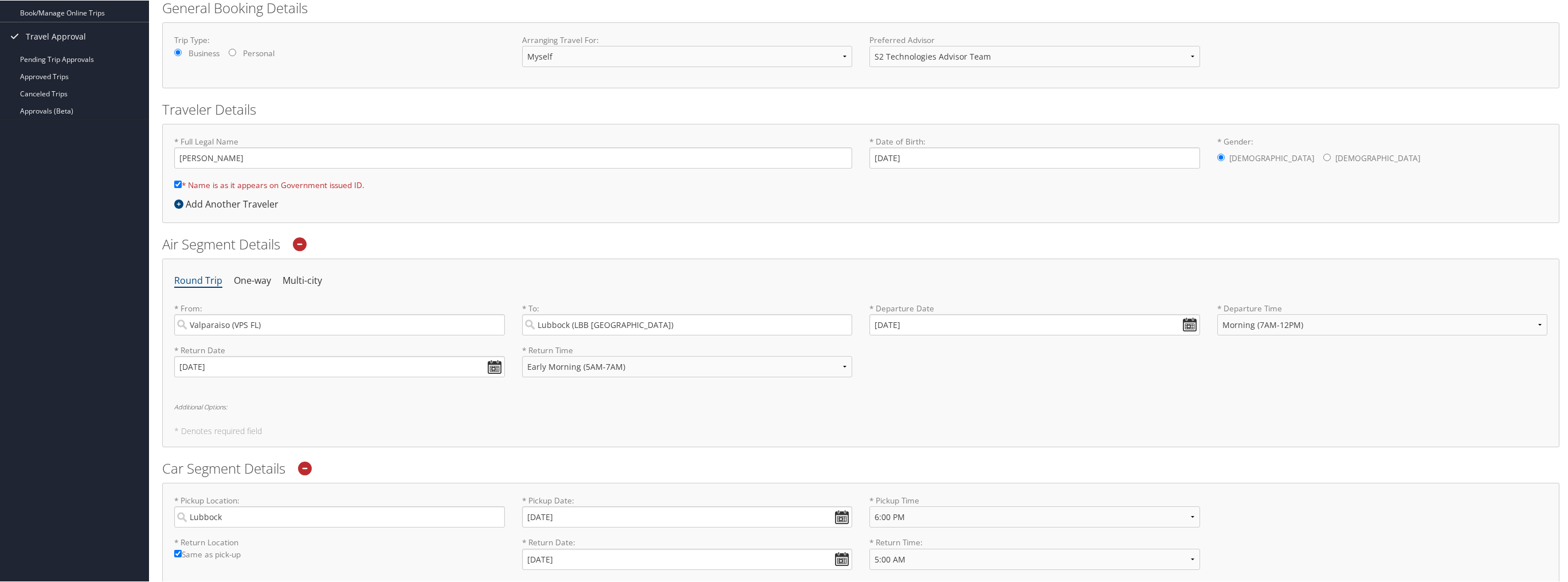
scroll to position [0, 0]
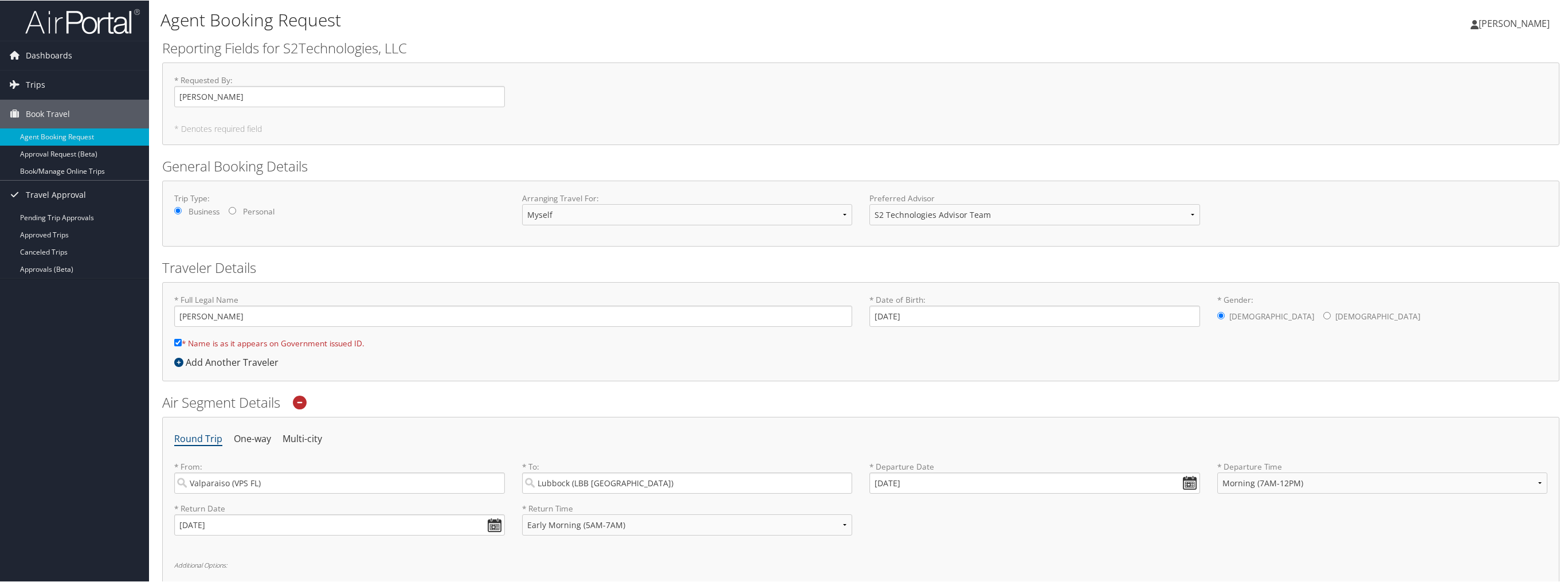
click at [179, 343] on input "* Name is as it appears on Government issued ID." at bounding box center [178, 342] width 7 height 7
checkbox input "false"
click at [1507, 24] on span "[PERSON_NAME]" at bounding box center [1514, 23] width 71 height 13
click at [1446, 99] on link "View Travel Profile" at bounding box center [1484, 102] width 128 height 20
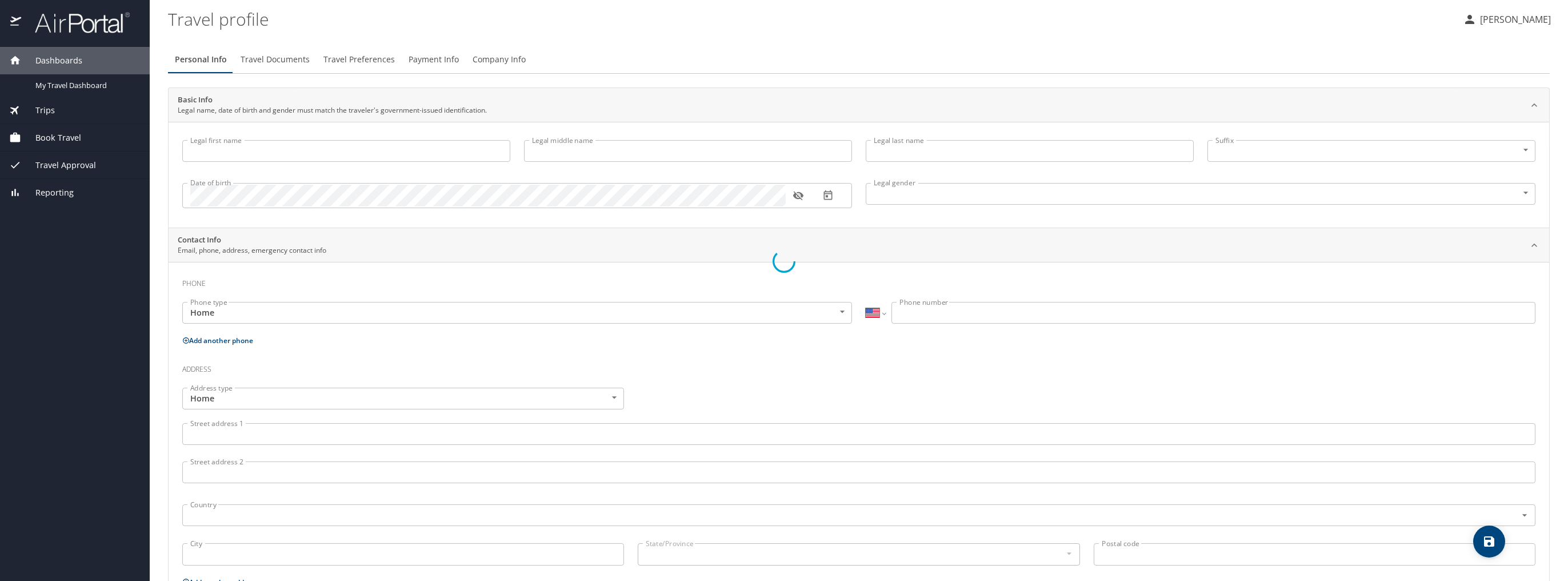
select select "US"
type input "[PERSON_NAME]"
type input "LINNBAUM"
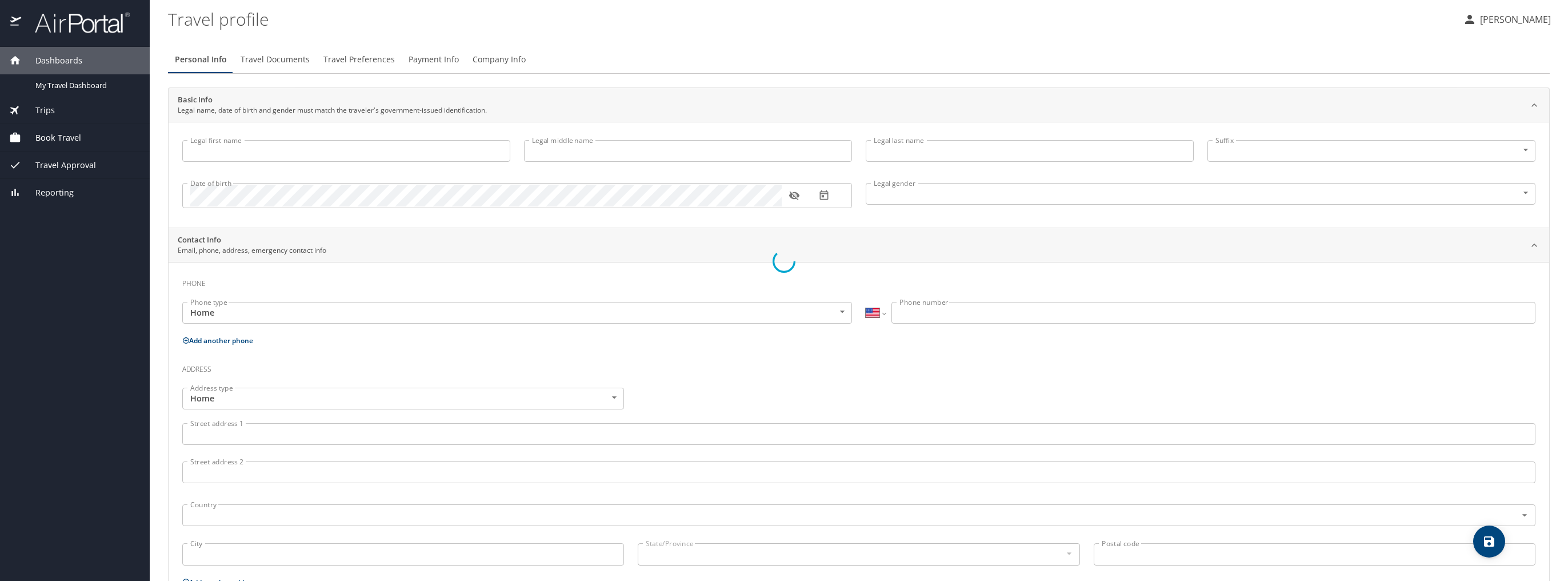
type input "[DEMOGRAPHIC_DATA]"
type input "[PERSON_NAME]"
type input "LINNBAUM"
type input "[PHONE_NUMBER]"
type input "[EMAIL_ADDRESS][DOMAIN_NAME]"
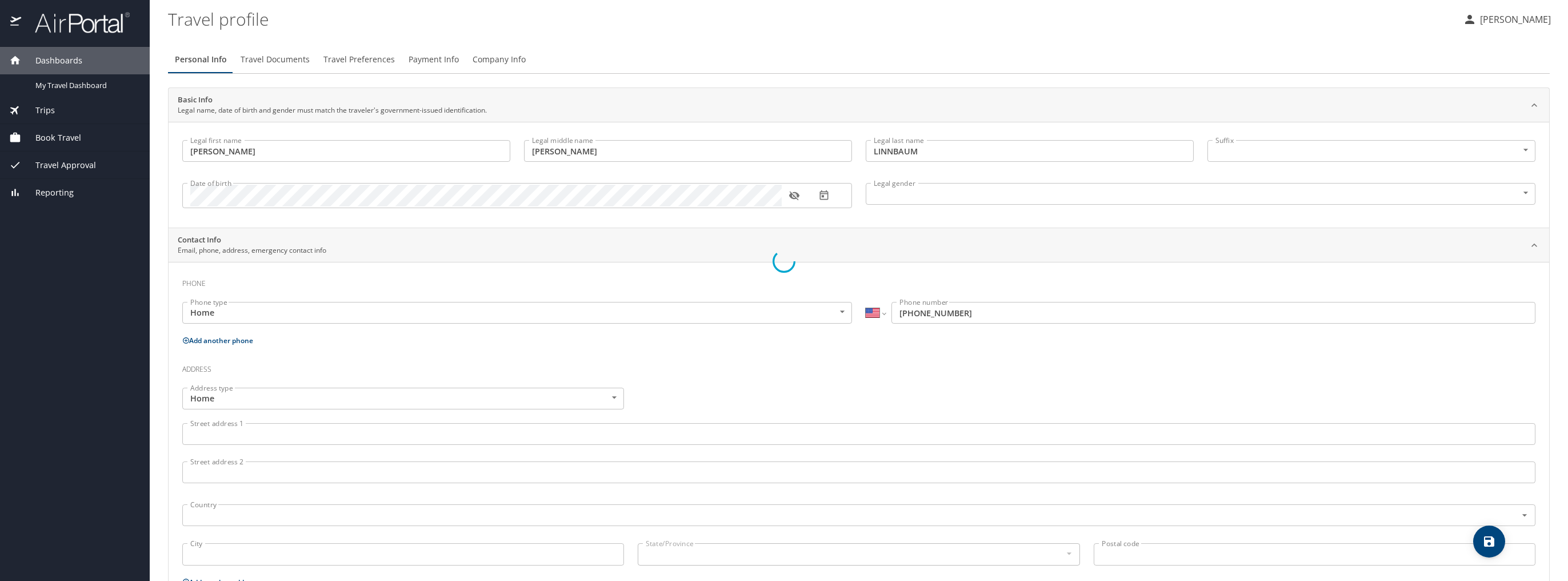
select select "US"
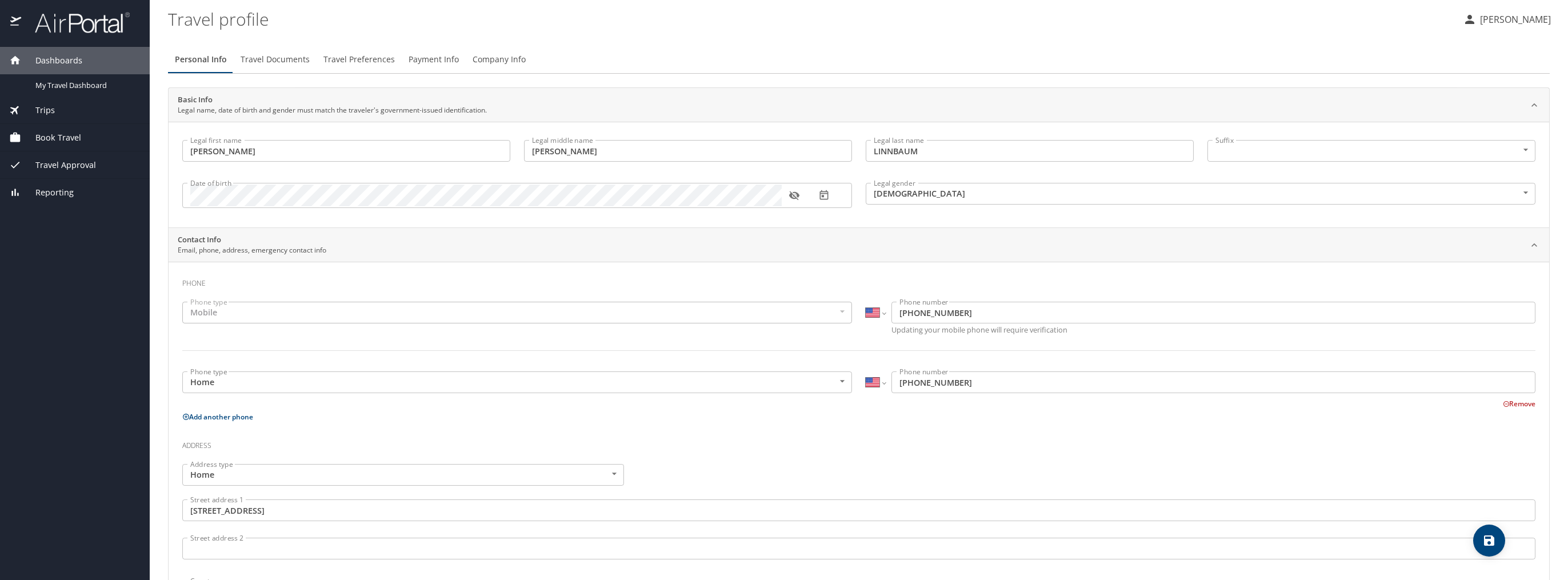
click at [289, 65] on span "Travel Documents" at bounding box center [275, 59] width 69 height 14
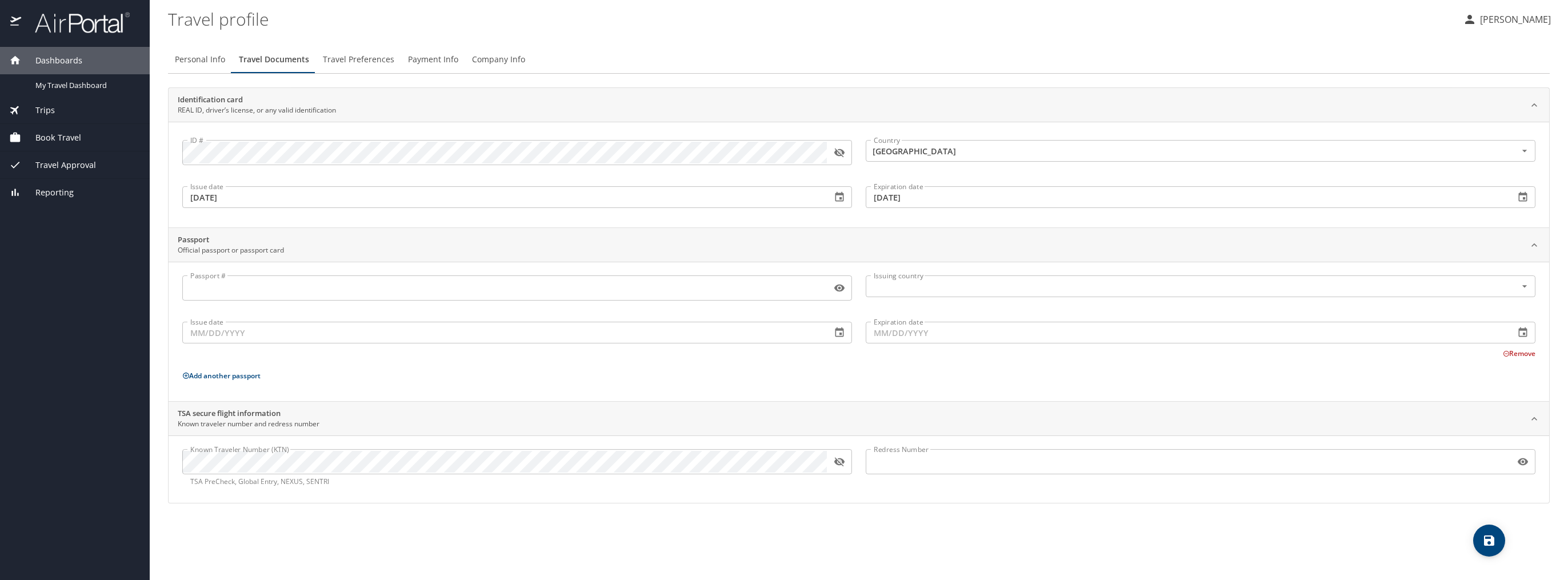
click at [351, 61] on span "Travel Preferences" at bounding box center [358, 59] width 71 height 14
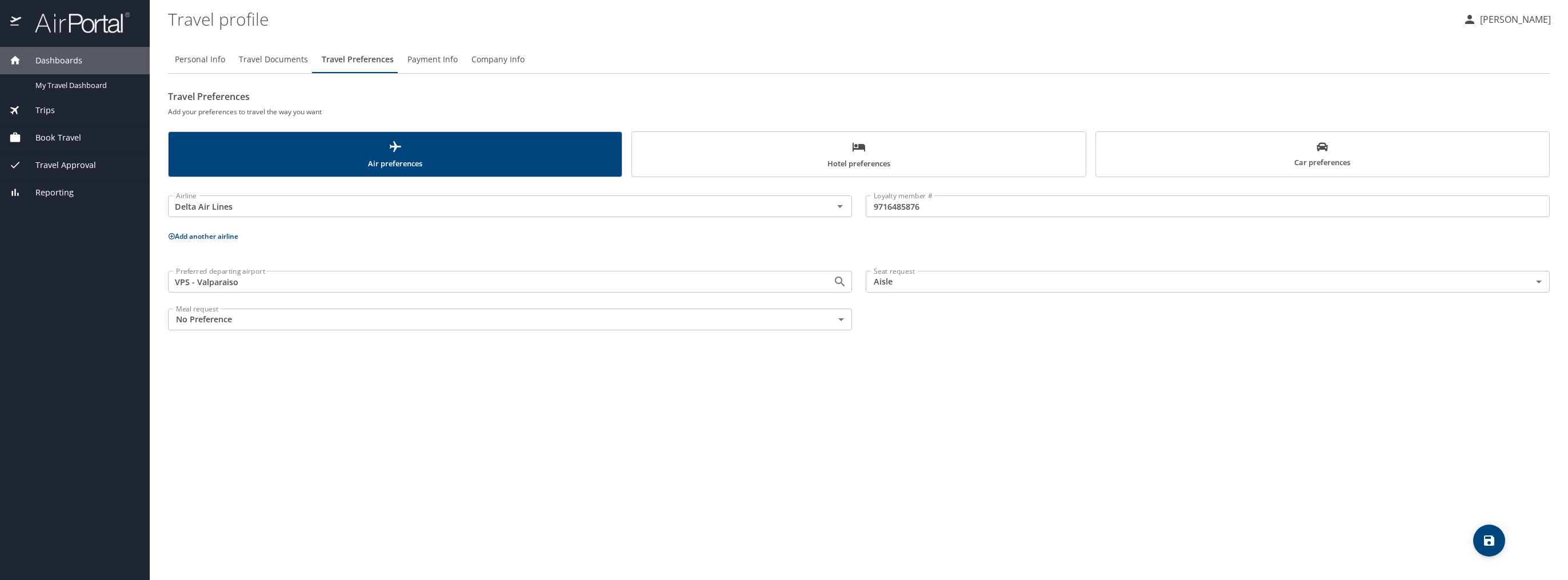
click at [212, 233] on button "Add another airline" at bounding box center [203, 236] width 70 height 10
click at [267, 269] on input "text" at bounding box center [493, 265] width 643 height 15
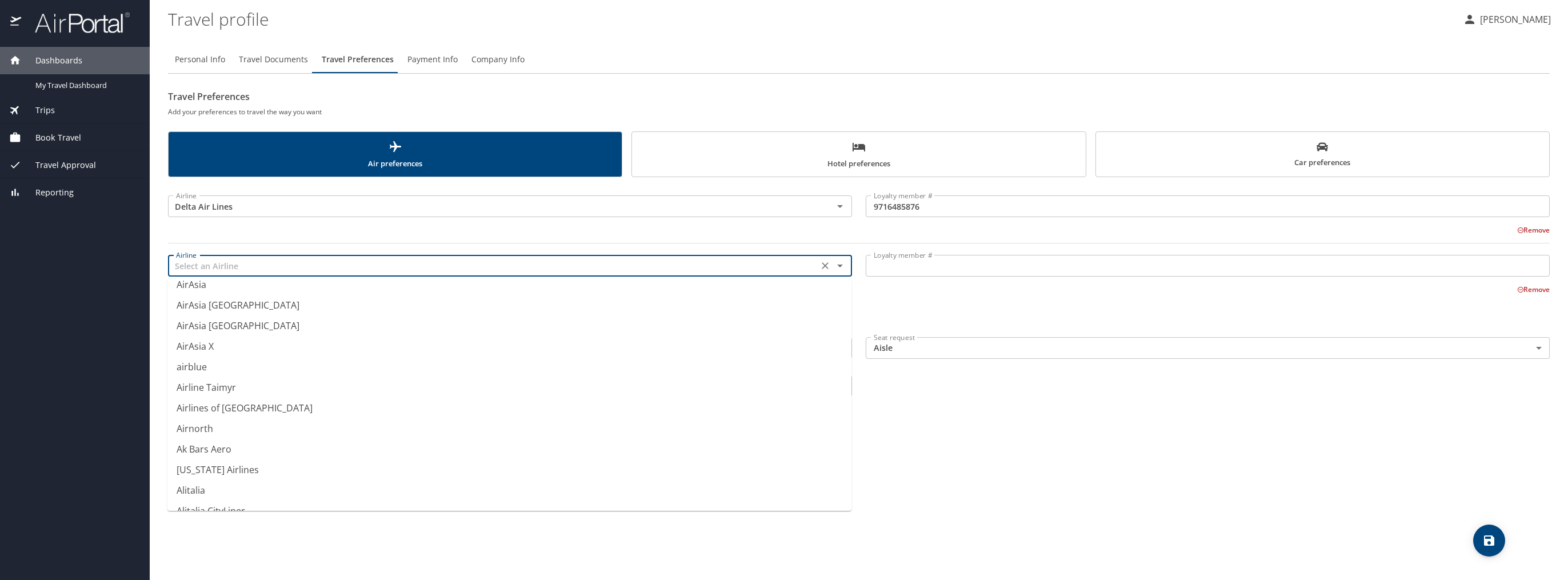
scroll to position [1714, 0]
click at [242, 328] on li "American Airlines" at bounding box center [509, 328] width 684 height 21
type input "American Airlines"
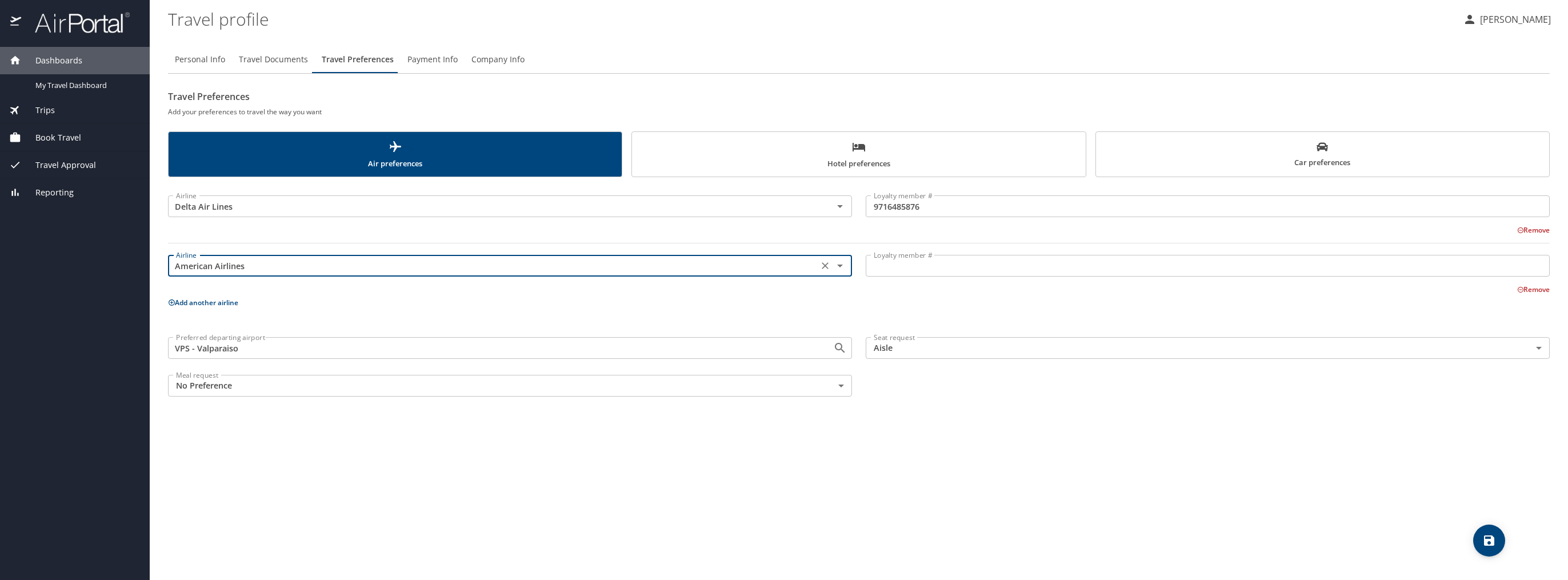
click at [915, 264] on input "Loyalty member #" at bounding box center [1208, 266] width 684 height 22
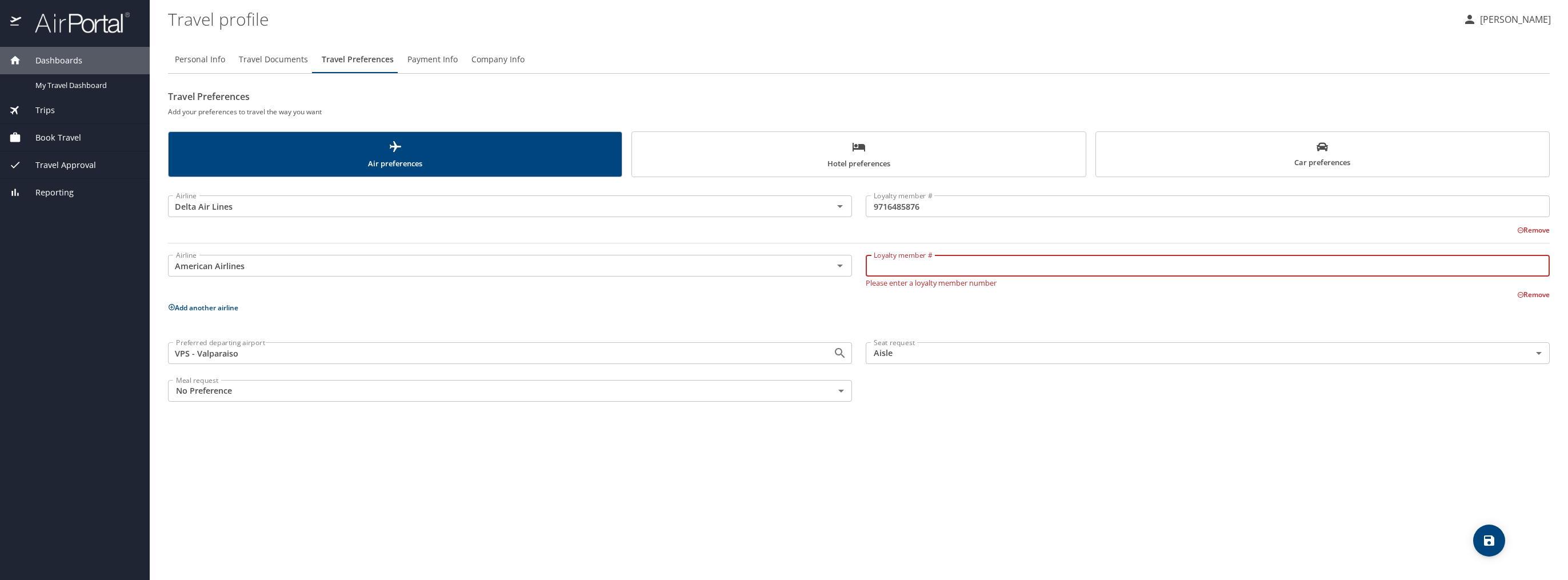
click at [983, 270] on input "Loyalty member #" at bounding box center [1208, 266] width 684 height 22
type input "XX8W210"
click at [948, 291] on div "Remove" at bounding box center [852, 293] width 1395 height 14
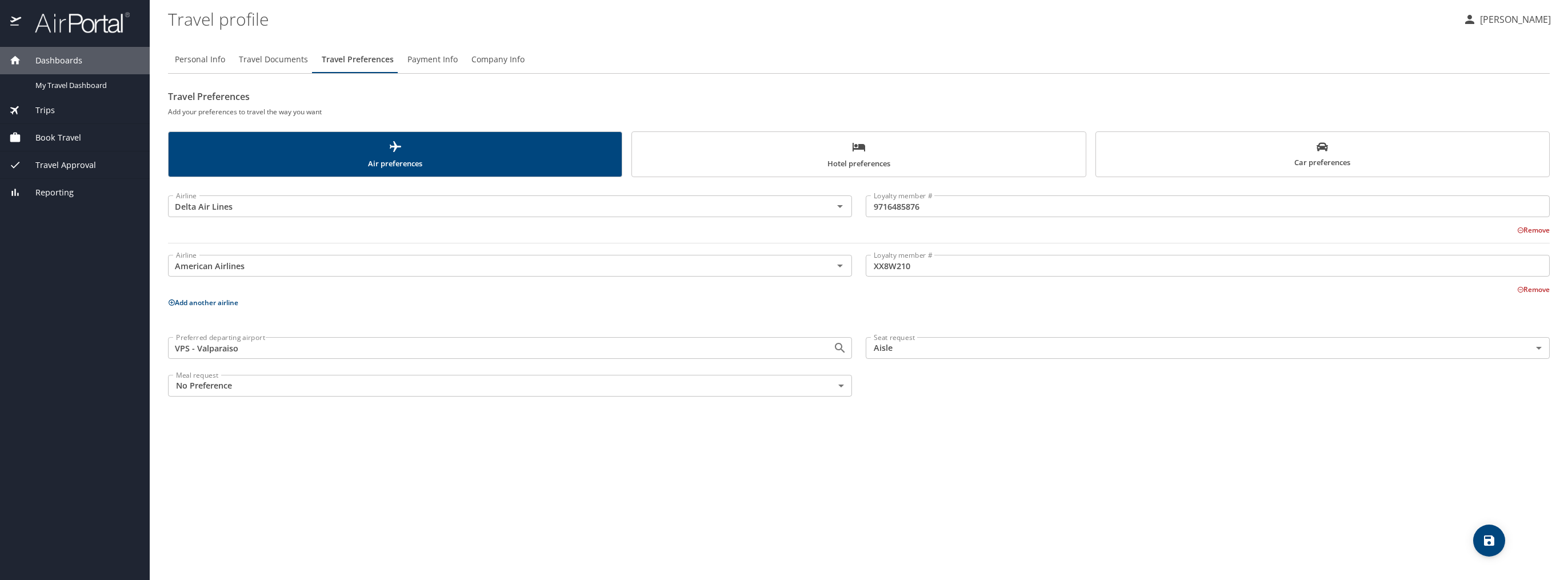
click at [1486, 537] on icon "save" at bounding box center [1489, 540] width 14 height 14
click at [415, 60] on span "Payment Info" at bounding box center [432, 59] width 51 height 14
